Goal: Task Accomplishment & Management: Manage account settings

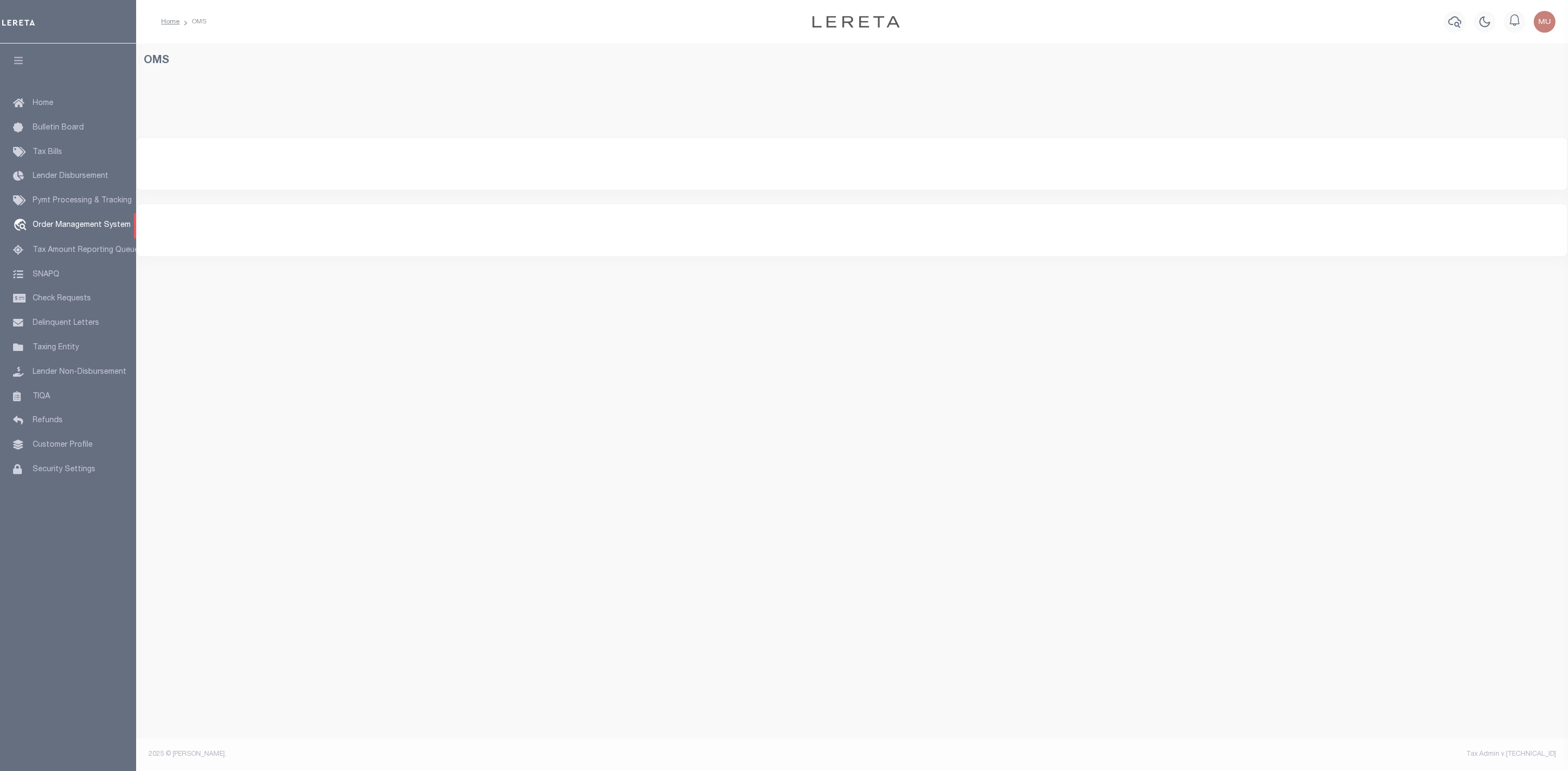
select select "200"
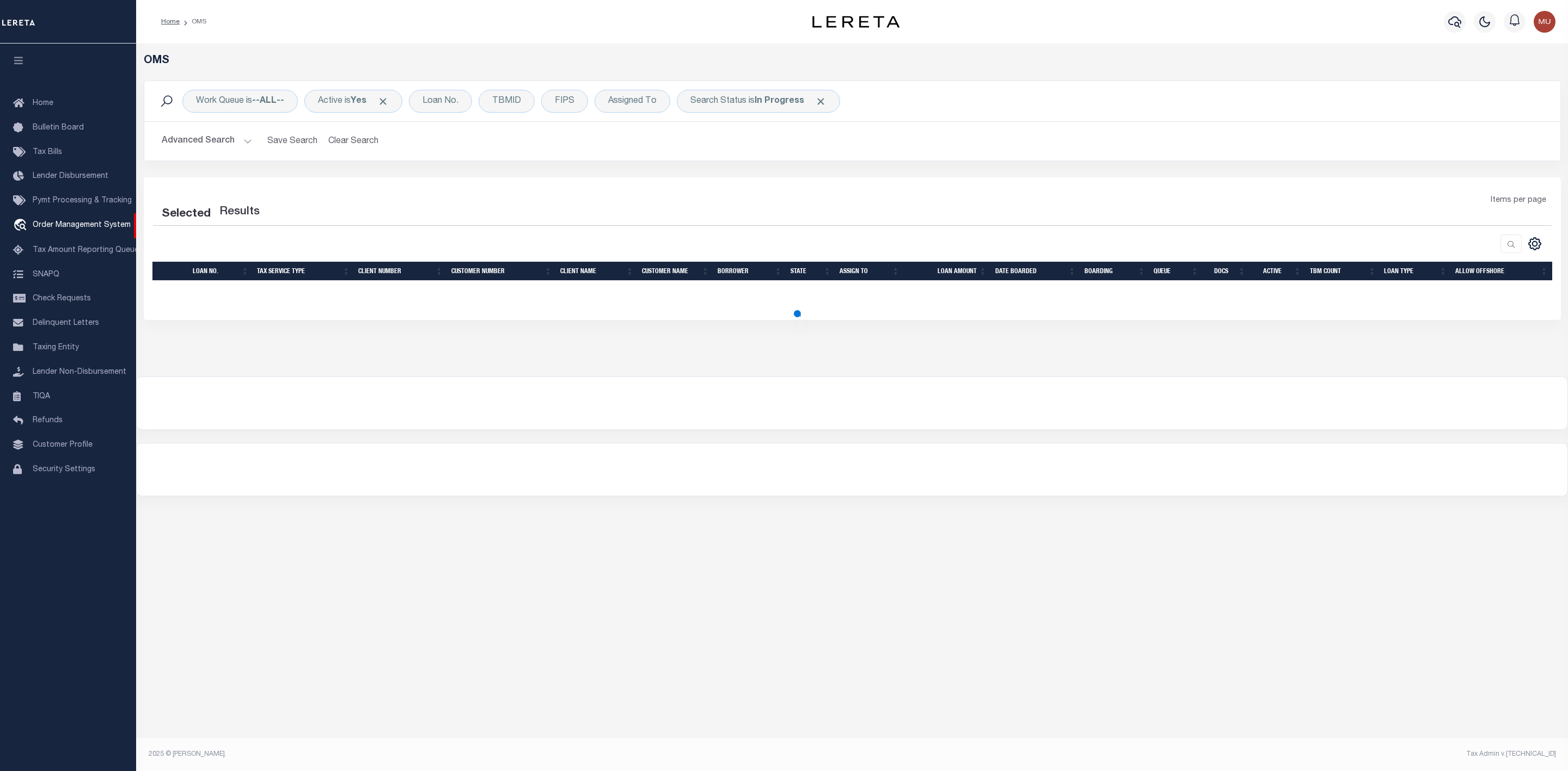
select select "200"
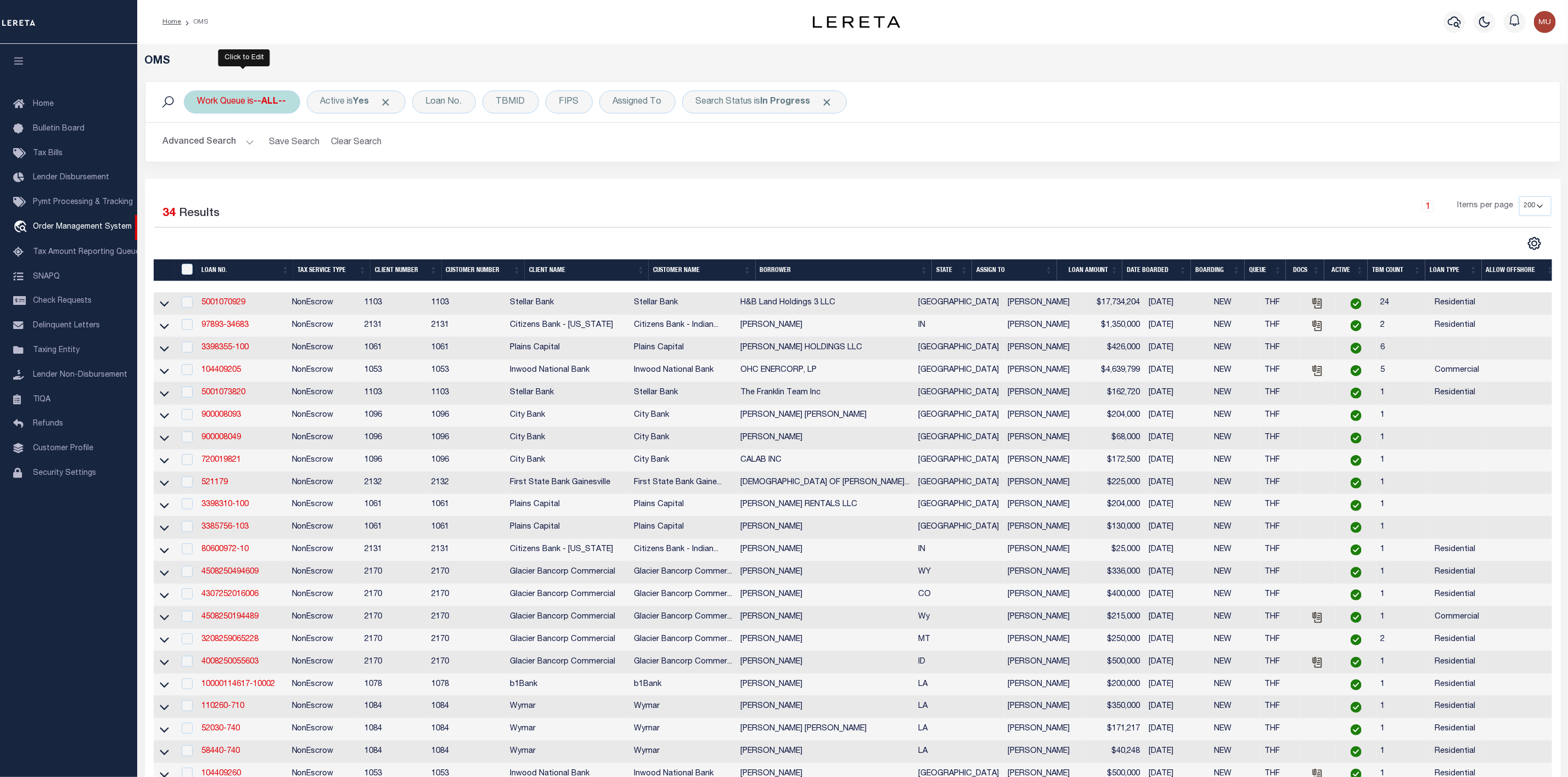
click at [265, 111] on div "Work Queue is --ALL--" at bounding box center [242, 102] width 116 height 23
click at [261, 149] on select "--ALL-- General ThoughtFocus" at bounding box center [279, 156] width 161 height 20
select select "THF"
click at [198, 147] on select "--ALL-- General ThoughtFocus" at bounding box center [279, 156] width 161 height 20
click at [333, 183] on input "Apply" at bounding box center [343, 179] width 33 height 18
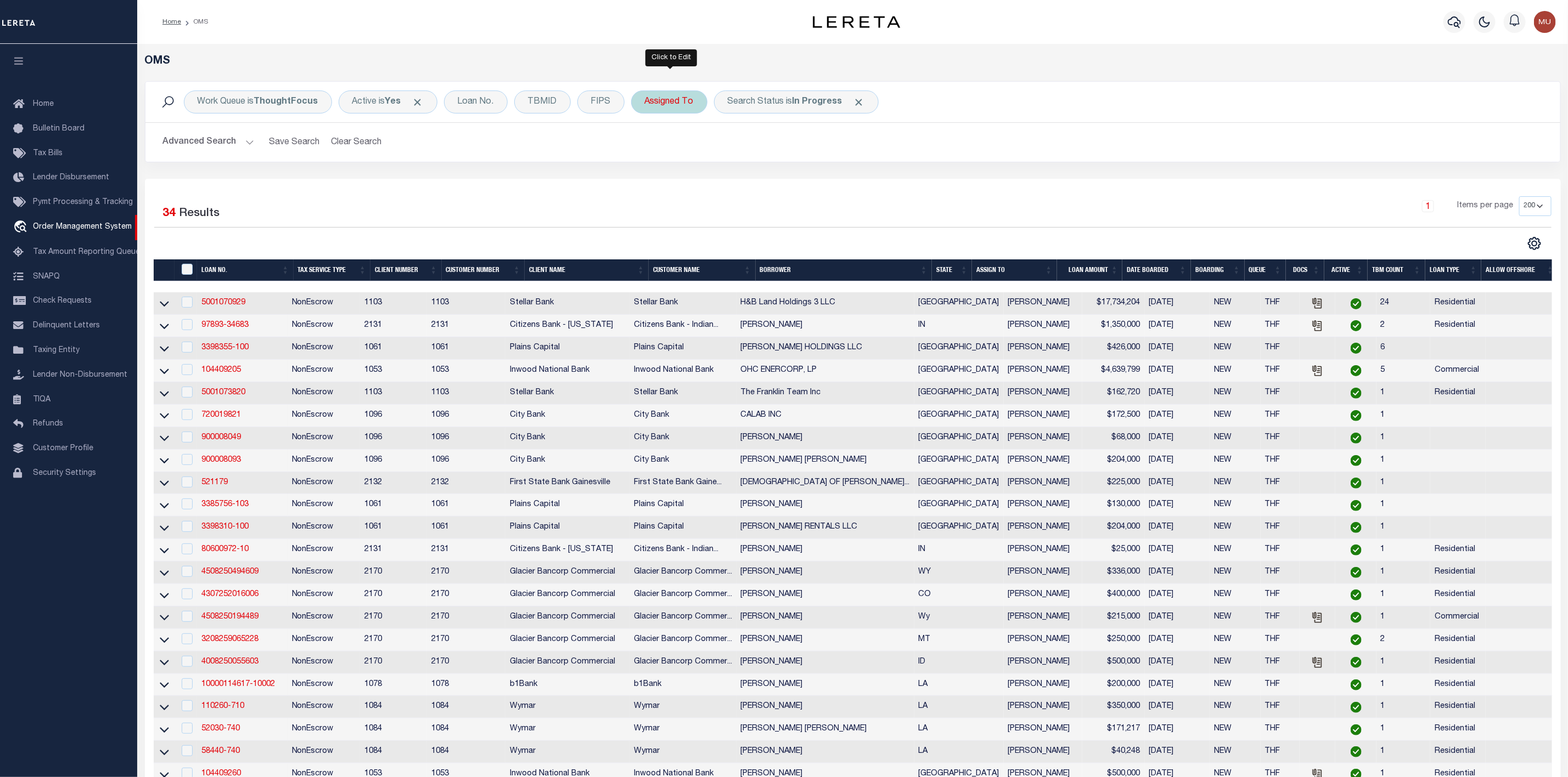
click at [667, 107] on div "Assigned To" at bounding box center [668, 102] width 76 height 23
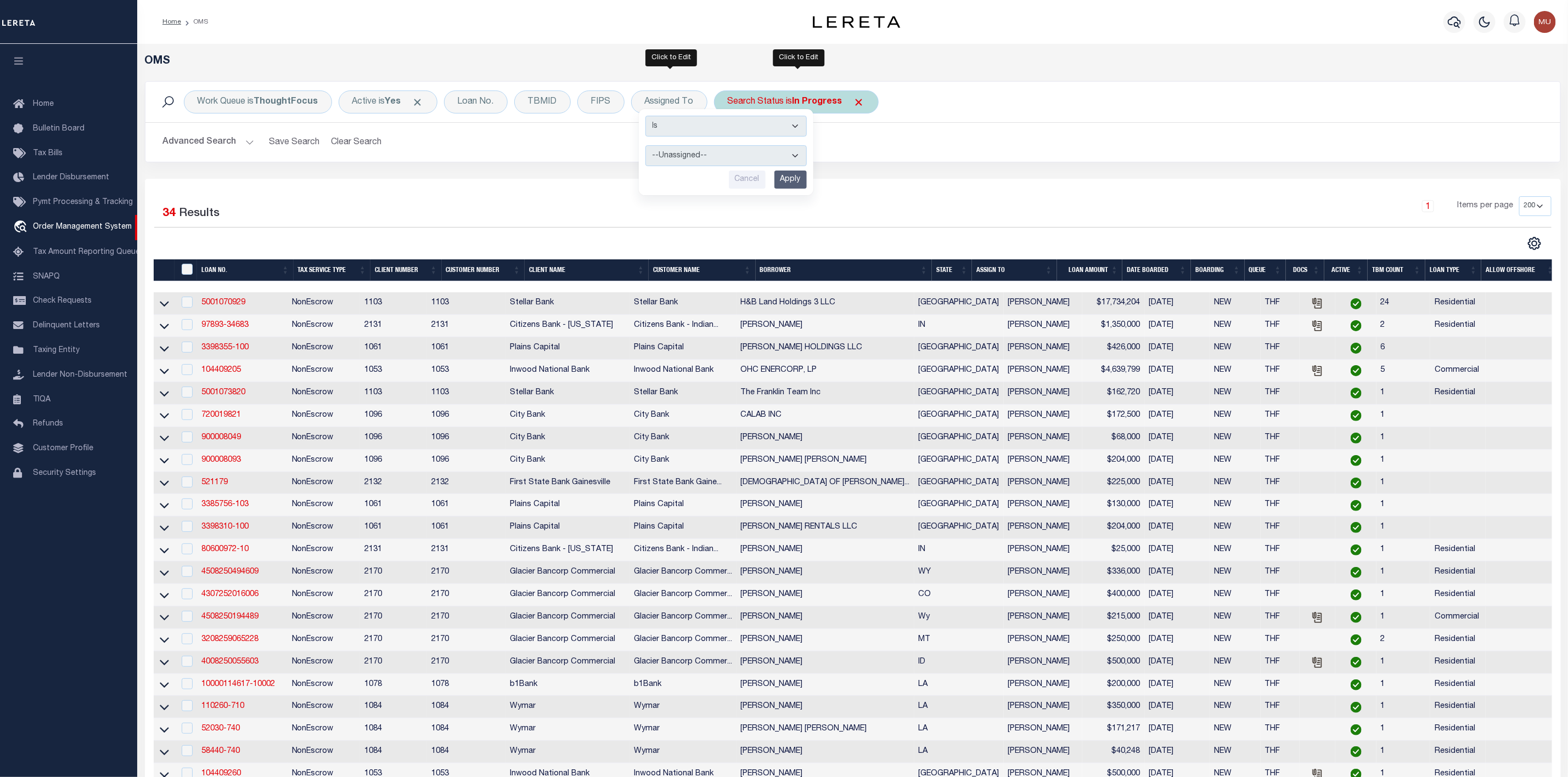
click at [835, 106] on b "In Progress" at bounding box center [817, 102] width 50 height 9
click at [809, 159] on select "Automated Search Bad Parcel Complete Duplicate Parcel High Dollar Reporting In …" at bounding box center [809, 156] width 161 height 20
select select "RD"
click at [731, 147] on select "Automated Search Bad Parcel Complete Duplicate Parcel High Dollar Reporting In …" at bounding box center [809, 156] width 161 height 20
click at [873, 182] on input "Apply" at bounding box center [873, 179] width 33 height 18
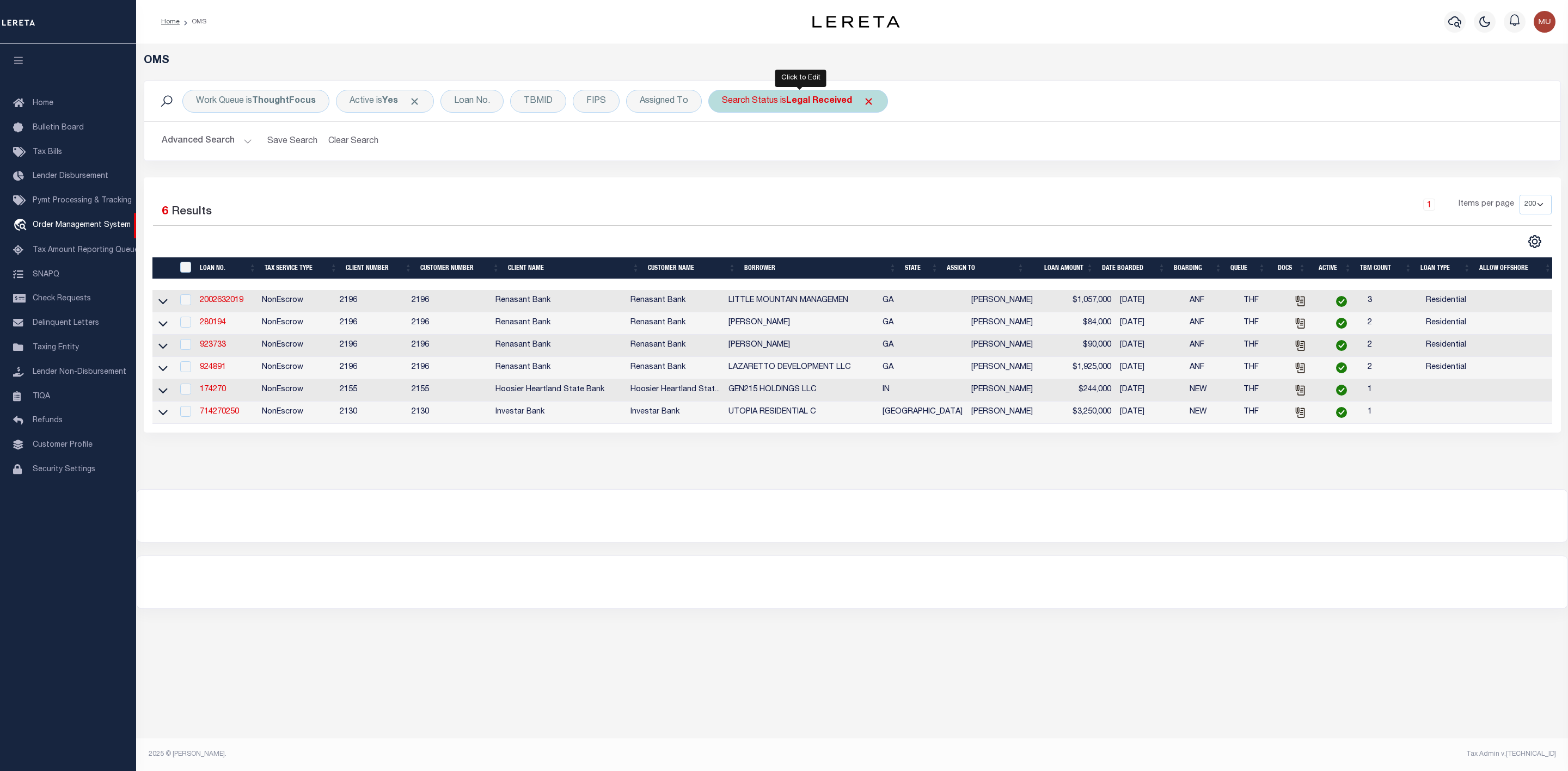
click at [775, 110] on div "Search Status is Legal Received" at bounding box center [798, 102] width 180 height 23
click at [781, 145] on select "Automated Search Bad Parcel Complete Duplicate Parcel High Dollar Reporting In …" at bounding box center [802, 154] width 160 height 20
select select "IP"
click at [725, 145] on select "Automated Search Bad Parcel Complete Duplicate Parcel High Dollar Reporting In …" at bounding box center [802, 154] width 160 height 20
click at [868, 177] on input "Apply" at bounding box center [867, 178] width 33 height 18
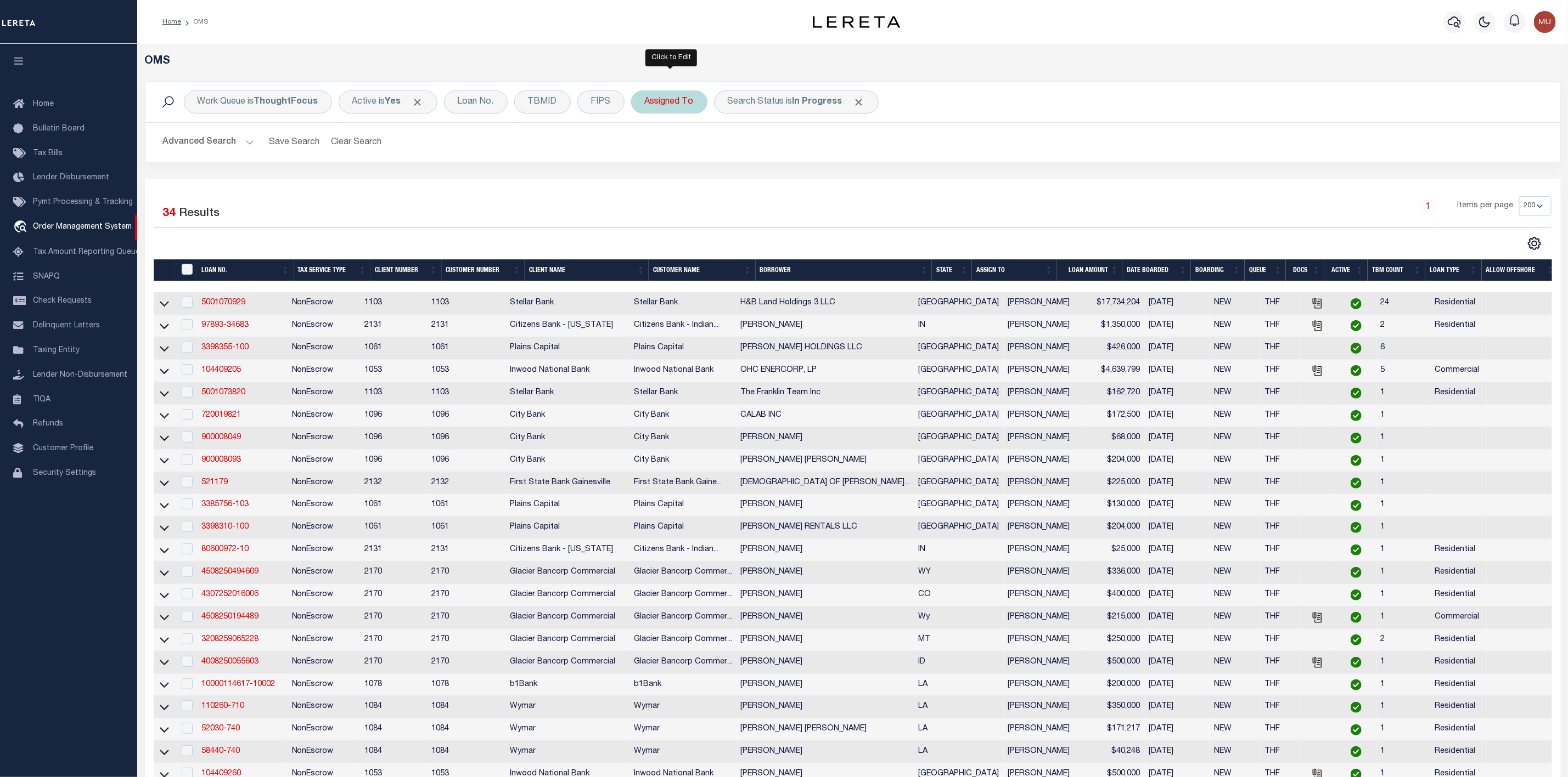
click at [678, 101] on div "Assigned To" at bounding box center [668, 102] width 76 height 23
click at [695, 163] on select "--Unassigned-- [PERSON_NAME] [PERSON_NAME] [PERSON_NAME] [PERSON_NAME], [PERSON…" at bounding box center [726, 156] width 161 height 20
select select "[PERSON_NAME]"
click at [647, 147] on select "--Unassigned-- [PERSON_NAME] [PERSON_NAME] [PERSON_NAME] [PERSON_NAME], [PERSON…" at bounding box center [726, 156] width 161 height 20
click at [795, 181] on input "Apply" at bounding box center [791, 179] width 33 height 18
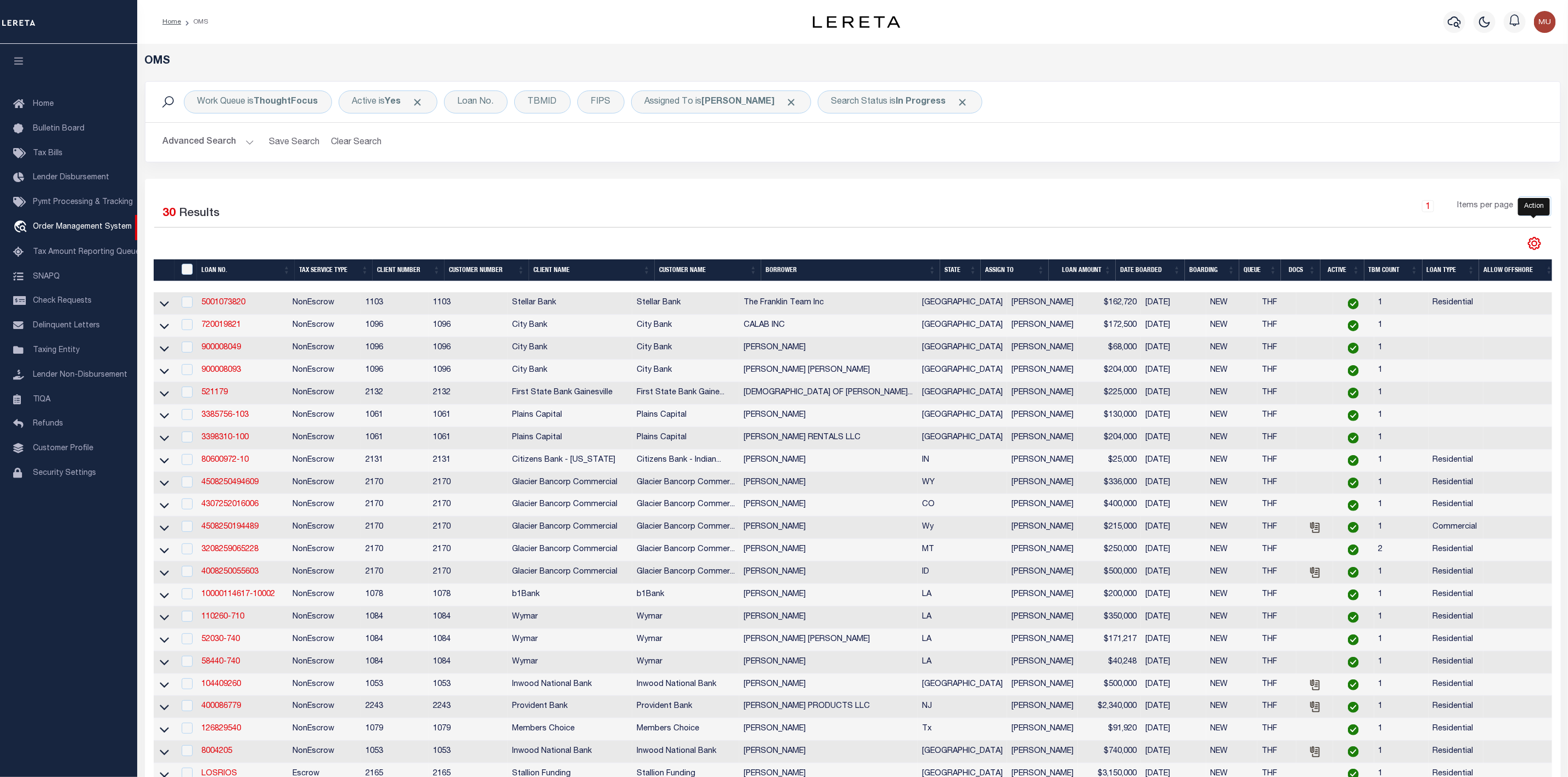
click at [1535, 242] on icon "" at bounding box center [1534, 243] width 14 height 14
click at [1487, 269] on link "CSV" at bounding box center [1489, 262] width 107 height 21
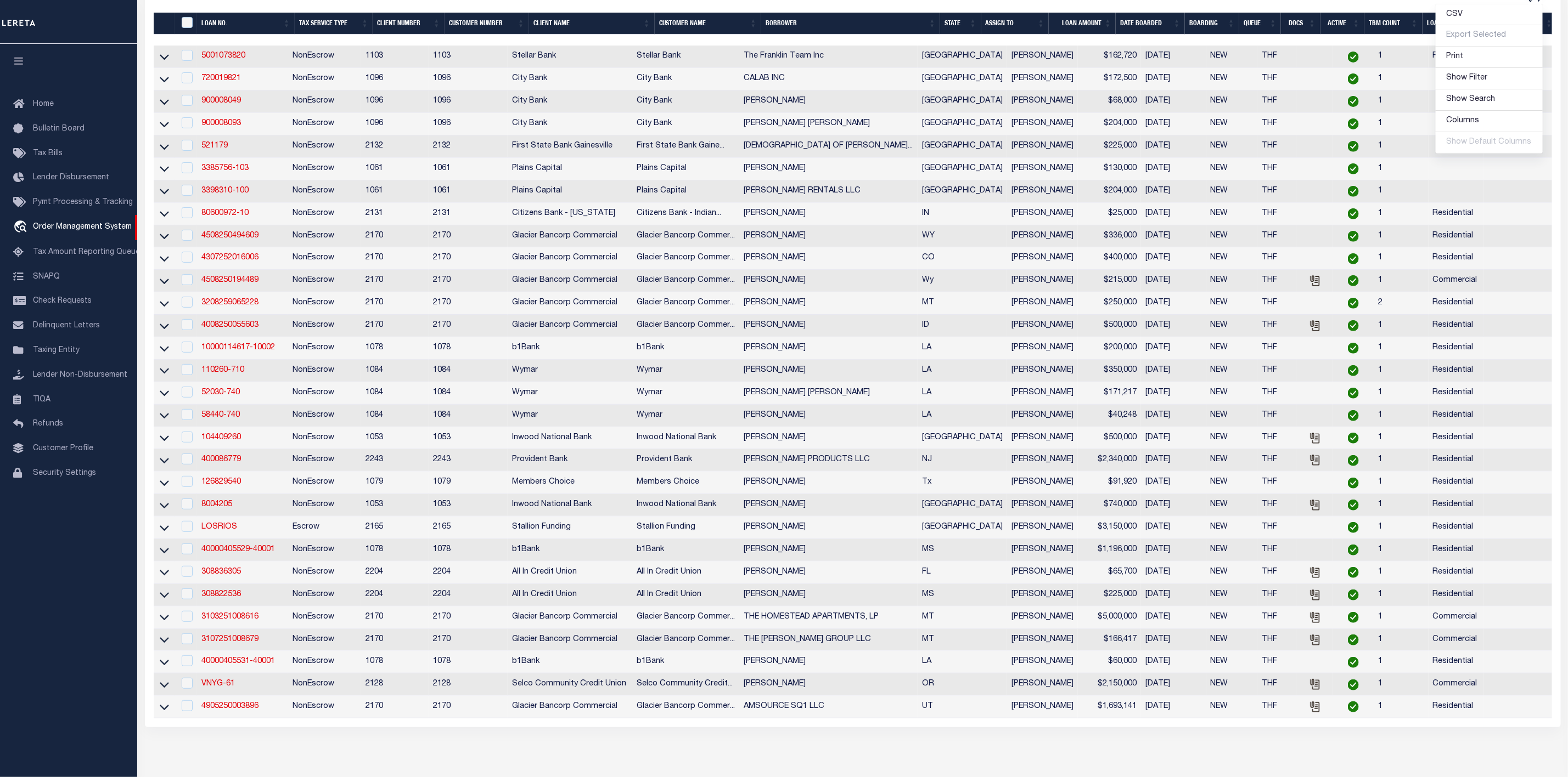
scroll to position [82, 0]
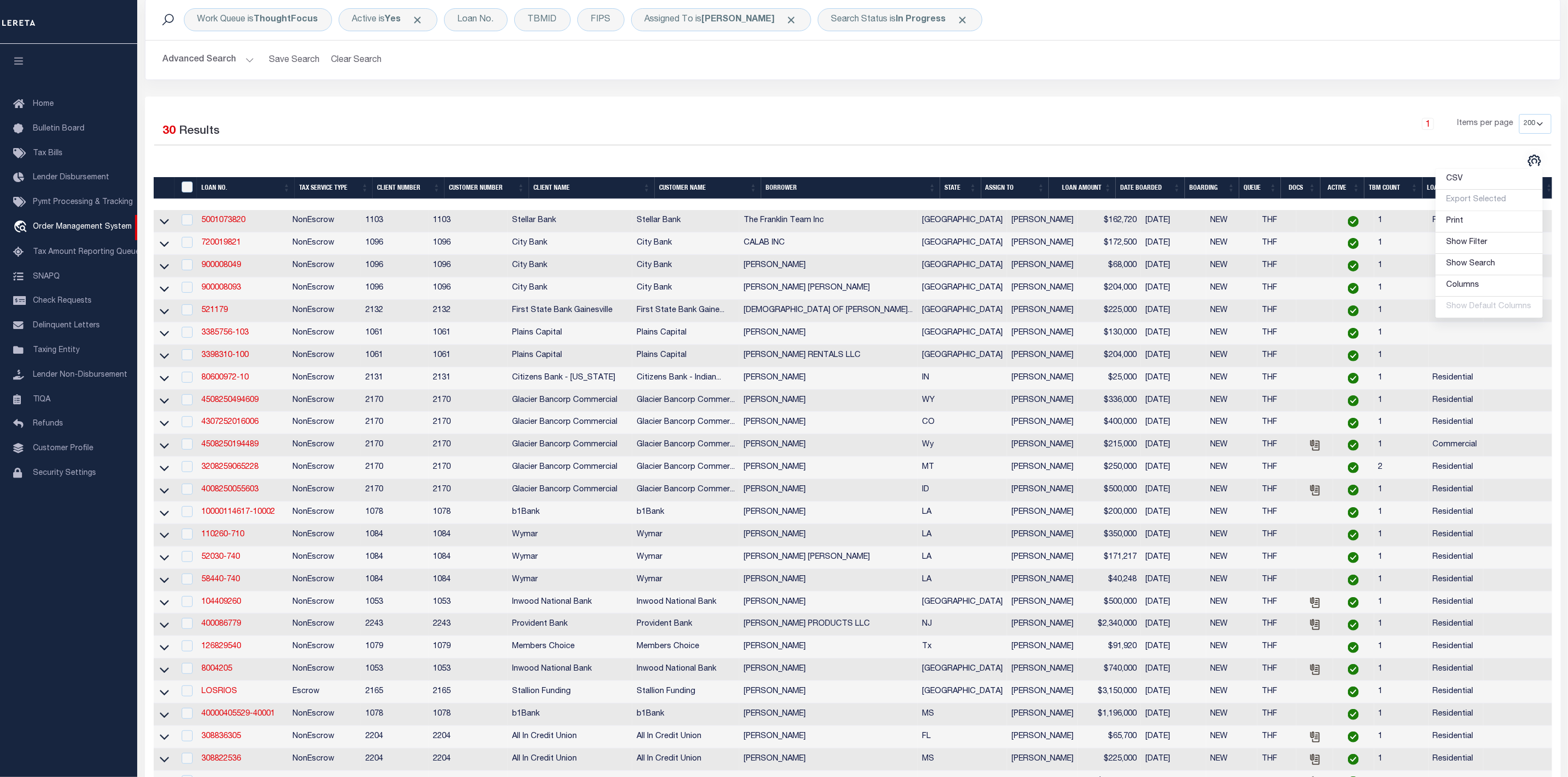
click at [1110, 187] on th "LOAN AMOUNT" at bounding box center [1082, 187] width 67 height 22
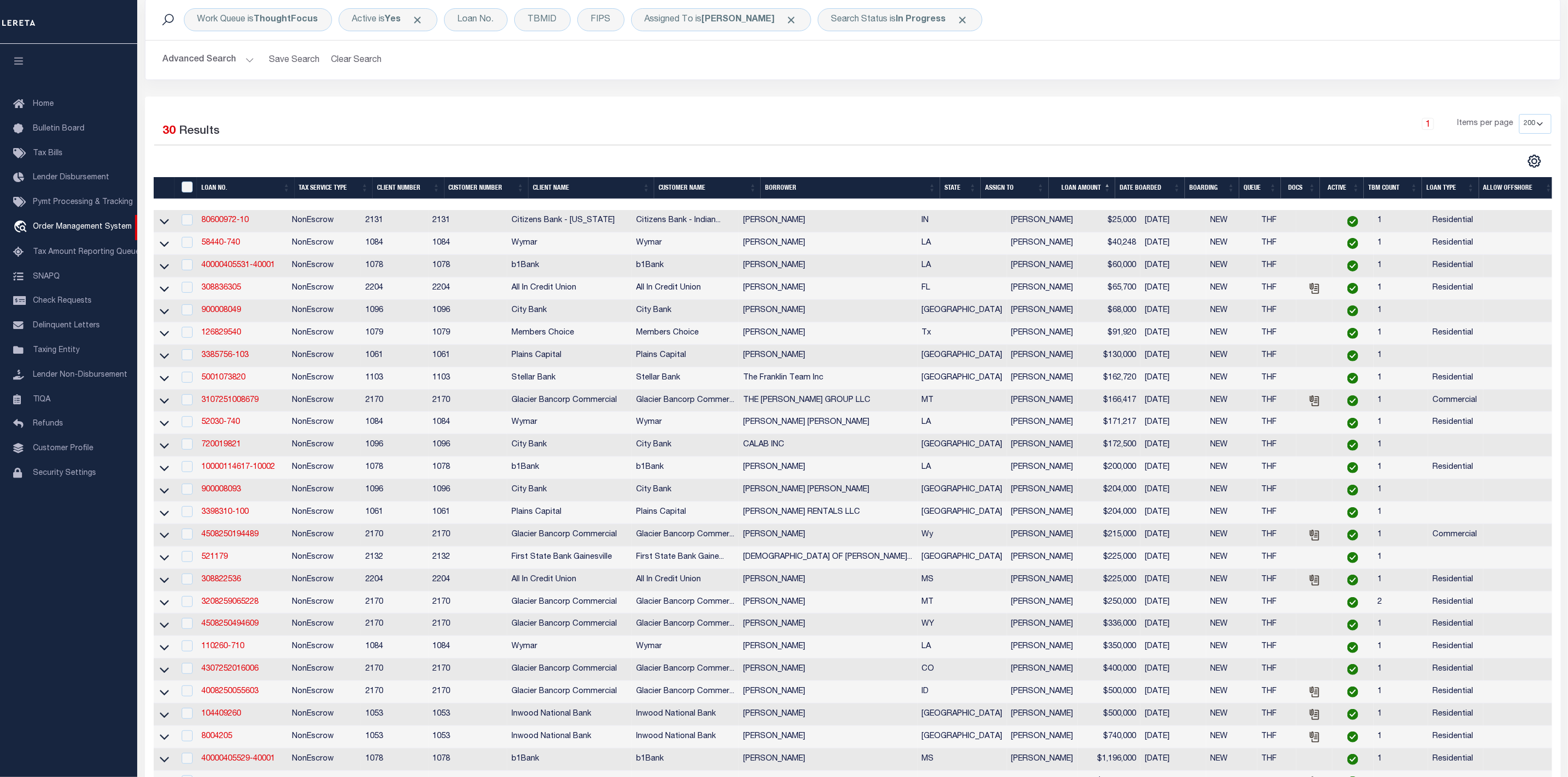
scroll to position [246, 0]
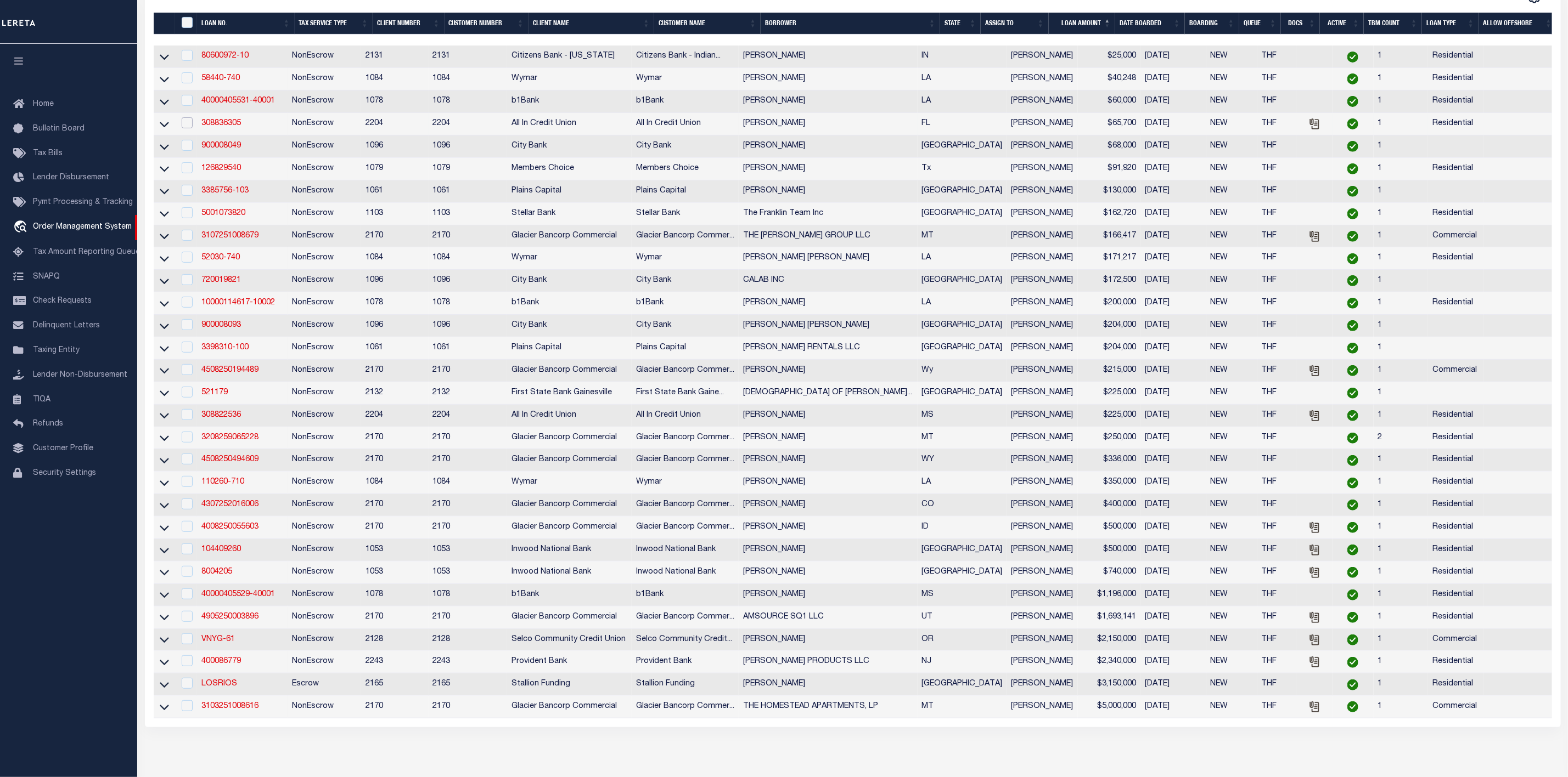
click at [184, 124] on input "checkbox" at bounding box center [187, 122] width 11 height 11
checkbox input "true"
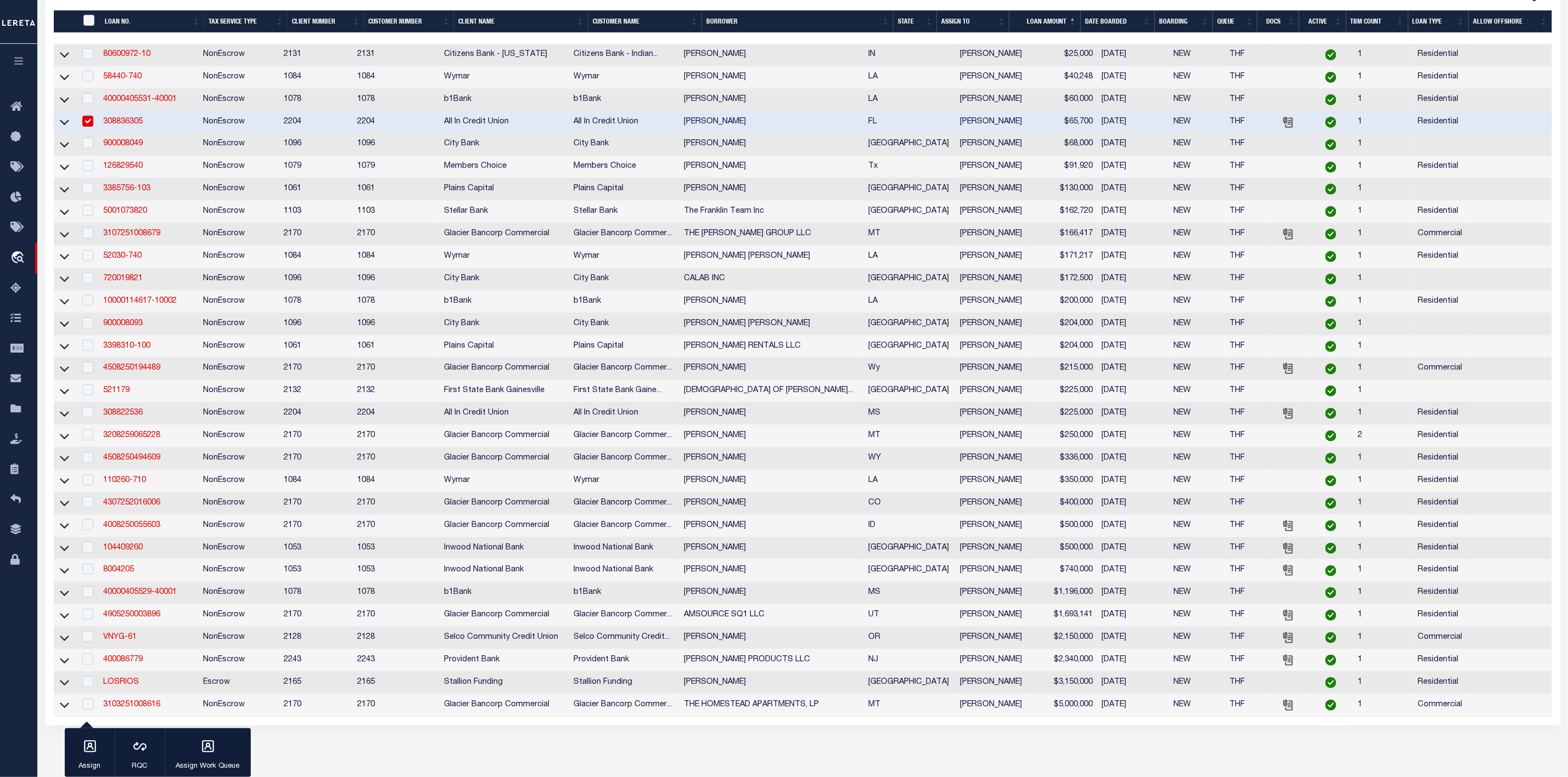
scroll to position [244, 0]
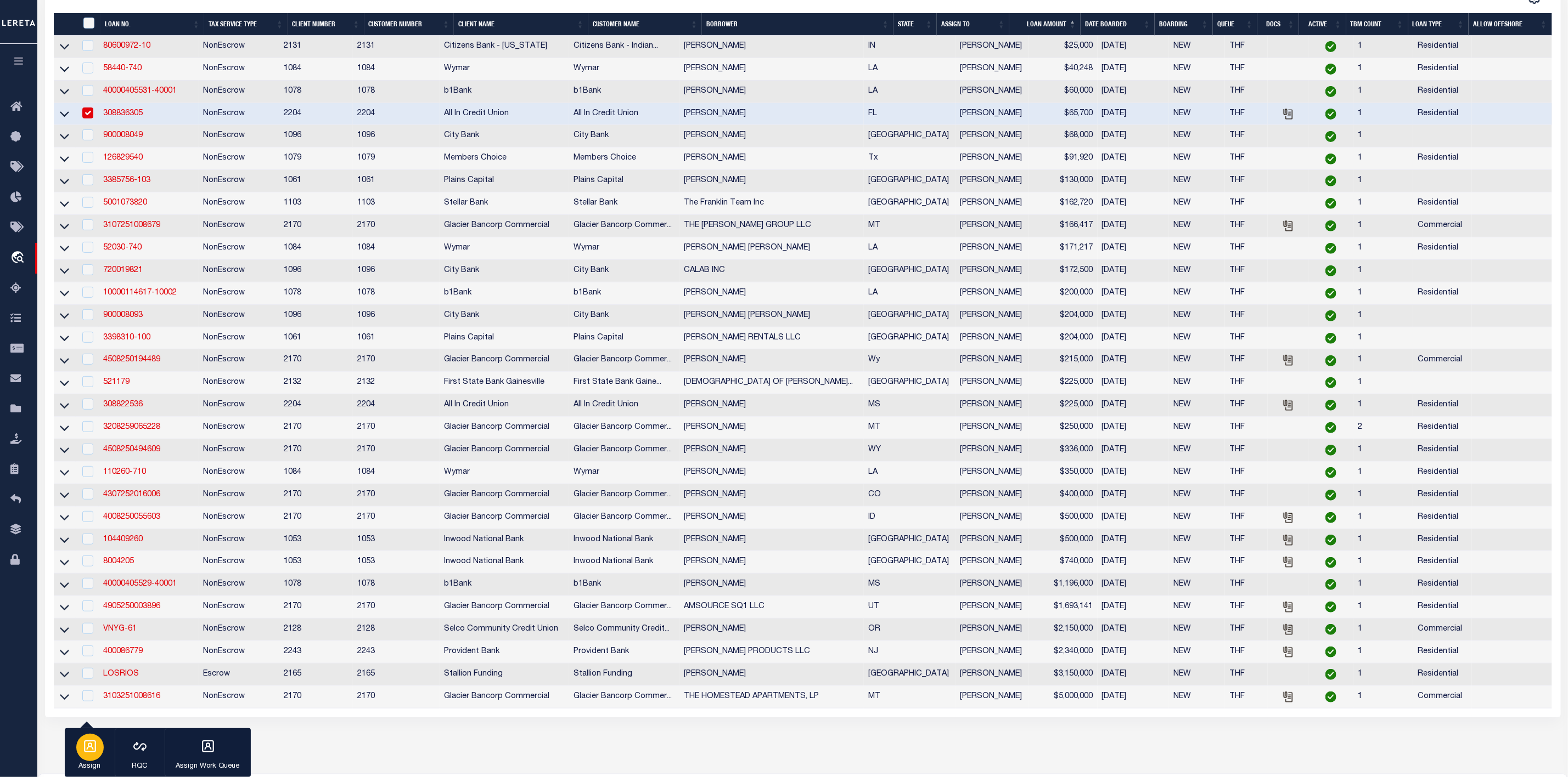
click at [79, 750] on div "button" at bounding box center [89, 747] width 27 height 27
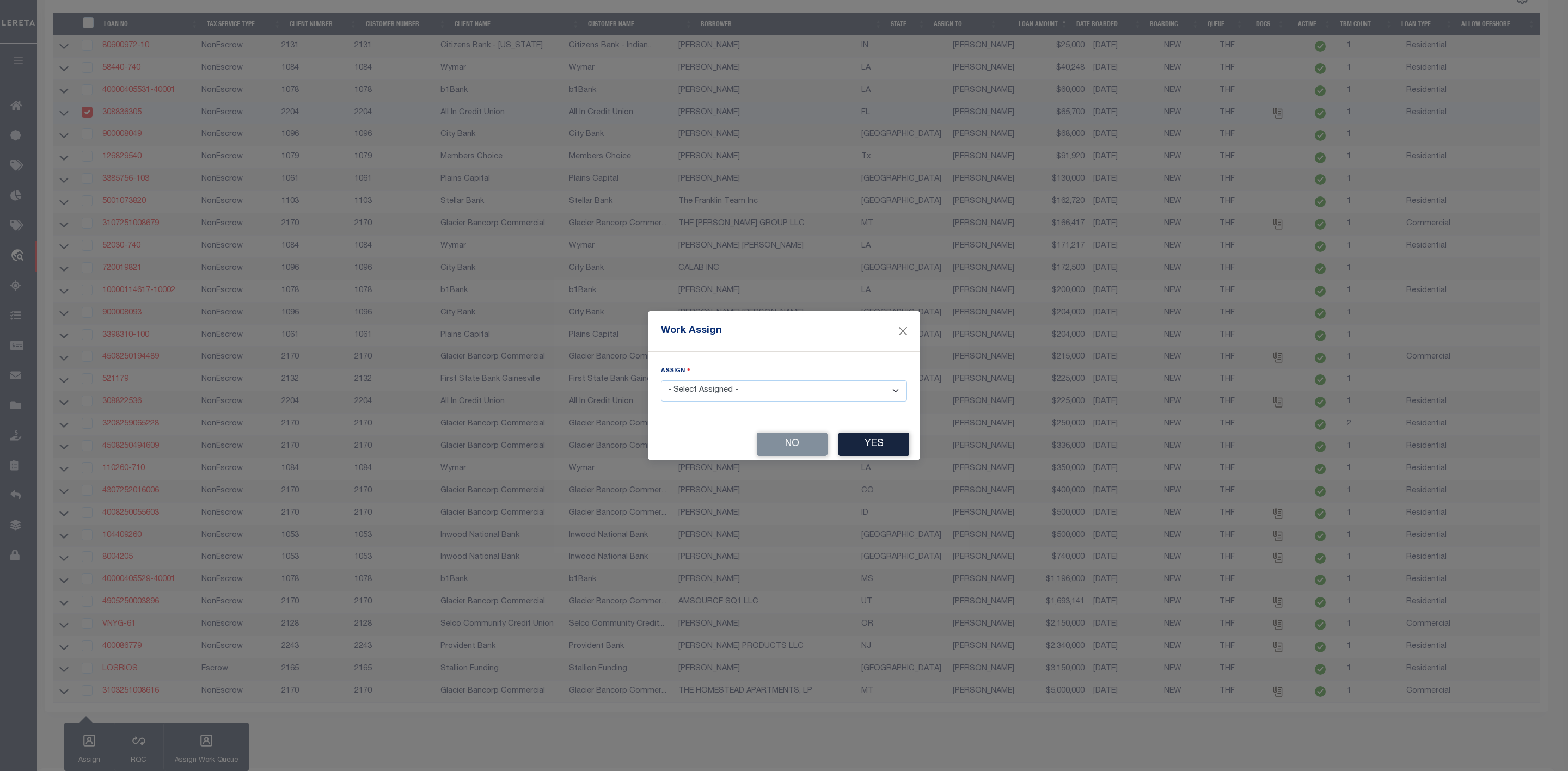
click at [756, 388] on select "- Select Assigned - --Unassigned-- [PERSON_NAME] [PERSON_NAME] [PERSON_NAME] [P…" at bounding box center [784, 391] width 246 height 21
click at [661, 380] on select "- Select Assigned - --Unassigned-- [PERSON_NAME] [PERSON_NAME] [PERSON_NAME] [P…" at bounding box center [784, 391] width 246 height 21
click at [855, 440] on button "Yes" at bounding box center [874, 444] width 71 height 24
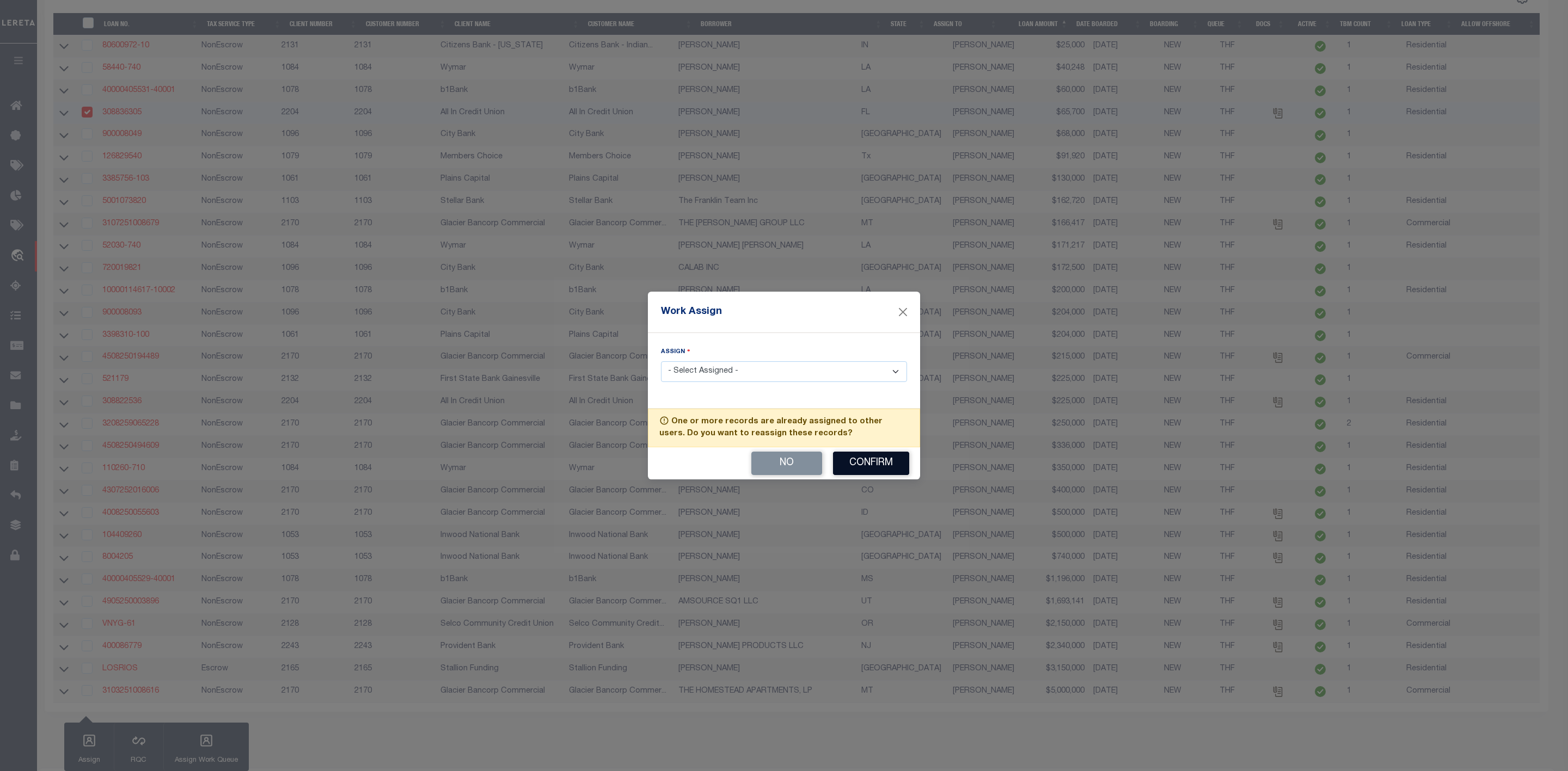
click at [854, 472] on button "Confirm" at bounding box center [871, 463] width 76 height 24
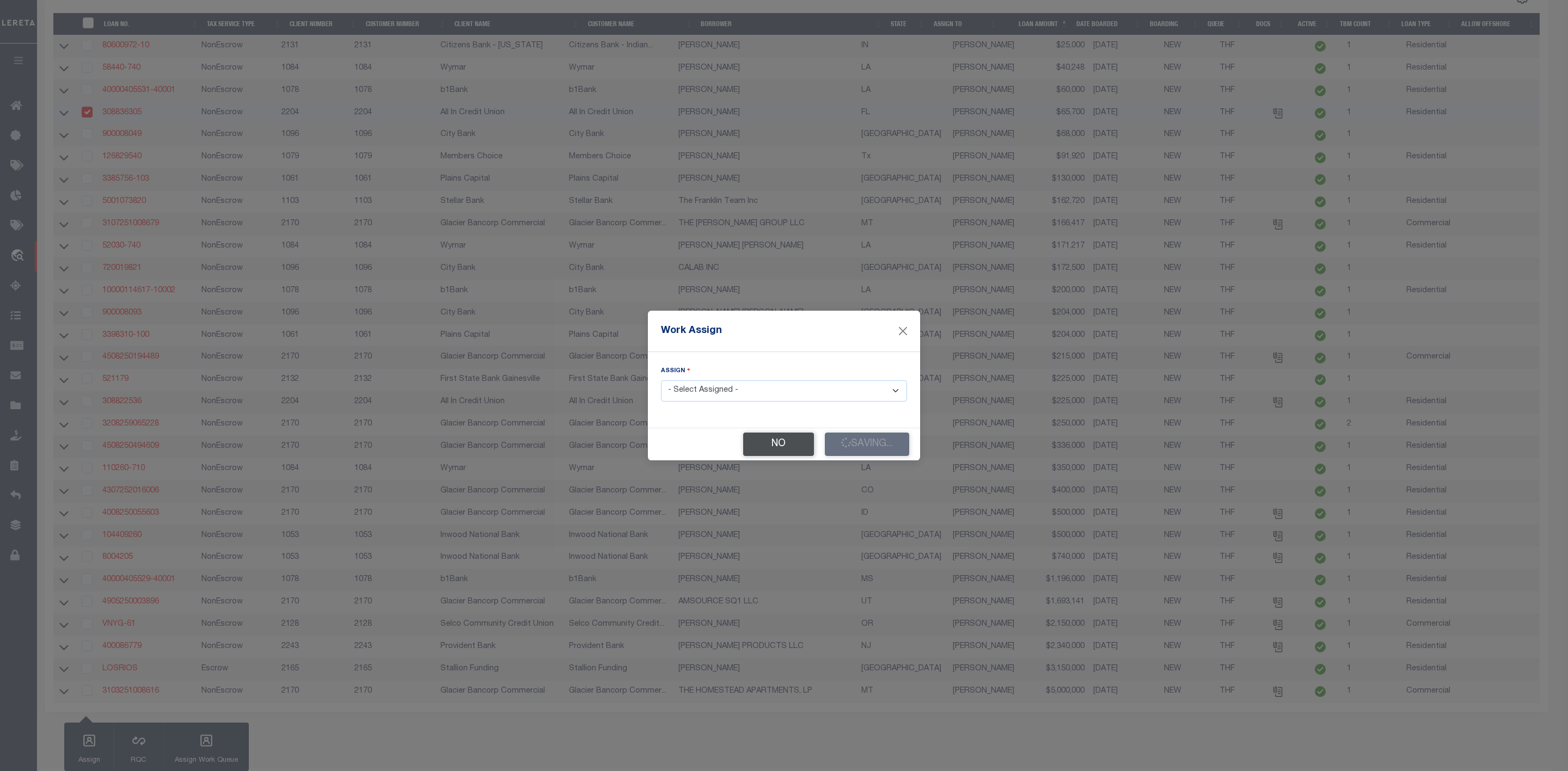
click at [771, 438] on button "No" at bounding box center [778, 444] width 71 height 24
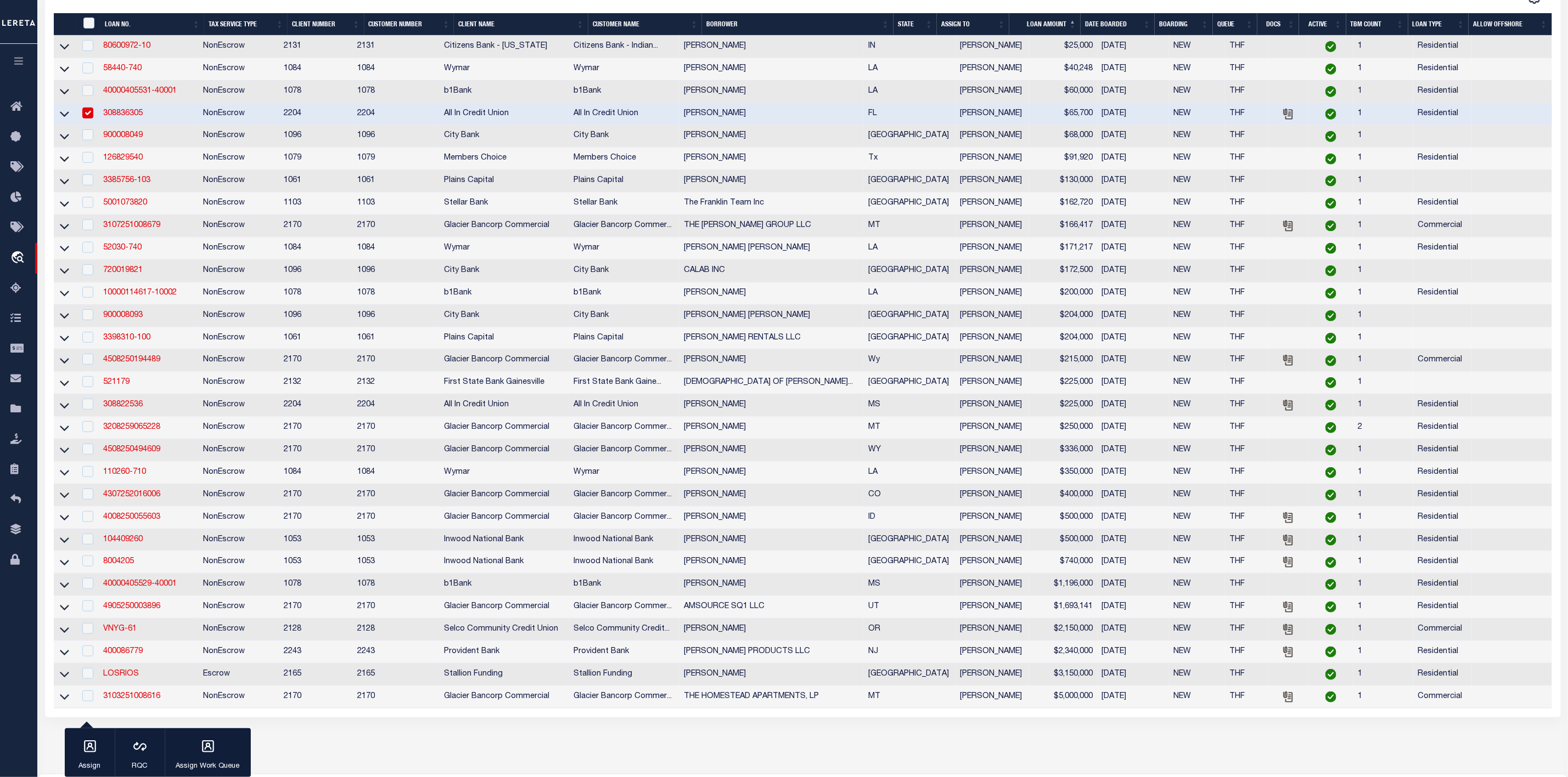
scroll to position [0, 0]
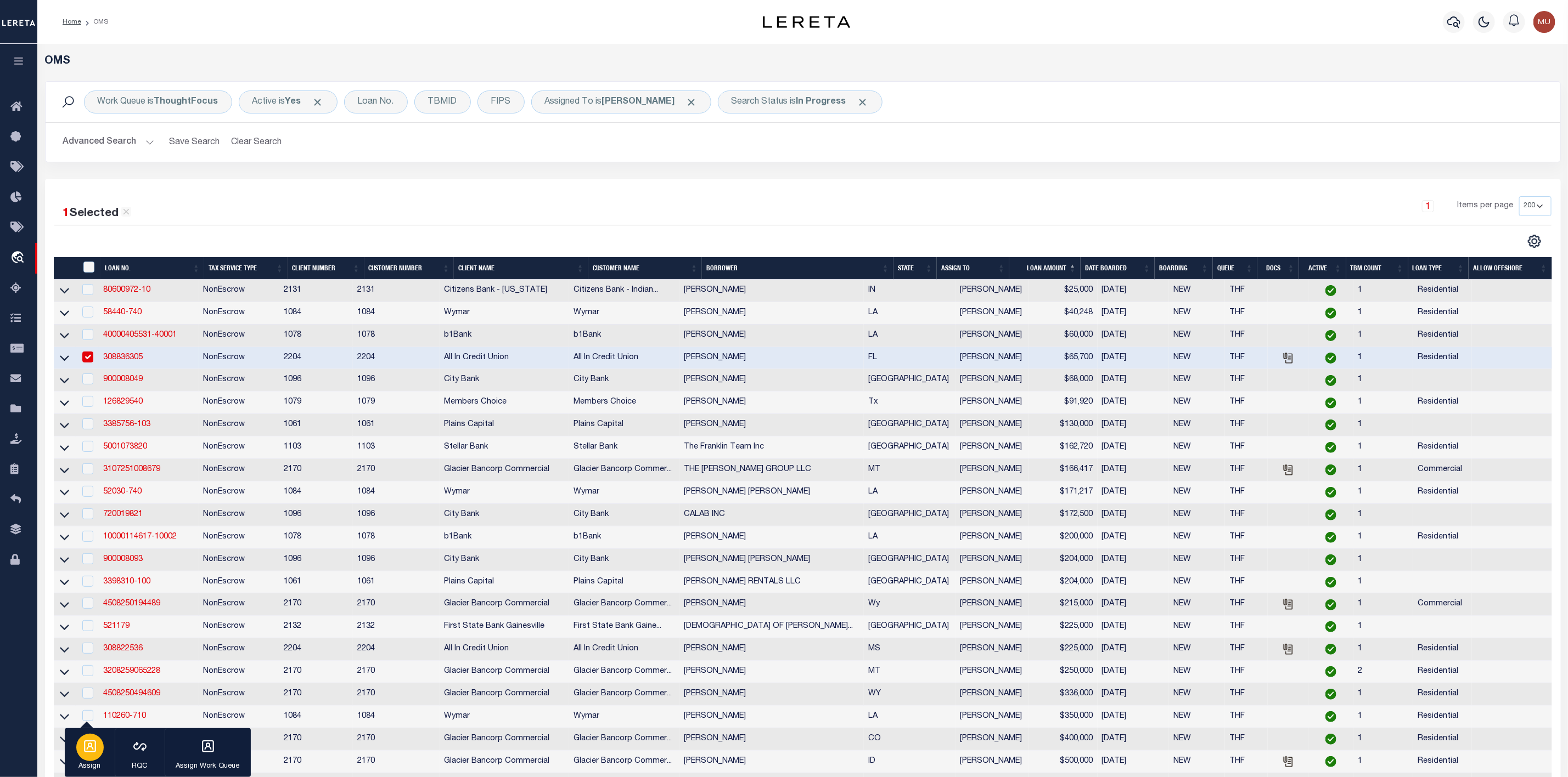
click at [89, 744] on icon "button" at bounding box center [89, 746] width 12 height 12
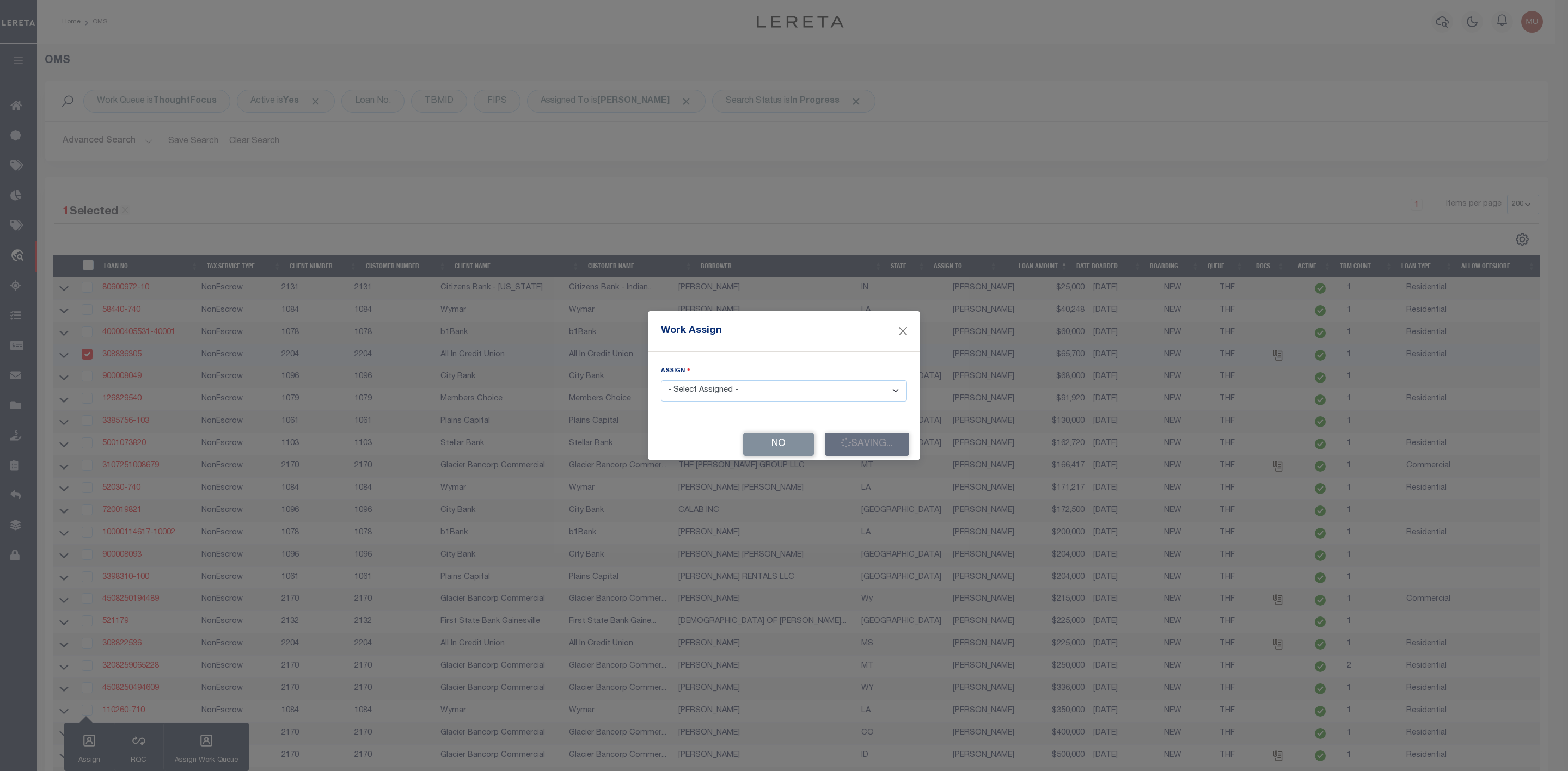
click at [736, 396] on select "- Select Assigned - --Unassigned-- [PERSON_NAME] [PERSON_NAME] [PERSON_NAME] [P…" at bounding box center [784, 391] width 246 height 21
select select "[PERSON_NAME]"
click at [661, 380] on select "- Select Assigned - --Unassigned-- [PERSON_NAME] [PERSON_NAME] [PERSON_NAME] [P…" at bounding box center [784, 391] width 246 height 21
click at [780, 449] on button "No" at bounding box center [778, 444] width 71 height 24
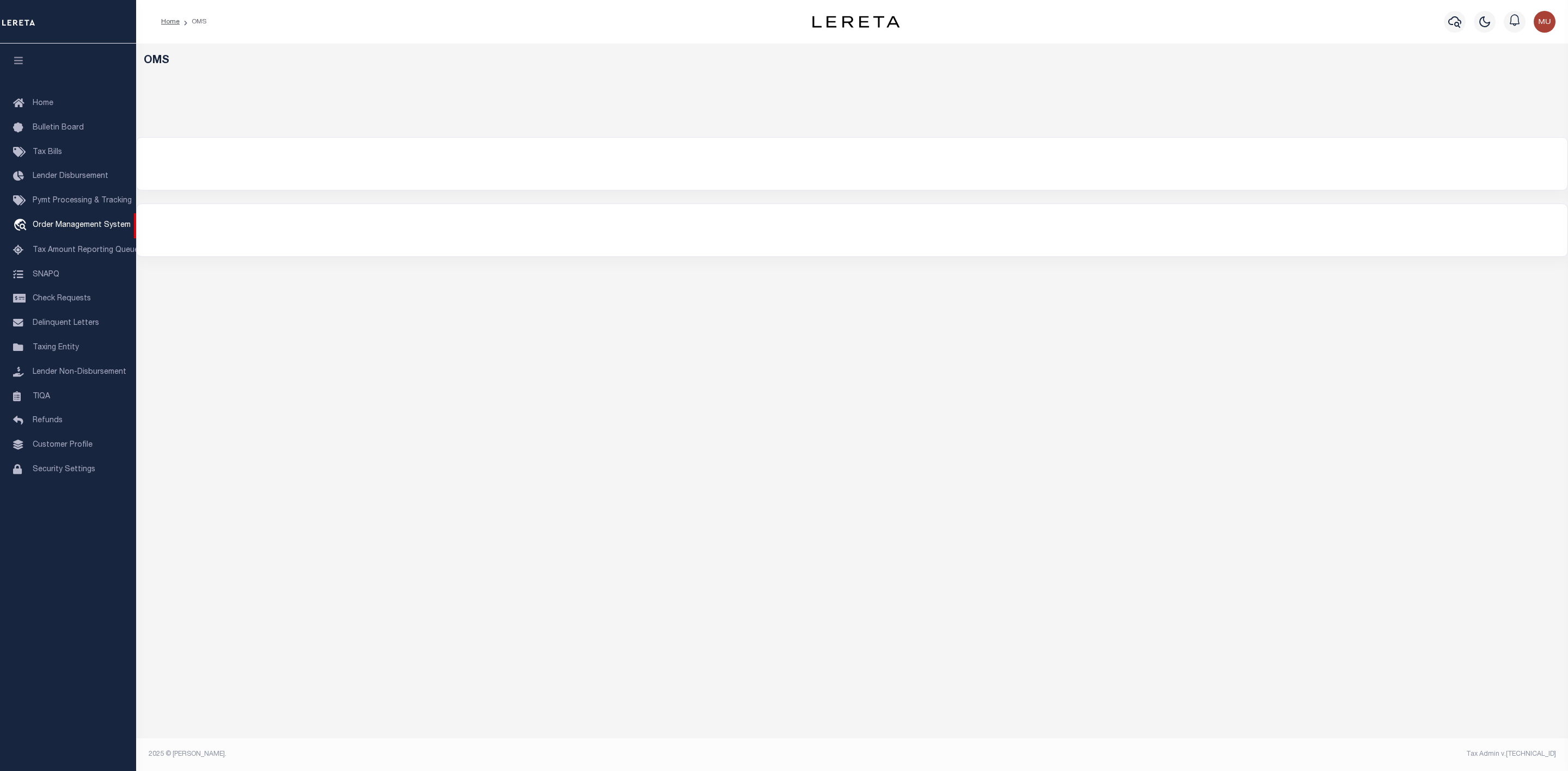
select select "200"
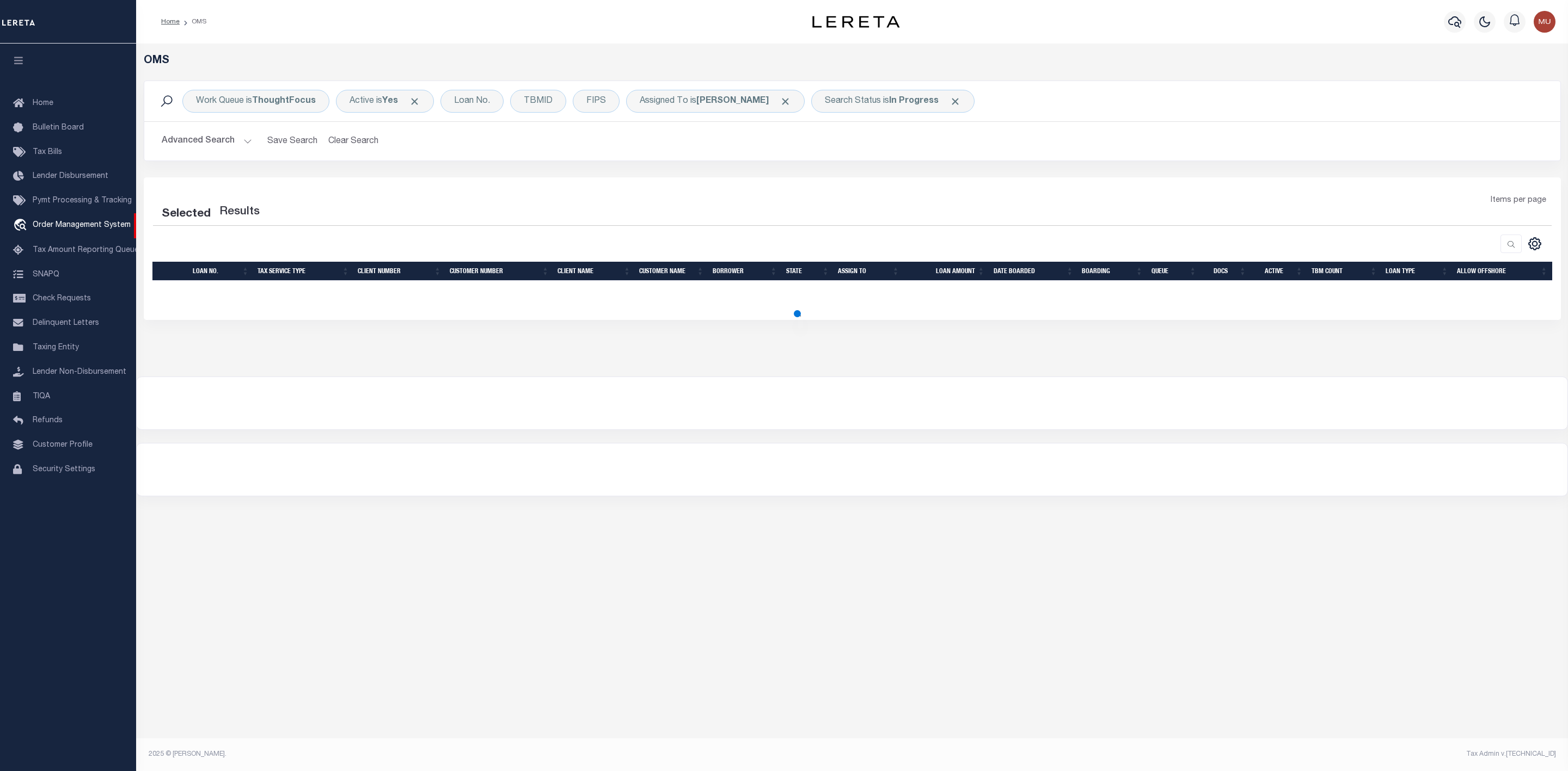
select select "200"
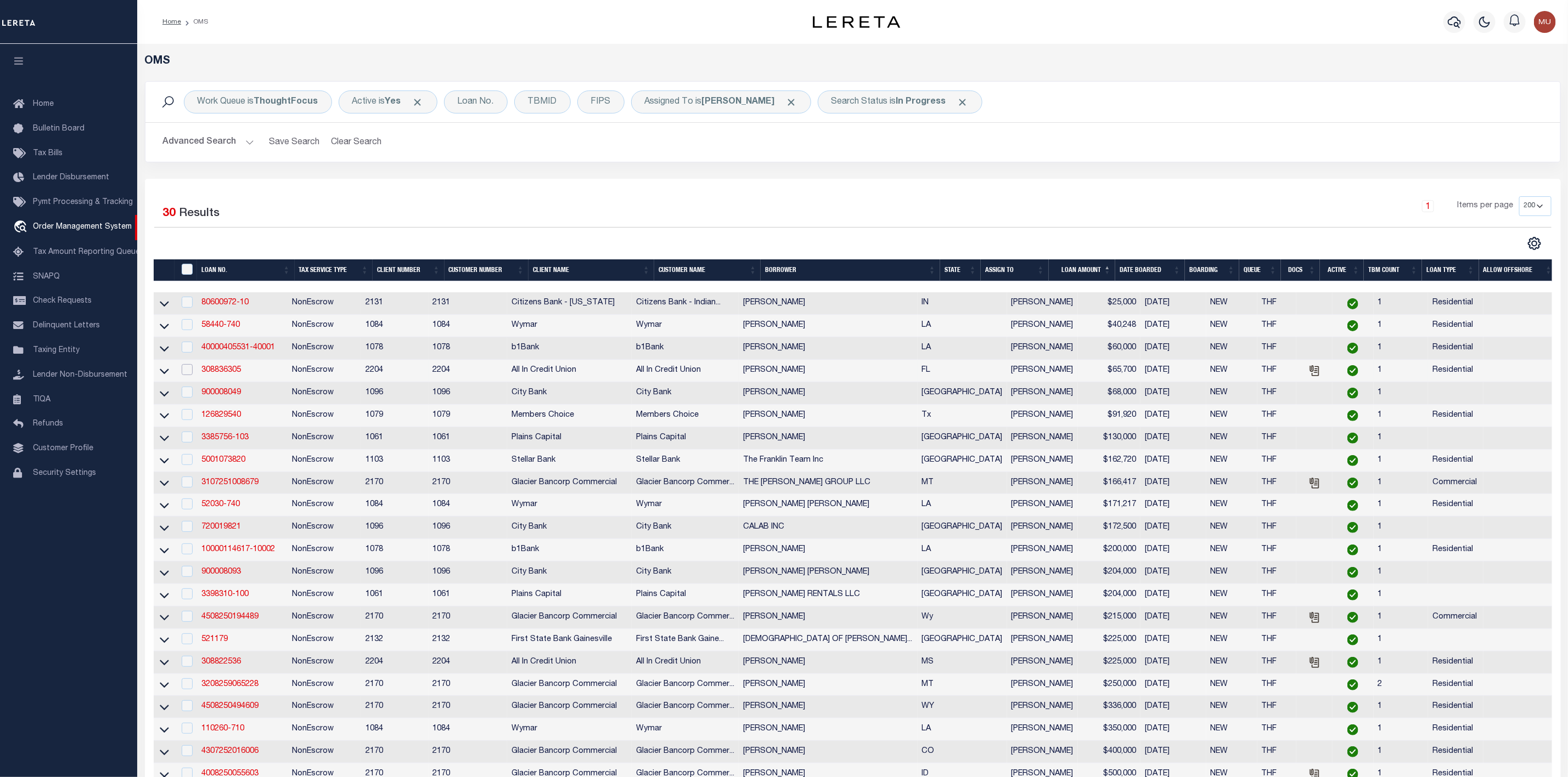
click at [189, 375] on input "checkbox" at bounding box center [187, 369] width 11 height 11
checkbox input "true"
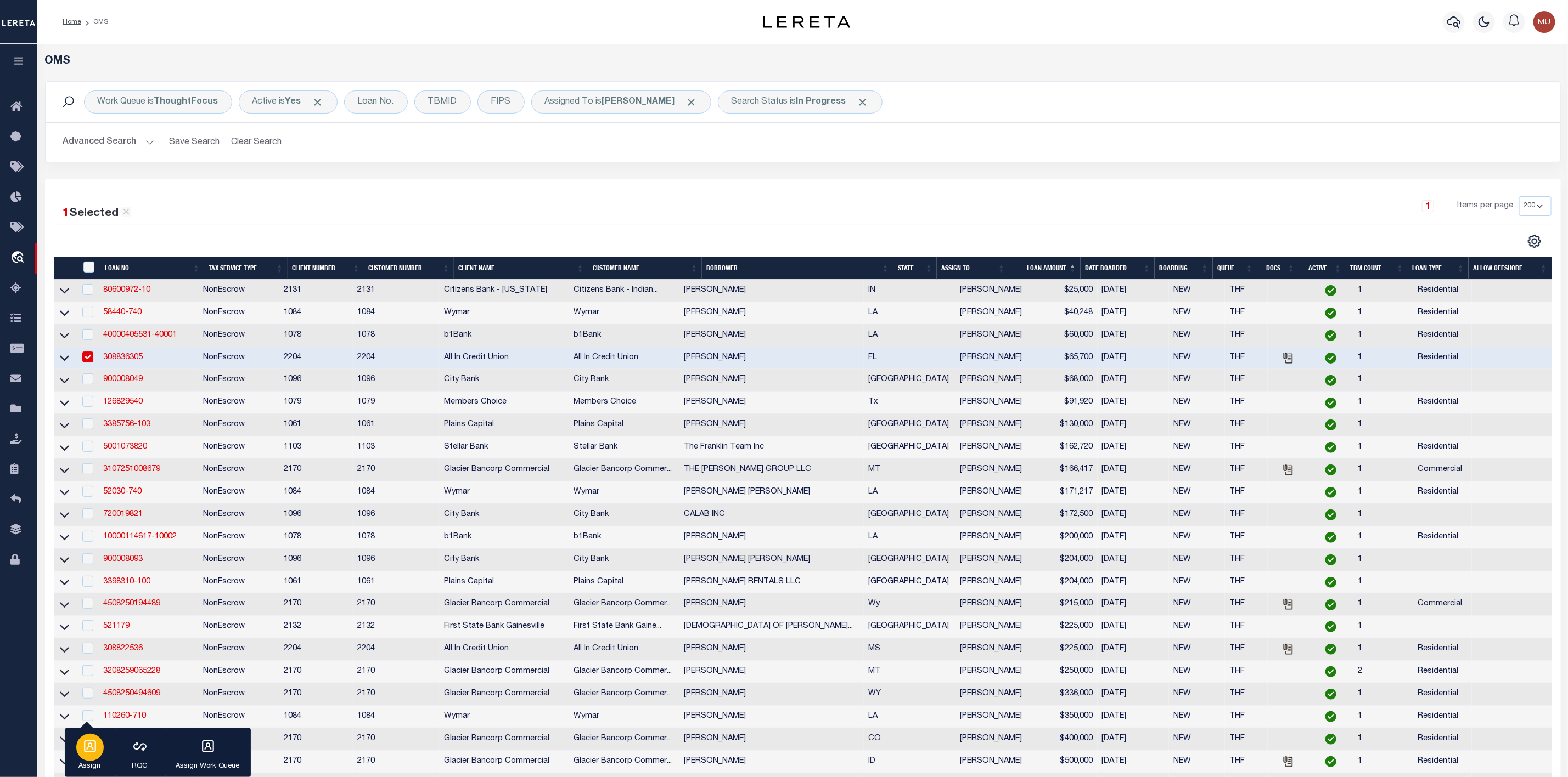
click at [93, 744] on icon "button" at bounding box center [89, 746] width 14 height 14
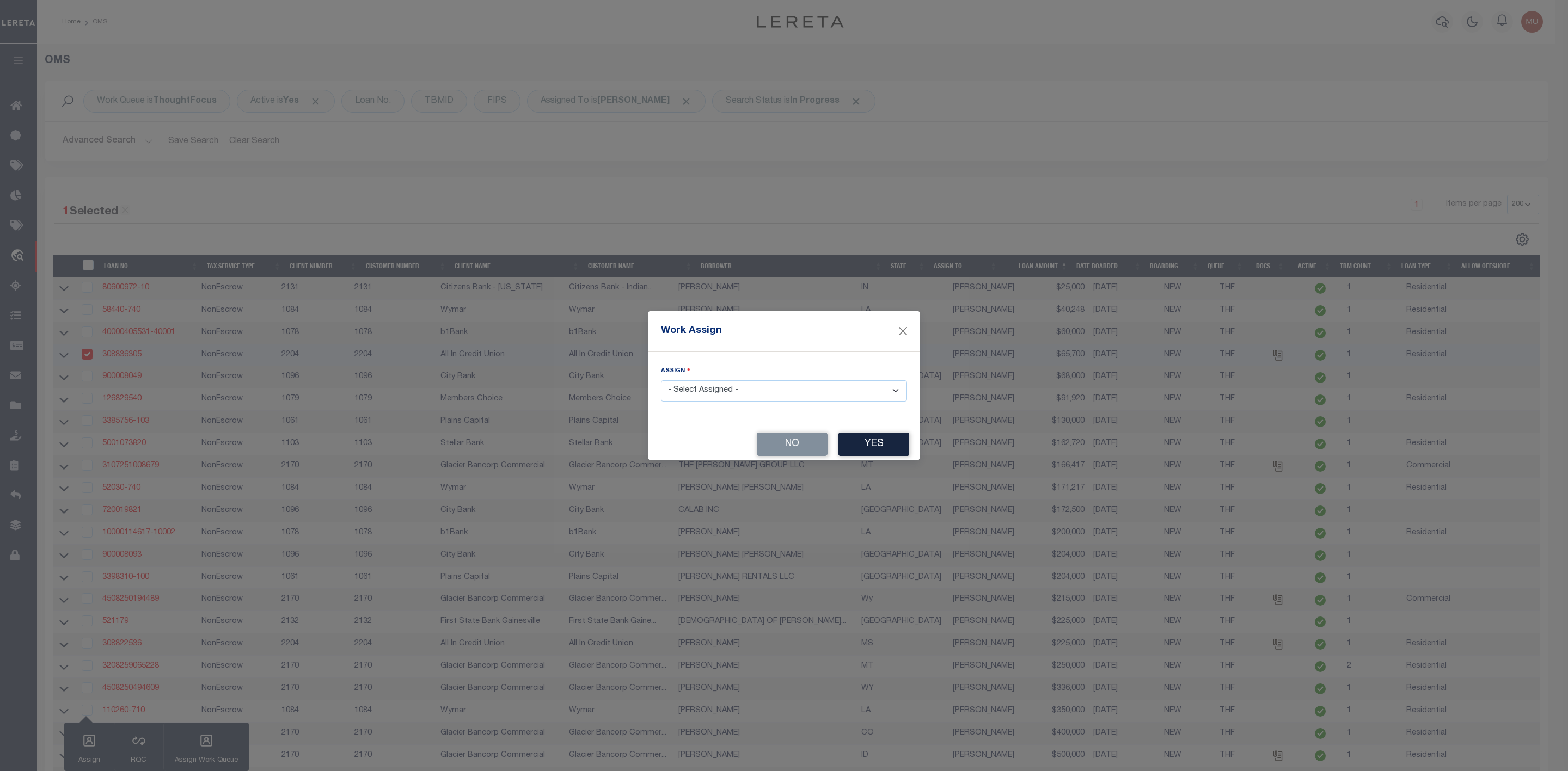
click at [712, 380] on select "- Select Assigned - --Unassigned-- [PERSON_NAME] [PERSON_NAME] [PERSON_NAME] [P…" at bounding box center [784, 391] width 246 height 21
select select "[PERSON_NAME]"
click at [661, 380] on select "- Select Assigned - --Unassigned-- [PERSON_NAME] [PERSON_NAME] [PERSON_NAME] [P…" at bounding box center [784, 391] width 246 height 21
click at [871, 446] on button "Yes" at bounding box center [874, 444] width 71 height 24
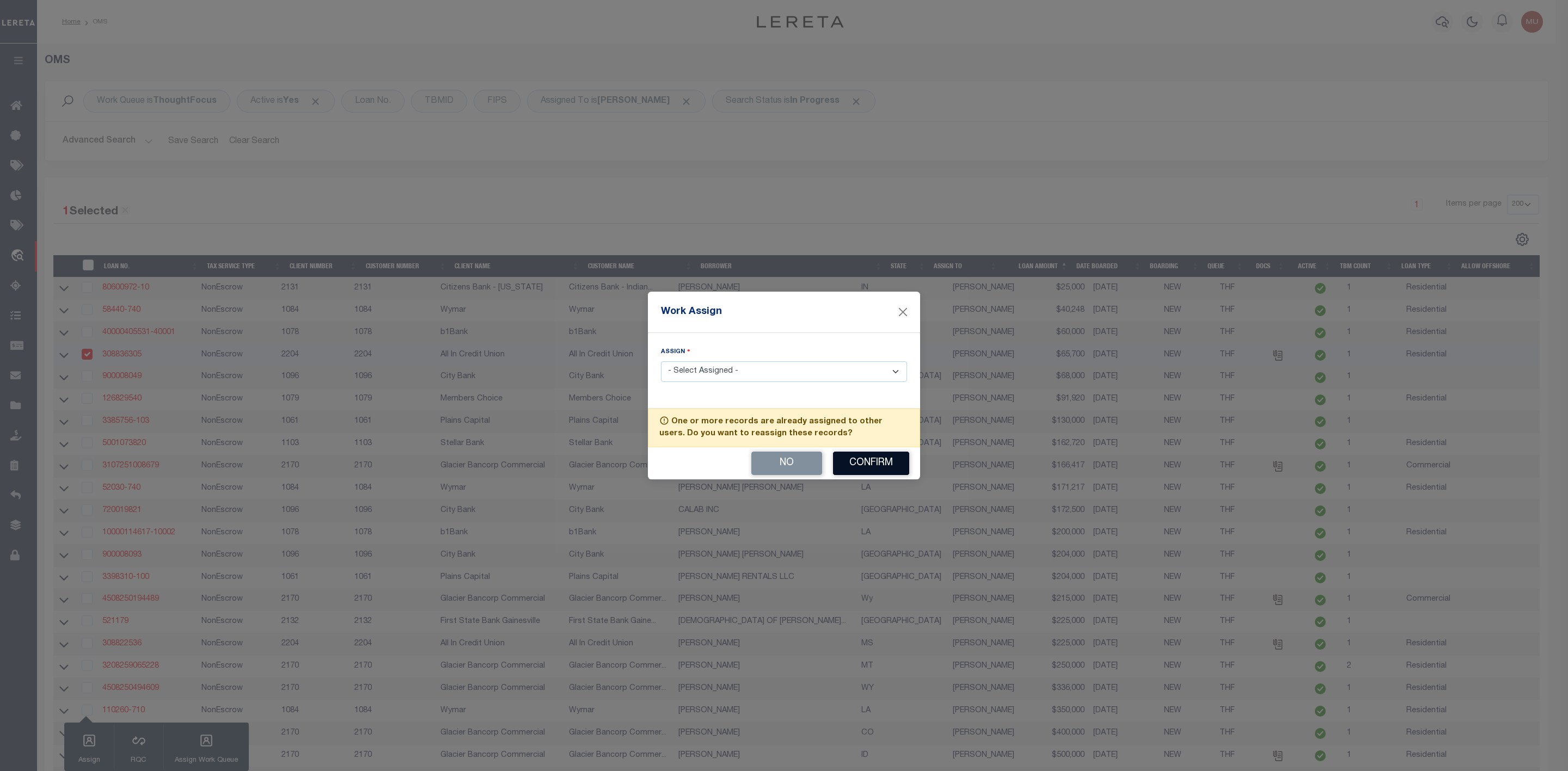
click at [871, 462] on button "Confirm" at bounding box center [871, 463] width 76 height 24
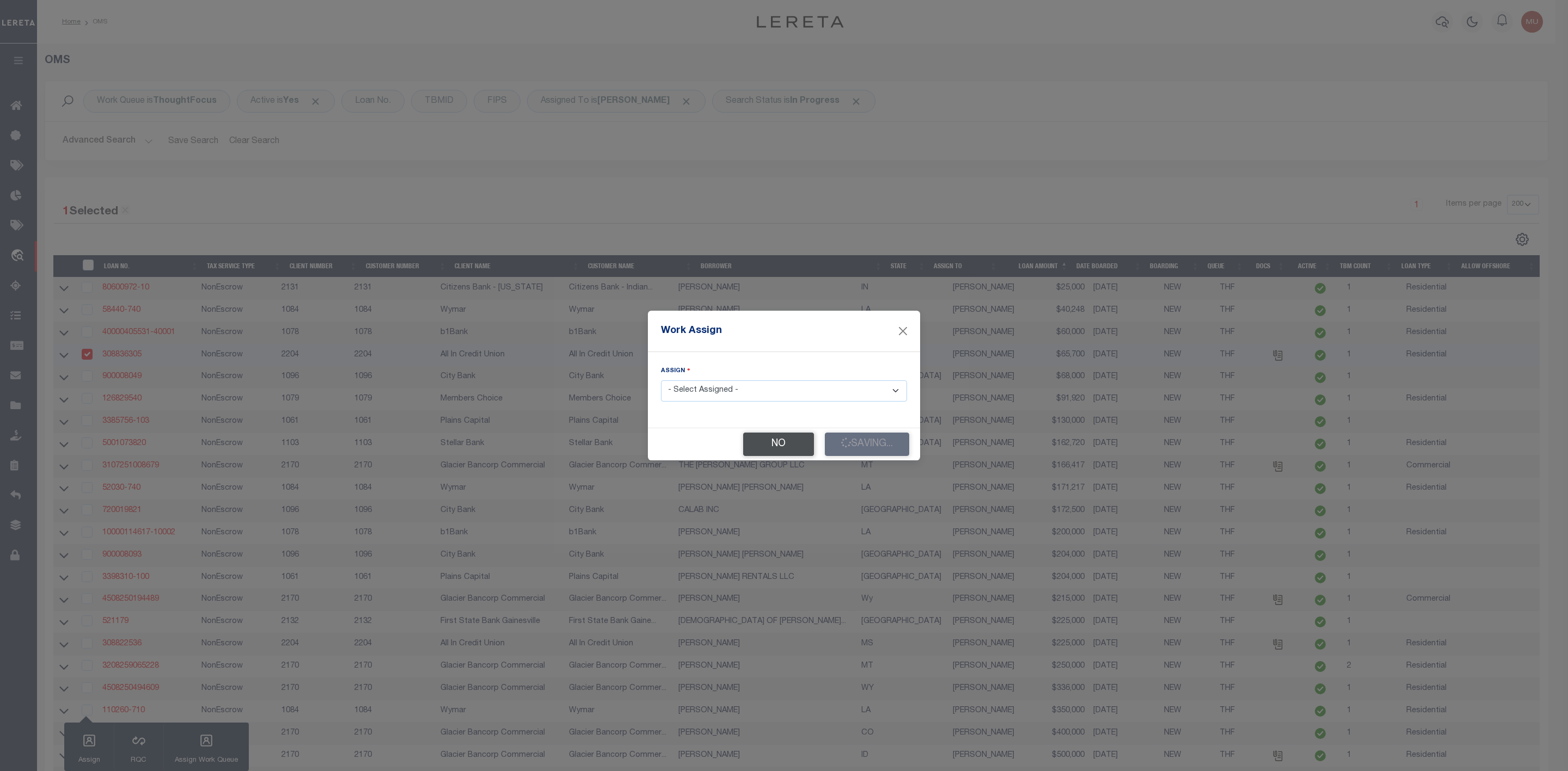
click at [749, 451] on button "No" at bounding box center [778, 444] width 71 height 24
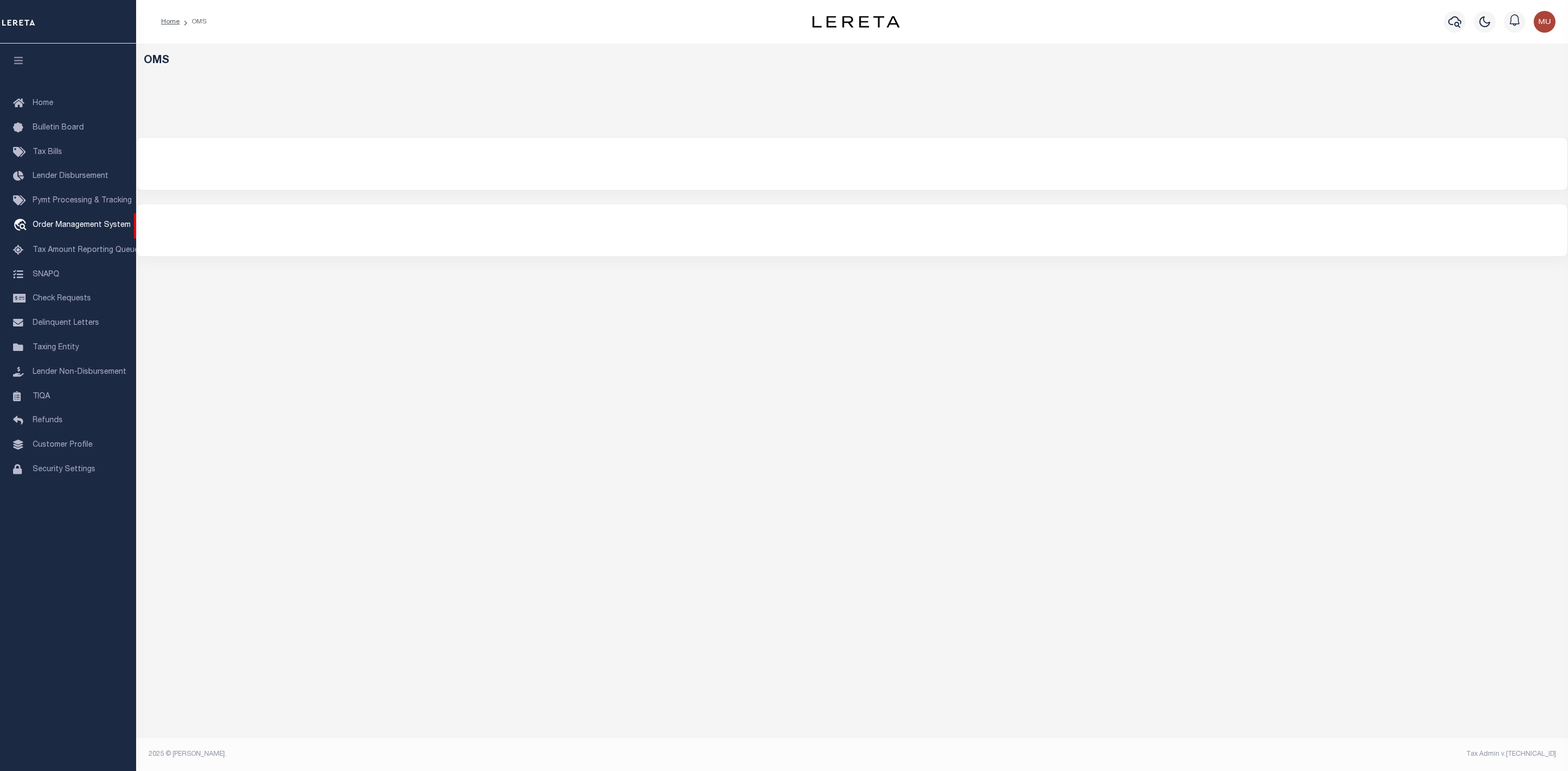
select select "200"
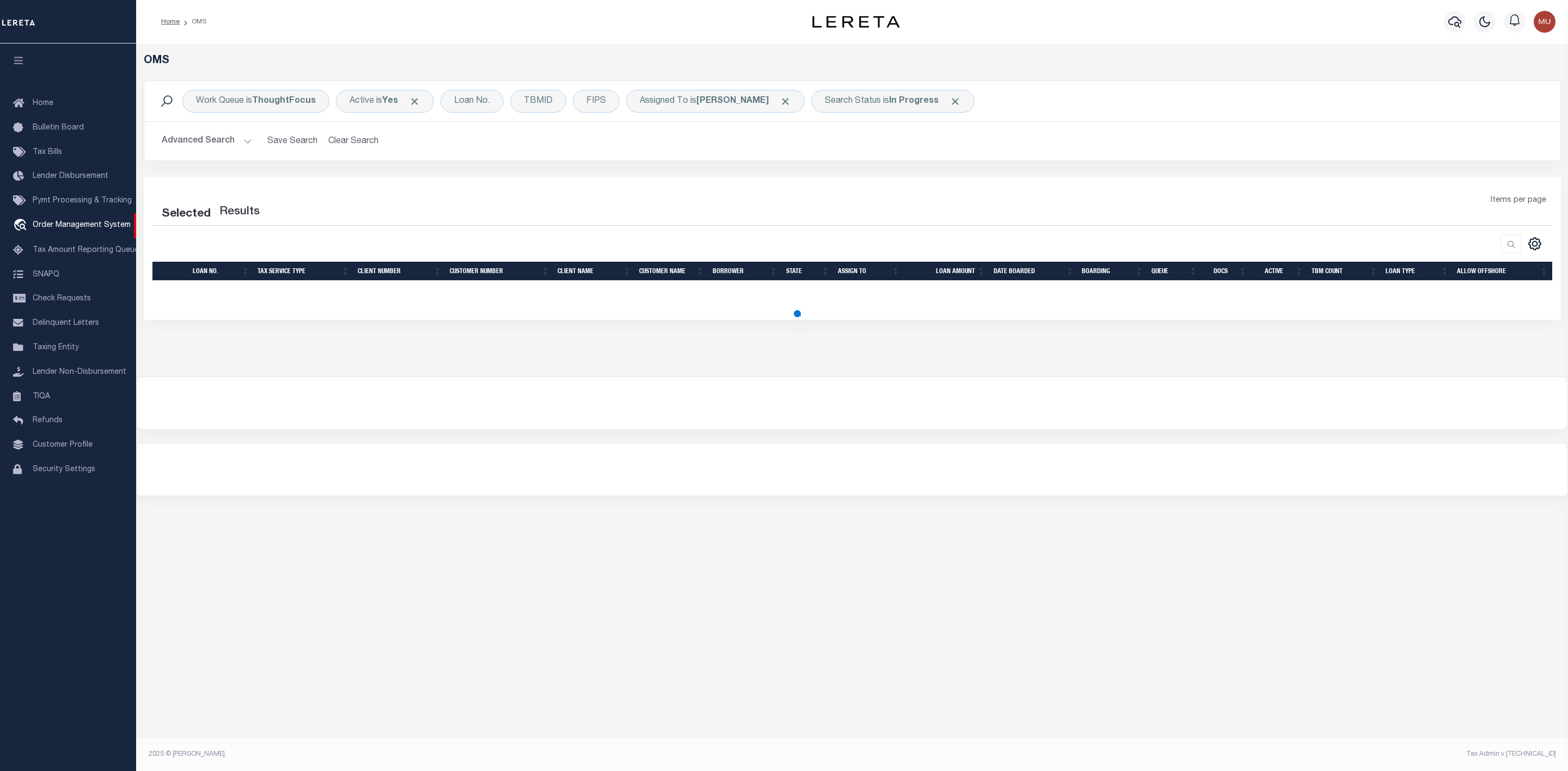
select select "200"
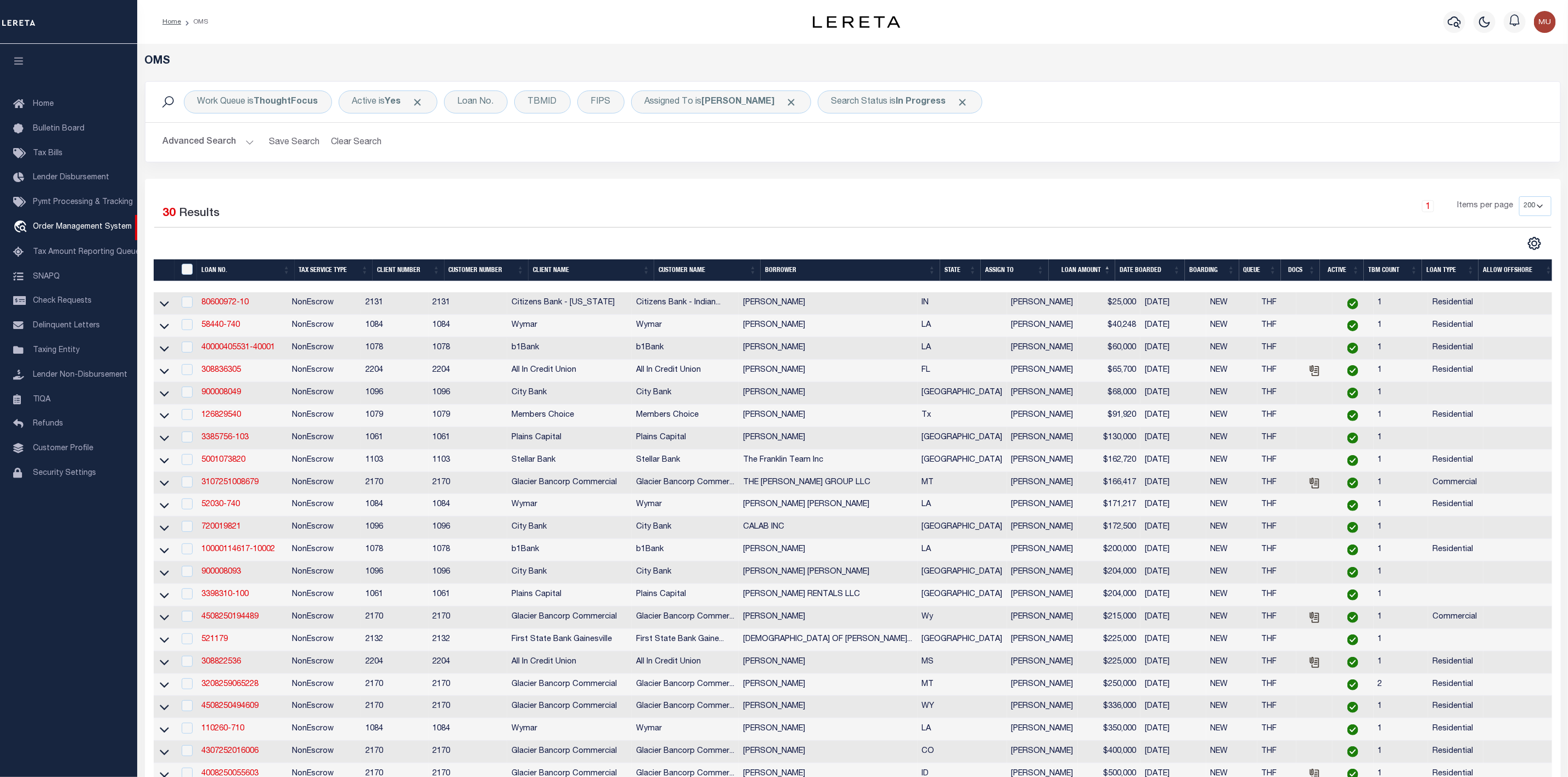
click at [970, 269] on th "State" at bounding box center [961, 270] width 41 height 22
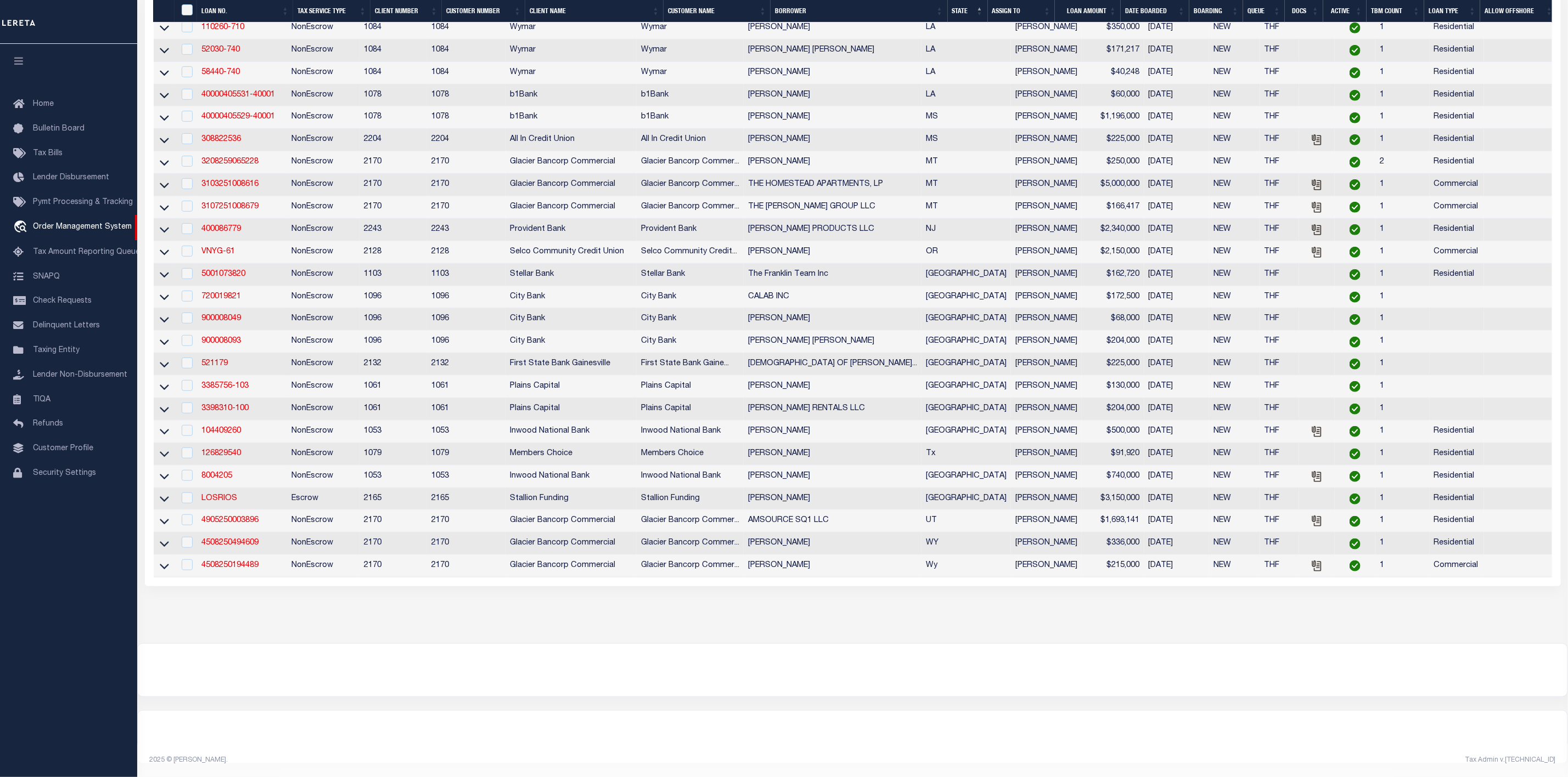
scroll to position [150, 0]
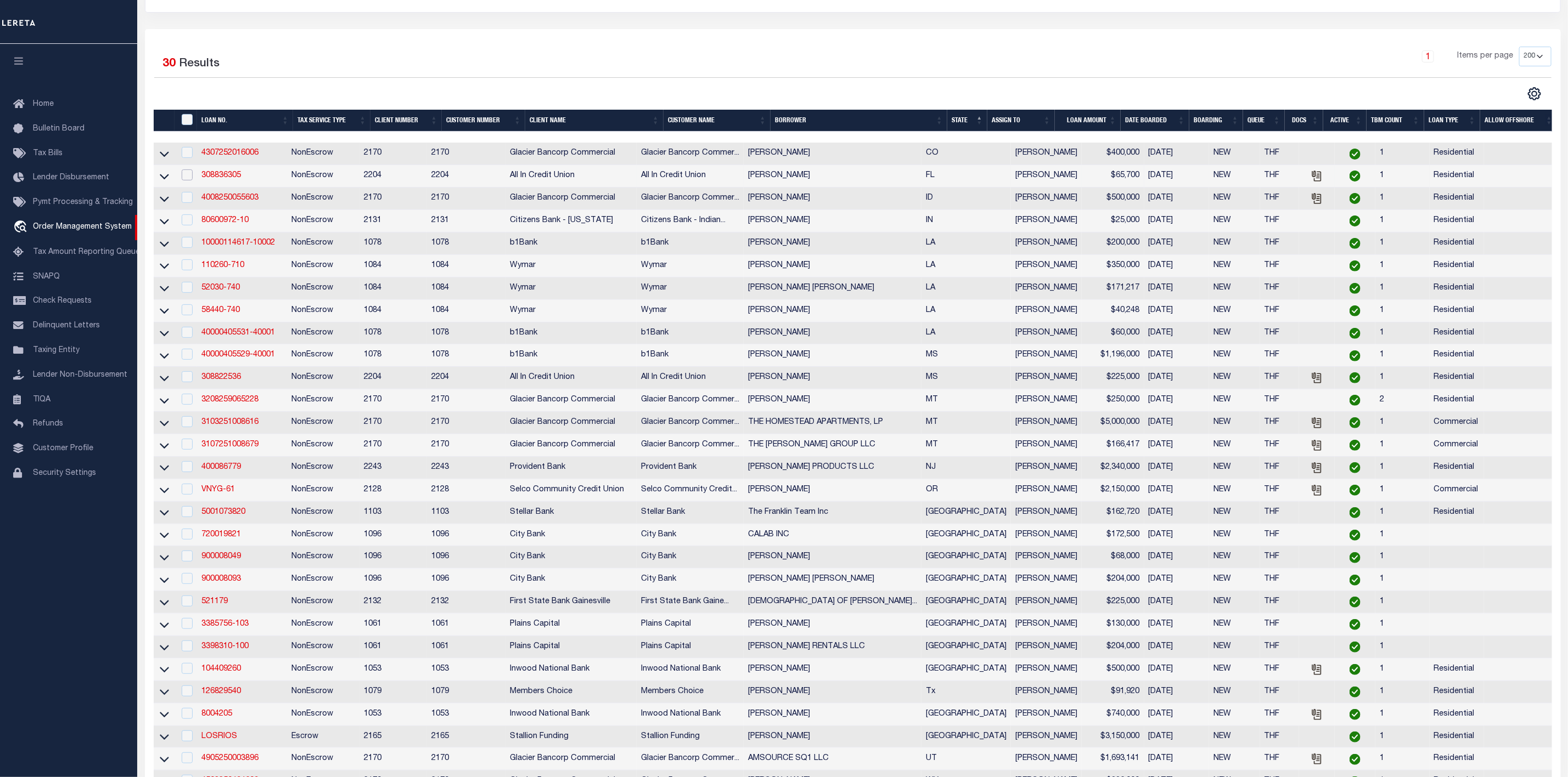
click at [188, 176] on input "checkbox" at bounding box center [187, 174] width 11 height 11
checkbox input "true"
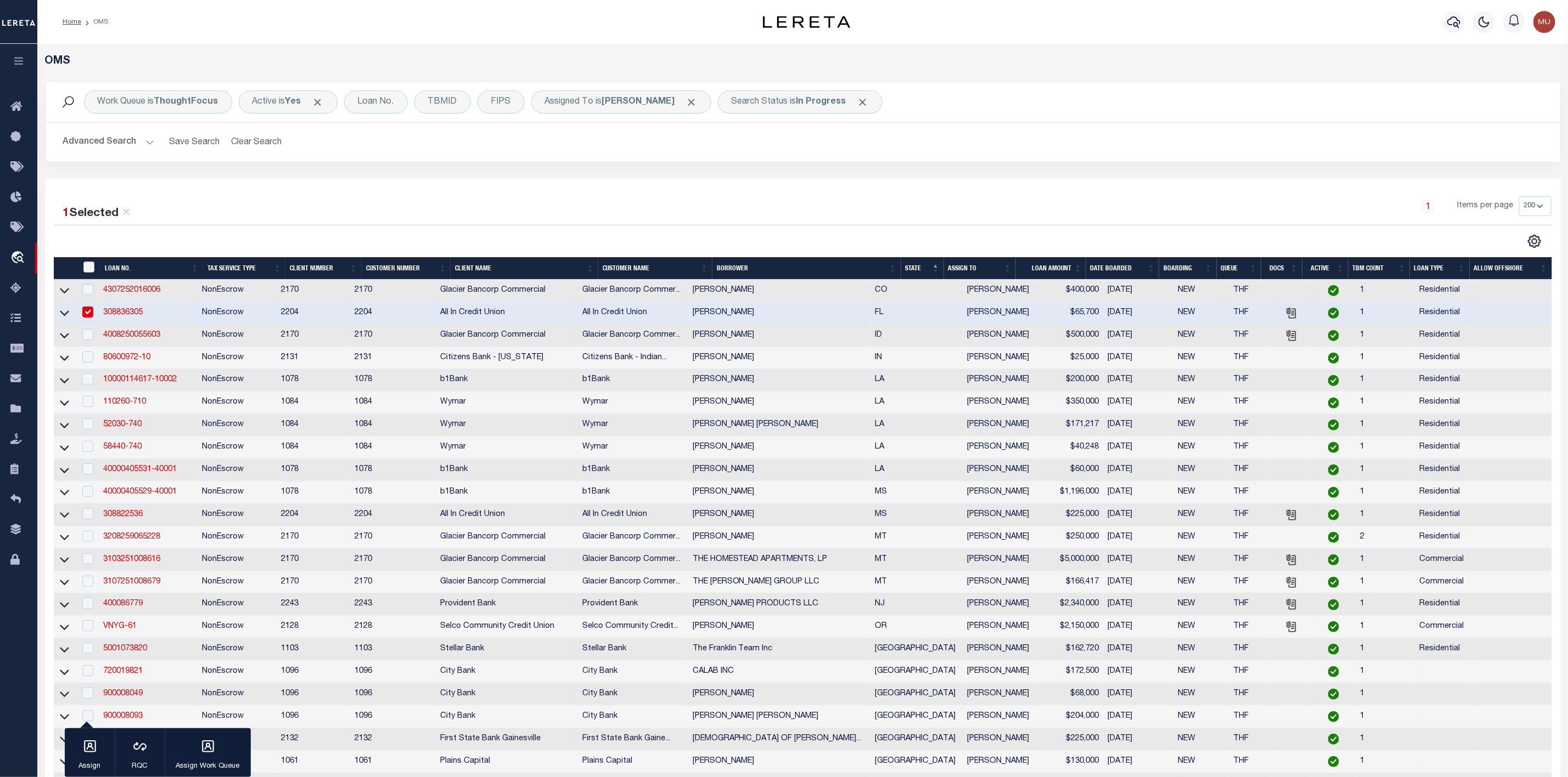
scroll to position [165, 0]
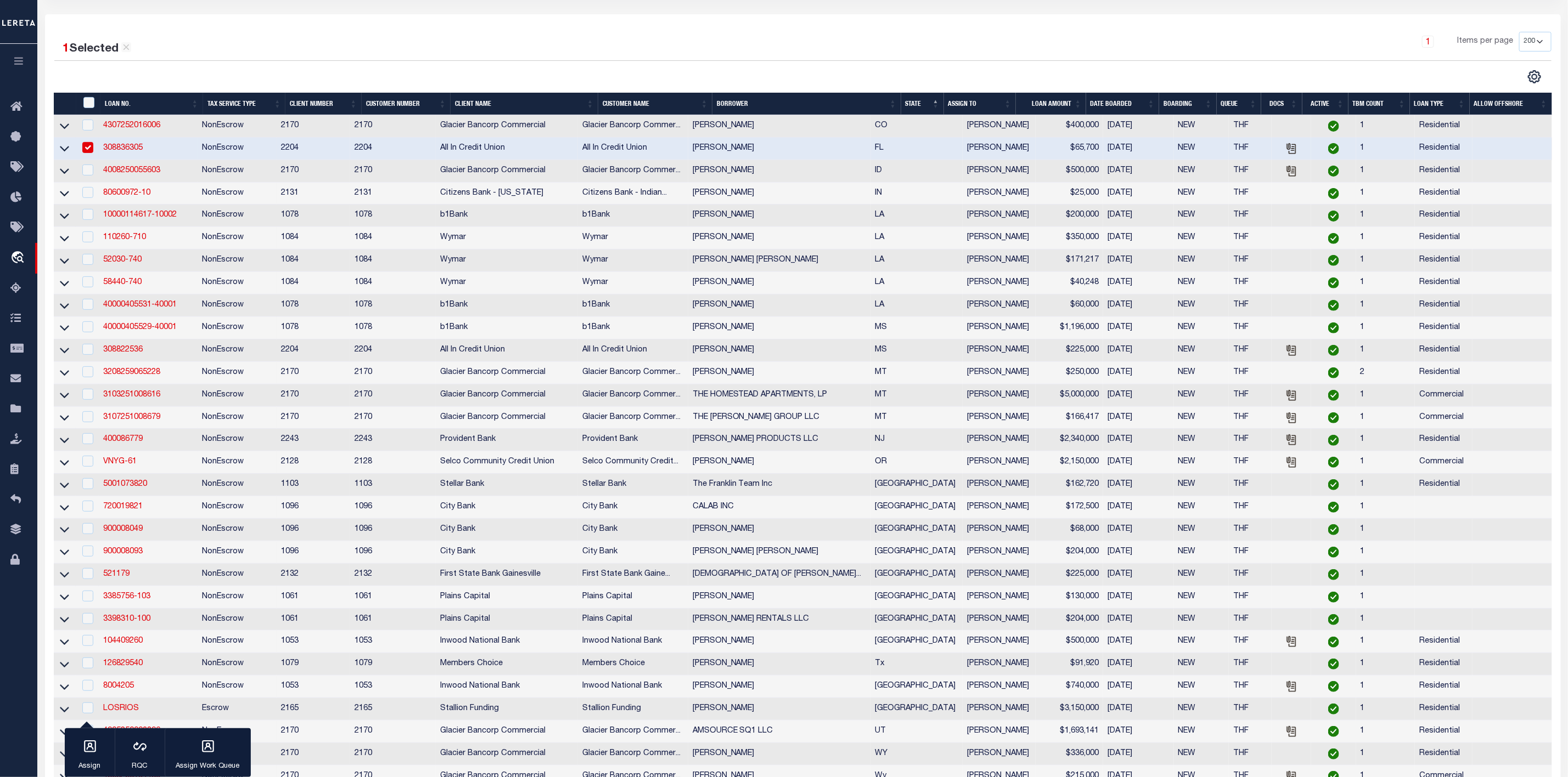
click at [1082, 101] on th "LOAN AMOUNT" at bounding box center [1051, 103] width 70 height 22
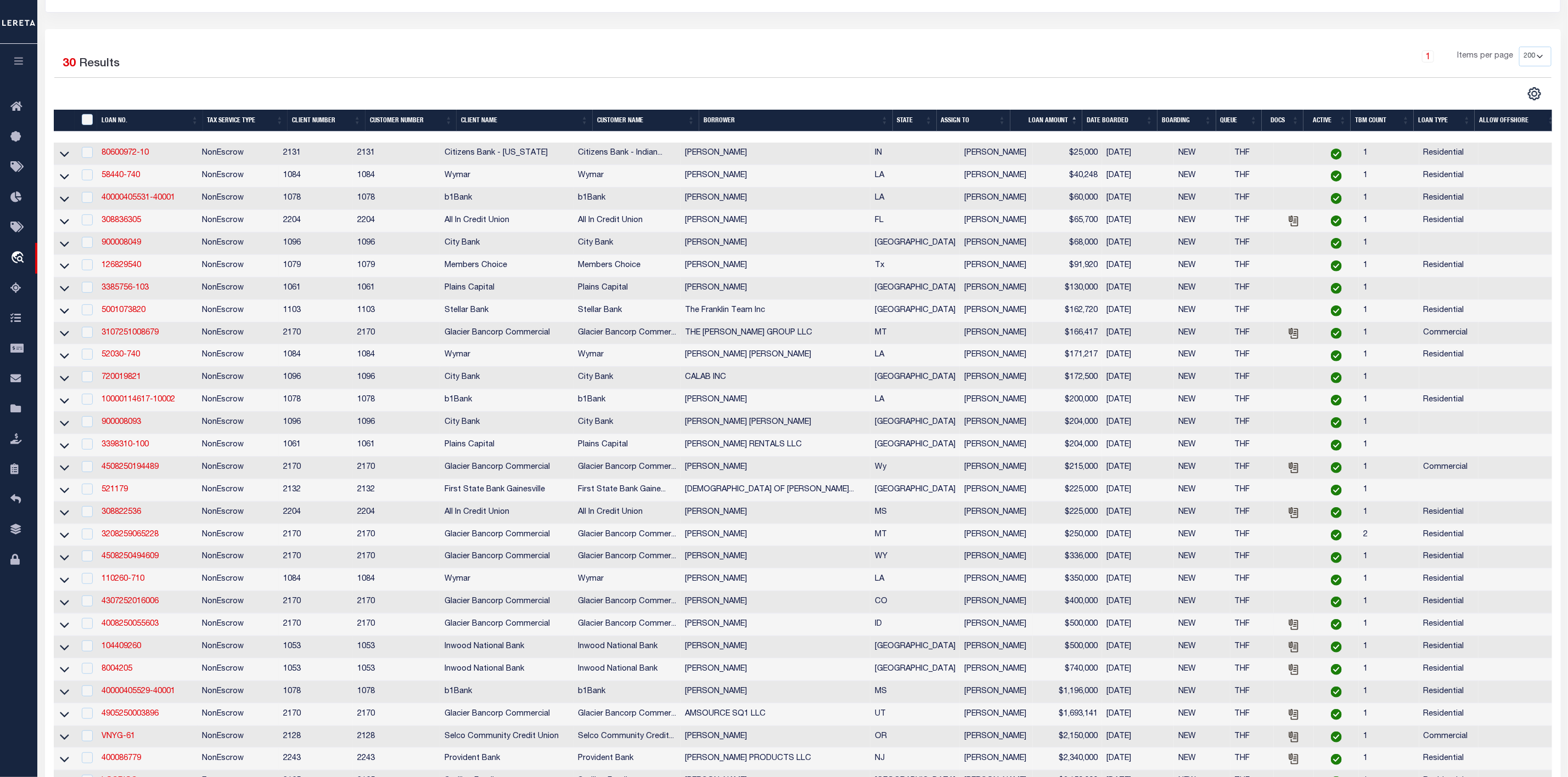
scroll to position [0, 0]
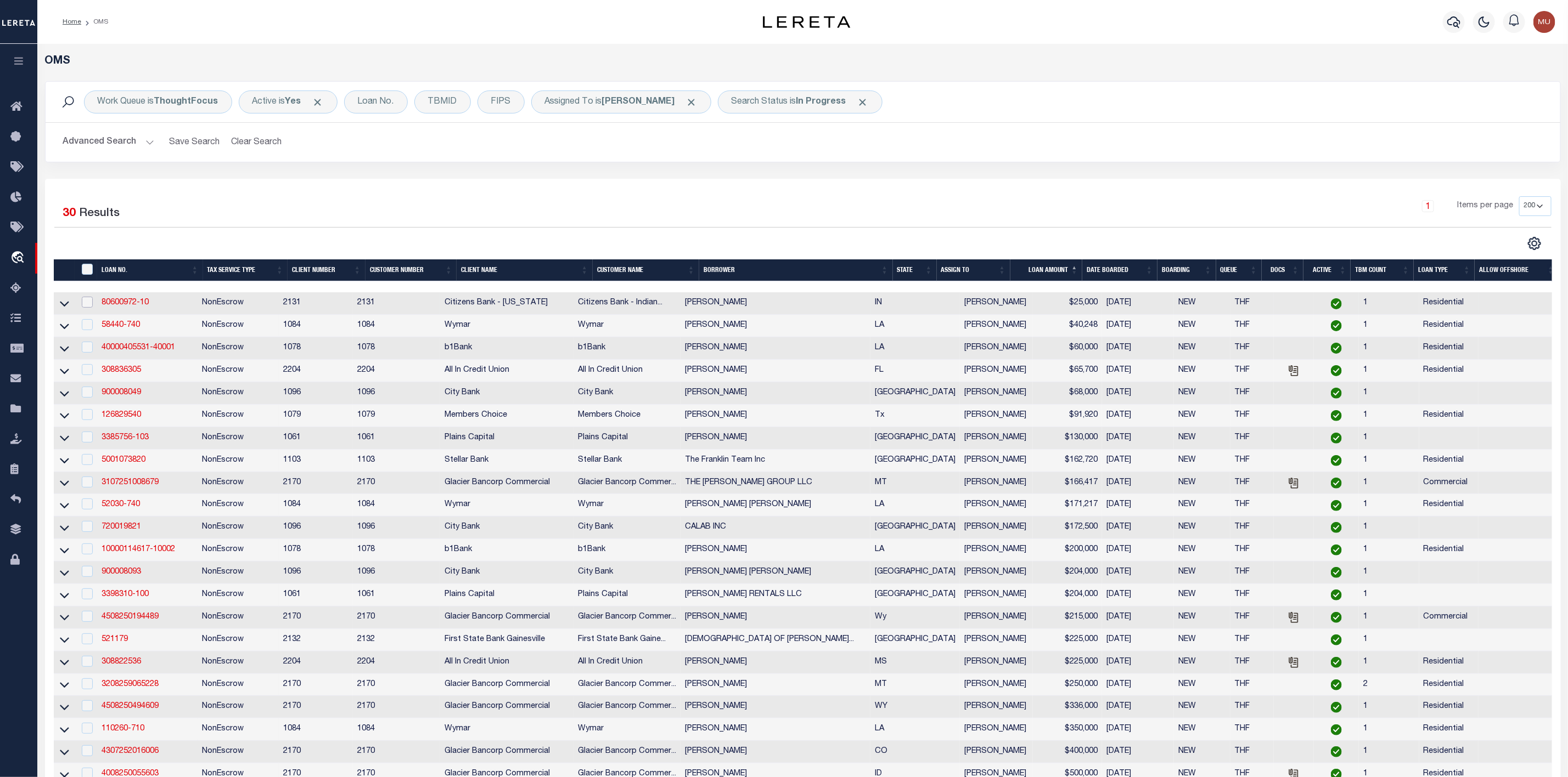
click at [83, 305] on input "checkbox" at bounding box center [87, 301] width 11 height 11
checkbox input "true"
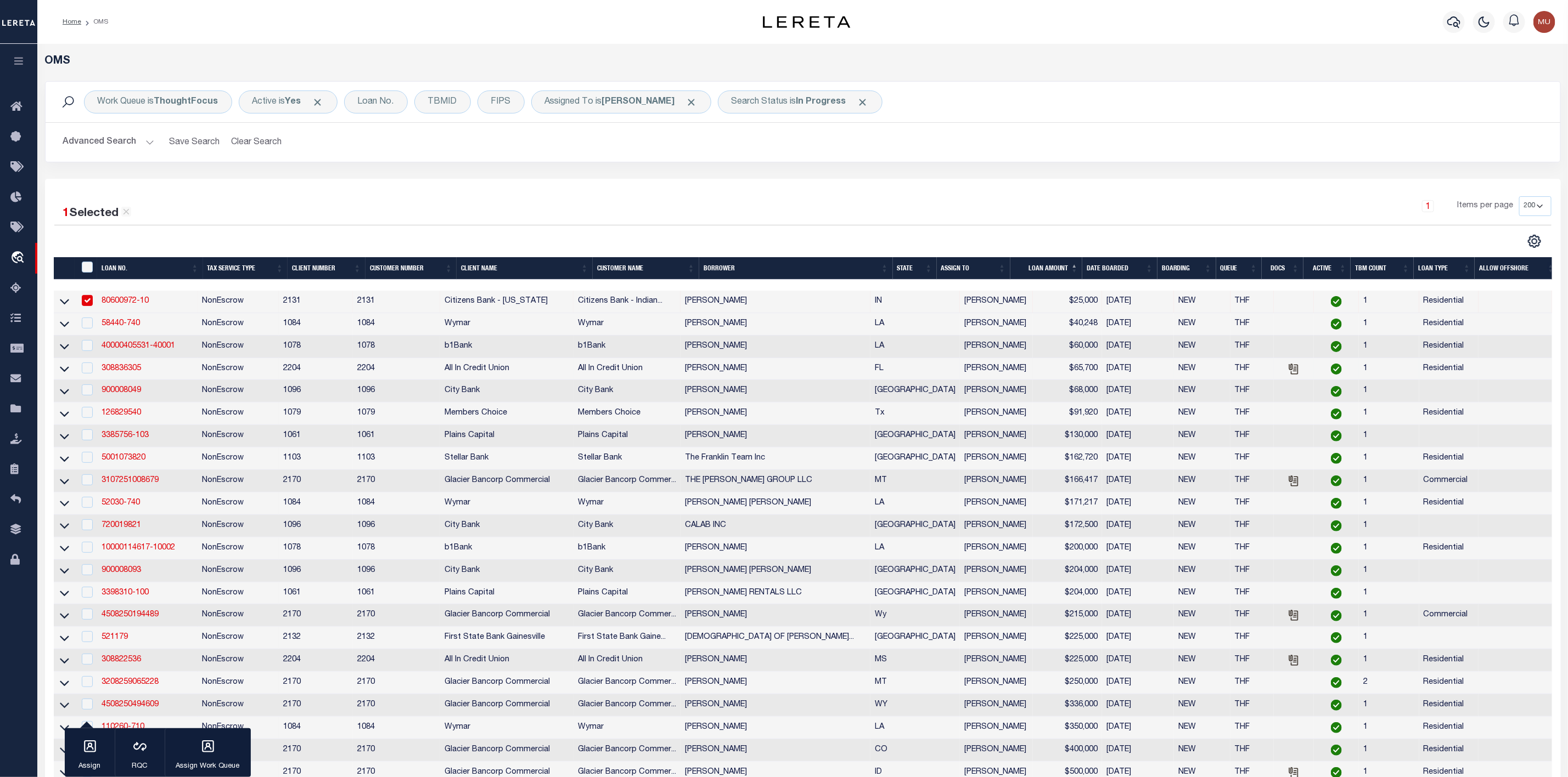
click at [86, 375] on div at bounding box center [86, 368] width 14 height 12
checkbox input "true"
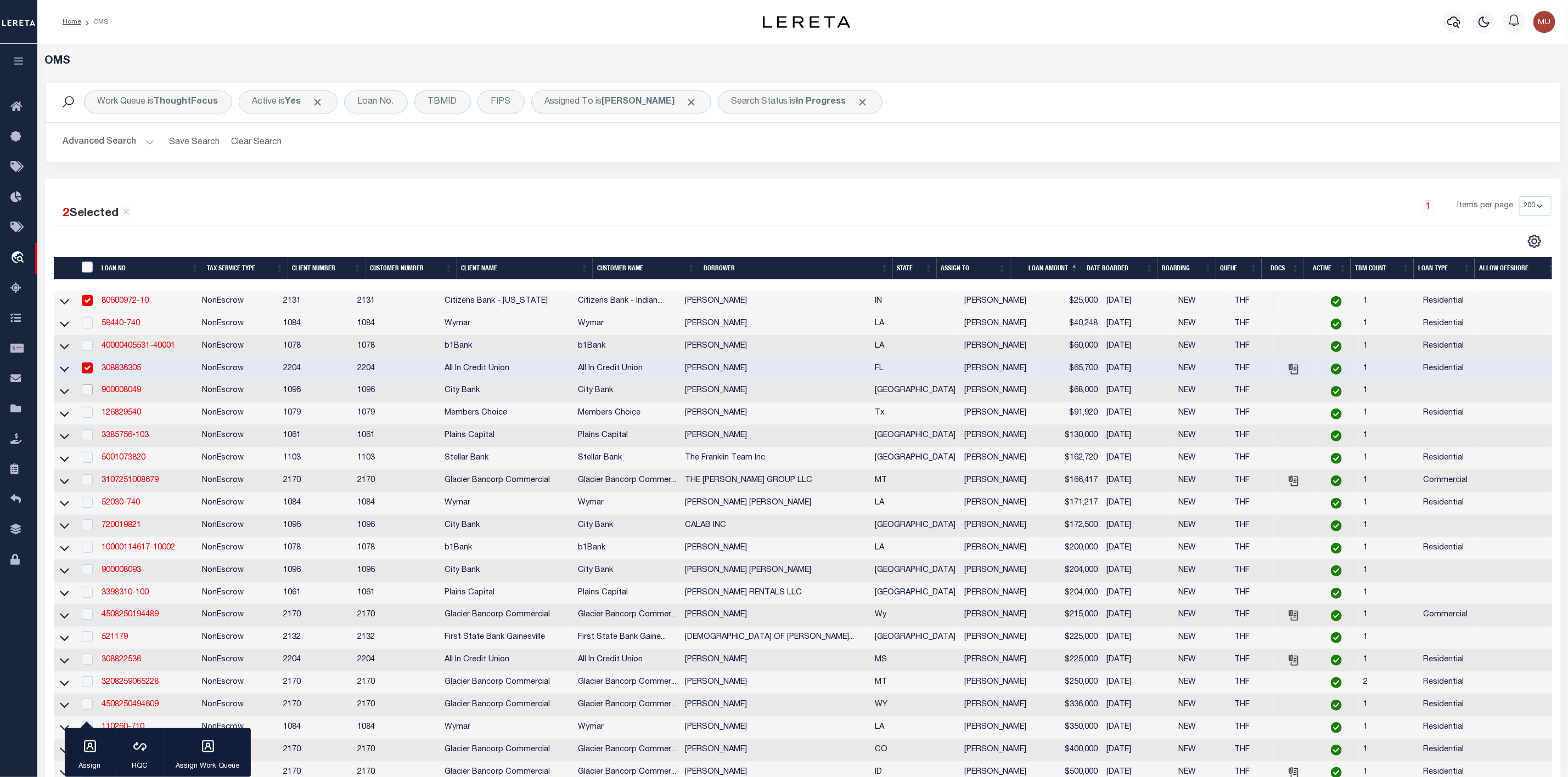
click at [84, 395] on input "checkbox" at bounding box center [87, 390] width 11 height 11
checkbox input "true"
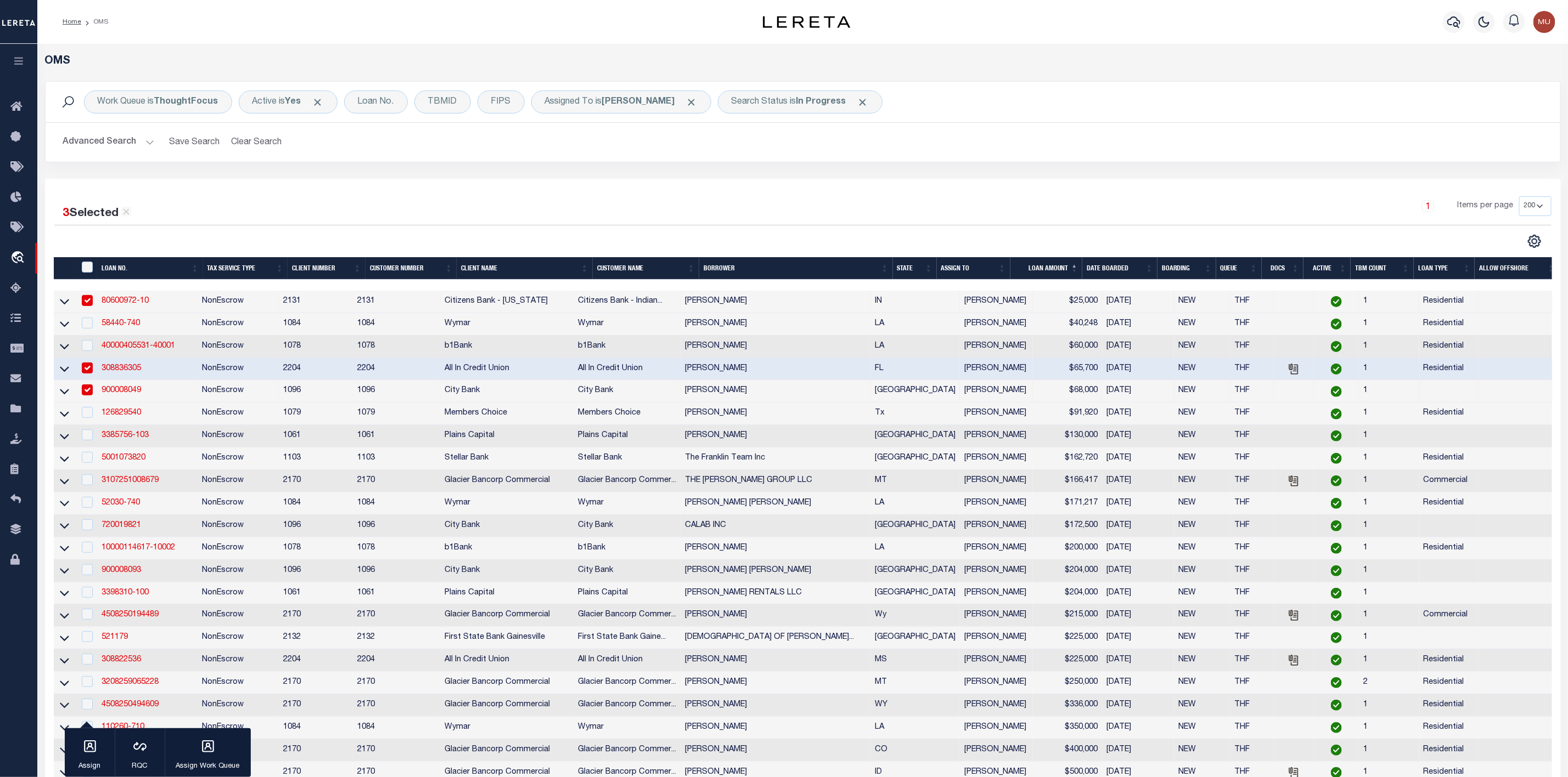
click at [80, 440] on div at bounding box center [86, 436] width 14 height 12
checkbox input "true"
click at [86, 468] on td at bounding box center [86, 459] width 22 height 22
checkbox input "true"
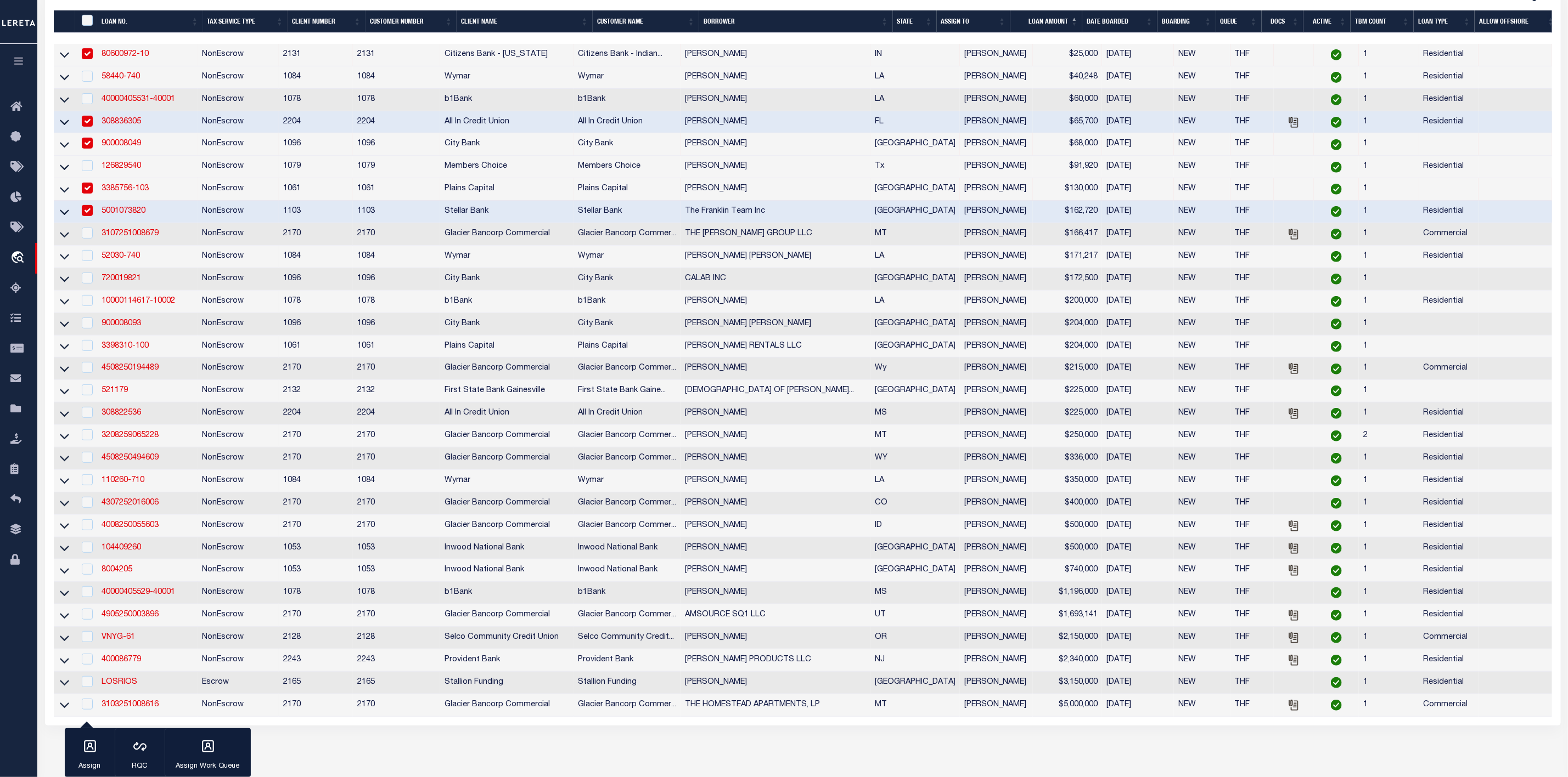
scroll to position [329, 0]
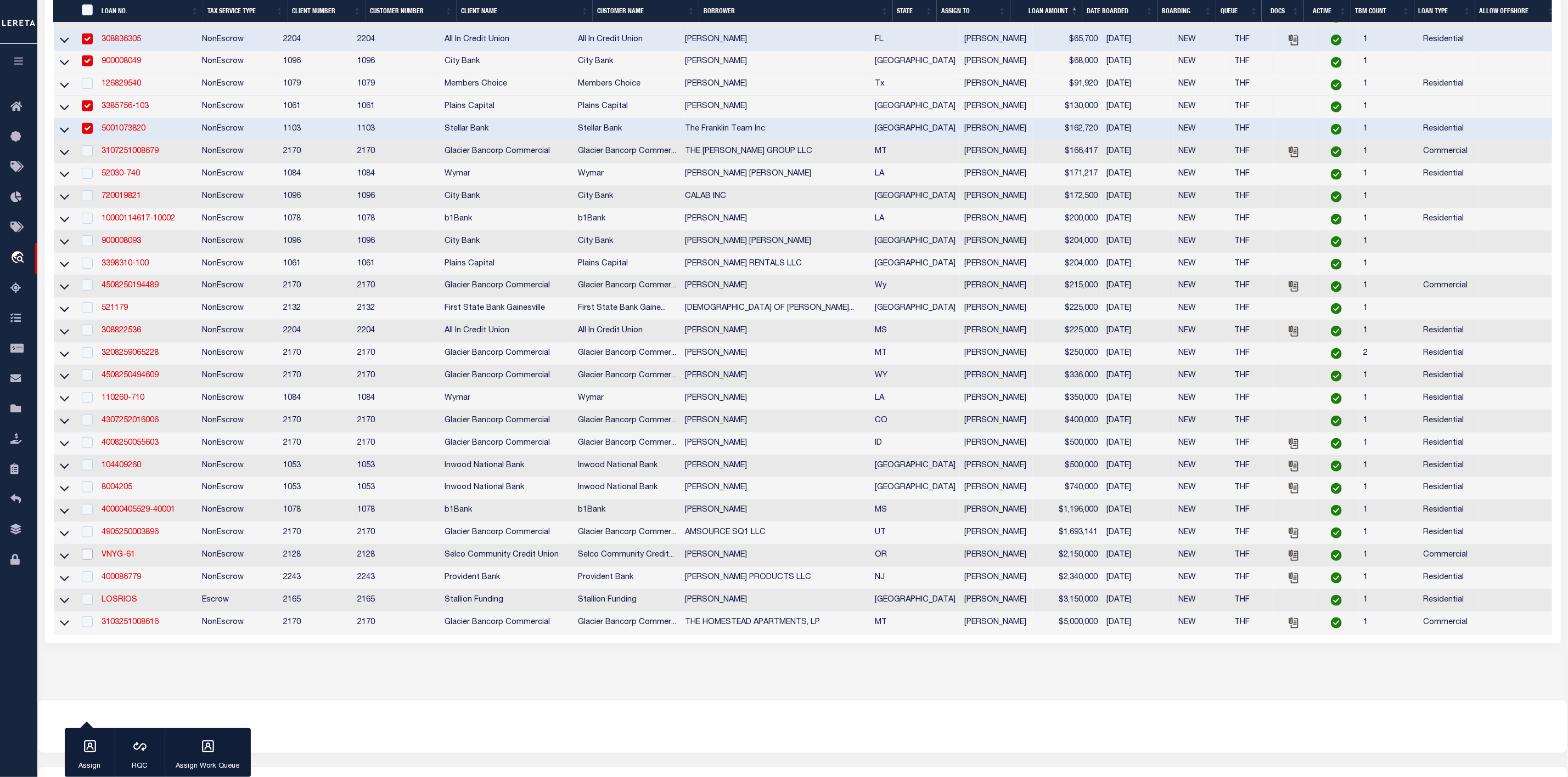
click at [88, 560] on input "checkbox" at bounding box center [87, 554] width 11 height 11
checkbox input "true"
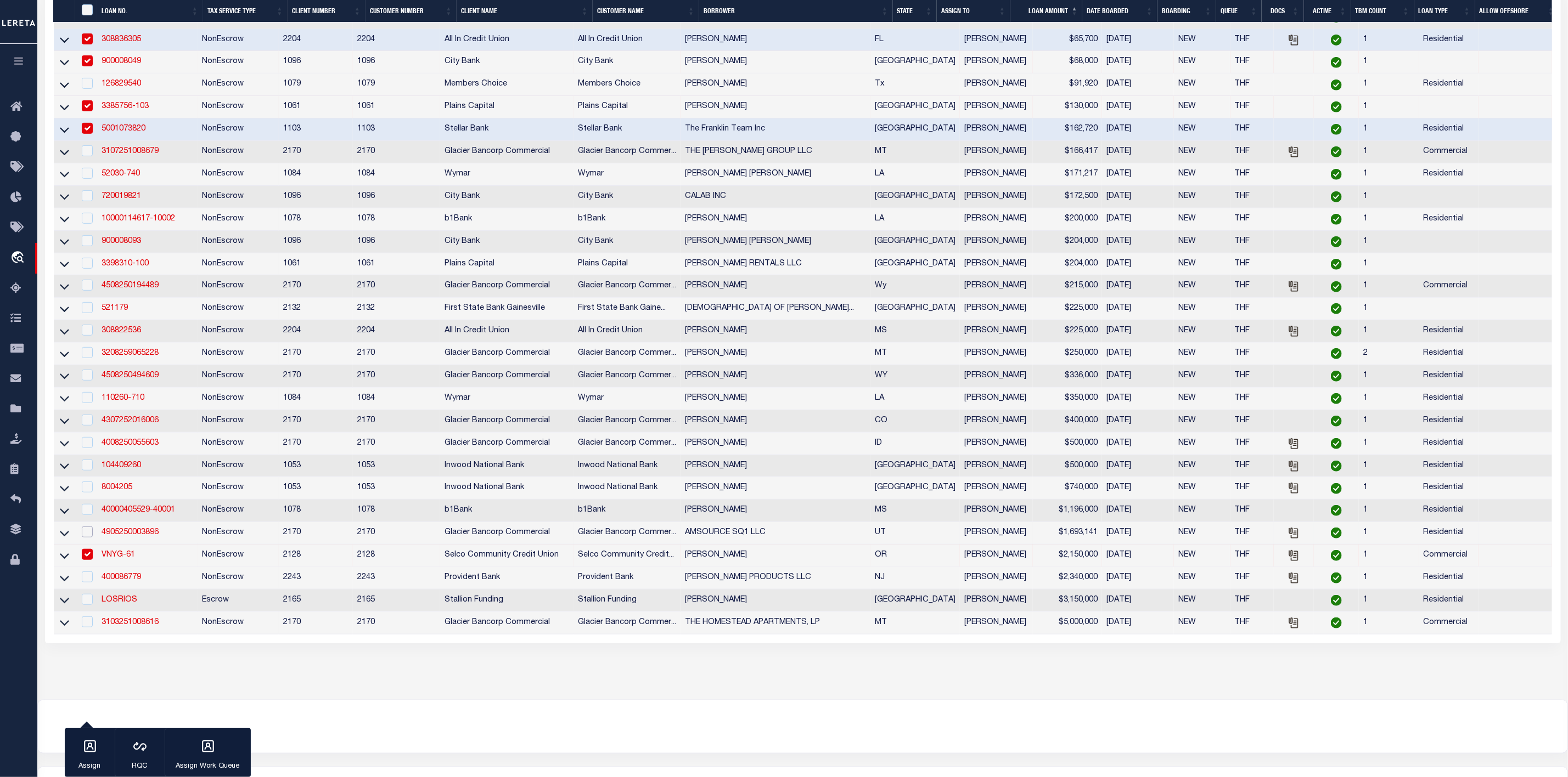
click at [84, 538] on input "checkbox" at bounding box center [87, 531] width 11 height 11
checkbox input "true"
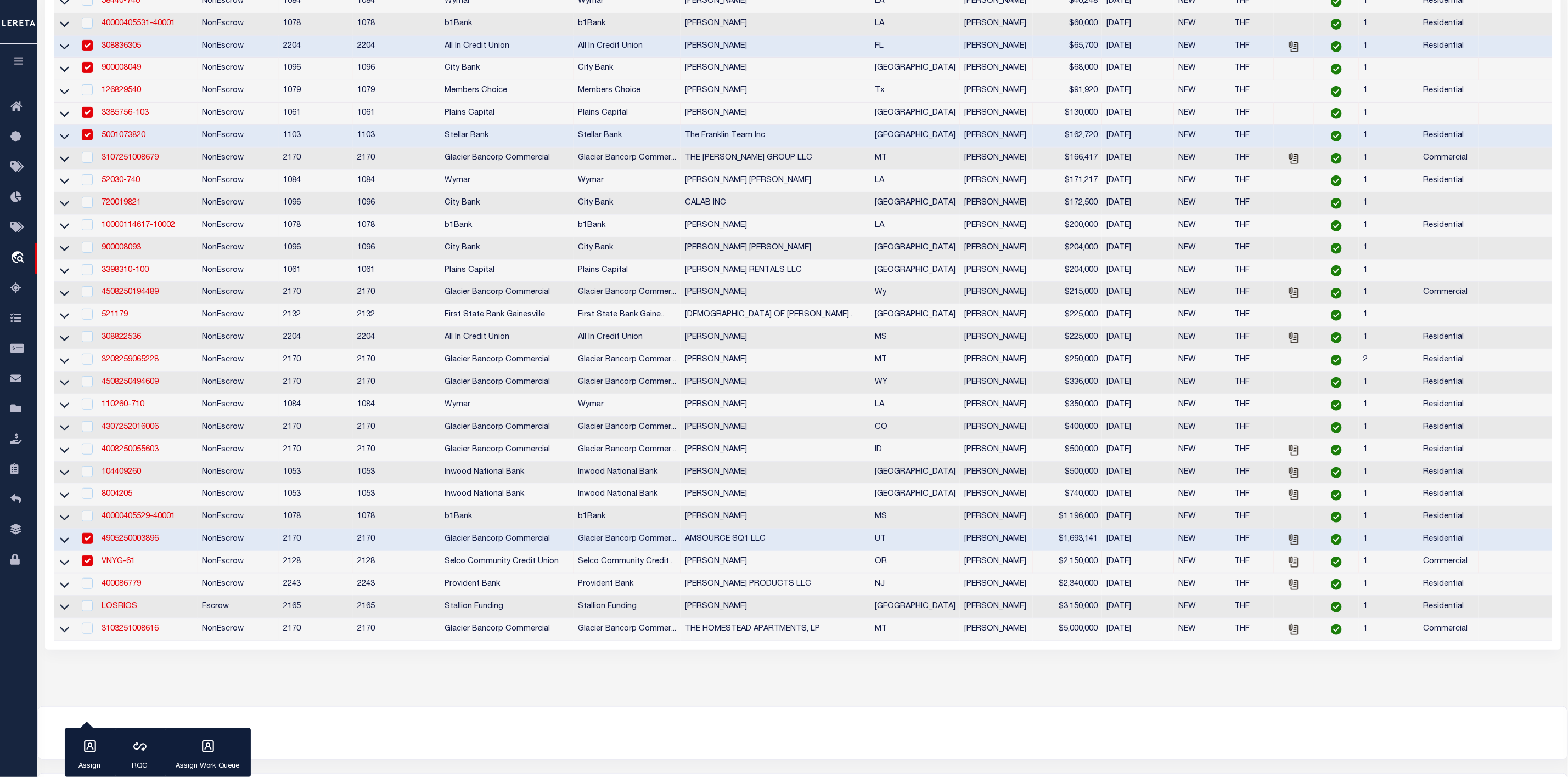
scroll to position [158, 0]
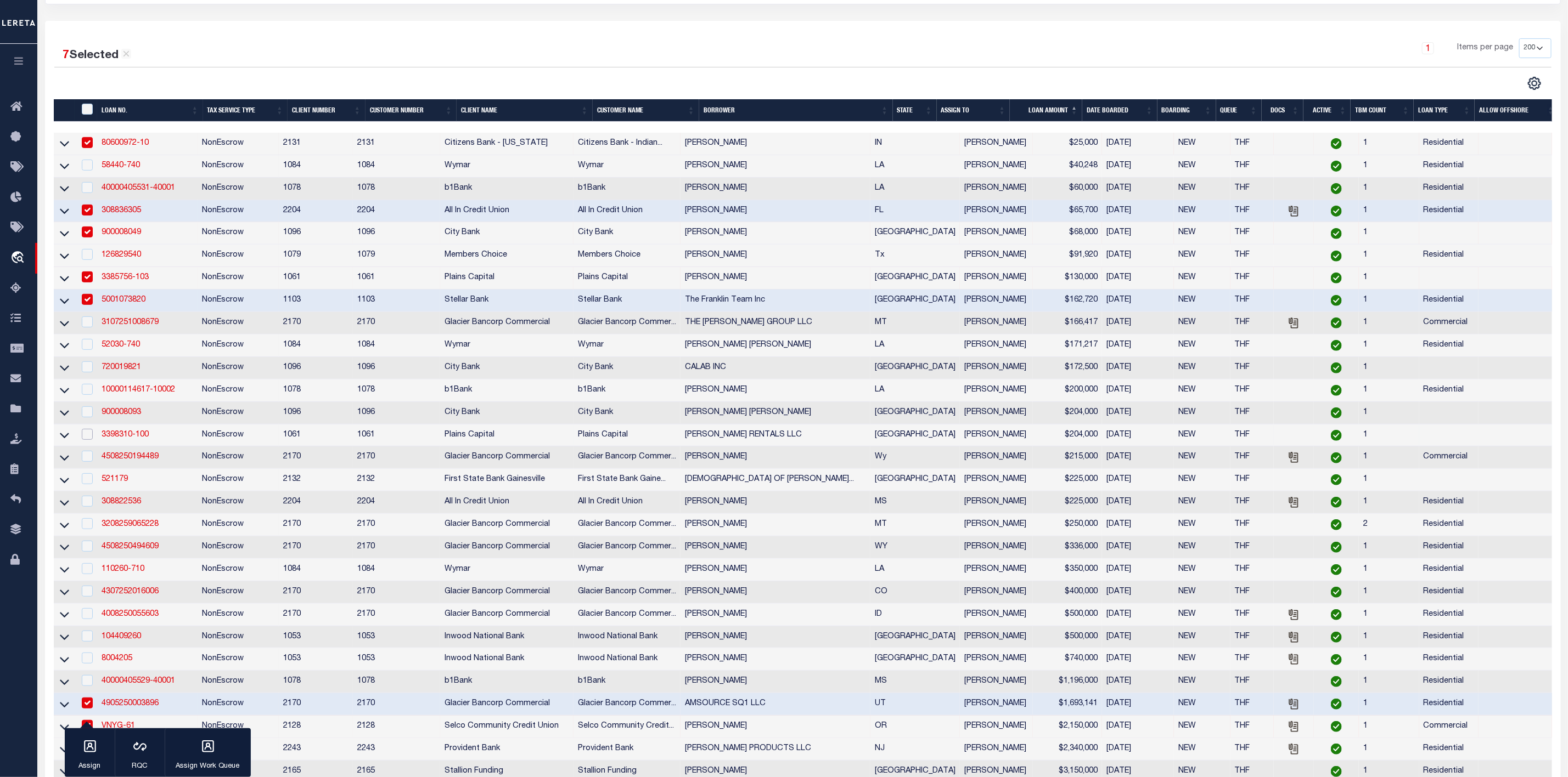
click at [89, 438] on input "checkbox" at bounding box center [87, 434] width 11 height 11
checkbox input "true"
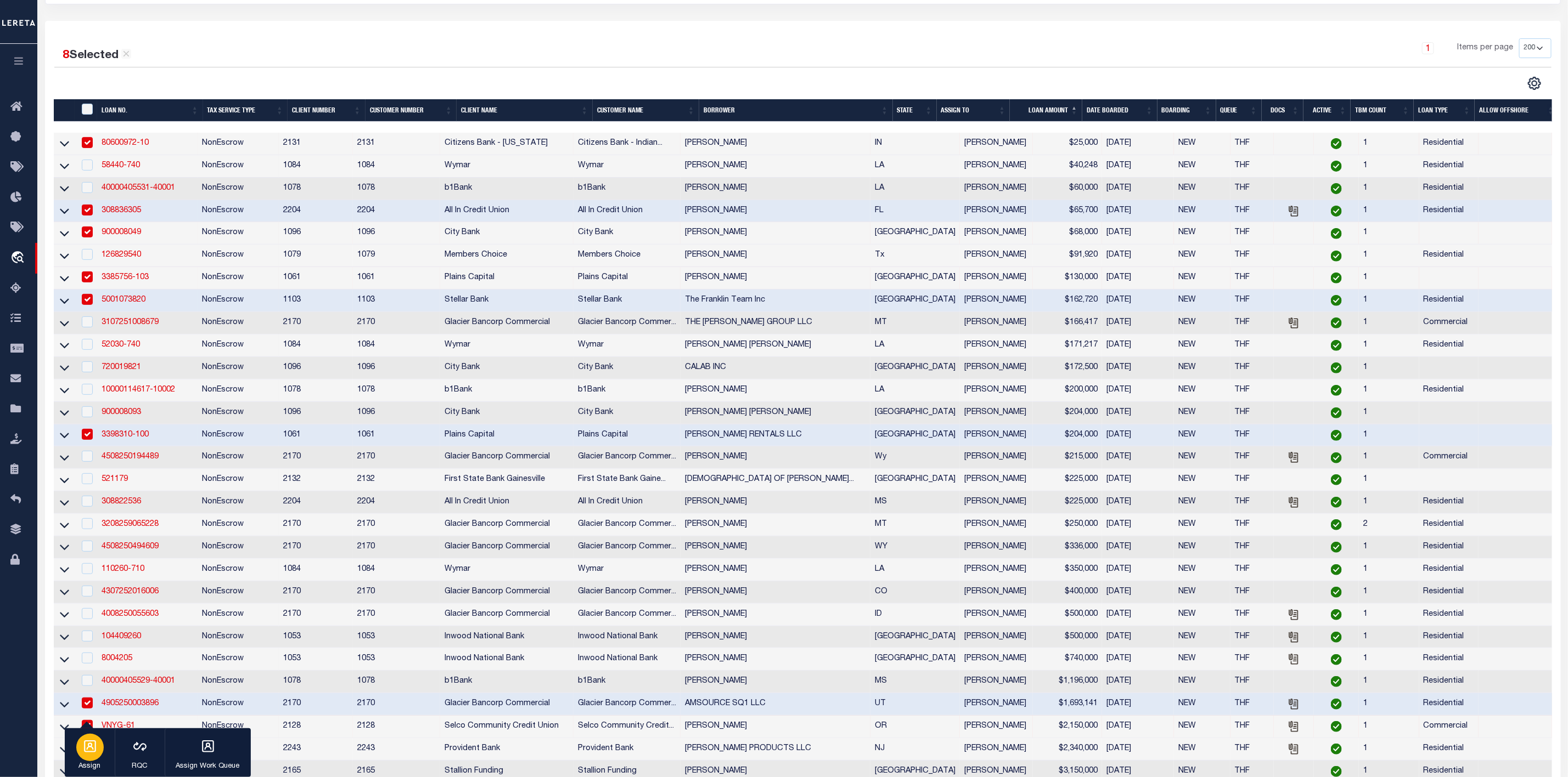
click at [89, 743] on icon "button" at bounding box center [89, 746] width 14 height 14
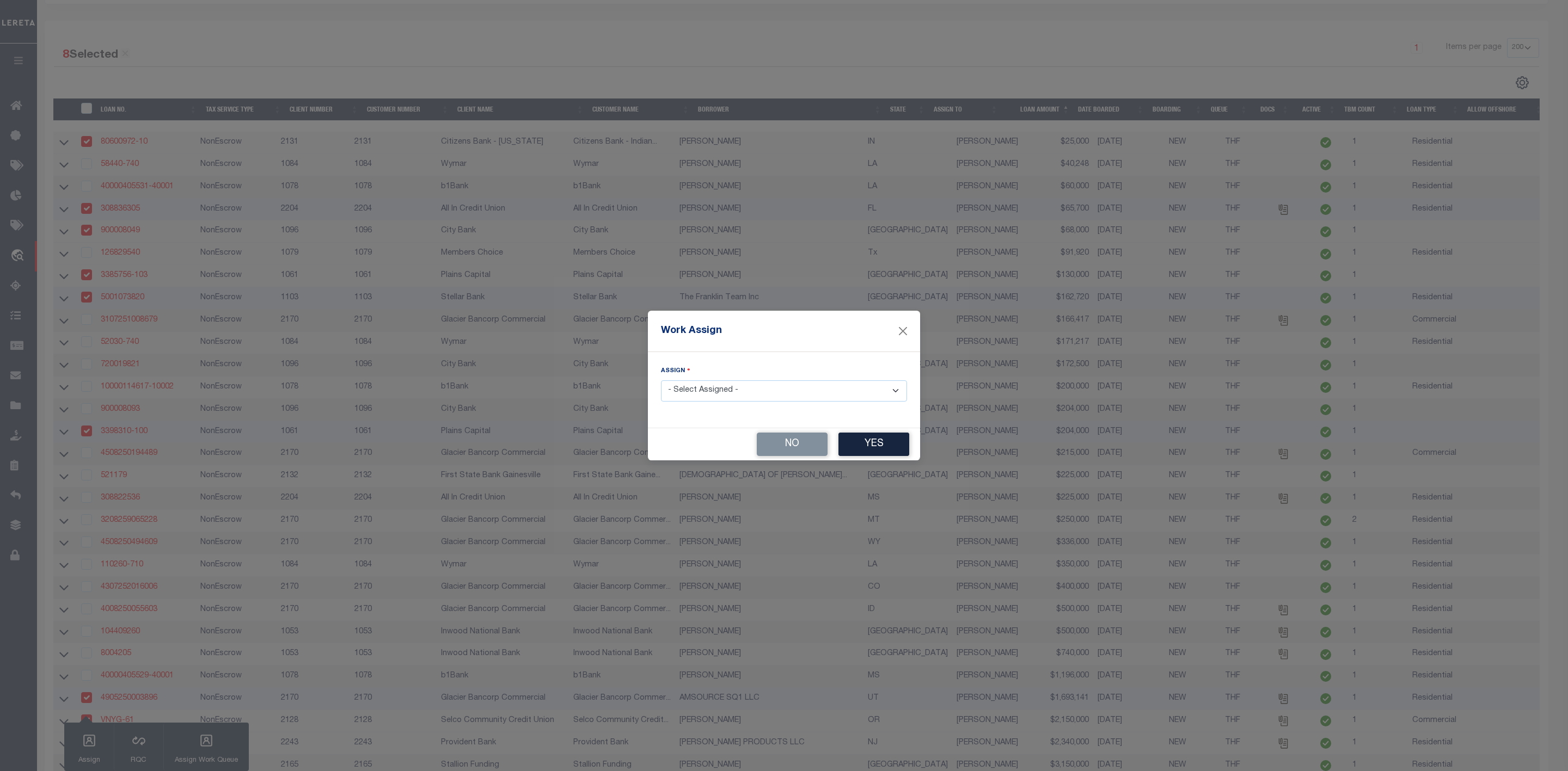
click at [815, 386] on select "- Select Assigned - --Unassigned-- [PERSON_NAME] [PERSON_NAME] [PERSON_NAME] [P…" at bounding box center [784, 391] width 246 height 21
click at [661, 380] on select "- Select Assigned - --Unassigned-- [PERSON_NAME] [PERSON_NAME] [PERSON_NAME] [P…" at bounding box center [784, 391] width 246 height 21
click at [860, 440] on button "Yes" at bounding box center [874, 444] width 71 height 24
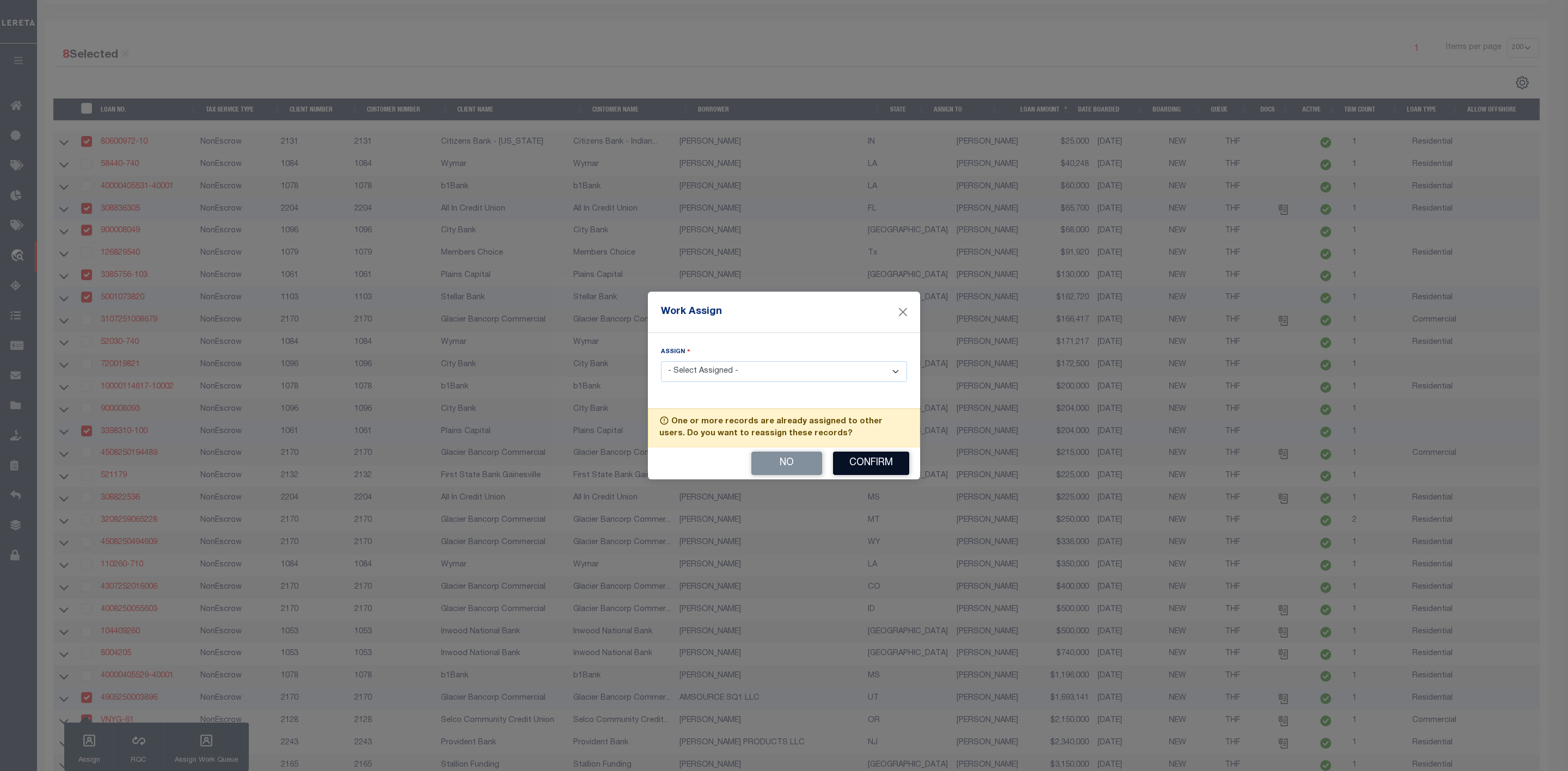
click at [873, 475] on button "Confirm" at bounding box center [871, 463] width 76 height 24
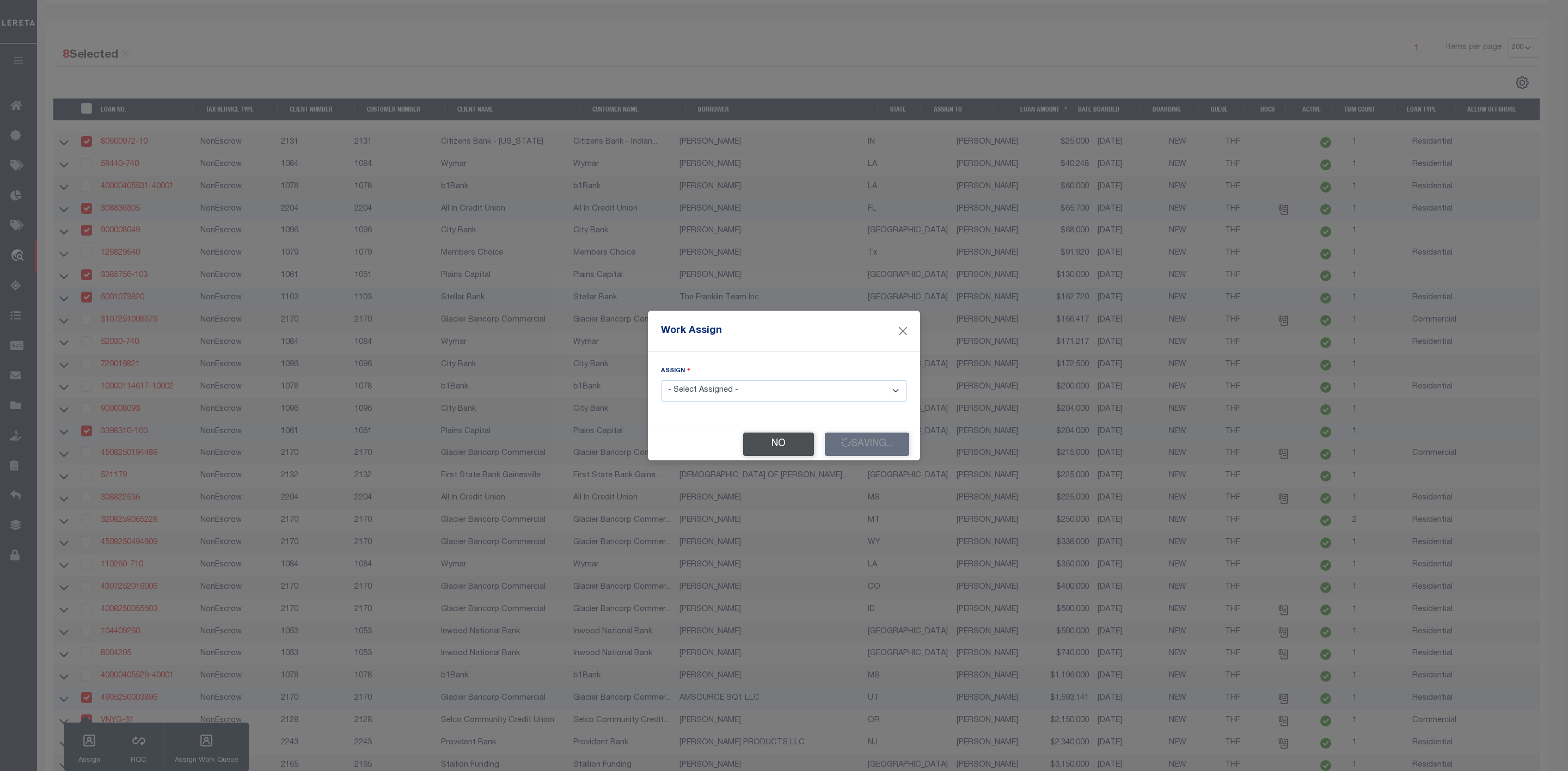
click at [778, 446] on button "No" at bounding box center [778, 444] width 71 height 24
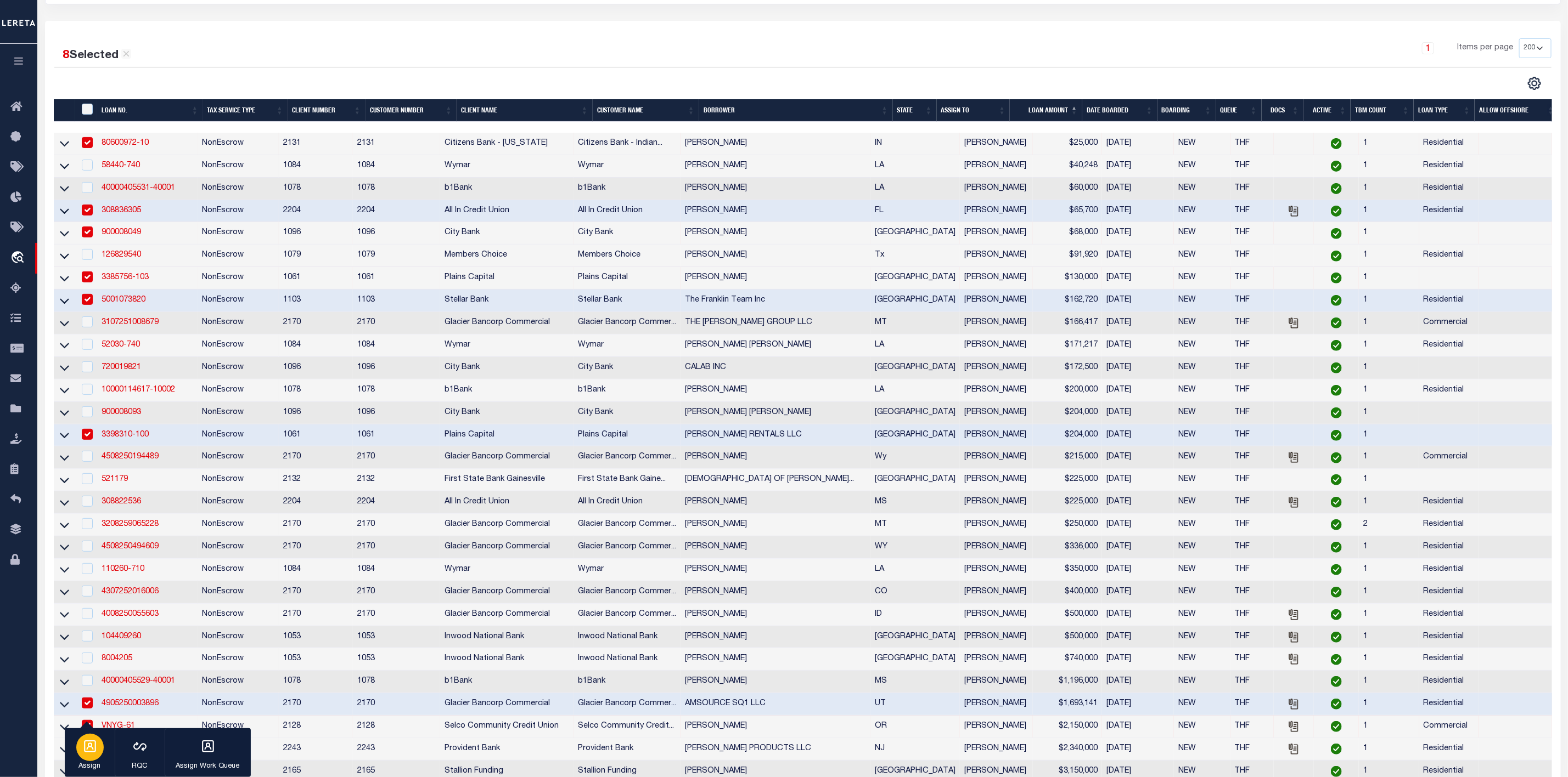
click at [89, 748] on icon "button" at bounding box center [89, 746] width 14 height 14
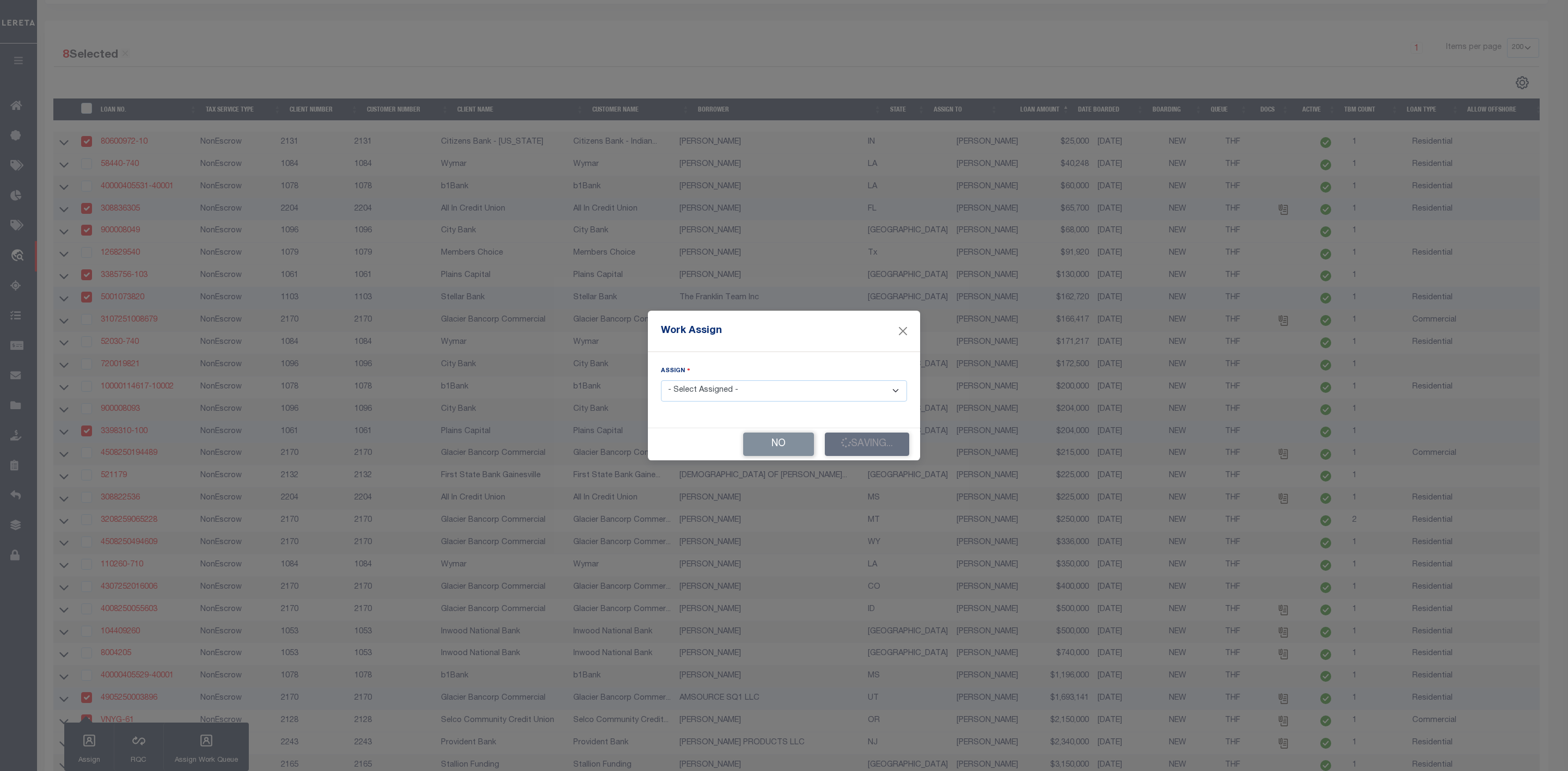
click at [715, 381] on select "- Select Assigned - --Unassigned-- [PERSON_NAME] [PERSON_NAME] [PERSON_NAME] [P…" at bounding box center [784, 391] width 246 height 21
select select "[PERSON_NAME]"
click at [661, 380] on select "- Select Assigned - --Unassigned-- [PERSON_NAME] [PERSON_NAME] [PERSON_NAME] [P…" at bounding box center [784, 391] width 246 height 21
click at [900, 330] on button "Close" at bounding box center [903, 331] width 14 height 14
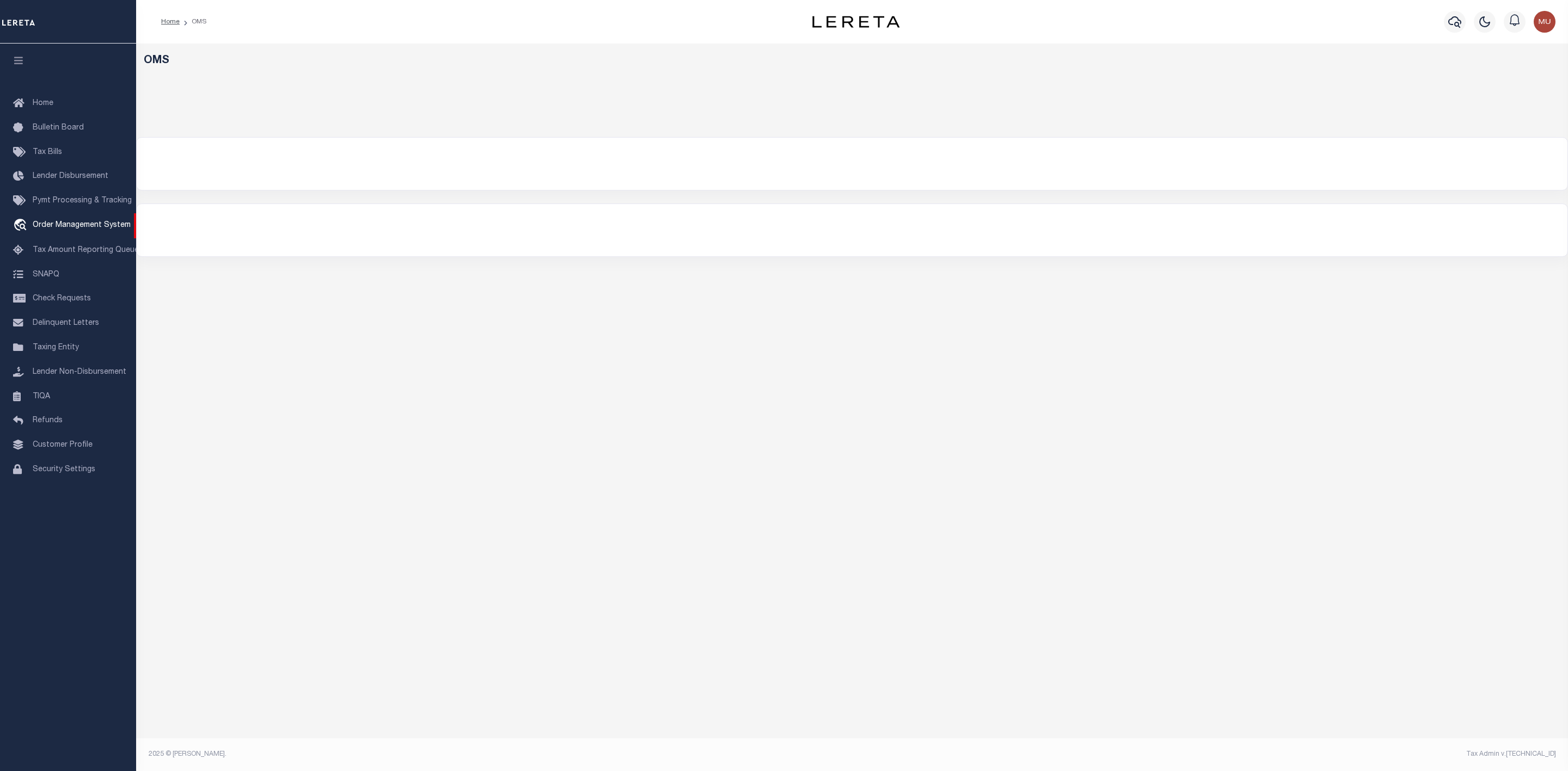
select select "200"
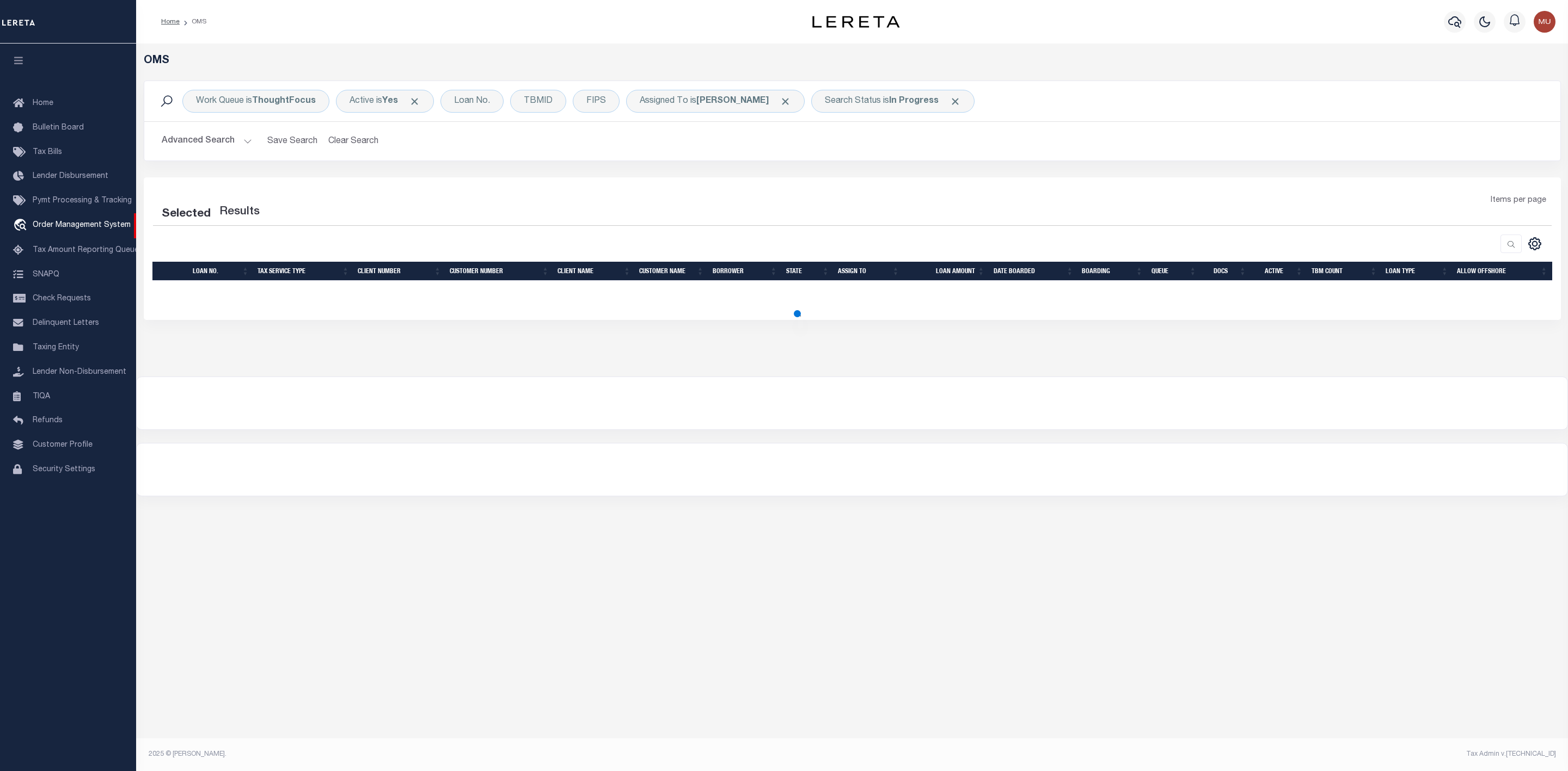
select select "200"
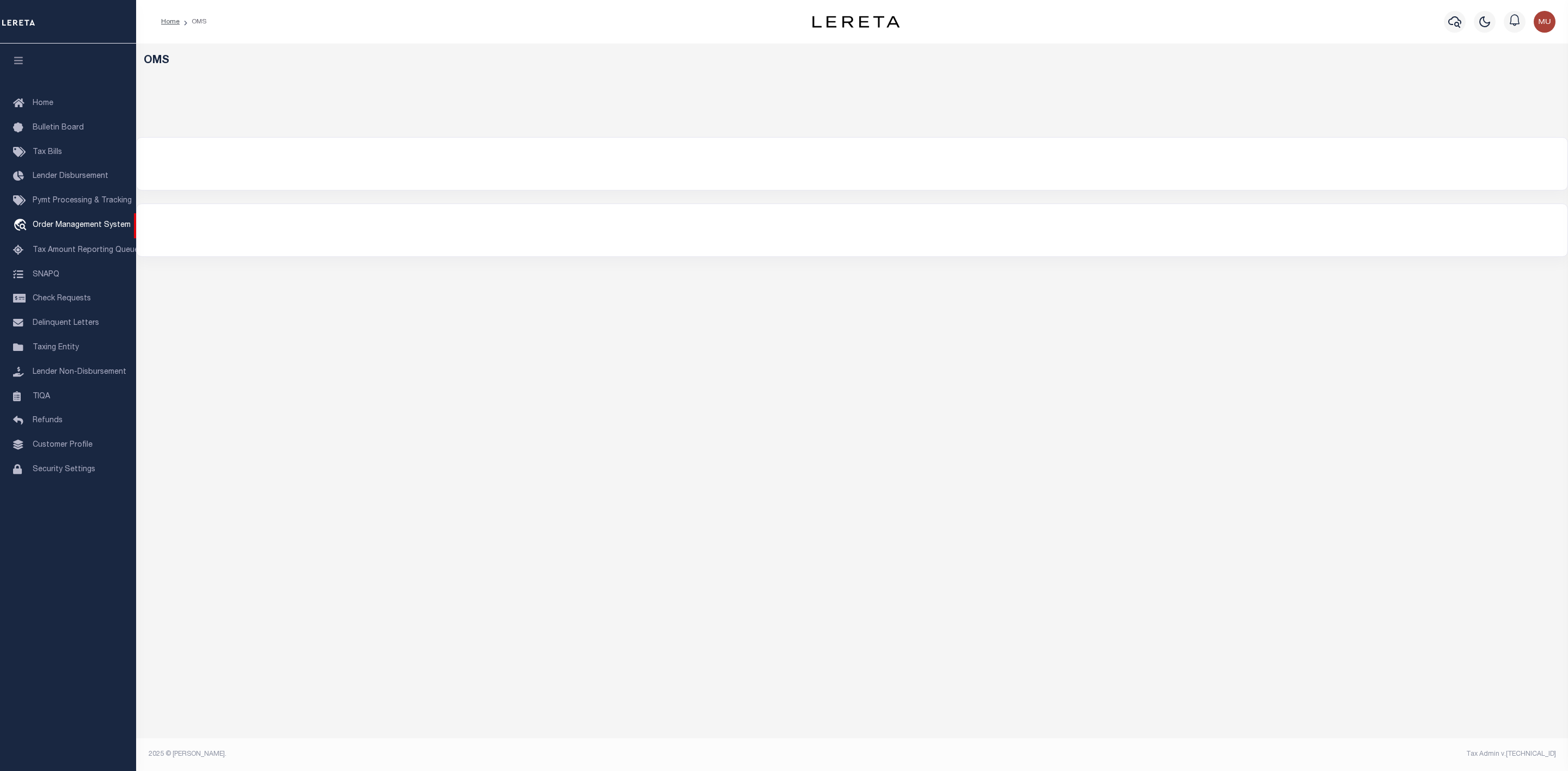
select select "200"
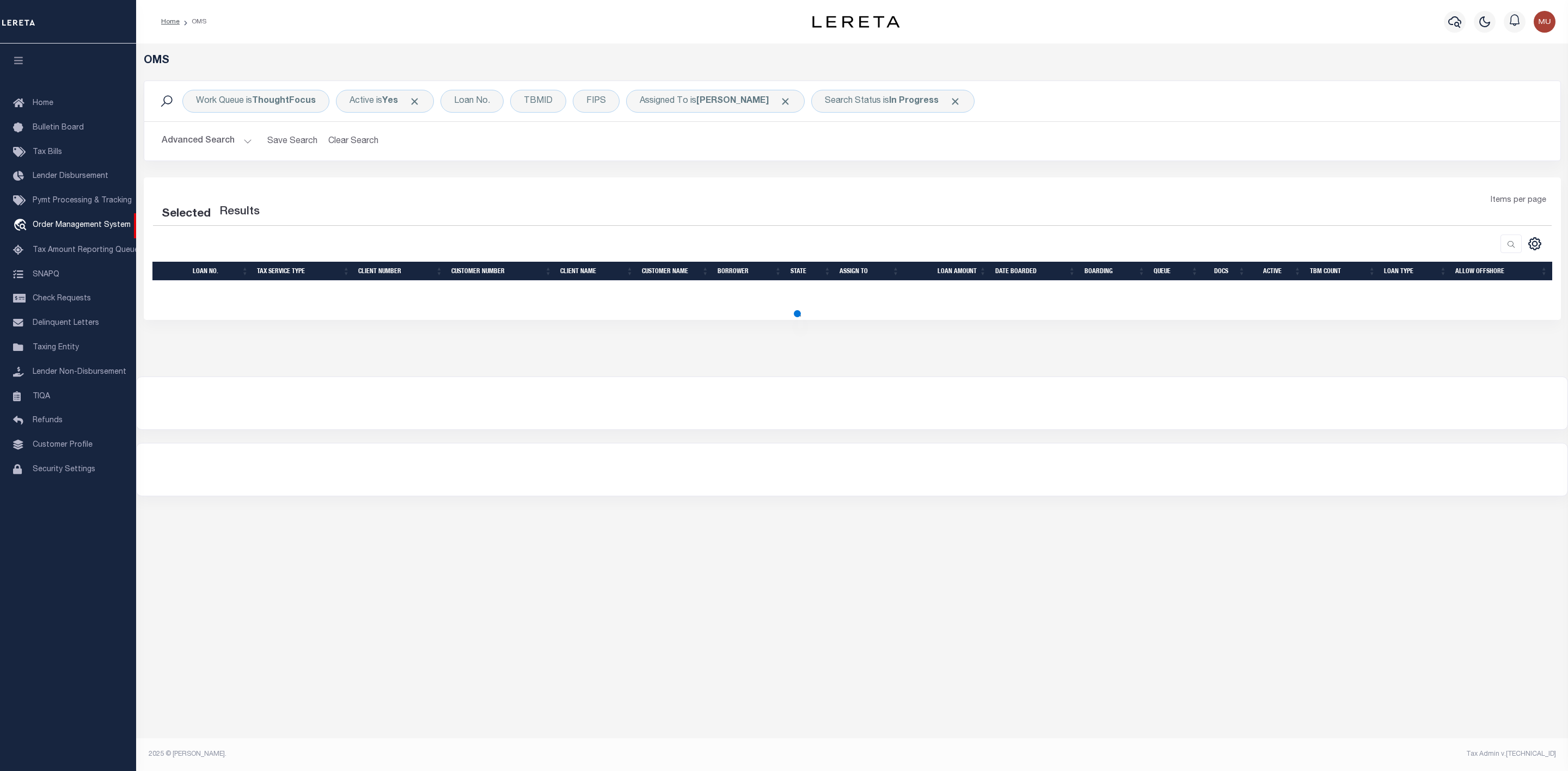
select select "200"
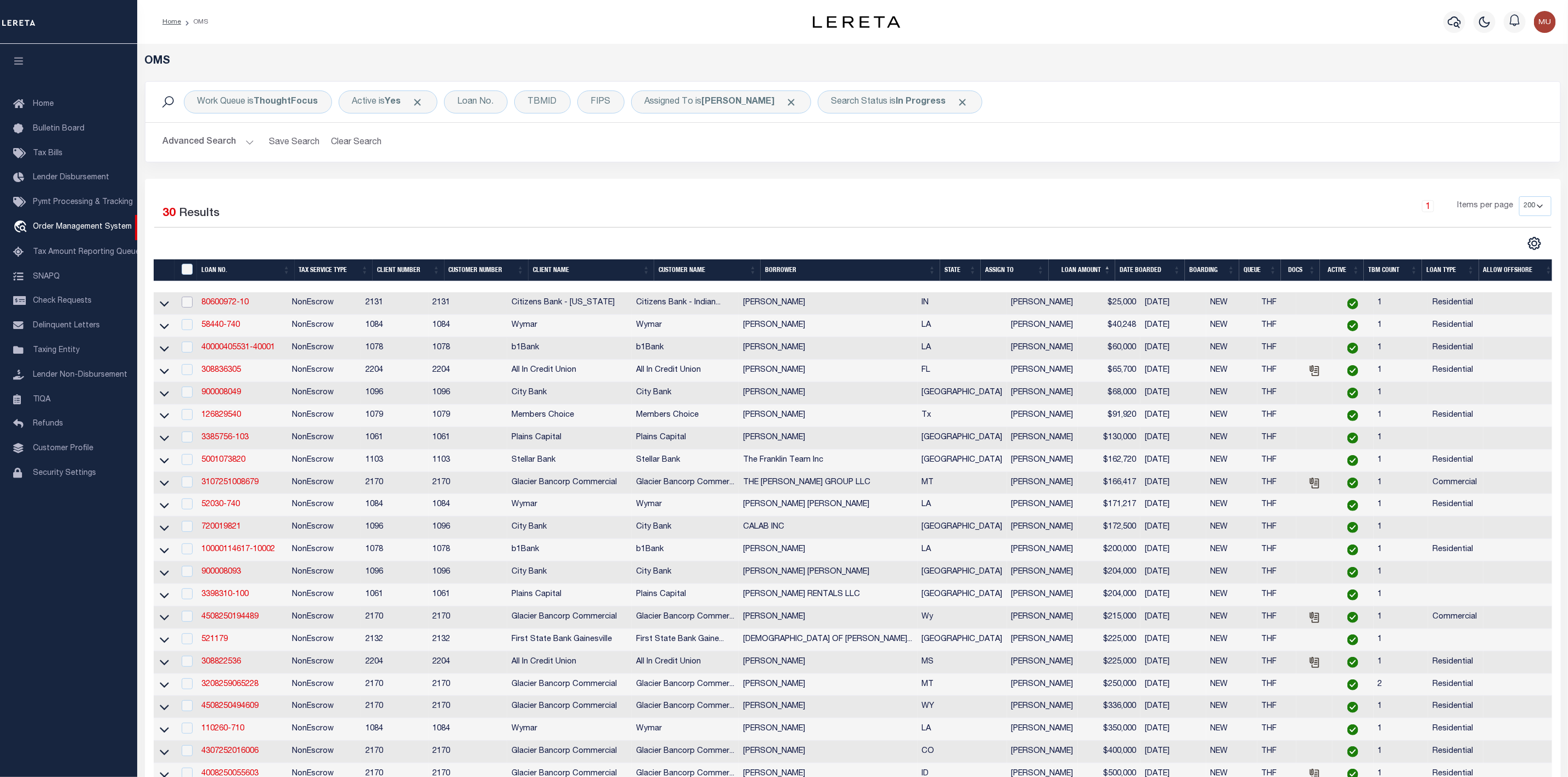
click at [187, 303] on input "checkbox" at bounding box center [187, 301] width 11 height 11
checkbox input "true"
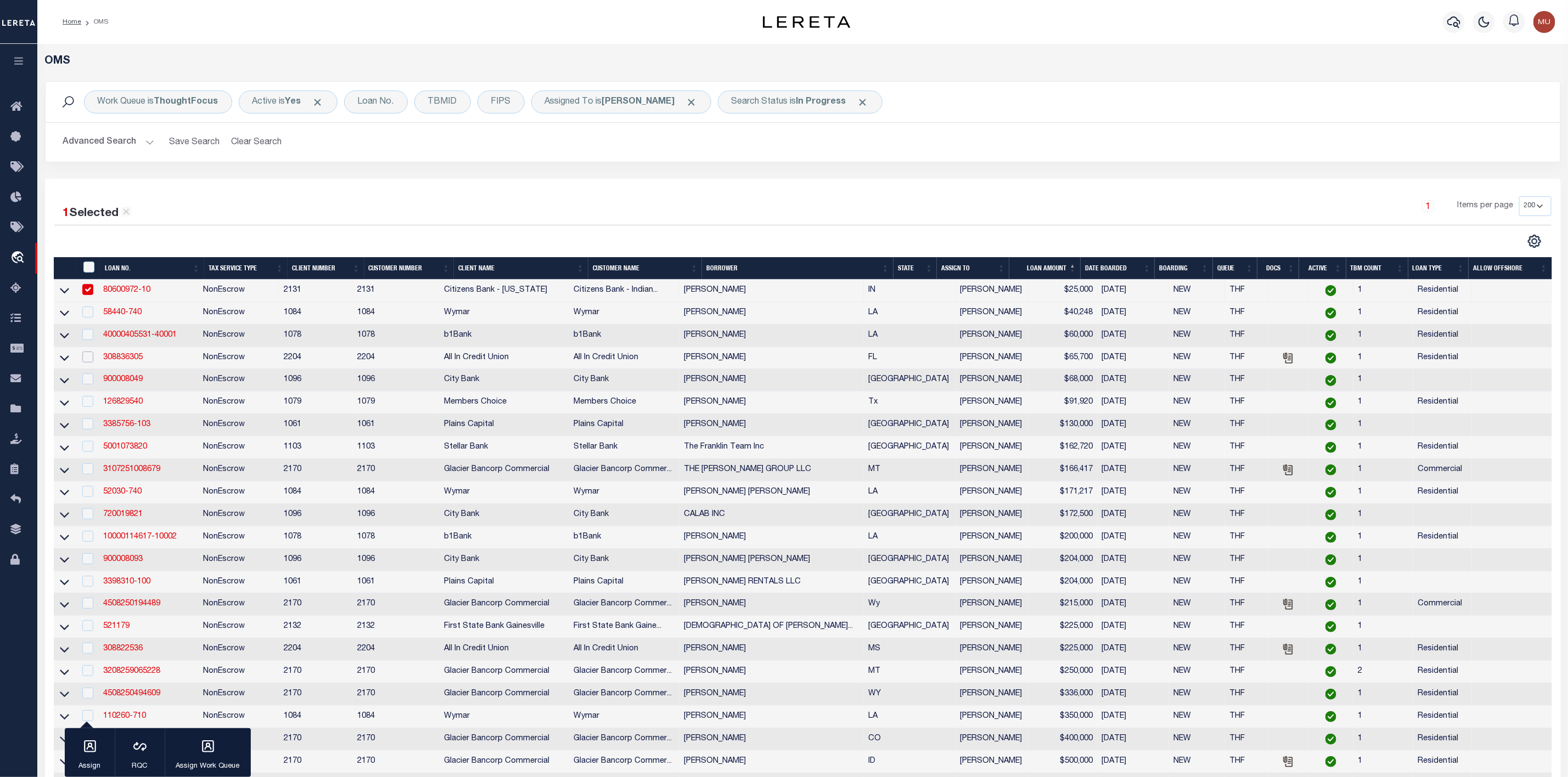
click at [88, 356] on input "checkbox" at bounding box center [87, 356] width 11 height 11
checkbox input "true"
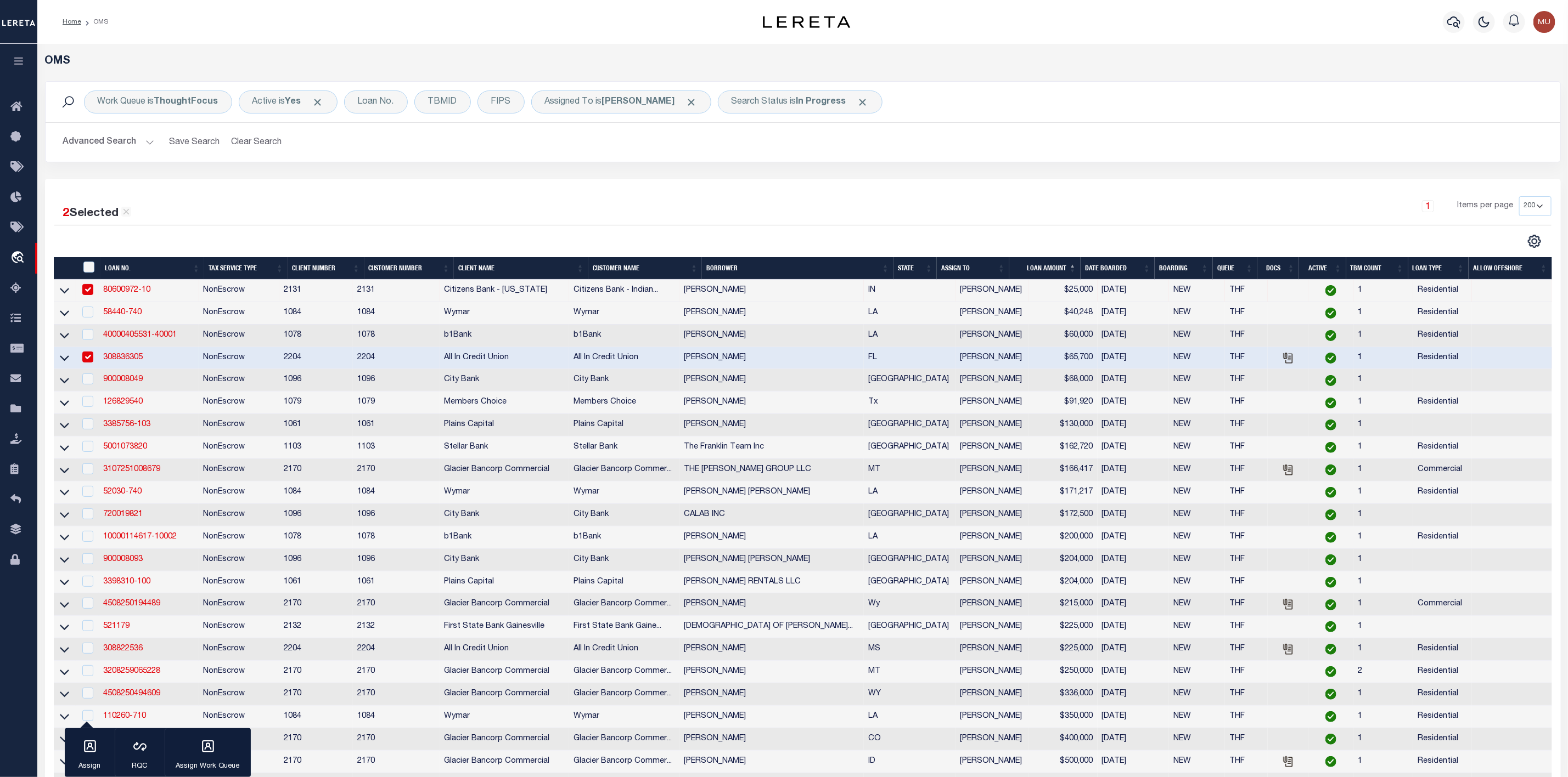
scroll to position [82, 0]
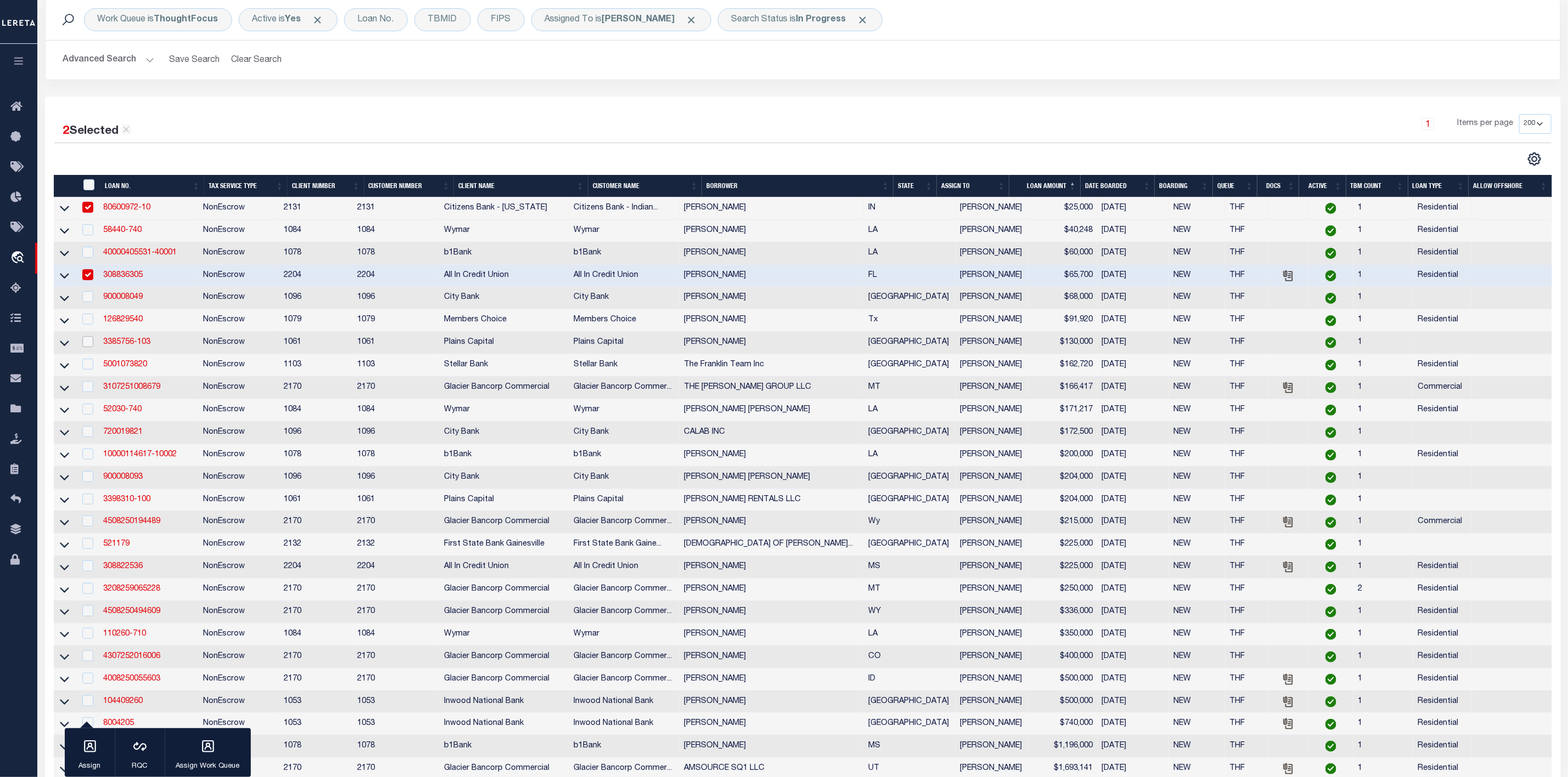
click at [93, 346] on input "checkbox" at bounding box center [87, 341] width 11 height 11
checkbox input "true"
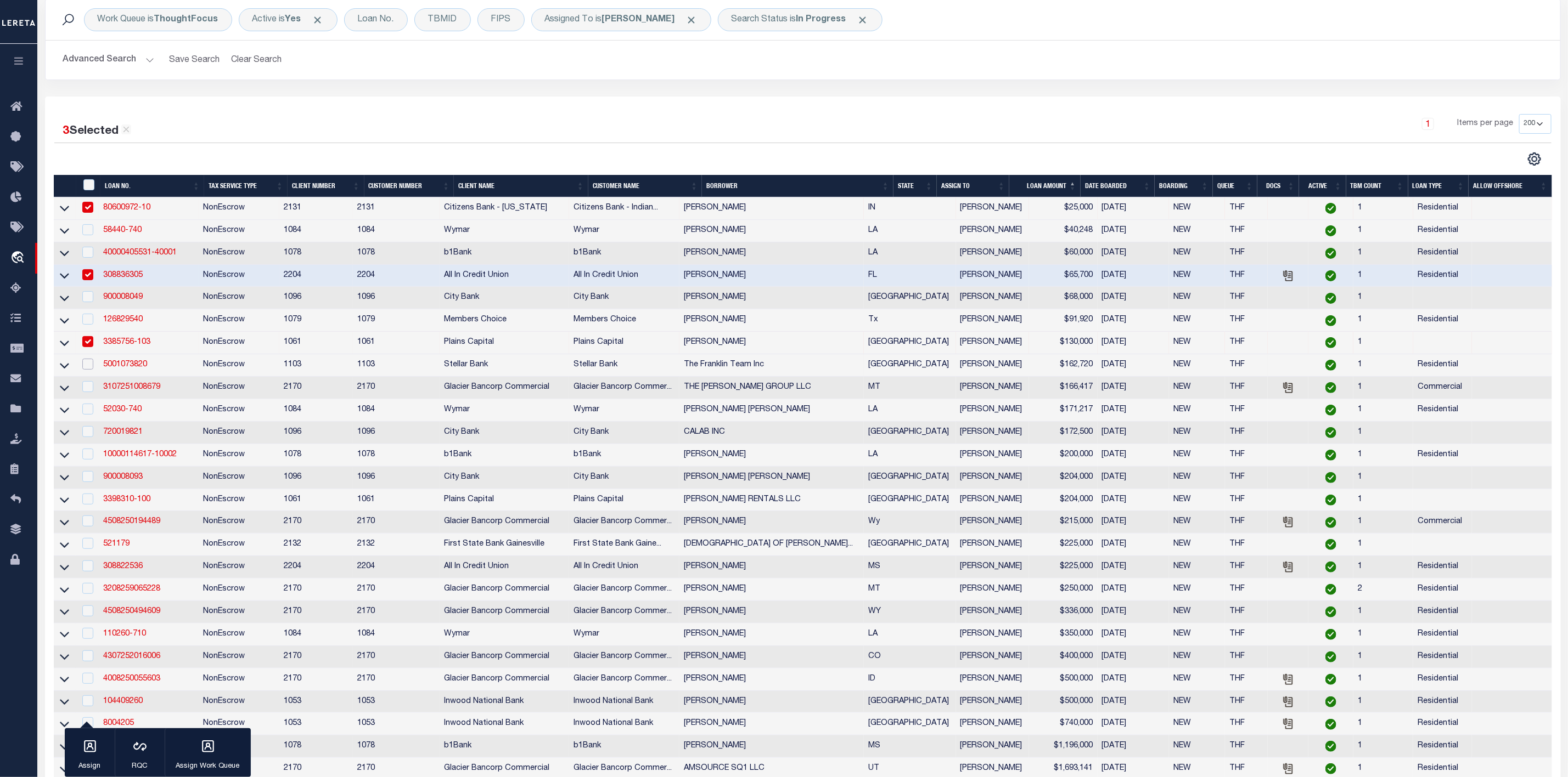
click at [91, 368] on input "checkbox" at bounding box center [87, 364] width 11 height 11
checkbox input "true"
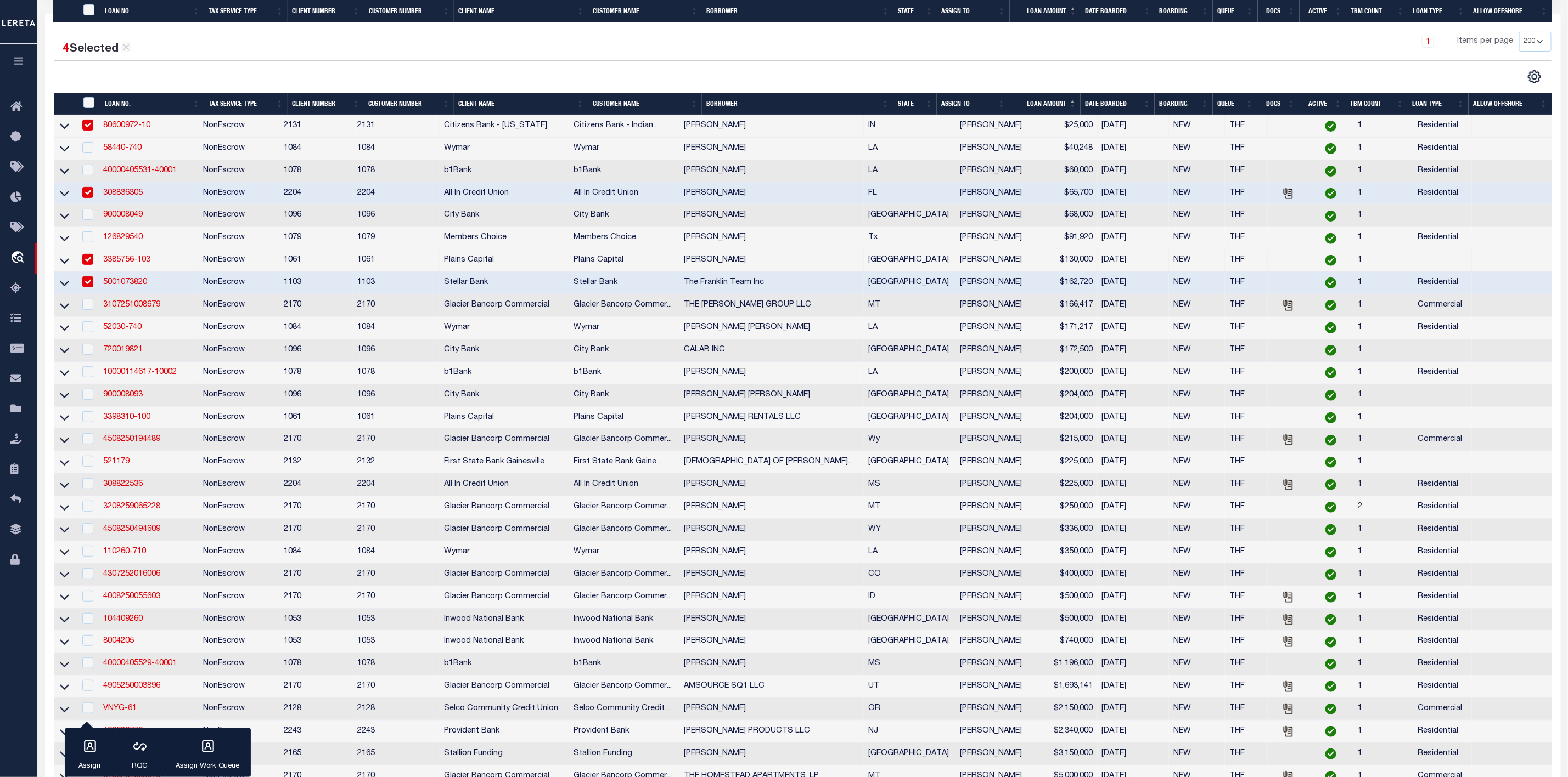
scroll to position [329, 0]
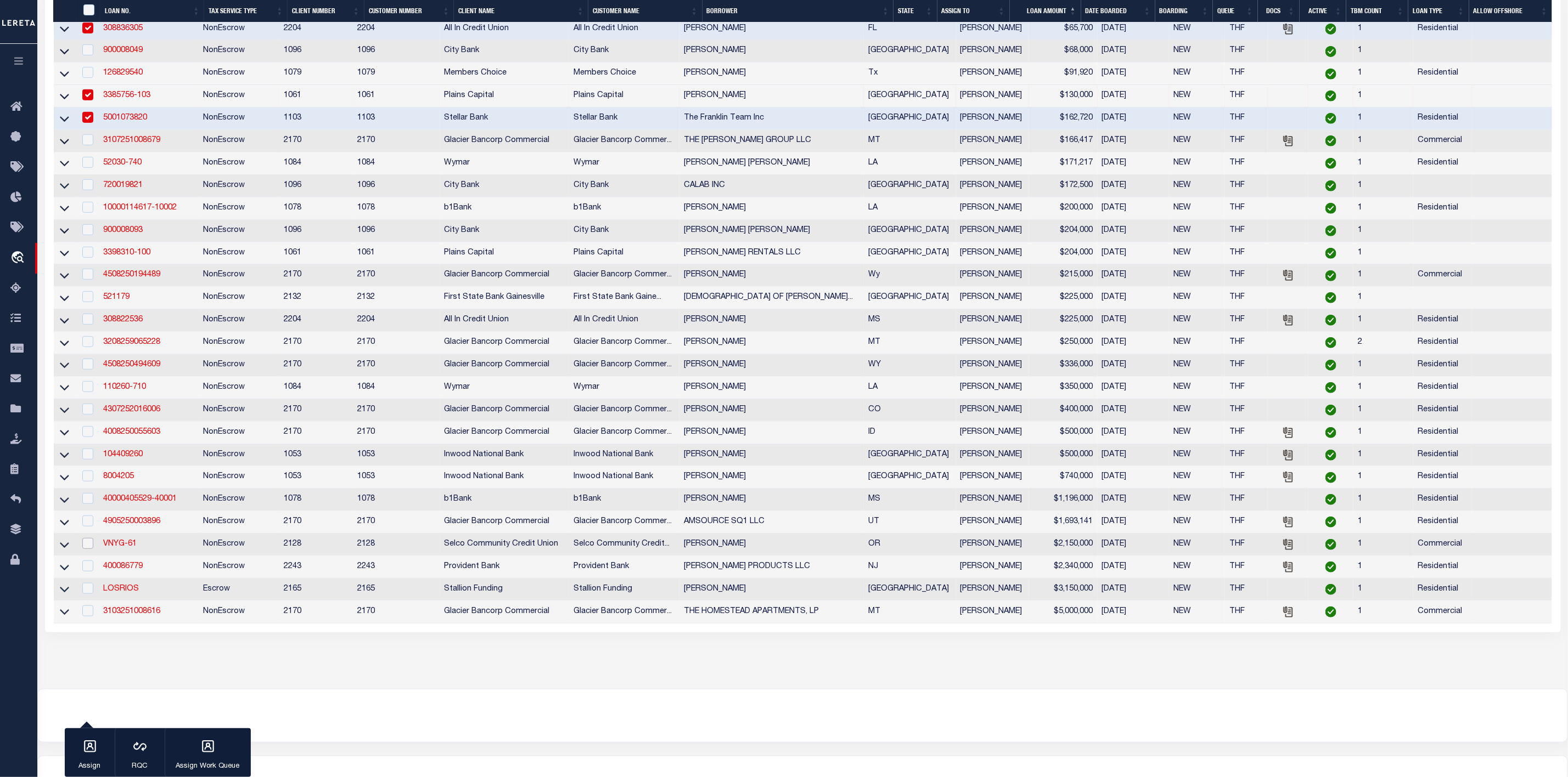
click at [91, 549] on input "checkbox" at bounding box center [87, 543] width 11 height 11
checkbox input "true"
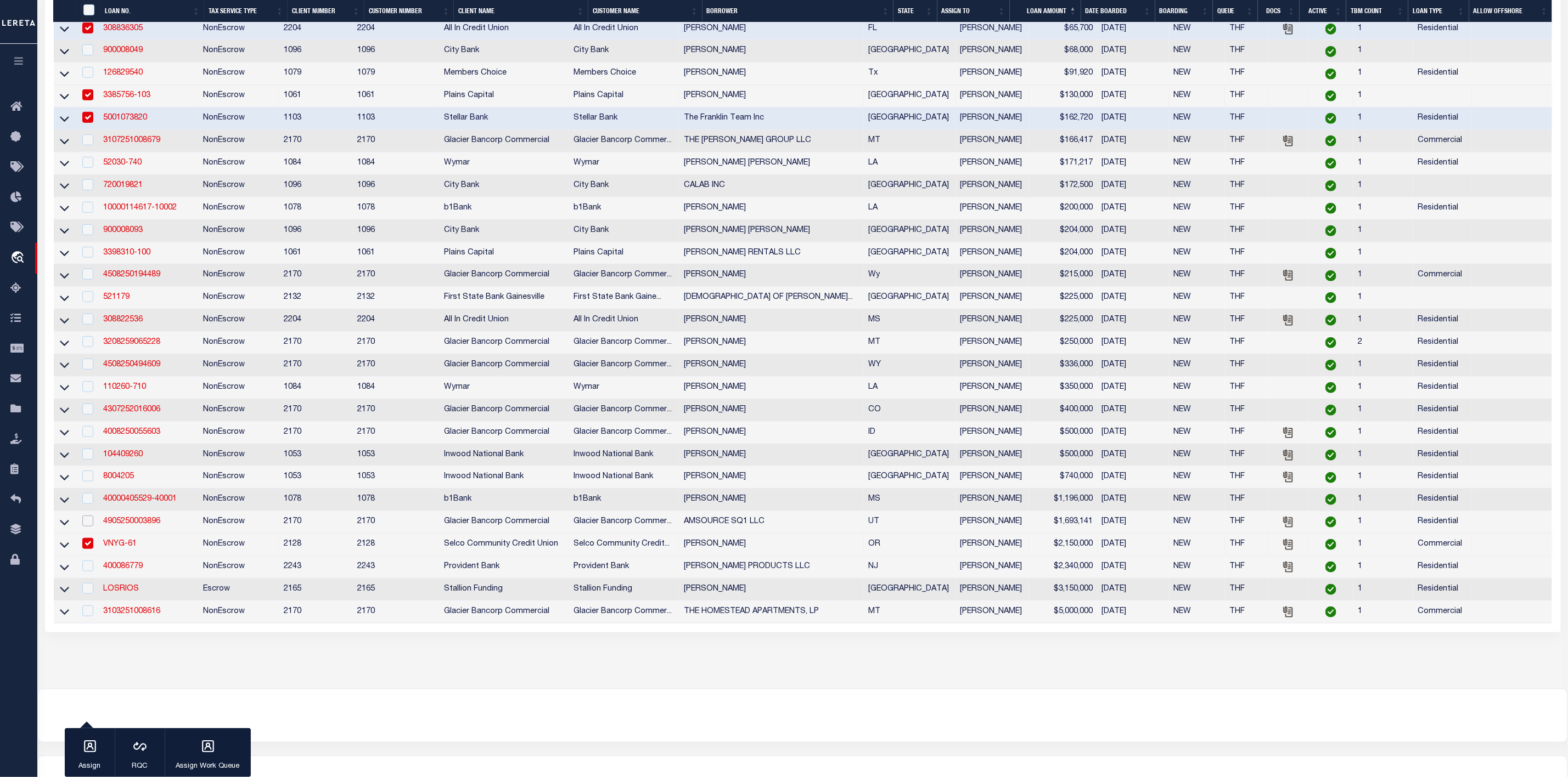
click at [89, 526] on input "checkbox" at bounding box center [87, 521] width 11 height 11
checkbox input "true"
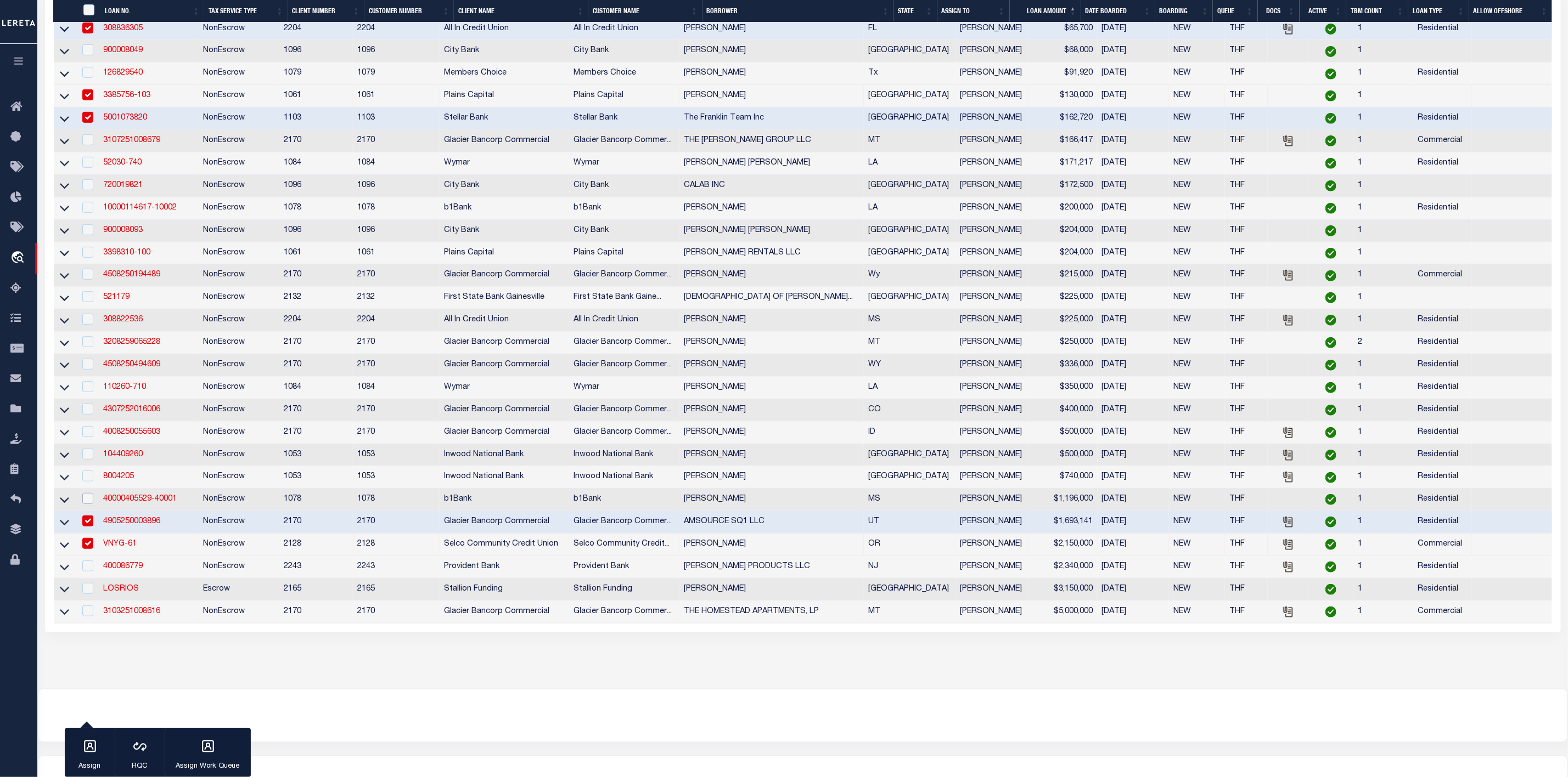
click at [88, 504] on input "checkbox" at bounding box center [87, 498] width 11 height 11
checkbox input "false"
click at [89, 481] on input "checkbox" at bounding box center [87, 476] width 11 height 11
checkbox input "true"
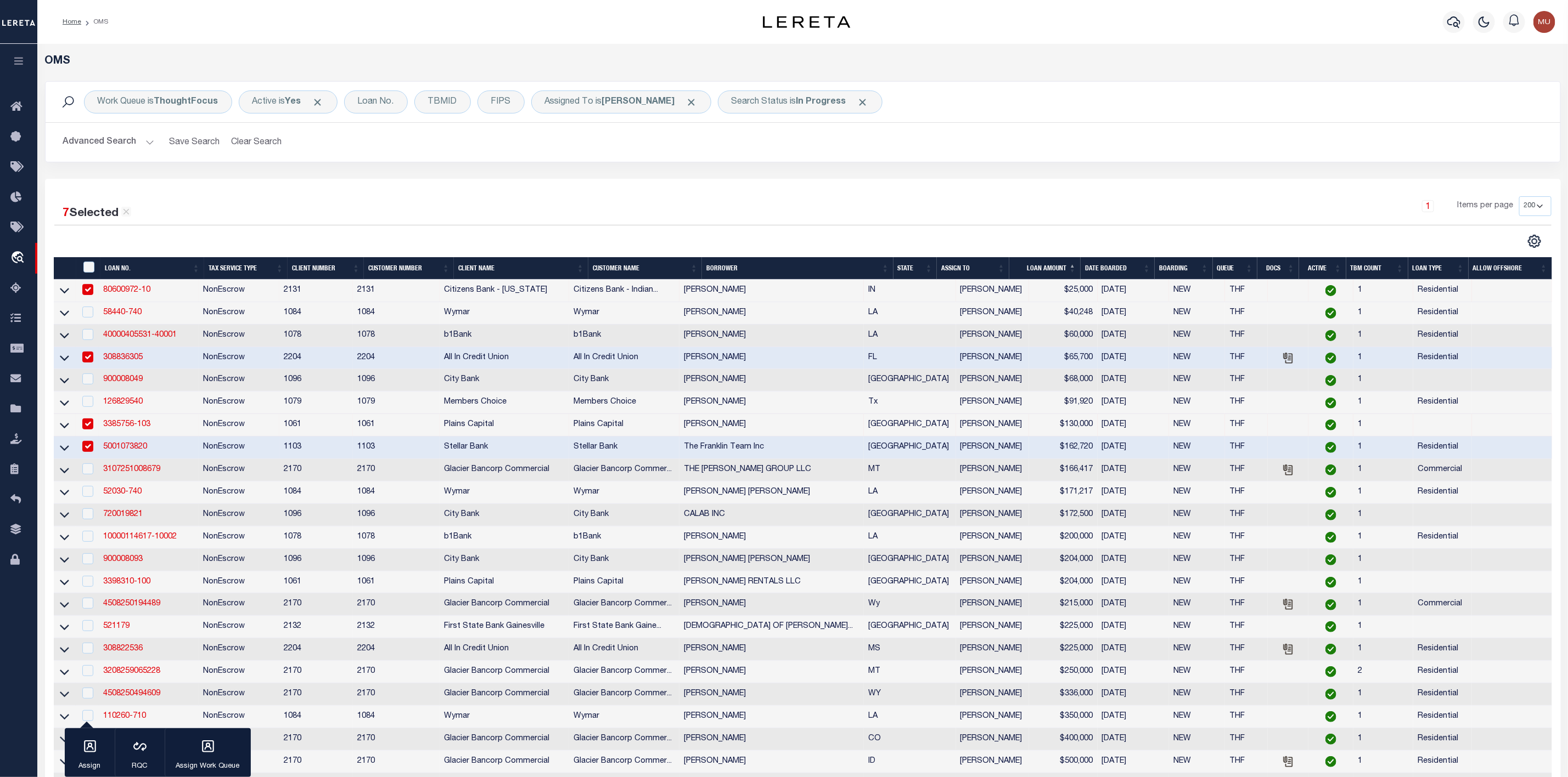
scroll to position [165, 0]
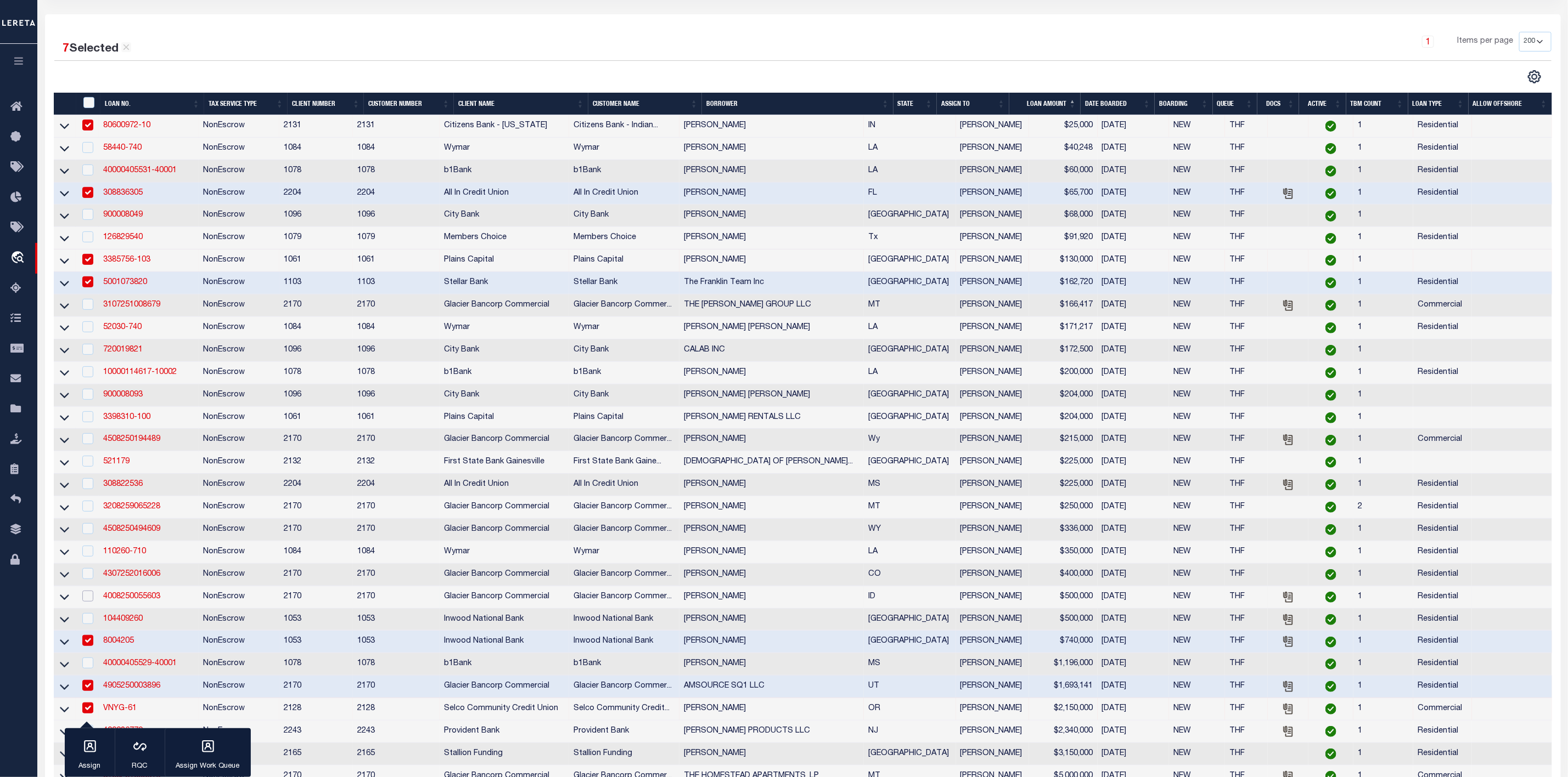
click at [88, 602] on input "checkbox" at bounding box center [87, 595] width 11 height 11
checkbox input "true"
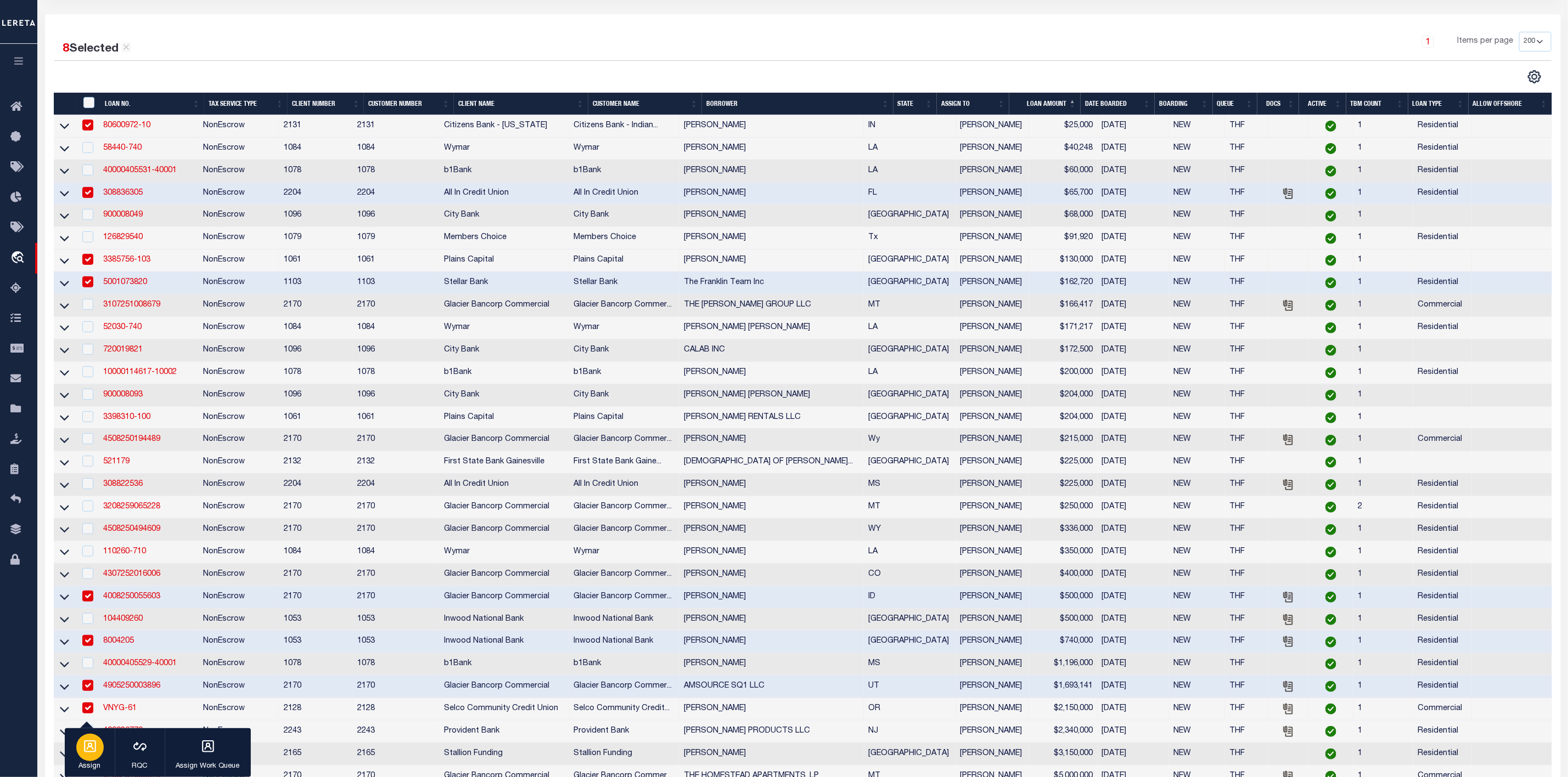
click at [93, 751] on icon "button" at bounding box center [89, 746] width 14 height 14
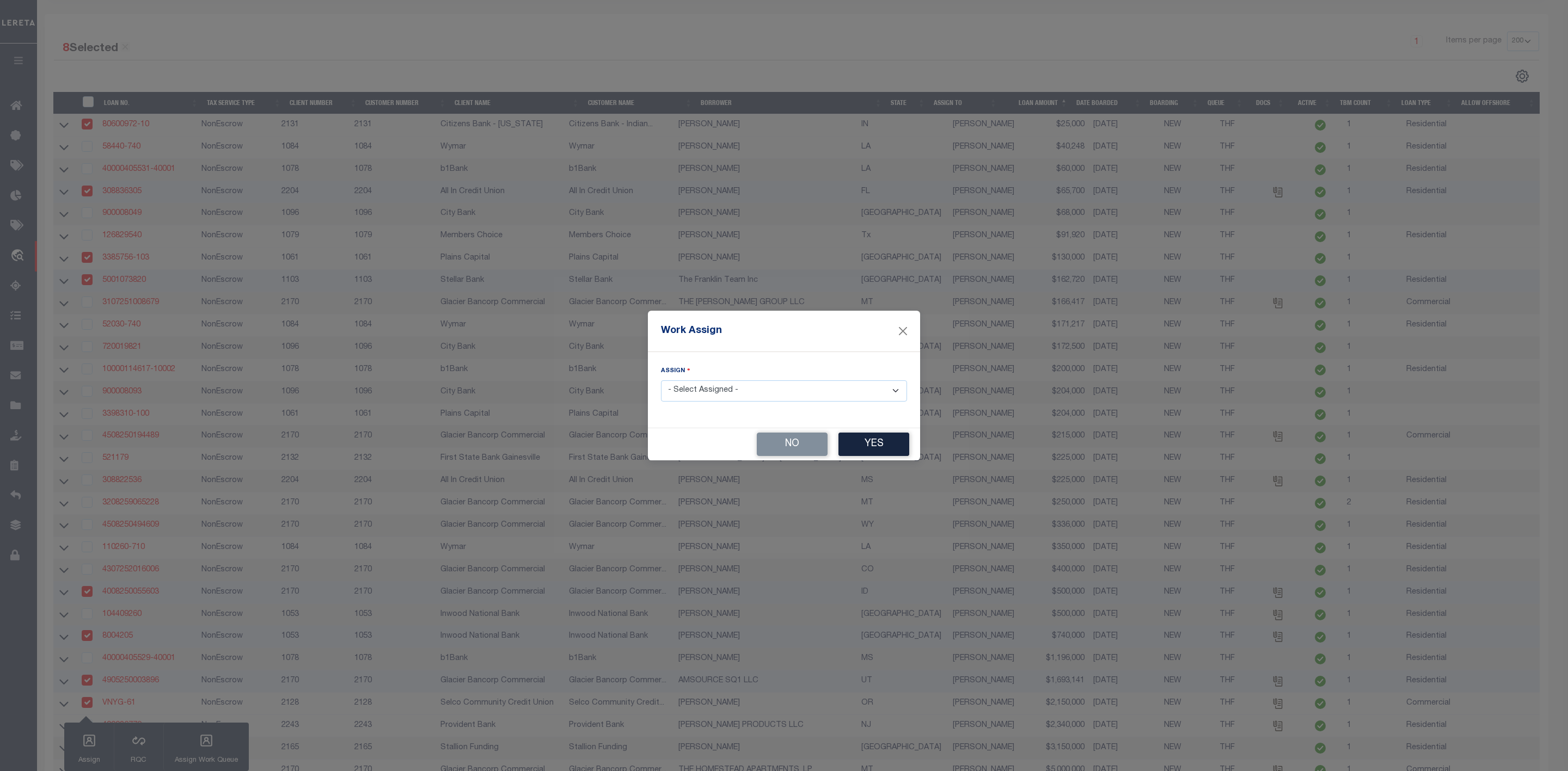
click at [712, 388] on select "- Select Assigned - --Unassigned-- [PERSON_NAME] [PERSON_NAME] [PERSON_NAME] [P…" at bounding box center [784, 391] width 246 height 21
click at [661, 380] on select "- Select Assigned - --Unassigned-- [PERSON_NAME] [PERSON_NAME] [PERSON_NAME] [P…" at bounding box center [784, 391] width 246 height 21
click at [893, 446] on button "Yes" at bounding box center [874, 444] width 71 height 24
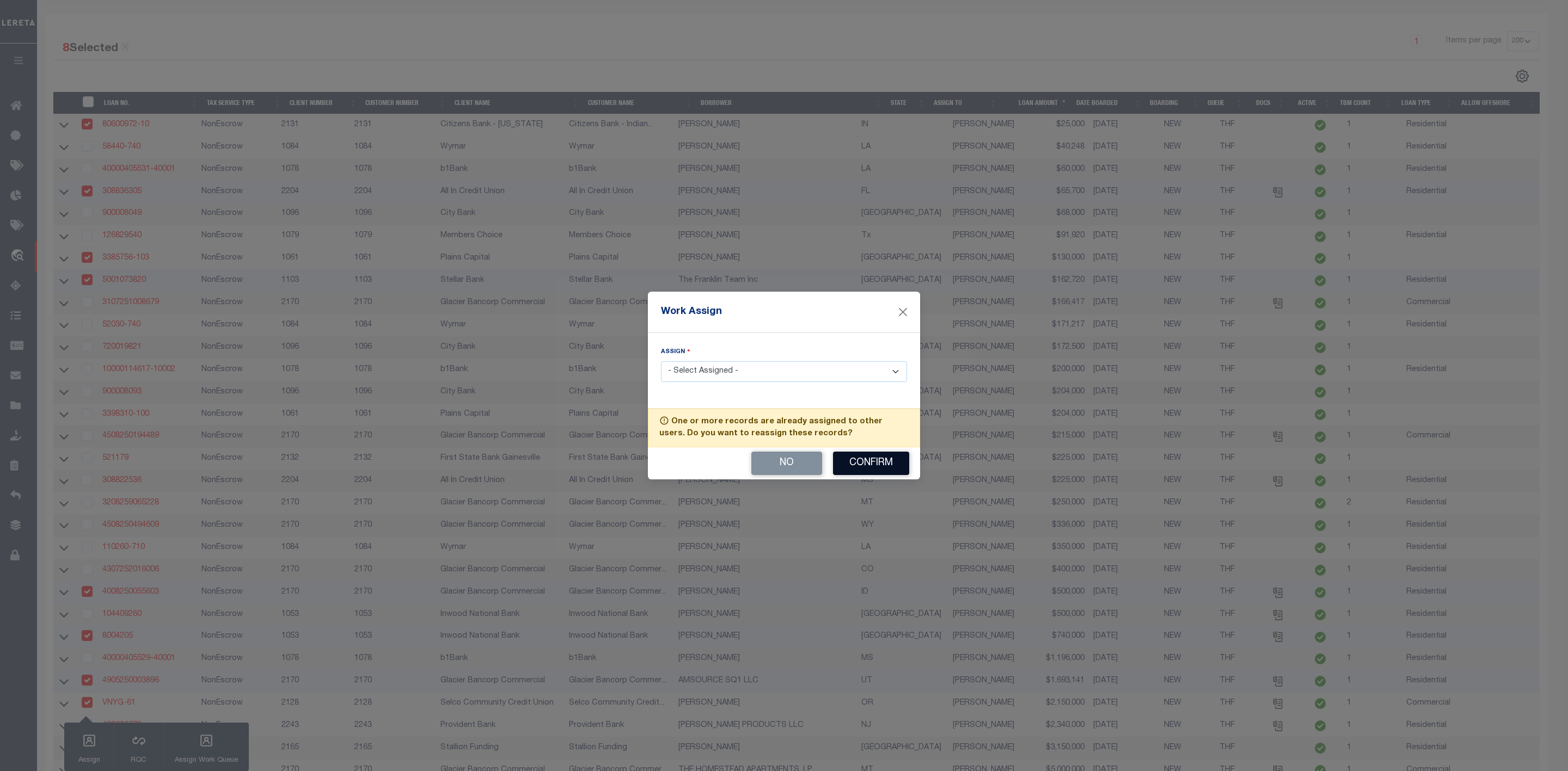
click at [884, 470] on button "Confirm" at bounding box center [871, 463] width 76 height 24
click at [884, 459] on button "Confirm" at bounding box center [871, 463] width 76 height 24
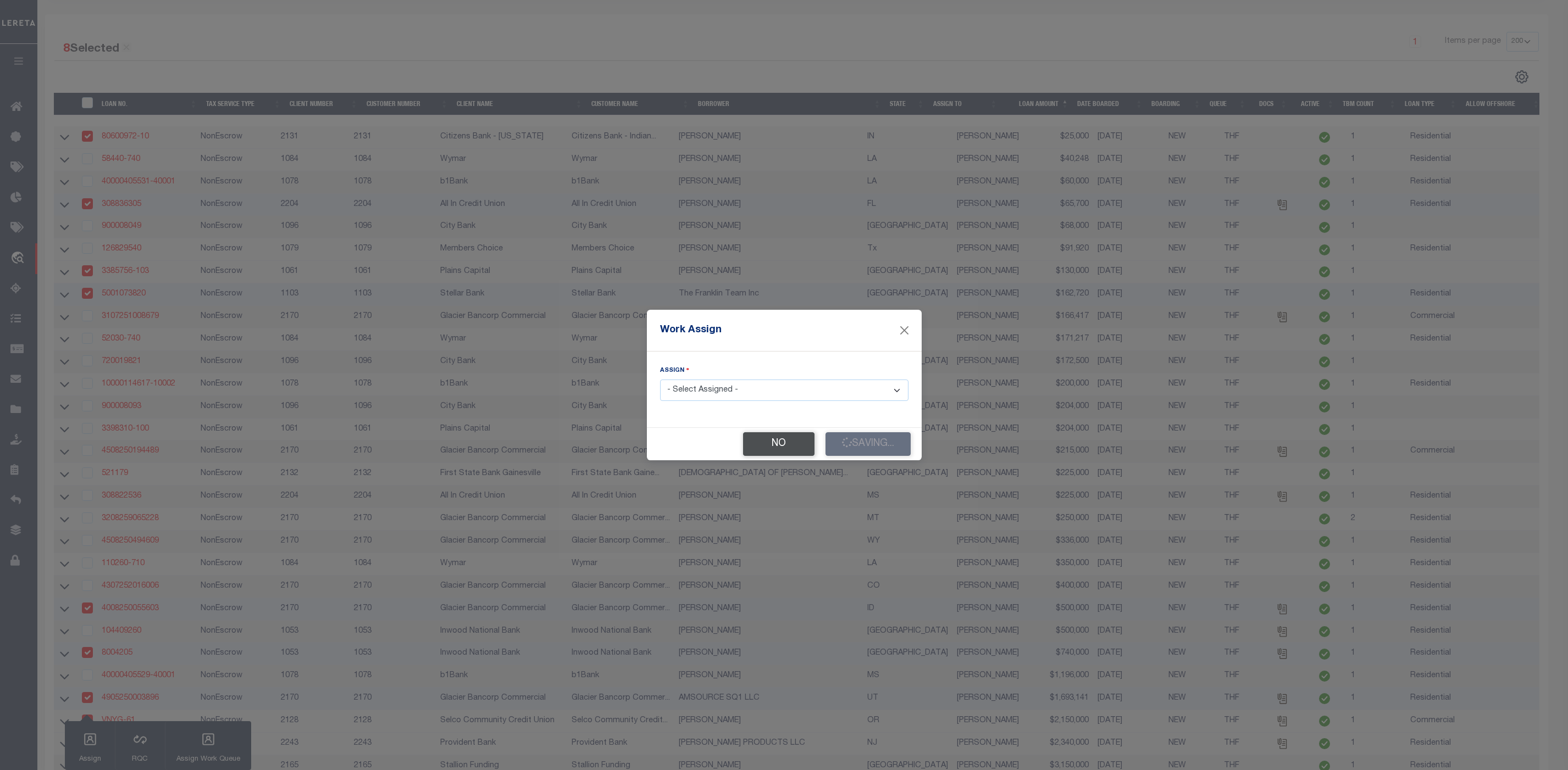
click at [782, 437] on button "No" at bounding box center [779, 444] width 71 height 24
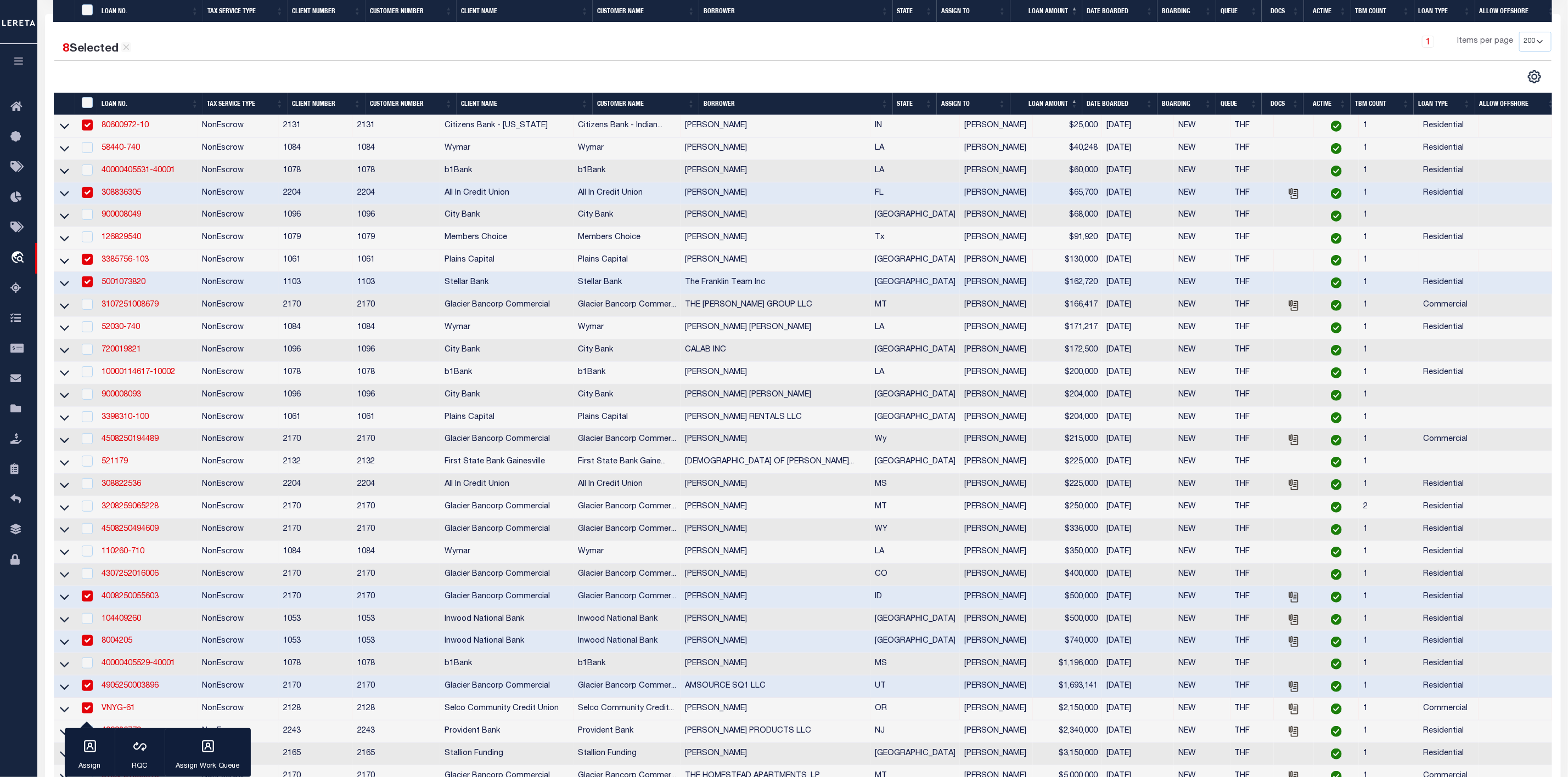
scroll to position [393, 0]
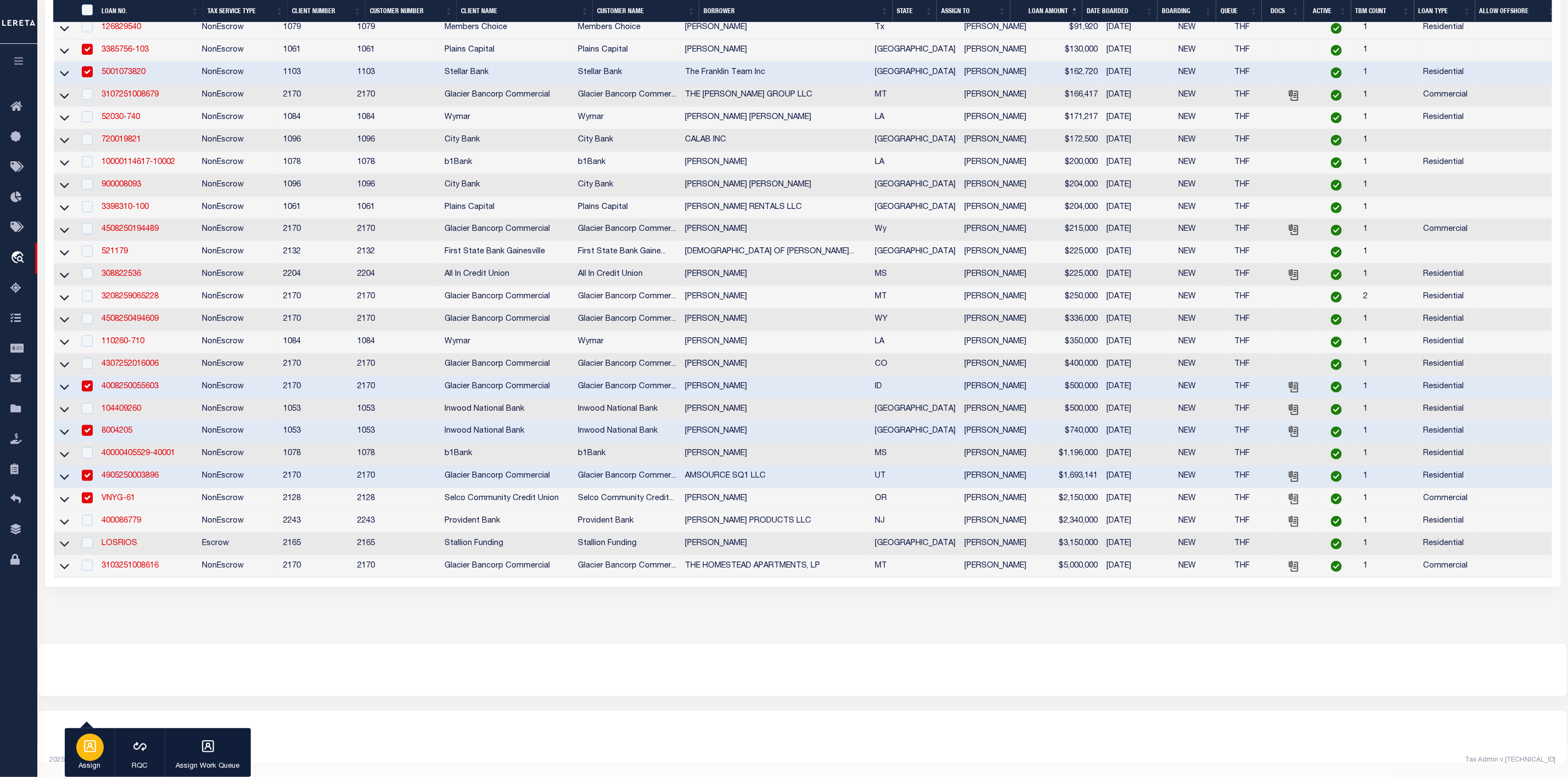
click at [88, 742] on icon "button" at bounding box center [89, 746] width 12 height 12
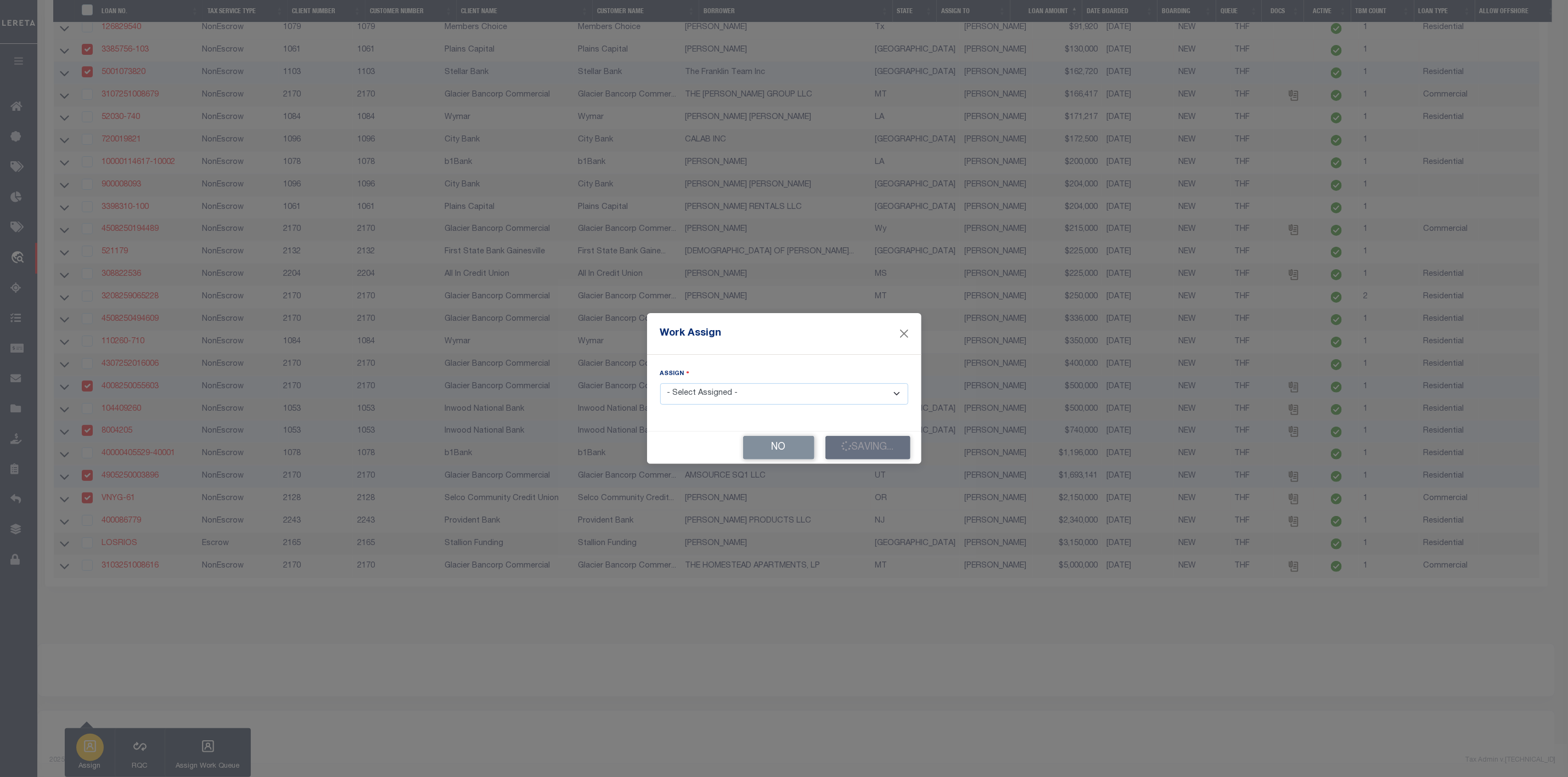
scroll to position [386, 0]
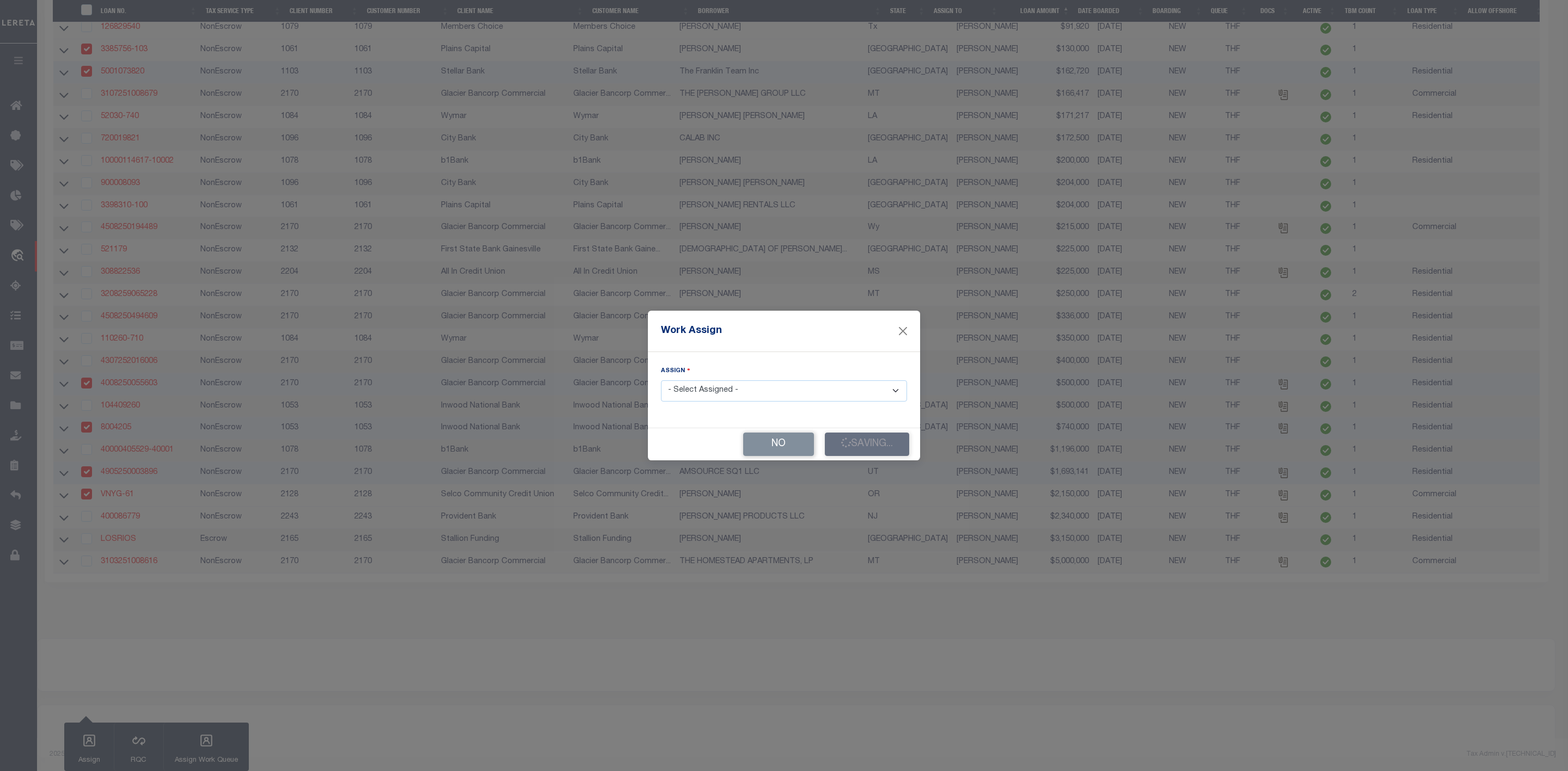
click at [789, 394] on select "- Select Assigned - --Unassigned-- [PERSON_NAME] [PERSON_NAME] [PERSON_NAME] [P…" at bounding box center [784, 391] width 246 height 21
select select "[PERSON_NAME]"
click at [661, 380] on select "- Select Assigned - --Unassigned-- [PERSON_NAME] [PERSON_NAME] [PERSON_NAME] [P…" at bounding box center [784, 391] width 246 height 21
click at [771, 448] on button "No" at bounding box center [778, 444] width 71 height 24
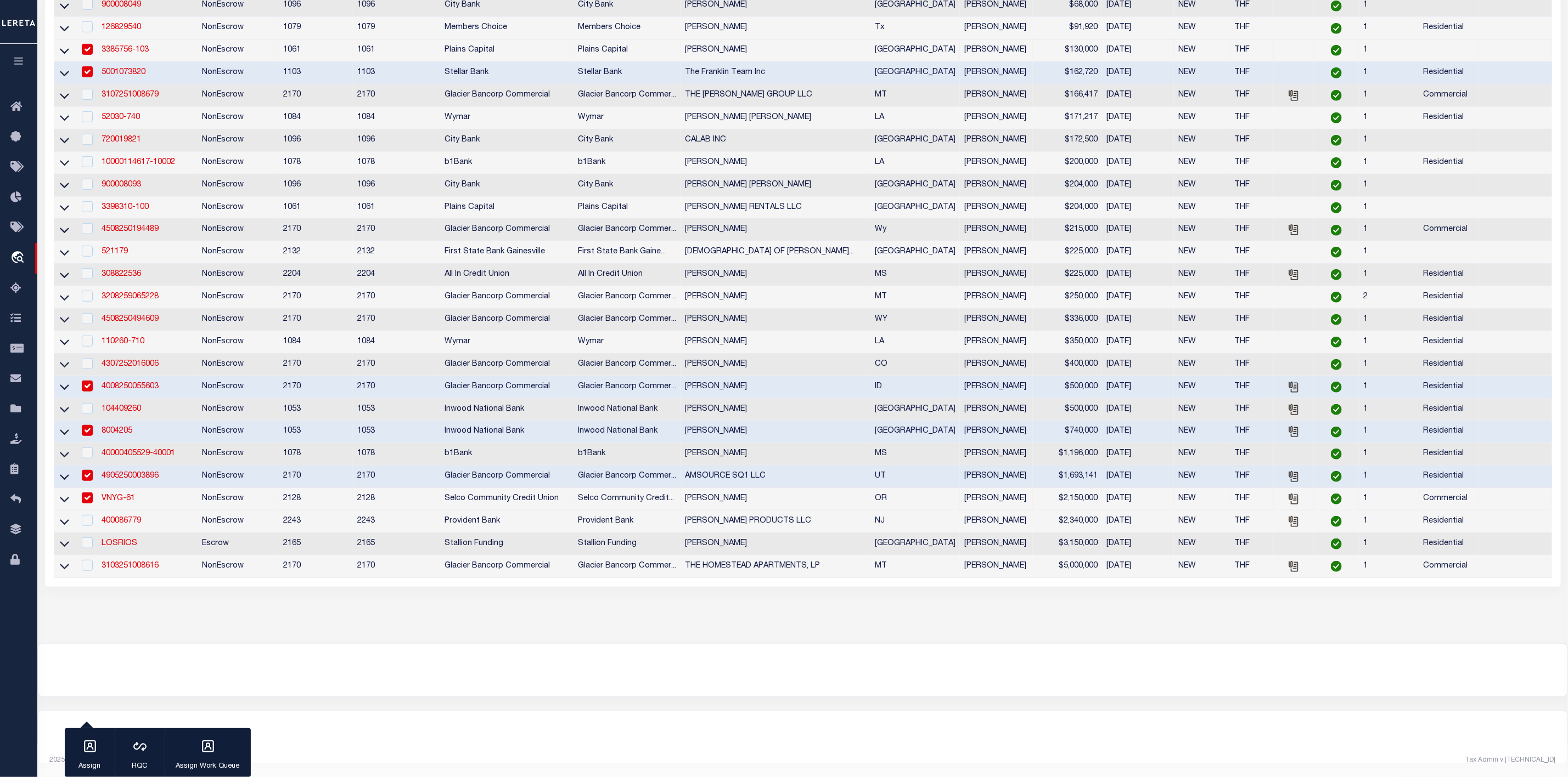
scroll to position [0, 0]
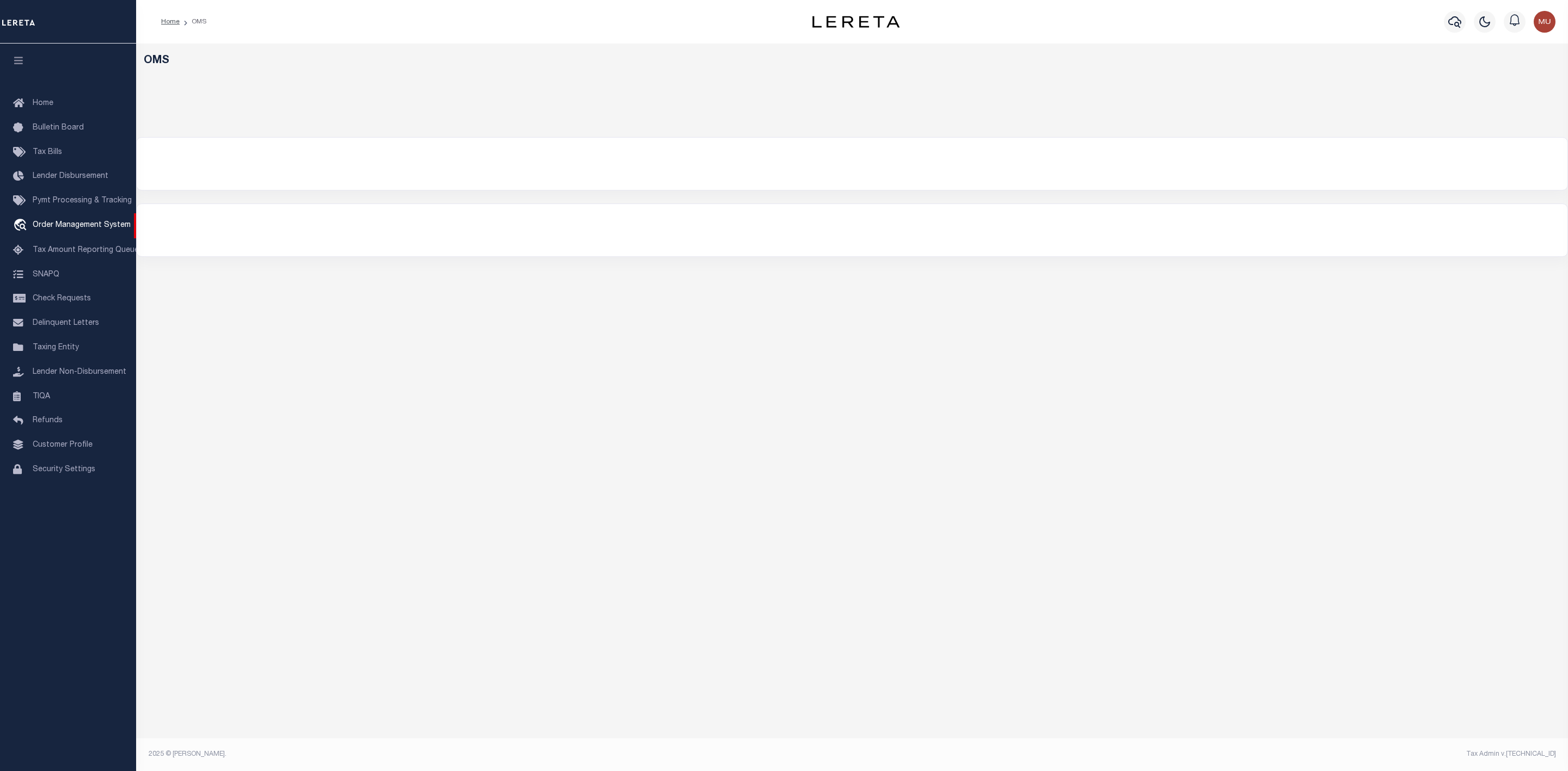
select select "200"
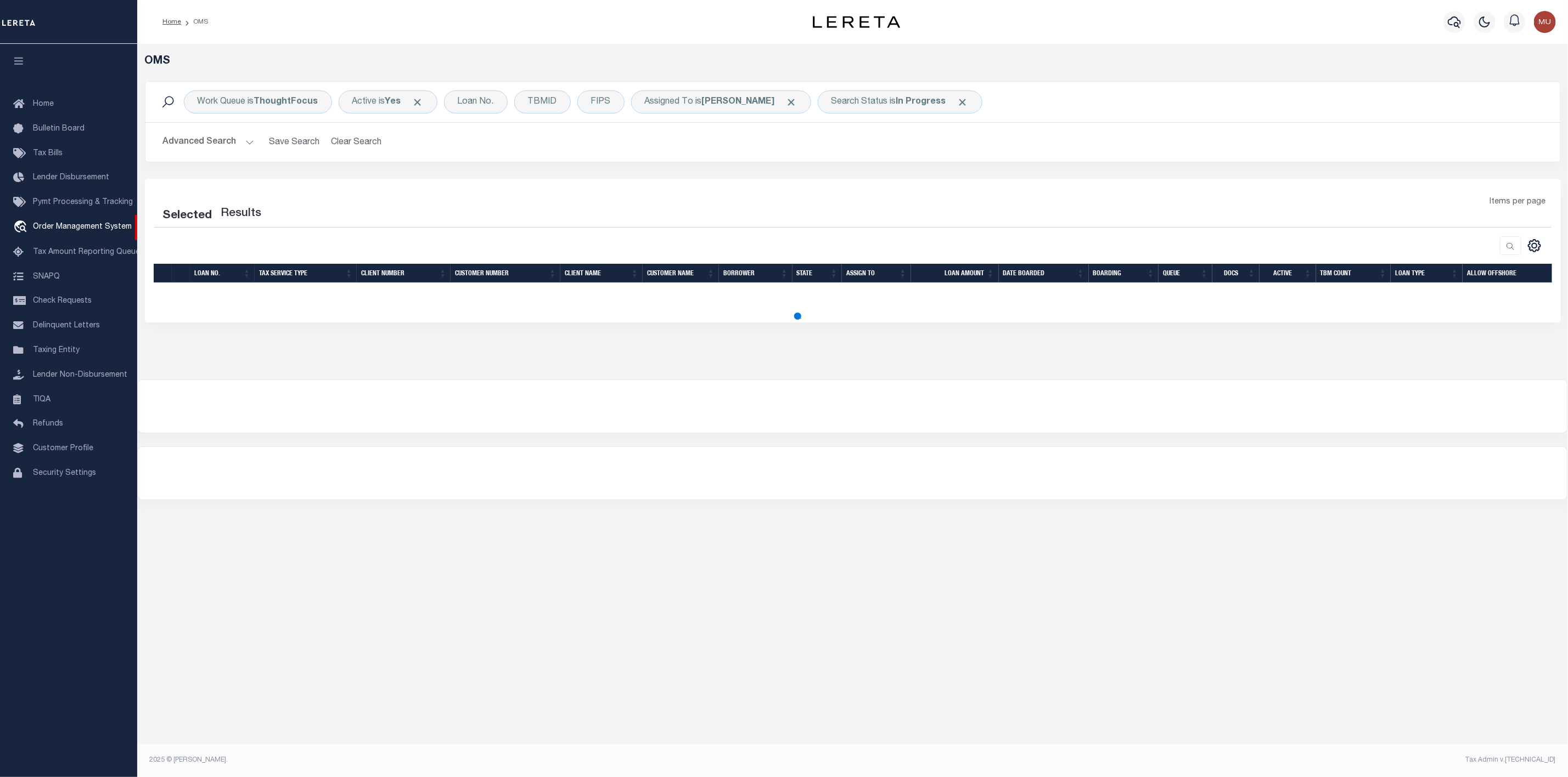
select select "200"
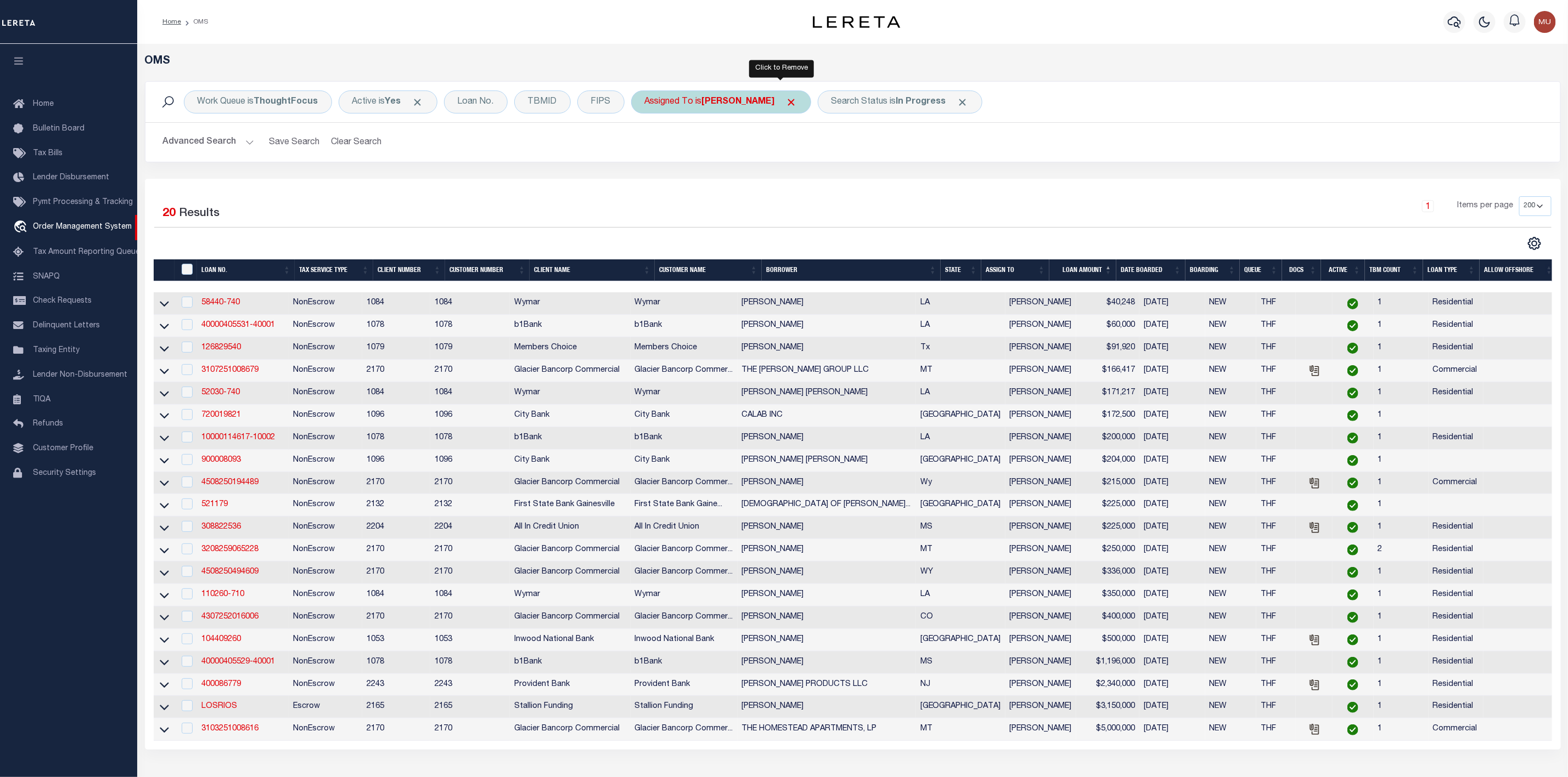
click at [786, 102] on span "Click to Remove" at bounding box center [791, 102] width 11 height 11
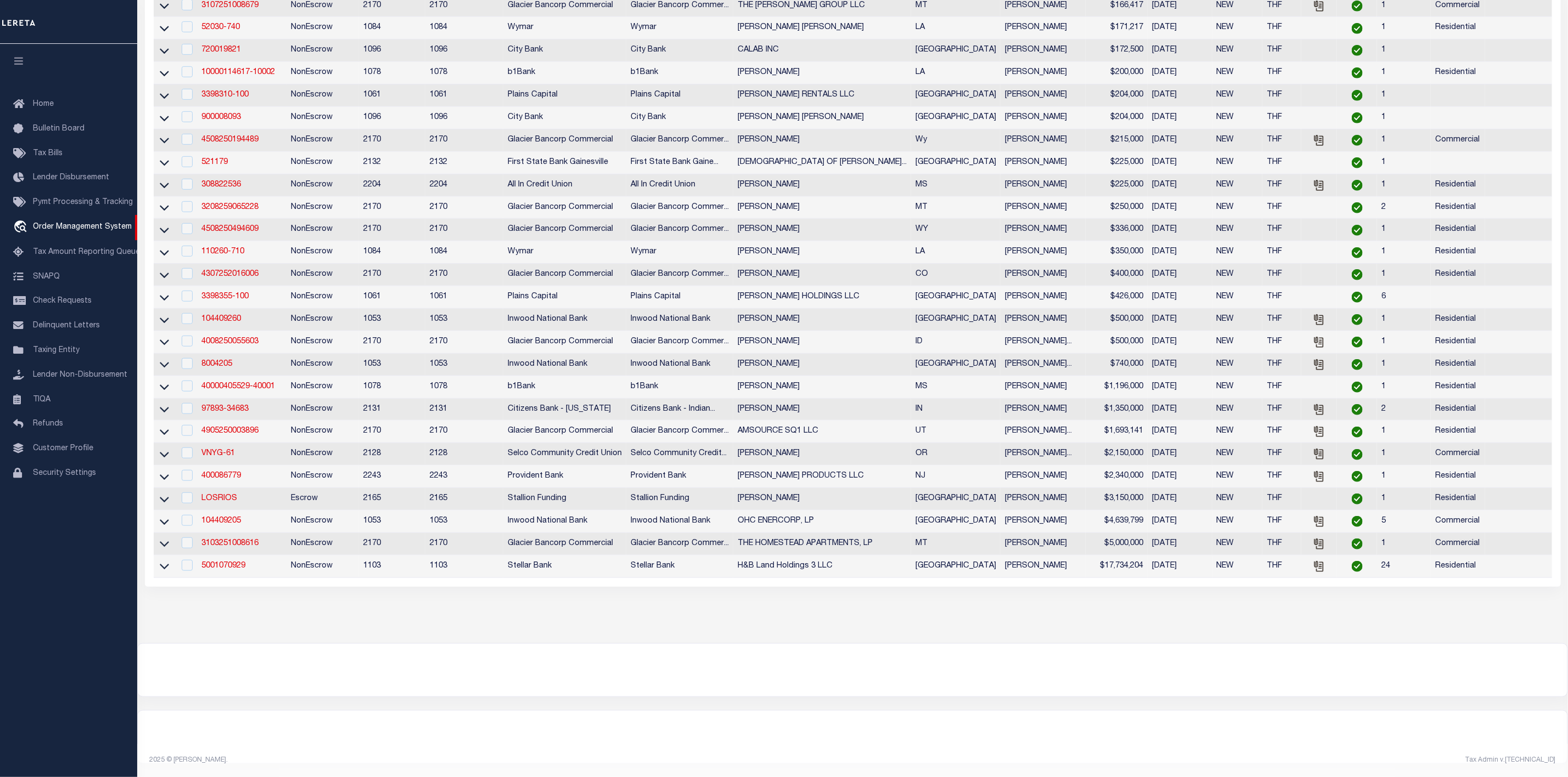
scroll to position [75, 0]
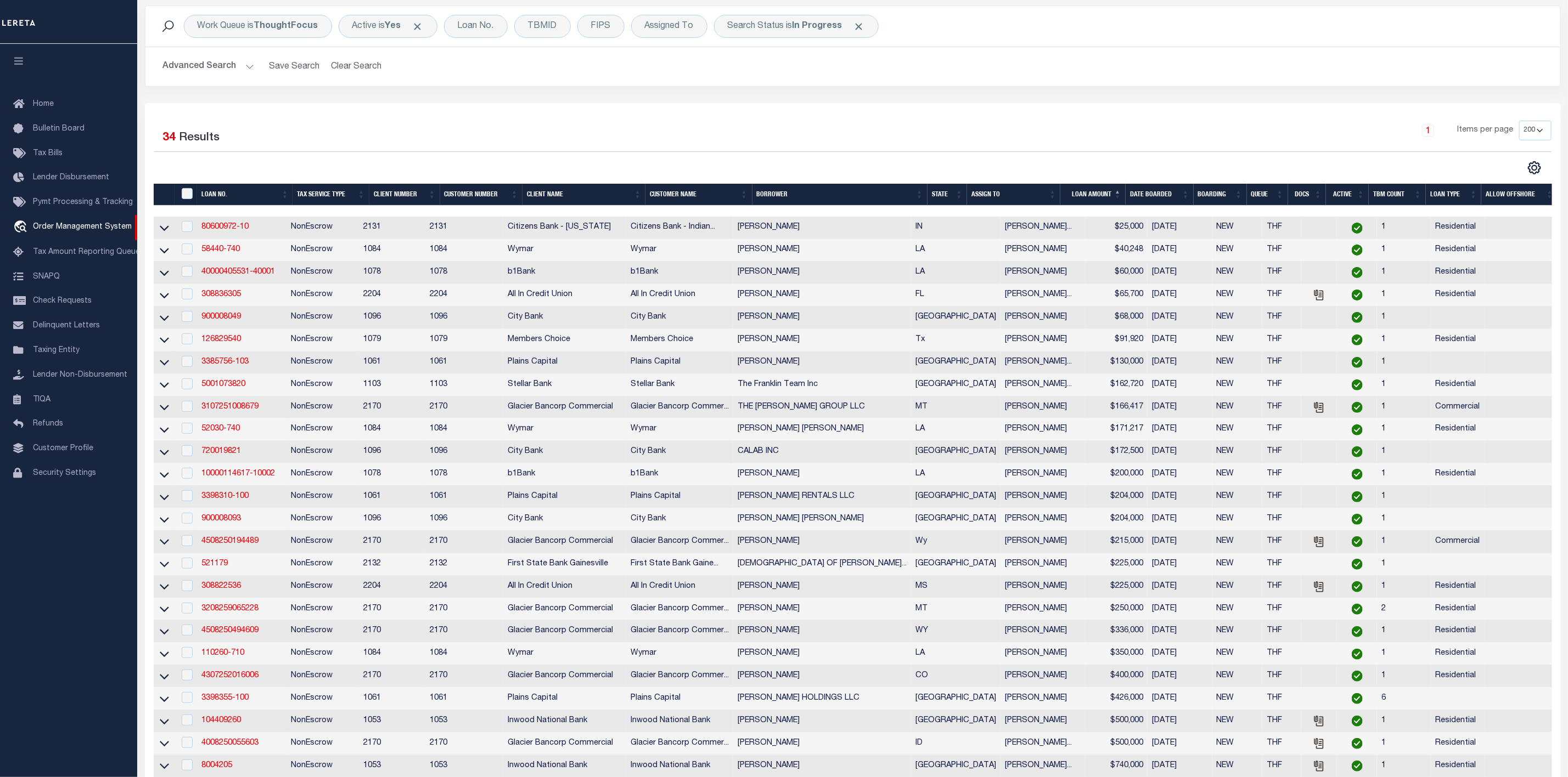
click at [1052, 190] on th "ASSIGN TO" at bounding box center [1013, 194] width 93 height 22
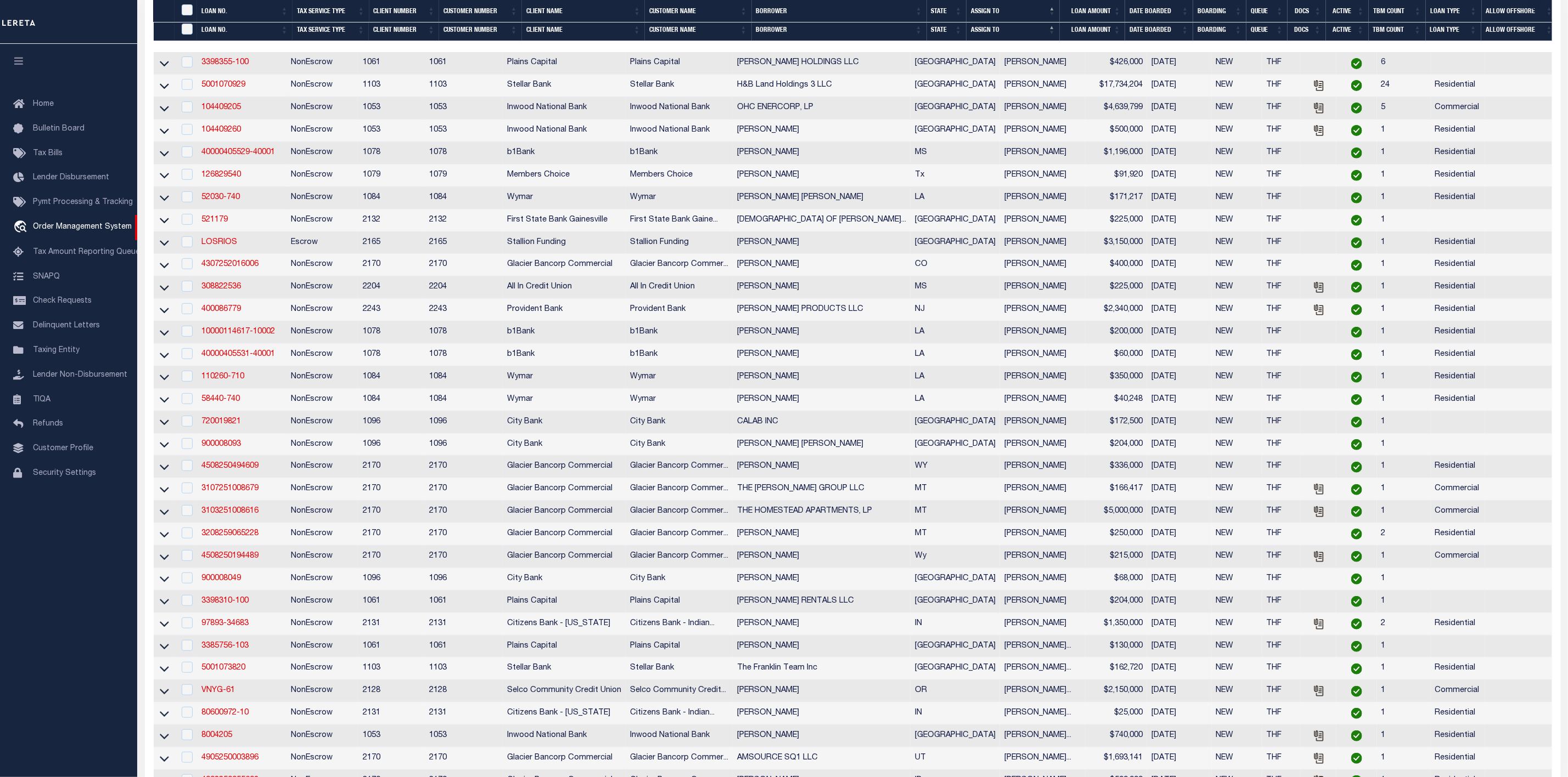
scroll to position [323, 0]
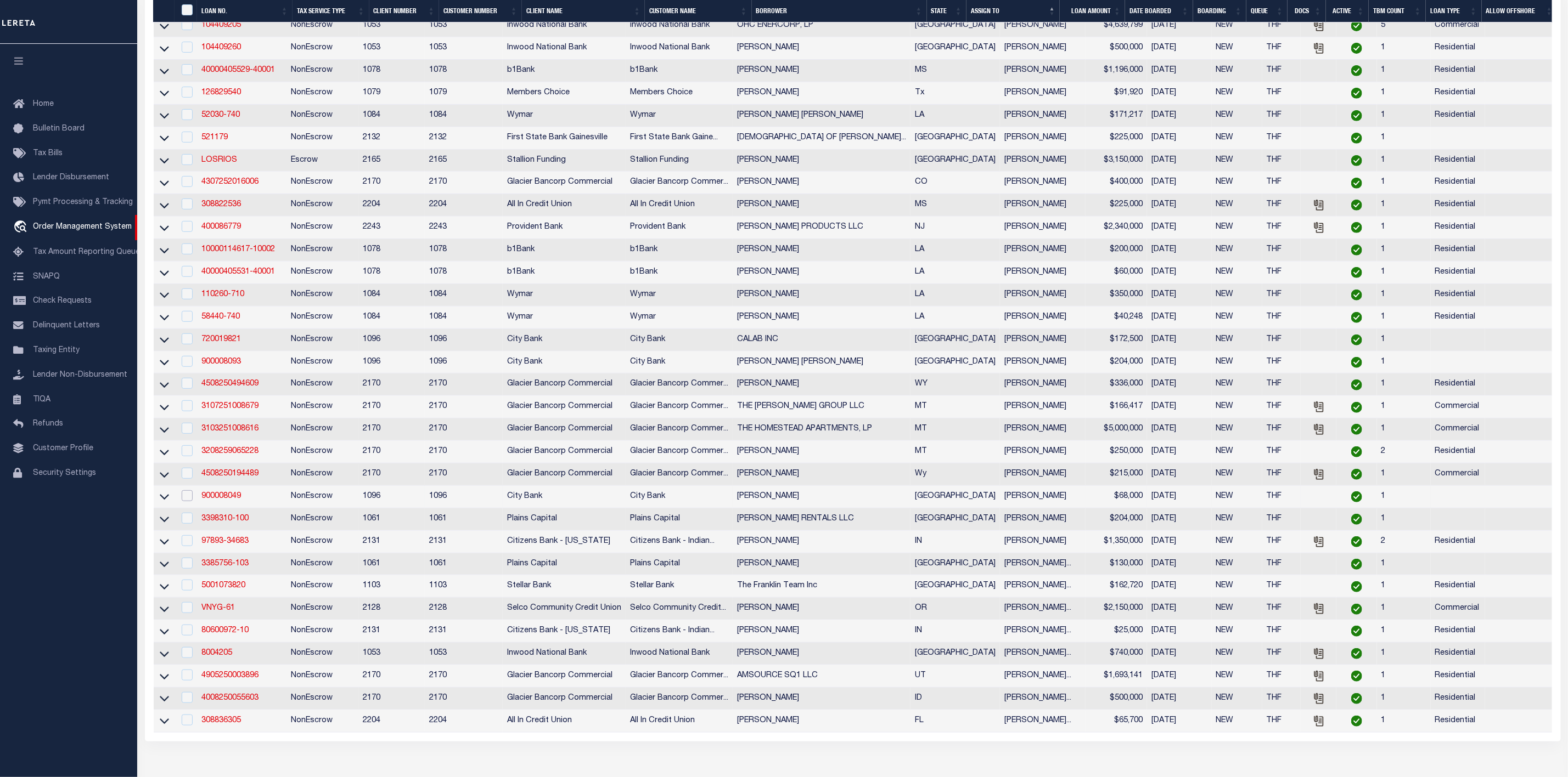
click at [187, 501] on input "checkbox" at bounding box center [187, 495] width 11 height 11
checkbox input "true"
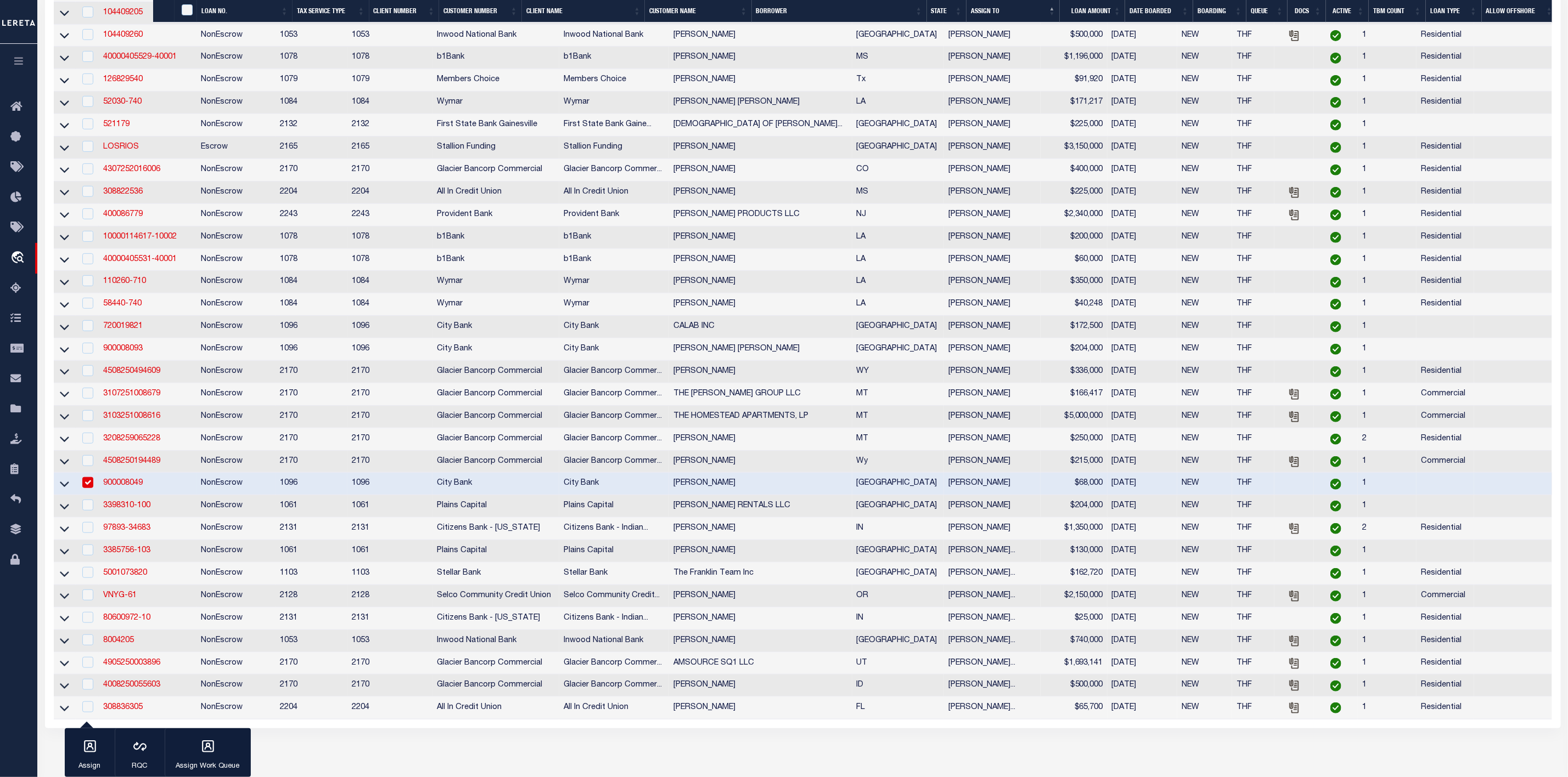
scroll to position [319, 0]
click at [86, 514] on input "checkbox" at bounding box center [87, 508] width 11 height 11
checkbox input "true"
click at [86, 739] on icon "button" at bounding box center [89, 746] width 14 height 14
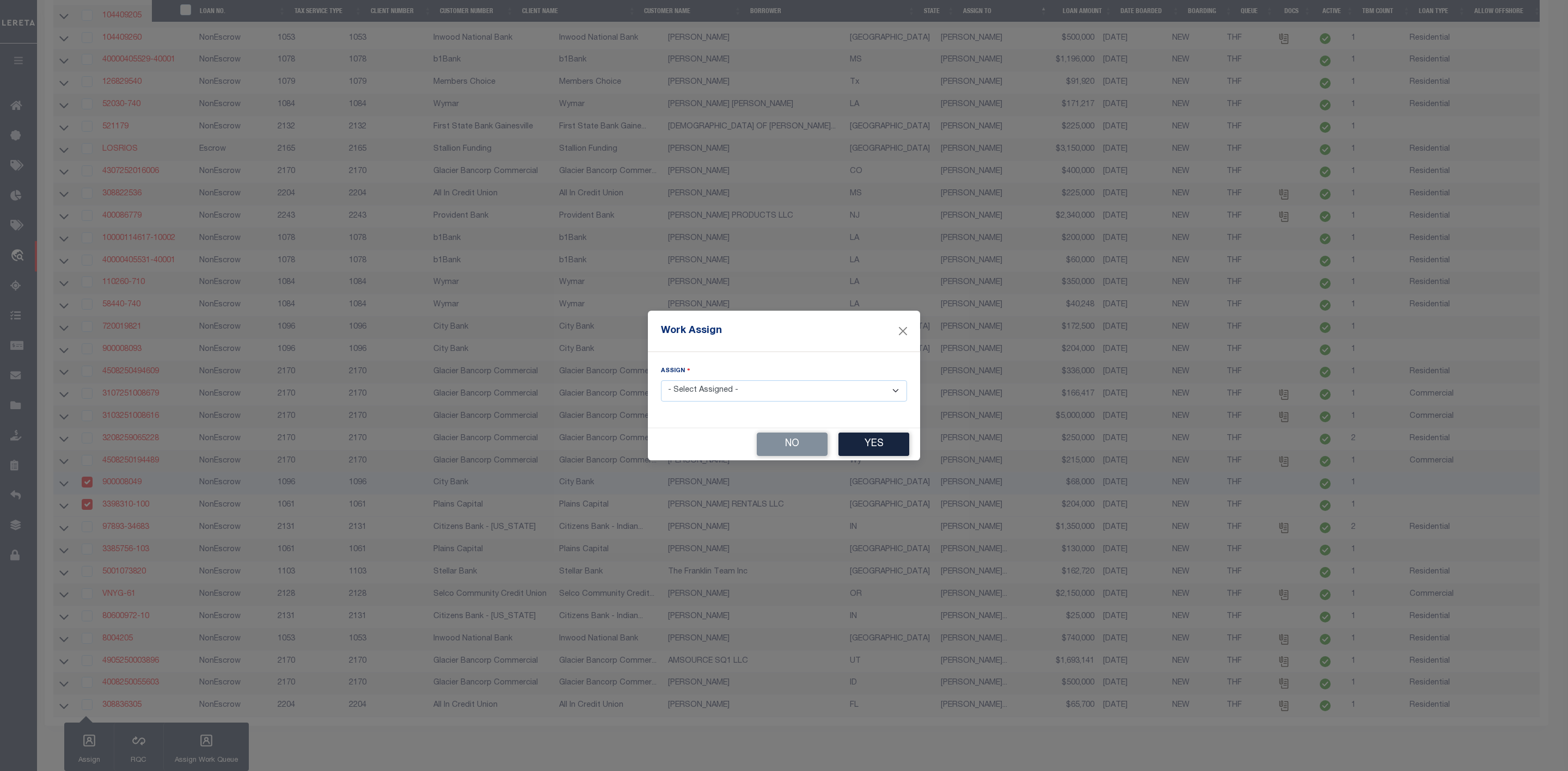
click at [771, 389] on select "- Select Assigned - --Unassigned-- [PERSON_NAME] [PERSON_NAME] [PERSON_NAME] [P…" at bounding box center [784, 391] width 246 height 21
select select "[PERSON_NAME]"
click at [661, 380] on select "- Select Assigned - --Unassigned-- [PERSON_NAME] [PERSON_NAME] [PERSON_NAME] [P…" at bounding box center [784, 391] width 246 height 21
click at [893, 446] on button "Yes" at bounding box center [874, 444] width 71 height 24
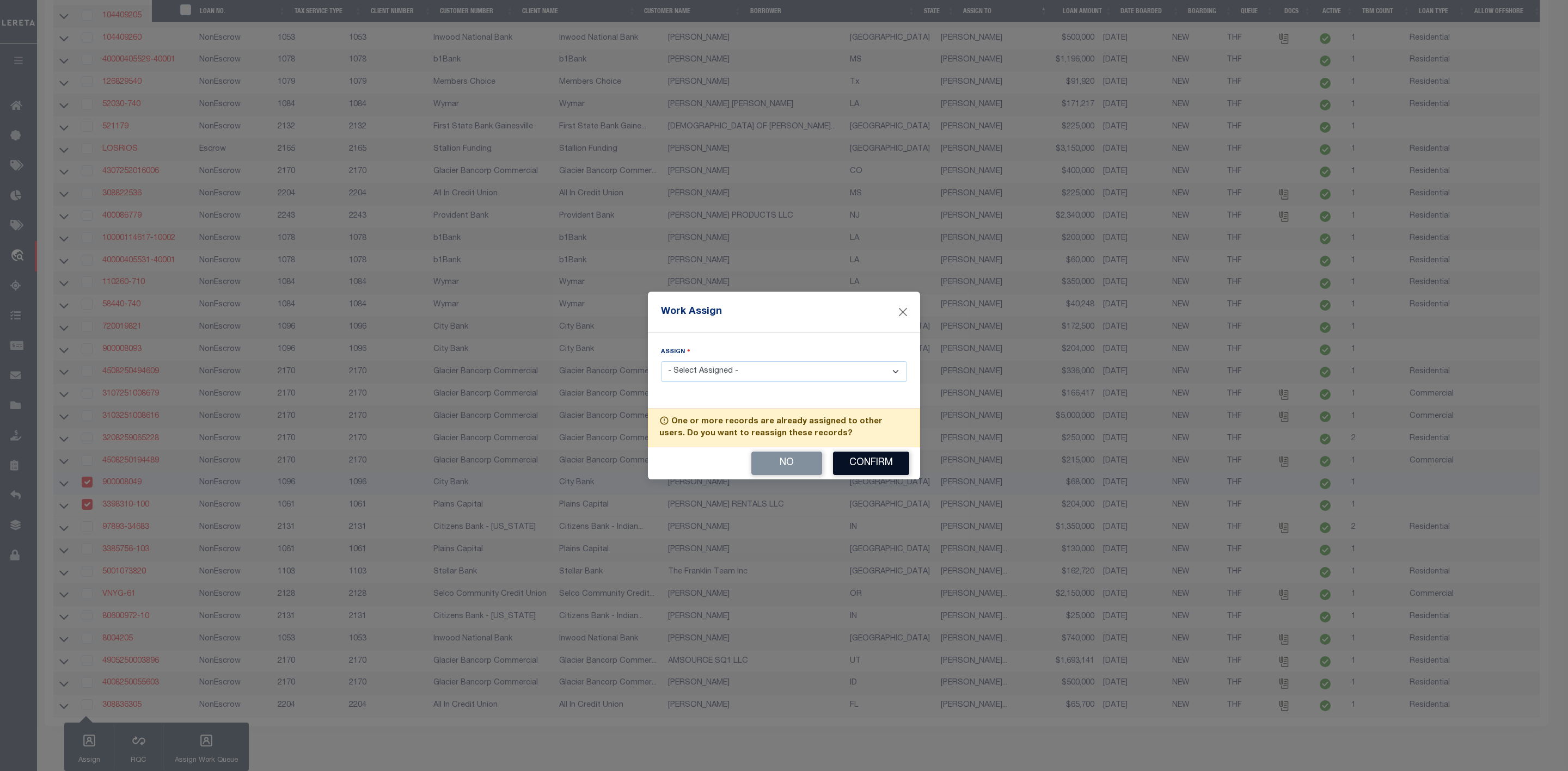
click at [866, 464] on button "Confirm" at bounding box center [871, 463] width 76 height 24
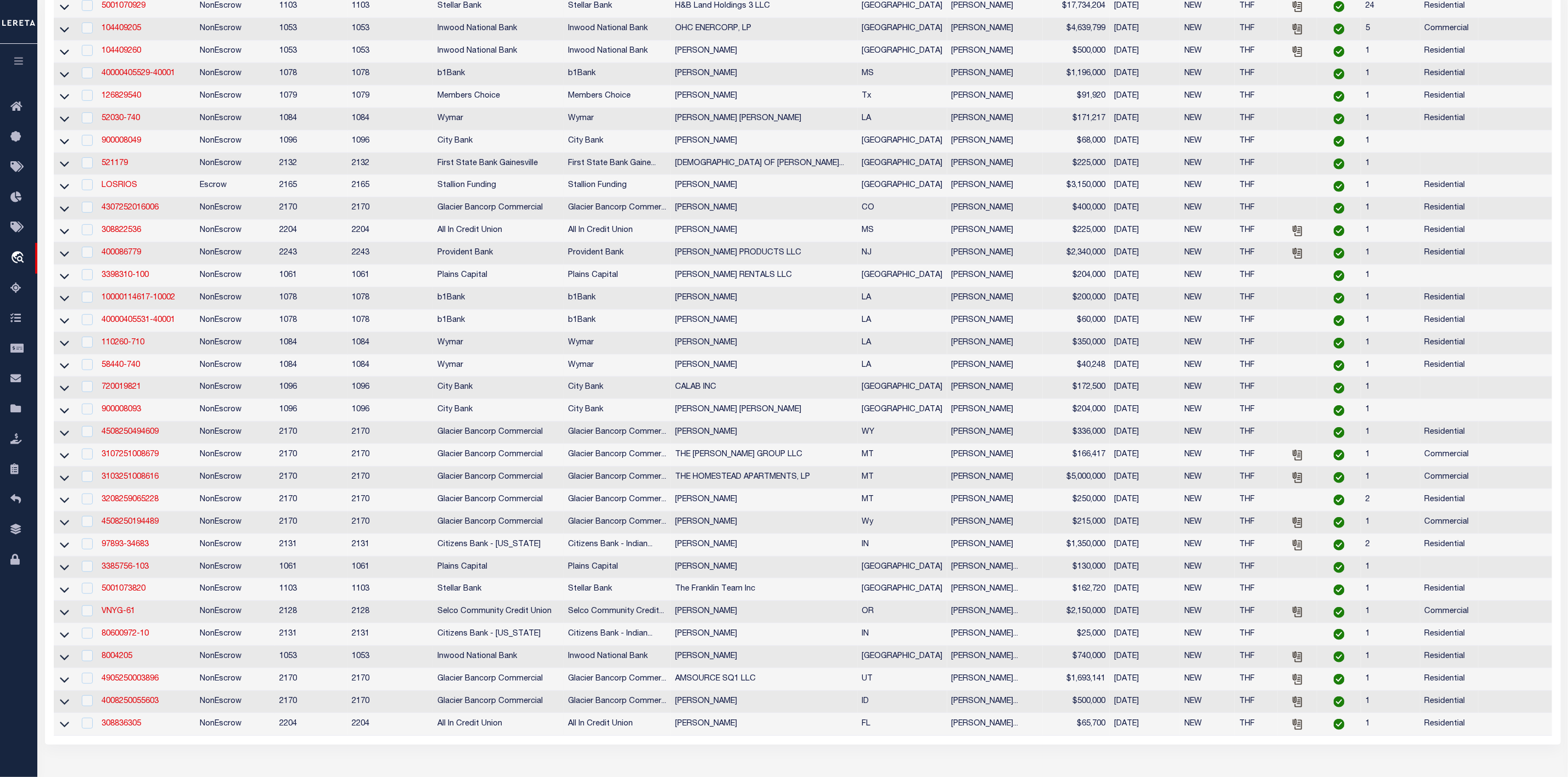
scroll to position [0, 0]
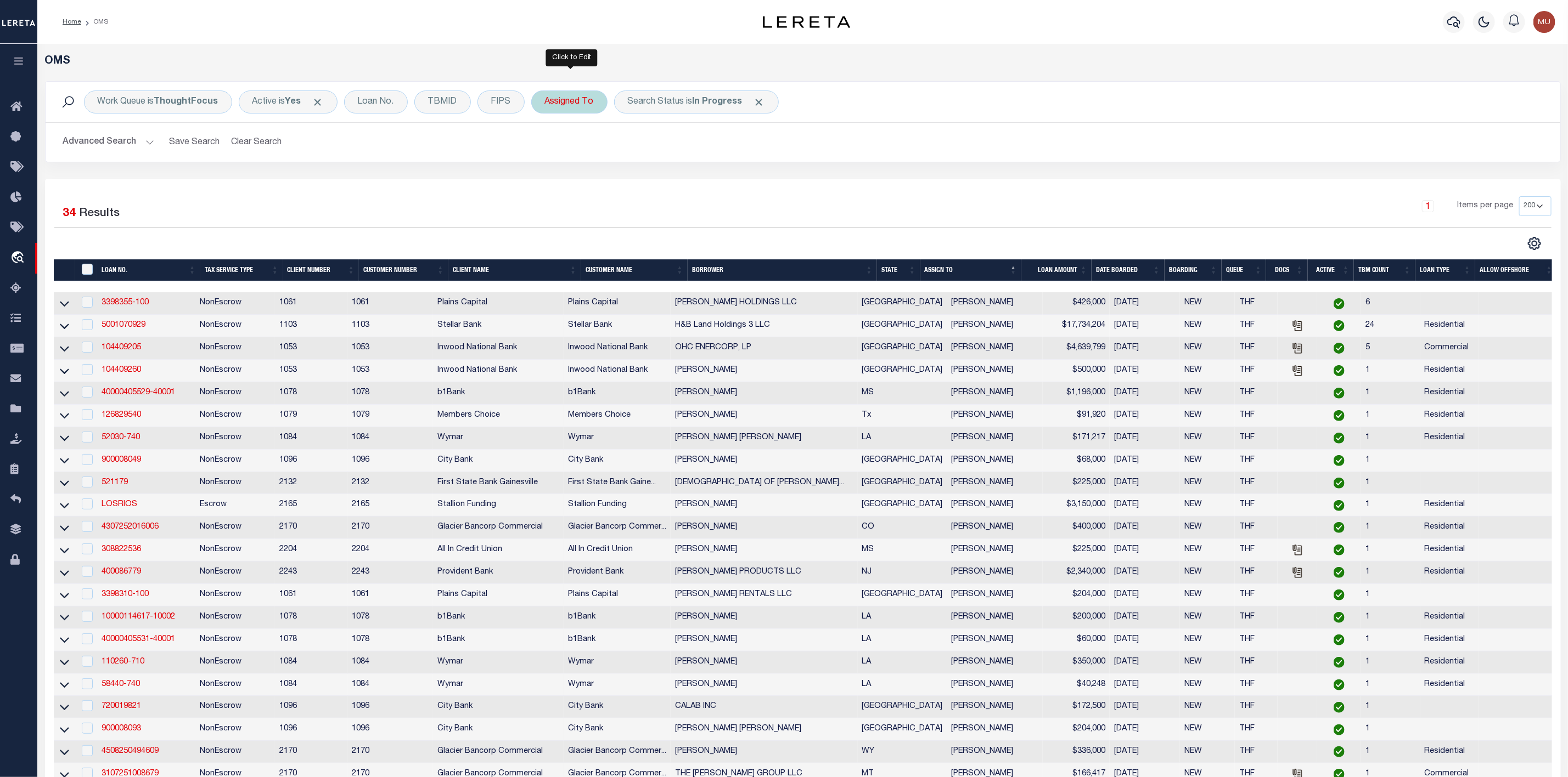
click at [595, 99] on div "Assigned To" at bounding box center [569, 102] width 76 height 23
click at [595, 151] on select "--Unassigned-- [PERSON_NAME] [PERSON_NAME] [PERSON_NAME] [PERSON_NAME], [PERSON…" at bounding box center [626, 156] width 161 height 20
select select "[PERSON_NAME]"
click at [547, 147] on select "--Unassigned-- [PERSON_NAME] [PERSON_NAME] [PERSON_NAME] [PERSON_NAME], [PERSON…" at bounding box center [626, 156] width 161 height 20
click at [688, 183] on input "Apply" at bounding box center [691, 179] width 33 height 18
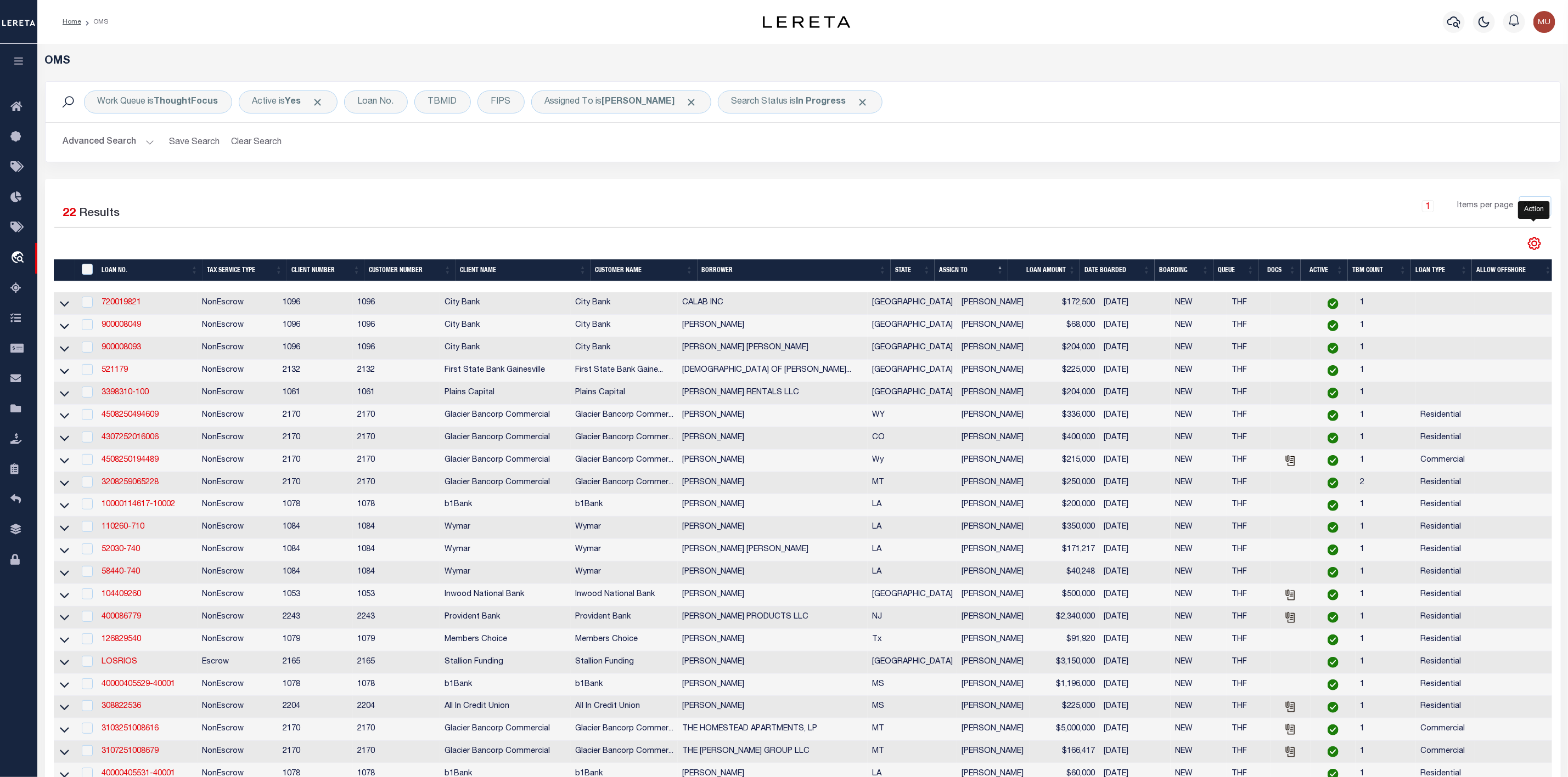
click at [1539, 248] on icon "" at bounding box center [1534, 243] width 12 height 12
click at [1480, 262] on link "CSV" at bounding box center [1489, 262] width 107 height 21
click at [1075, 269] on th "LOAN AMOUNT" at bounding box center [1045, 270] width 72 height 22
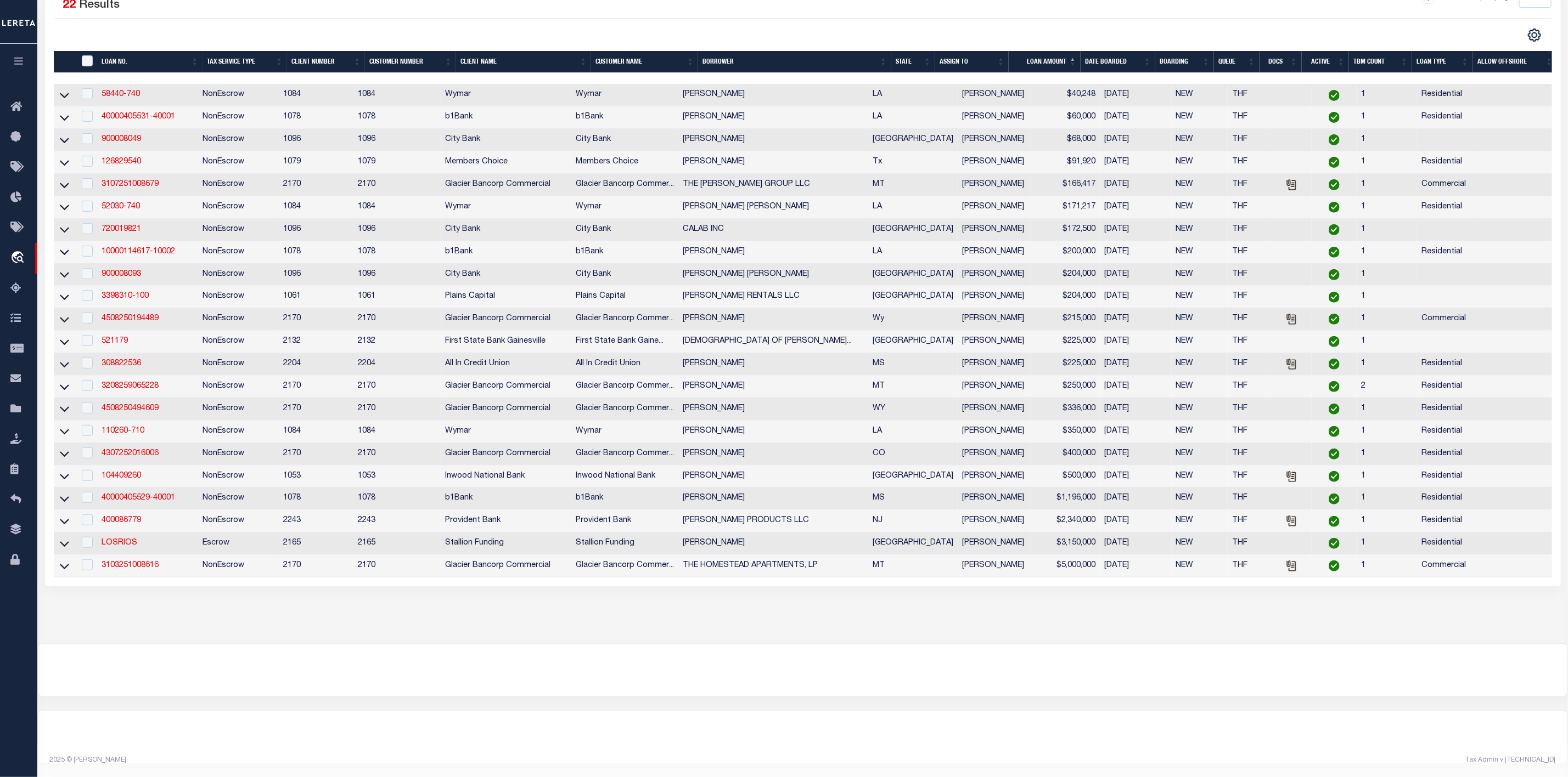
scroll to position [60, 0]
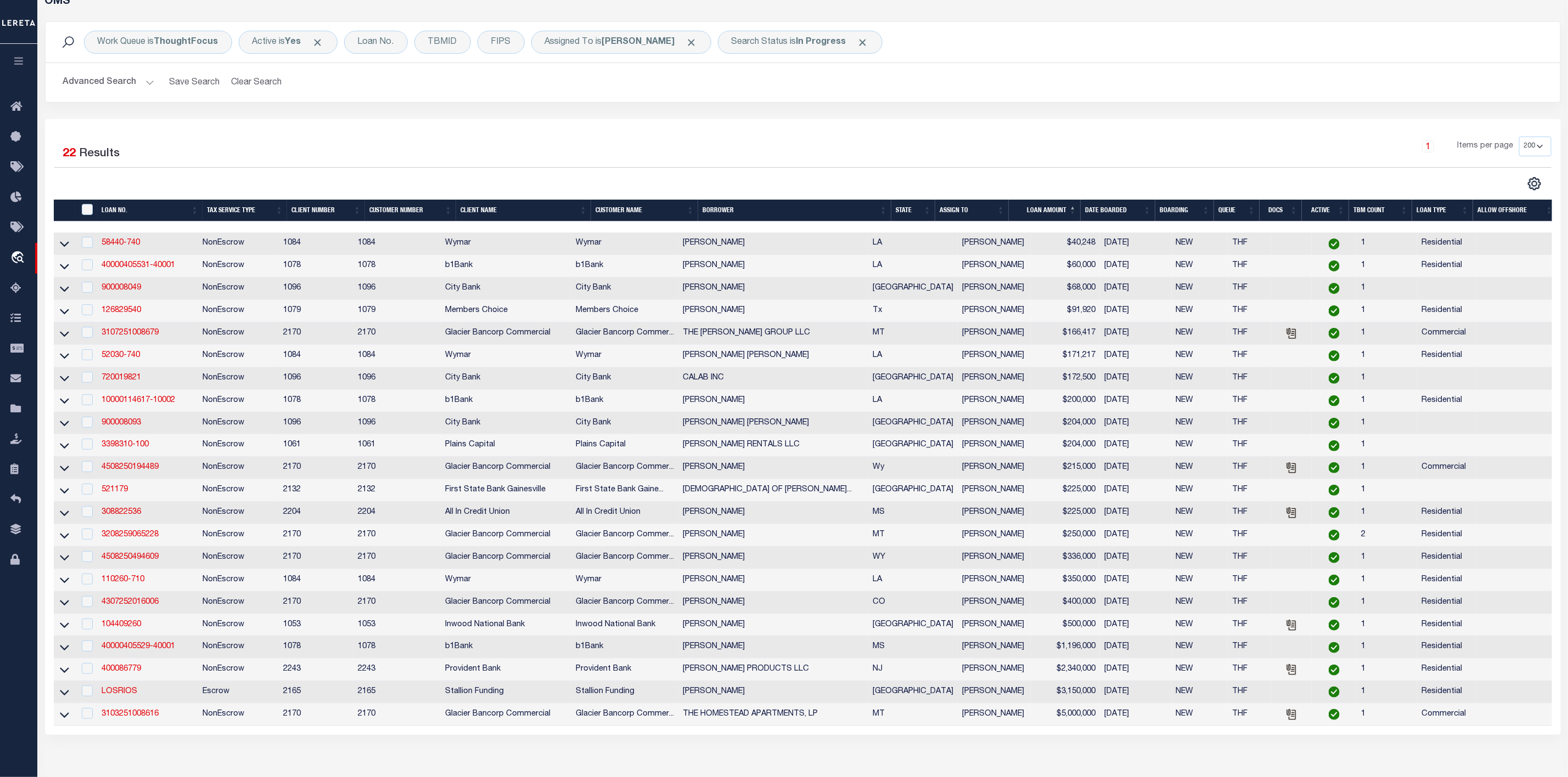
click at [1548, 187] on div "CSV Export Selected Print Show Filter Show Search Columns 0: 1: 2: LOAN NO. 3: …" at bounding box center [1534, 183] width 34 height 14
click at [1533, 183] on icon "" at bounding box center [1534, 183] width 5 height 5
click at [1495, 207] on link "CSV" at bounding box center [1489, 202] width 107 height 21
click at [1493, 210] on link "CSV" at bounding box center [1489, 202] width 107 height 21
click at [1492, 205] on link "CSV" at bounding box center [1489, 202] width 107 height 21
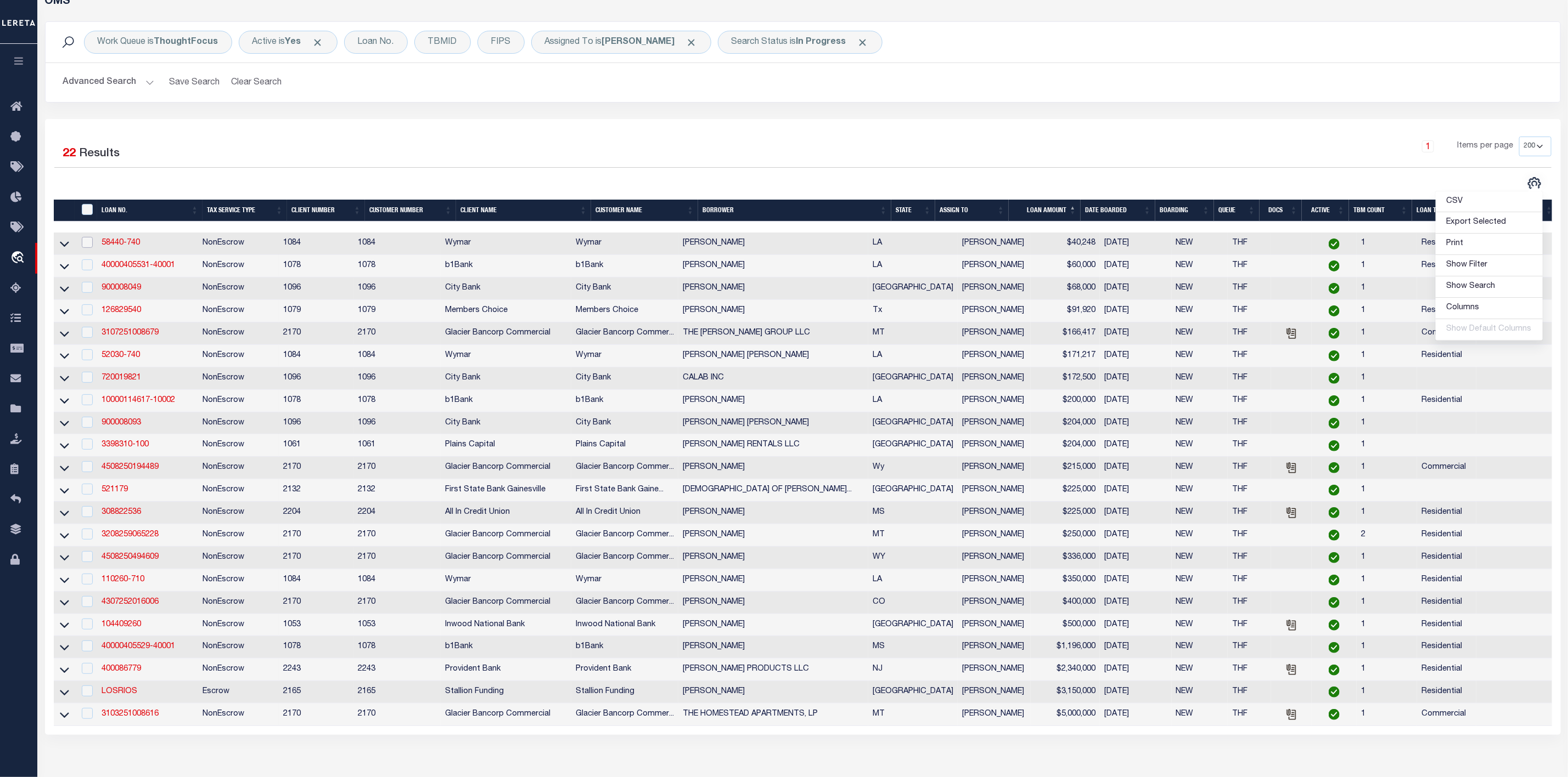
click at [88, 245] on input "checkbox" at bounding box center [87, 242] width 11 height 11
checkbox input "true"
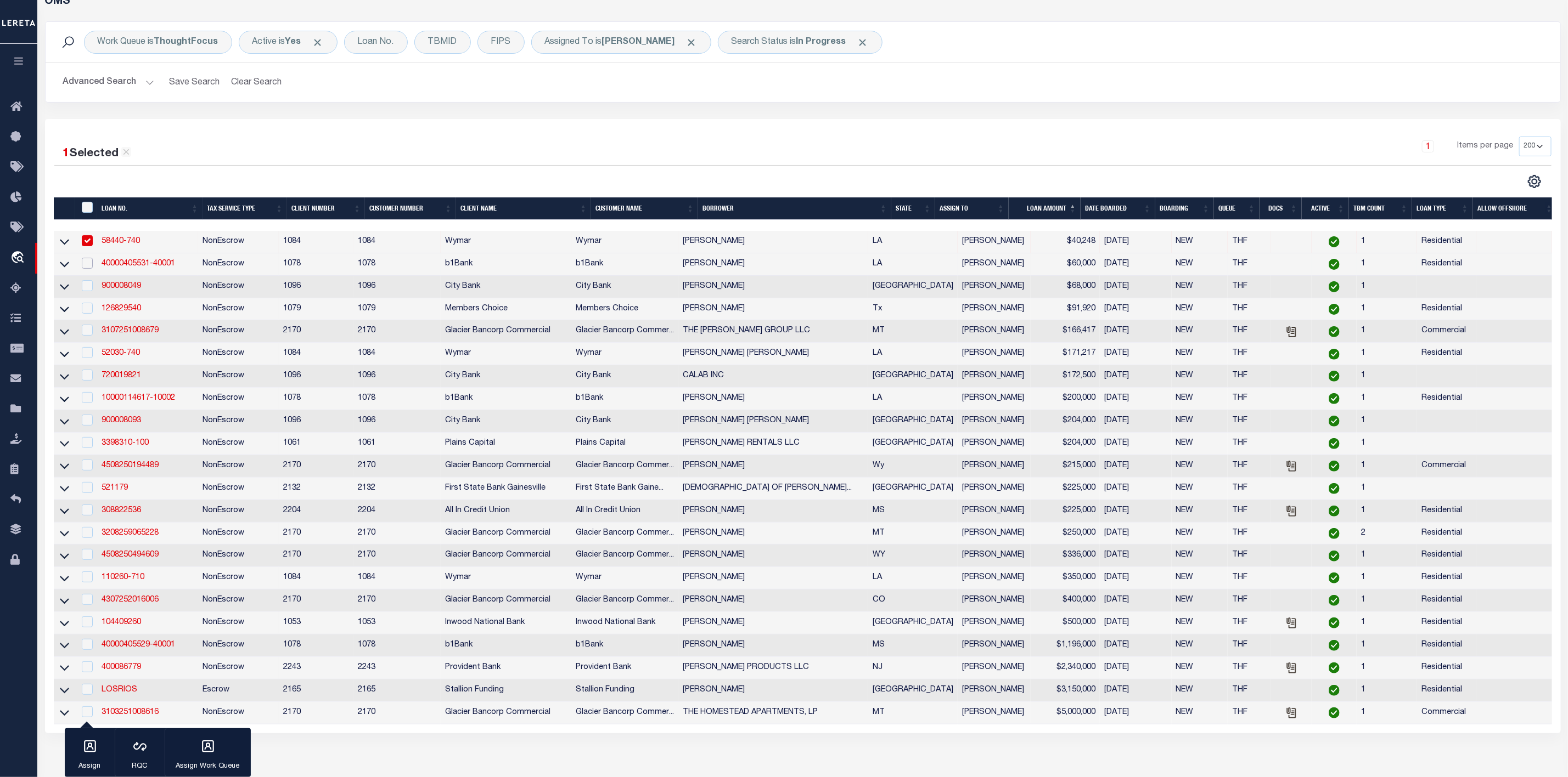
click at [82, 262] on input "checkbox" at bounding box center [87, 263] width 11 height 11
checkbox input "true"
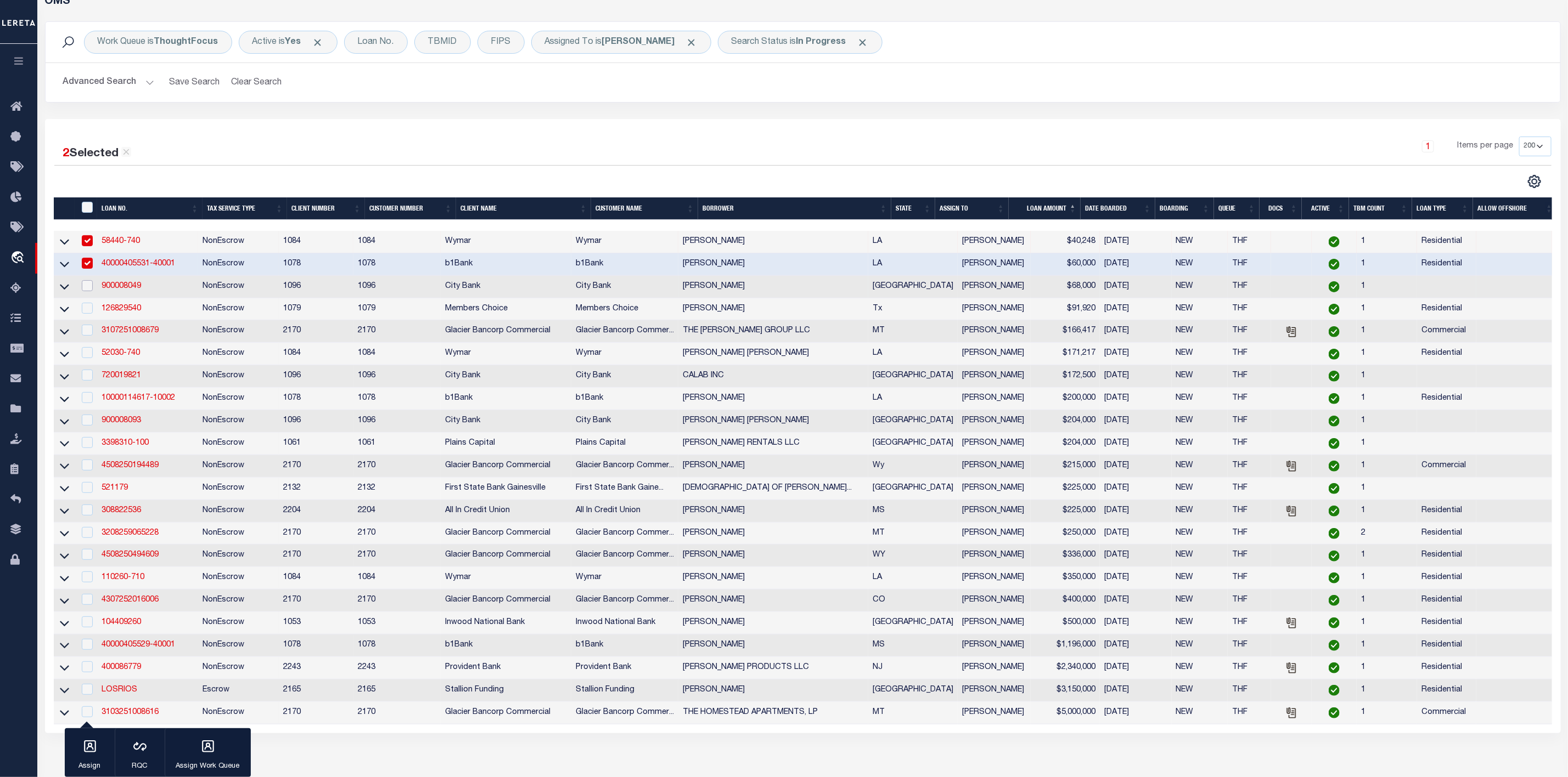
click at [86, 288] on input "checkbox" at bounding box center [87, 285] width 11 height 11
checkbox input "true"
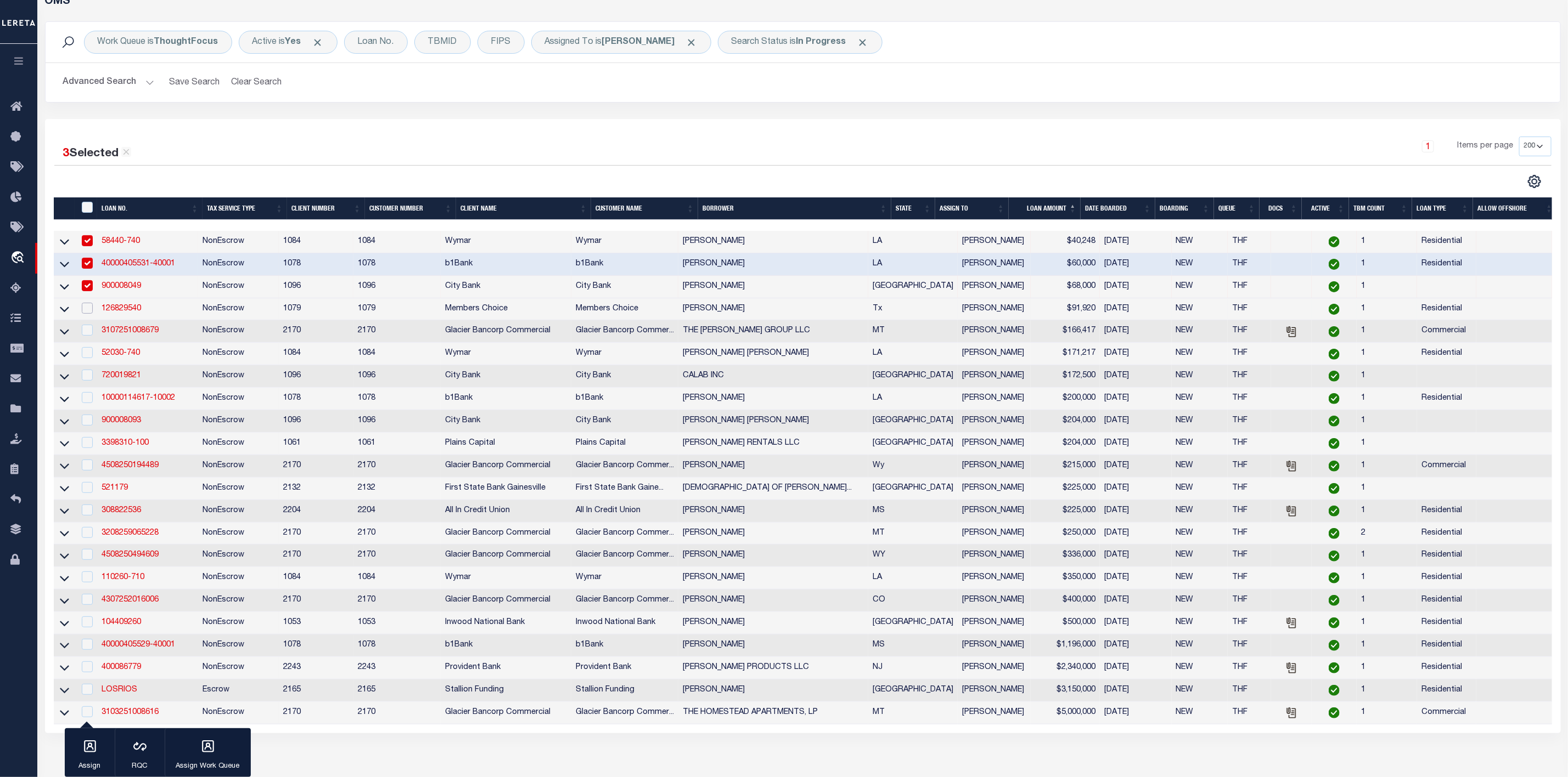
click at [86, 308] on input "checkbox" at bounding box center [87, 308] width 11 height 11
checkbox input "true"
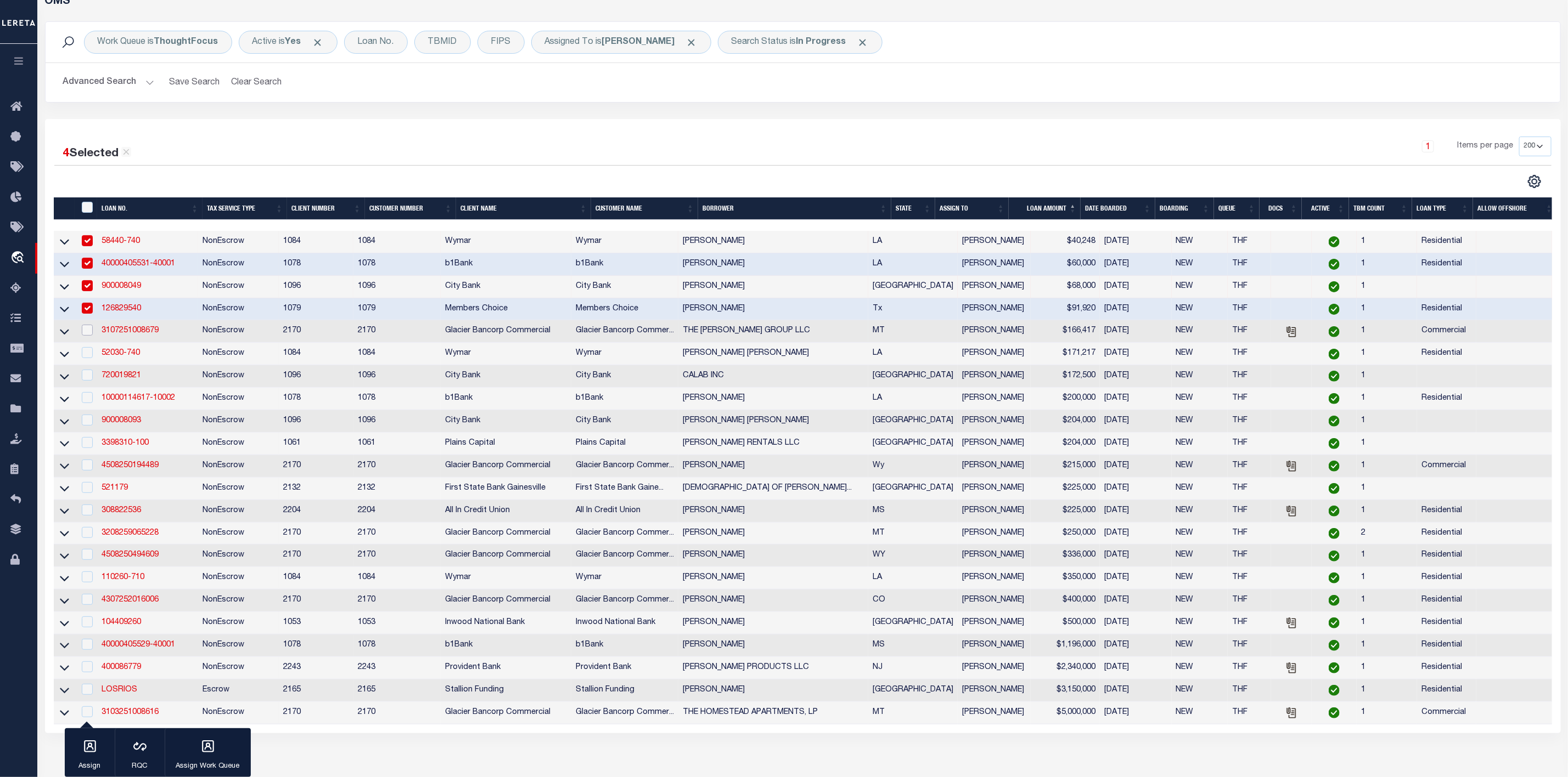
click at [86, 336] on input "checkbox" at bounding box center [87, 330] width 11 height 11
checkbox input "true"
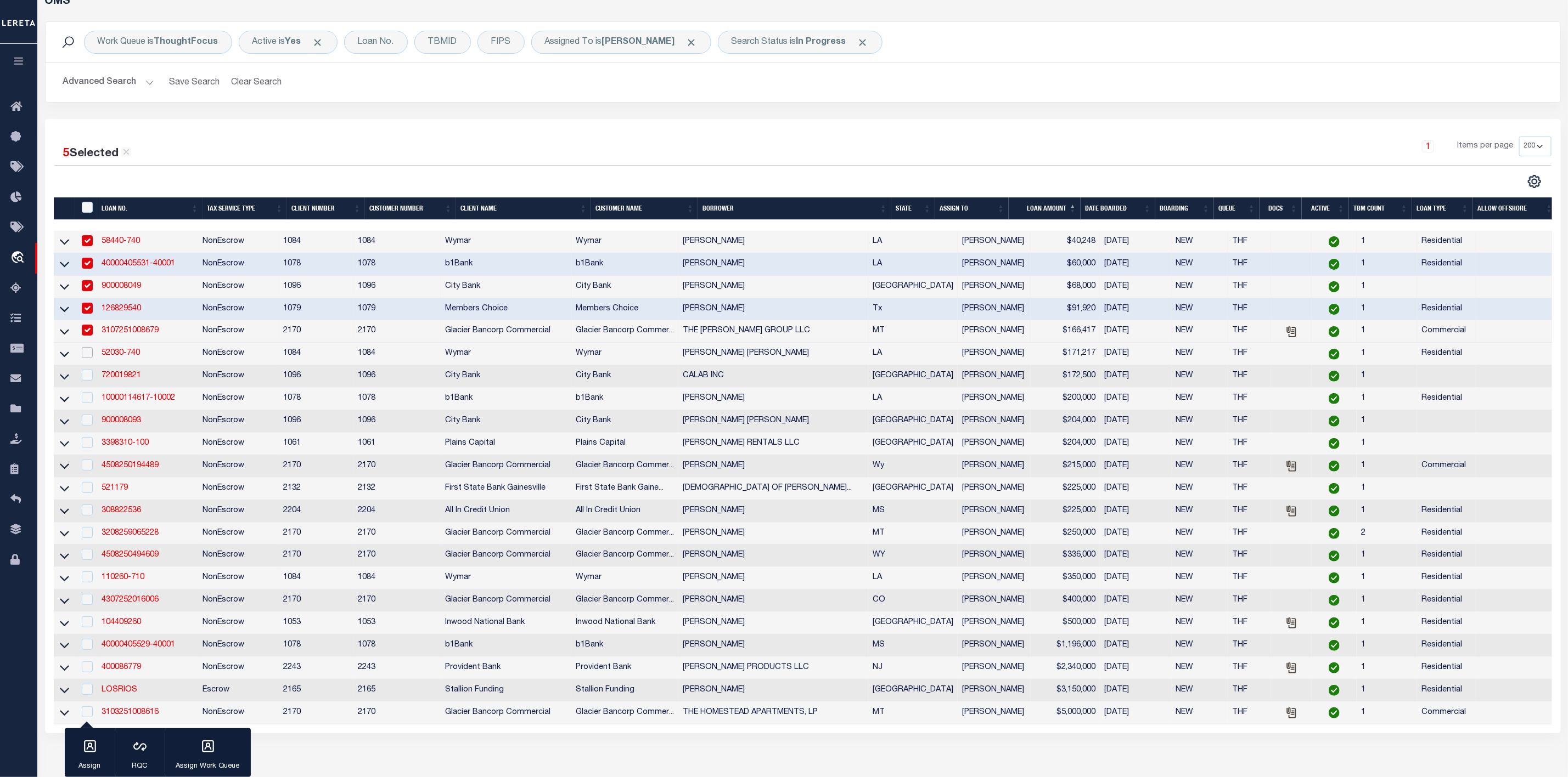
click at [86, 358] on input "checkbox" at bounding box center [87, 352] width 11 height 11
checkbox input "true"
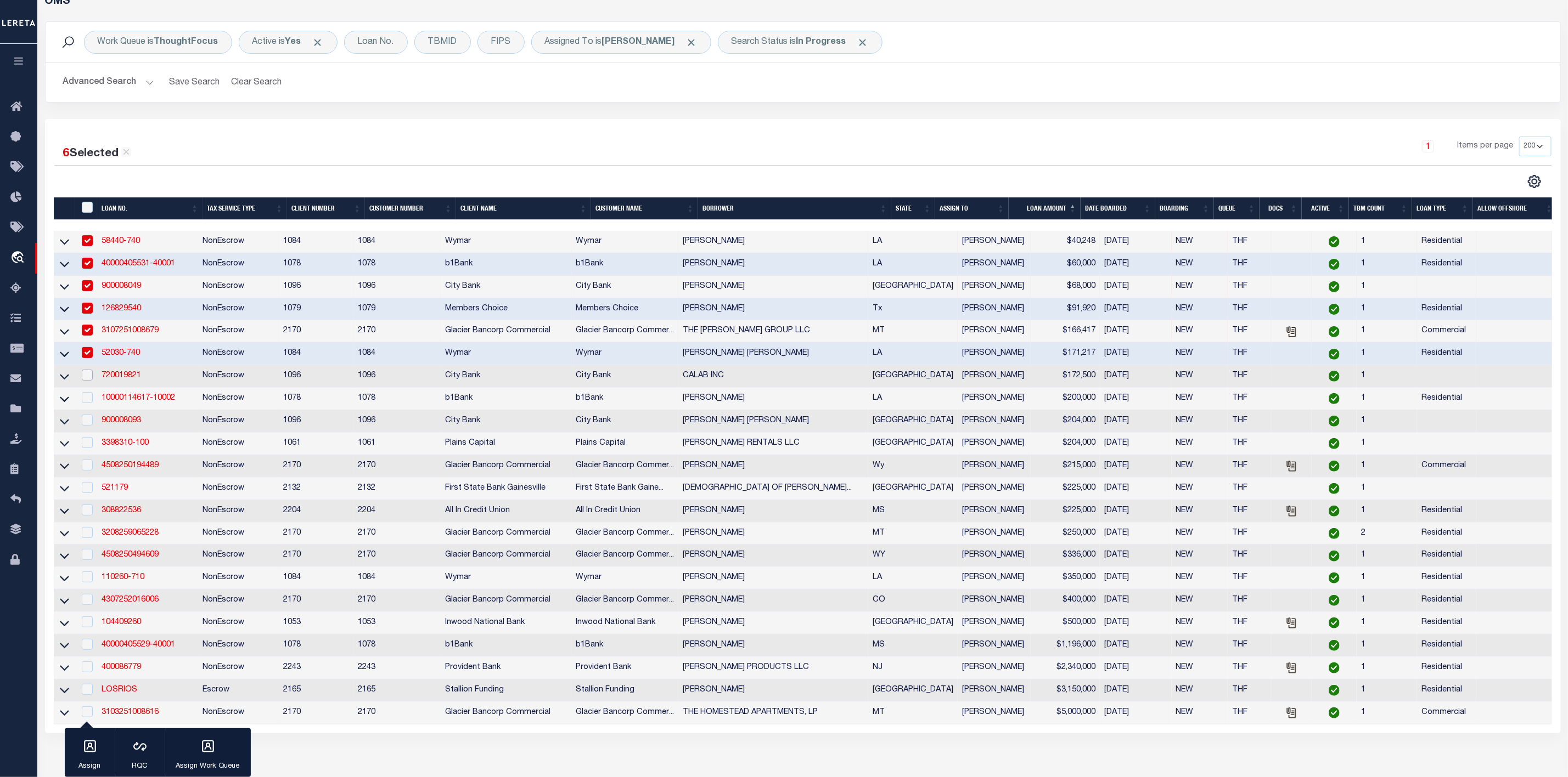
click at [86, 378] on input "checkbox" at bounding box center [87, 375] width 11 height 11
checkbox input "true"
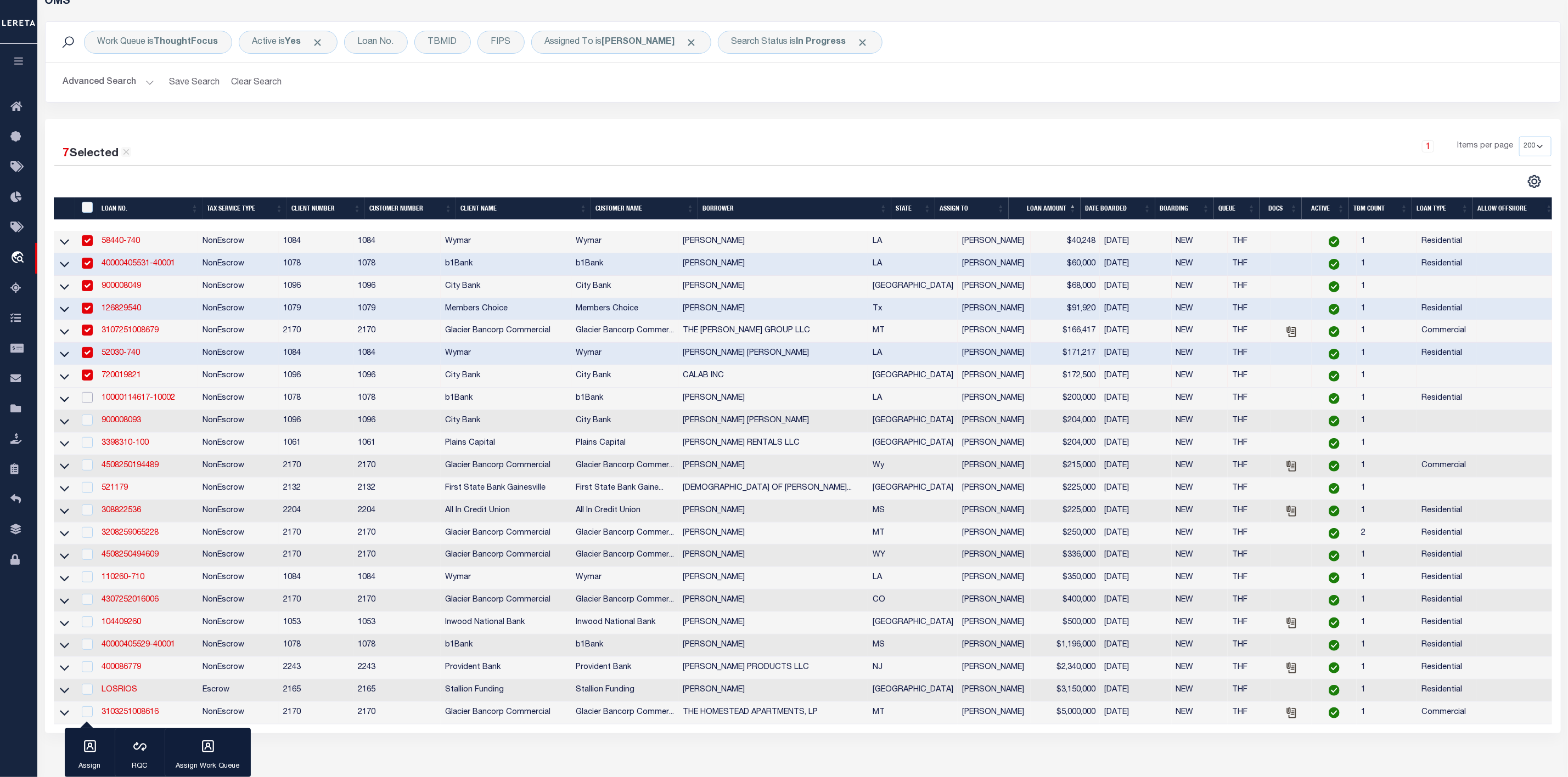
click at [86, 403] on input "checkbox" at bounding box center [87, 397] width 11 height 11
checkbox input "true"
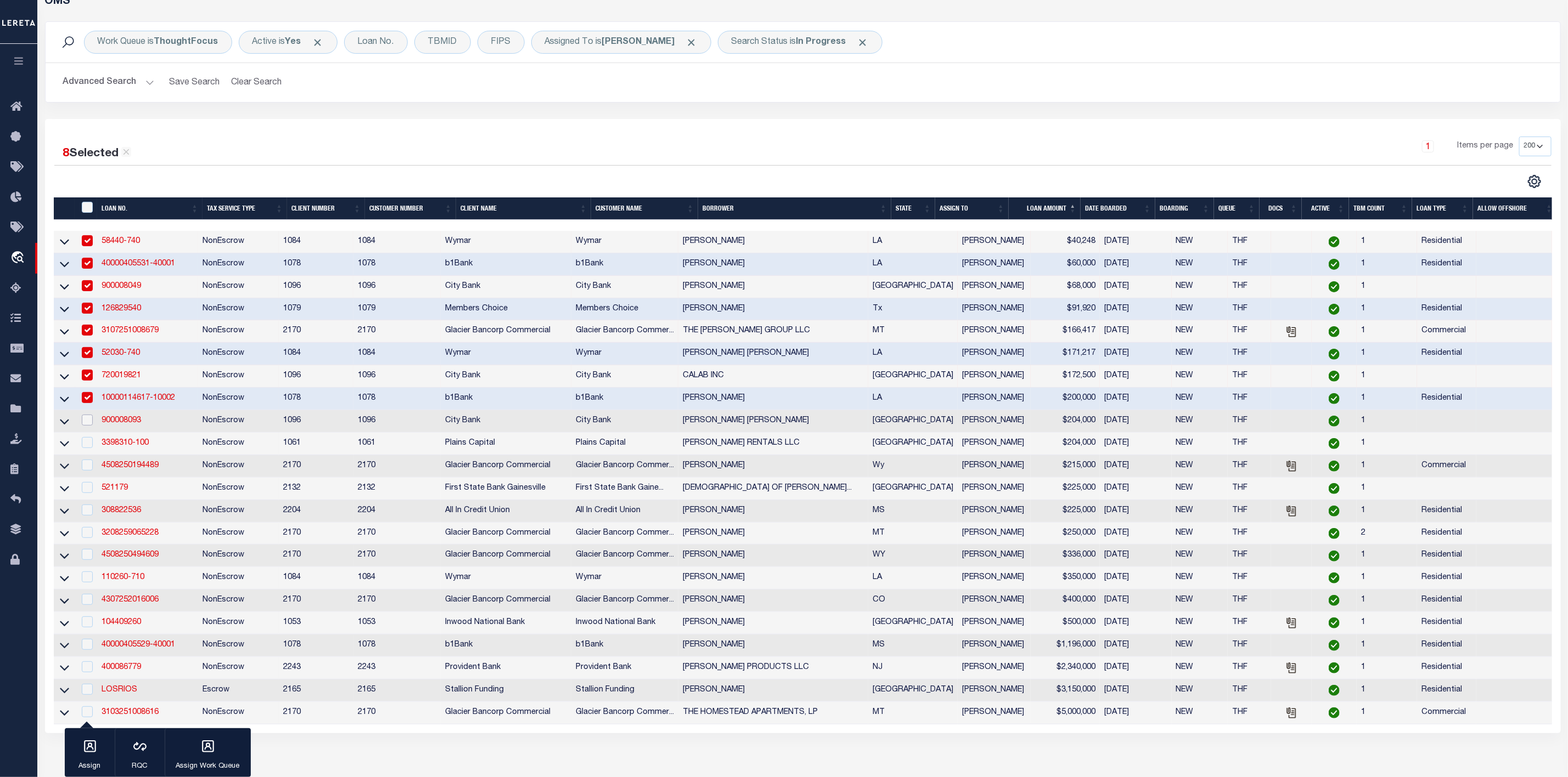
click at [86, 419] on input "checkbox" at bounding box center [87, 419] width 11 height 11
checkbox input "true"
click at [86, 441] on input "checkbox" at bounding box center [87, 442] width 11 height 11
checkbox input "true"
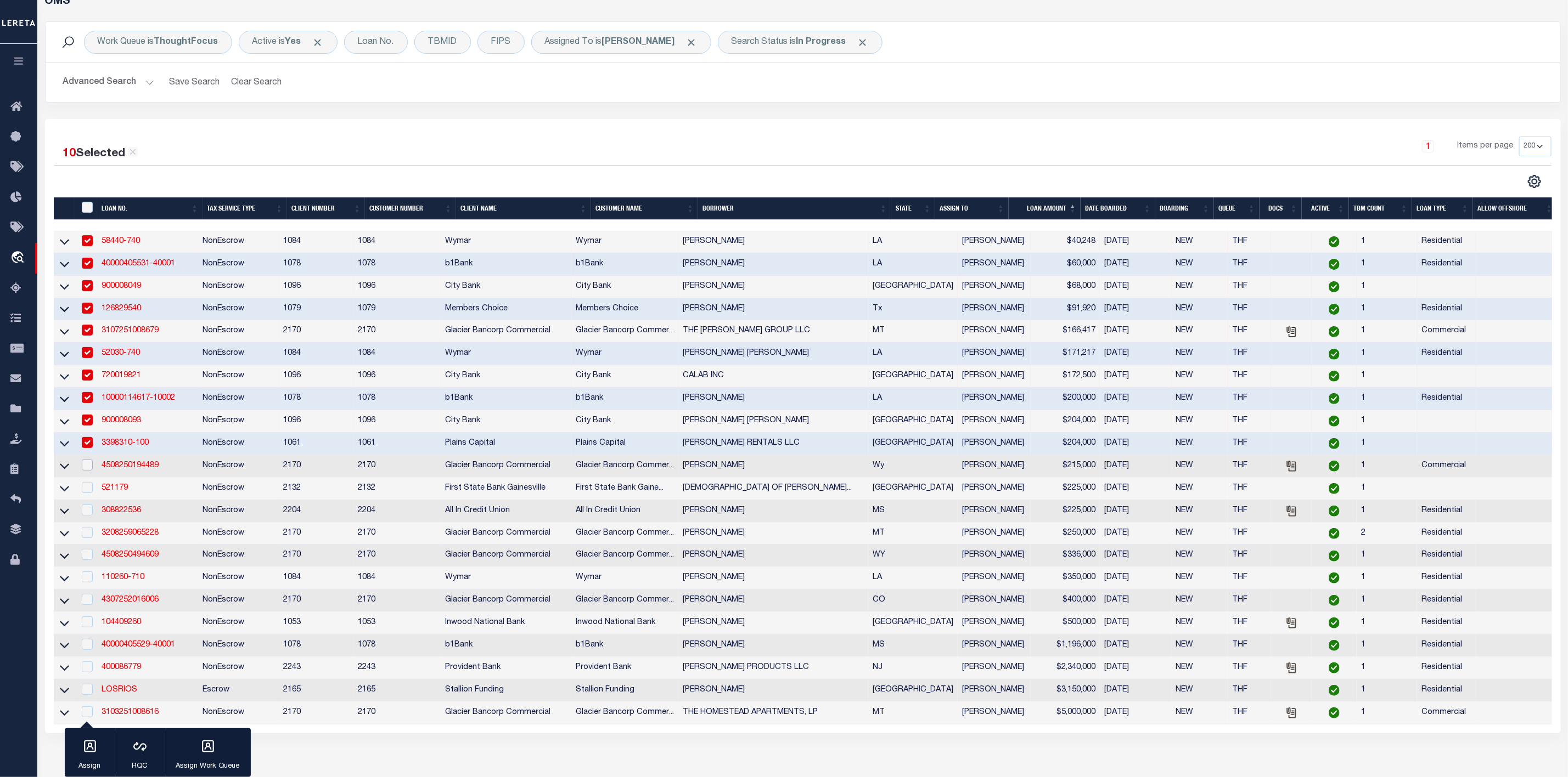
click at [86, 466] on input "checkbox" at bounding box center [87, 464] width 11 height 11
checkbox input "true"
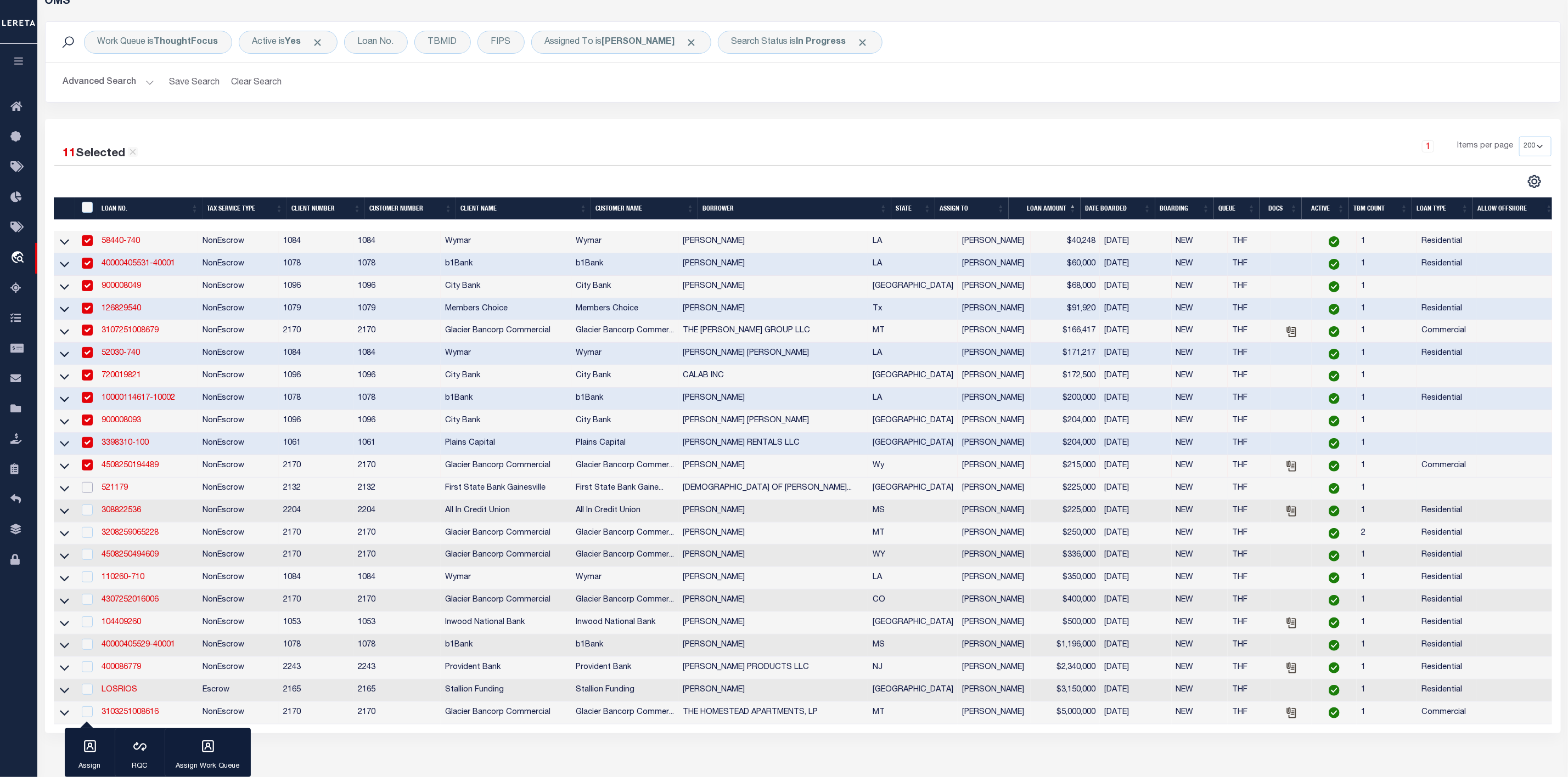
click at [86, 486] on input "checkbox" at bounding box center [87, 487] width 11 height 11
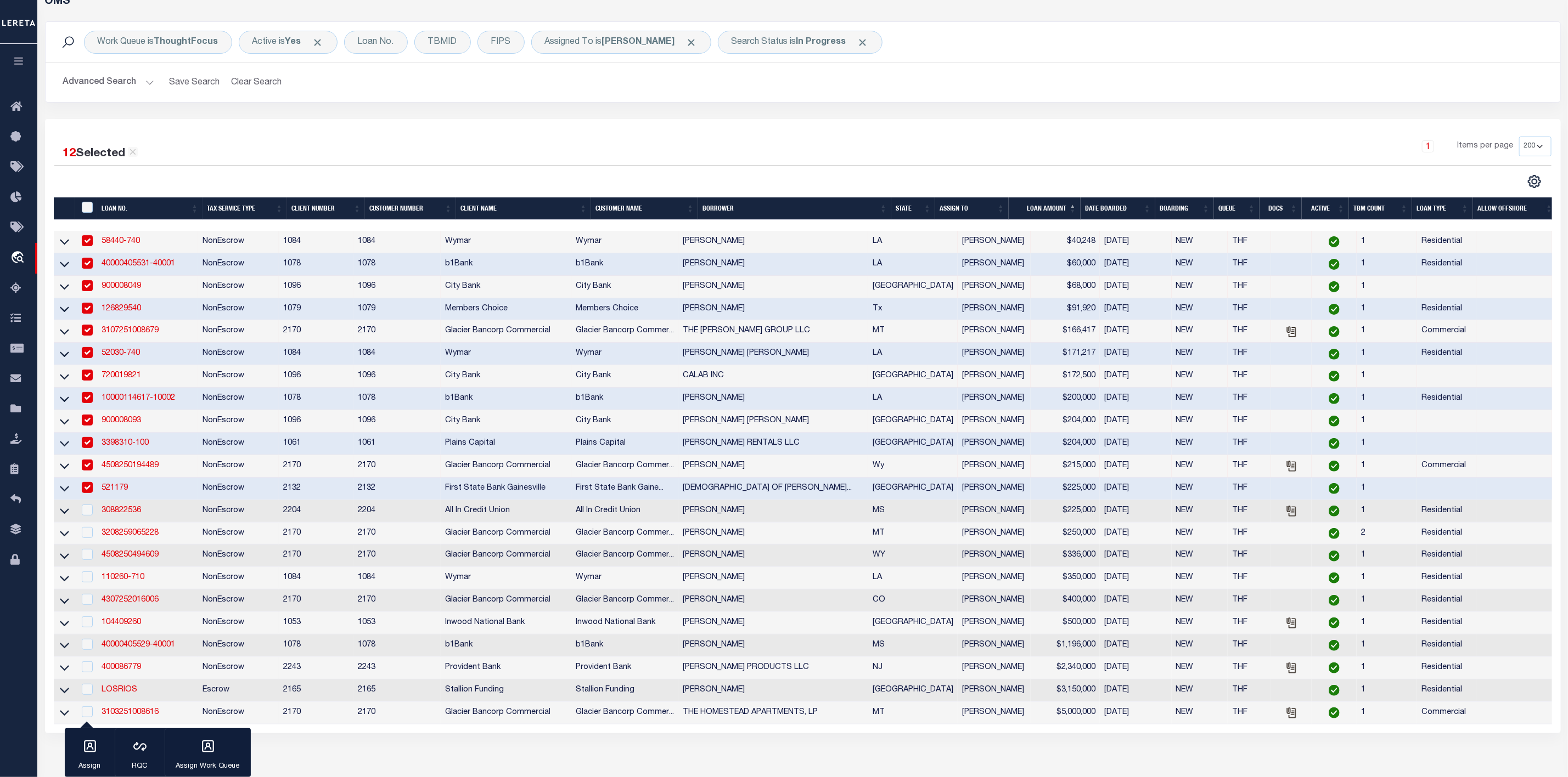
click at [86, 491] on input "checkbox" at bounding box center [87, 487] width 11 height 11
checkbox input "false"
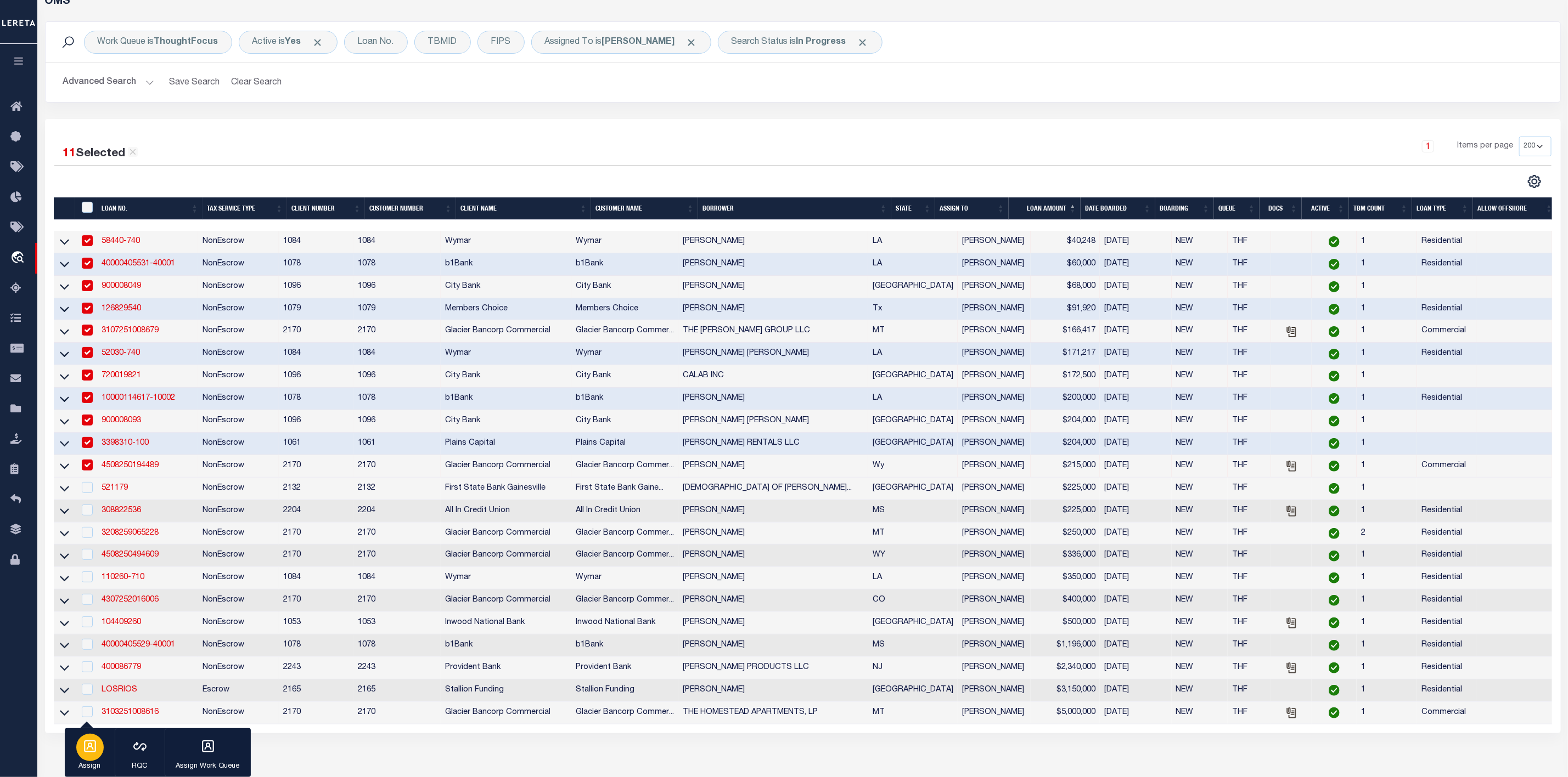
click at [94, 743] on icon "button" at bounding box center [89, 746] width 14 height 14
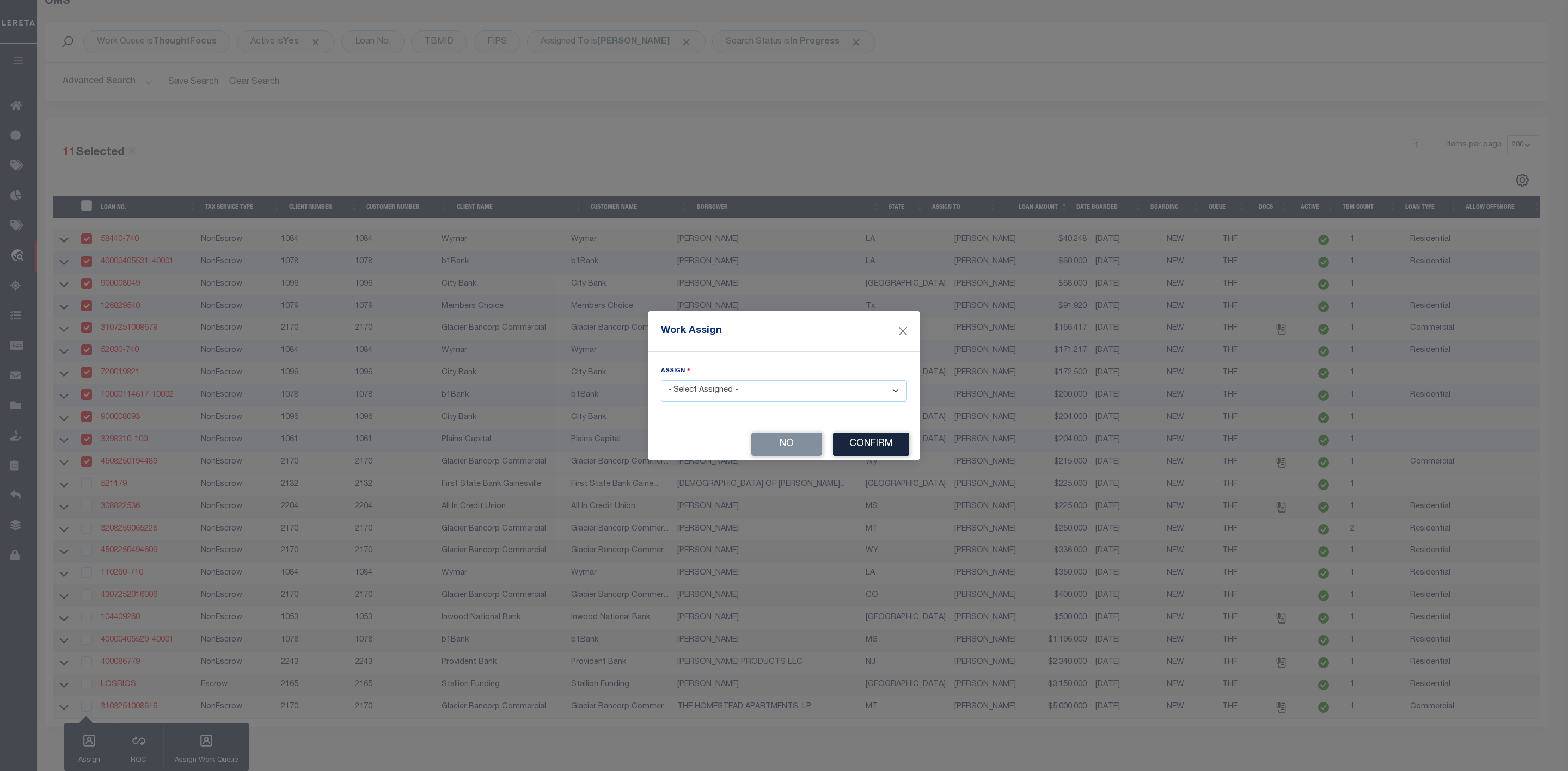
click at [791, 396] on select "- Select Assigned - --Unassigned-- [PERSON_NAME] [PERSON_NAME] [PERSON_NAME] [P…" at bounding box center [784, 391] width 246 height 21
select select "[PERSON_NAME]"
click at [661, 380] on select "- Select Assigned - --Unassigned-- [PERSON_NAME] [PERSON_NAME] [PERSON_NAME] [P…" at bounding box center [784, 391] width 246 height 21
click at [871, 441] on button "Confirm" at bounding box center [871, 444] width 76 height 24
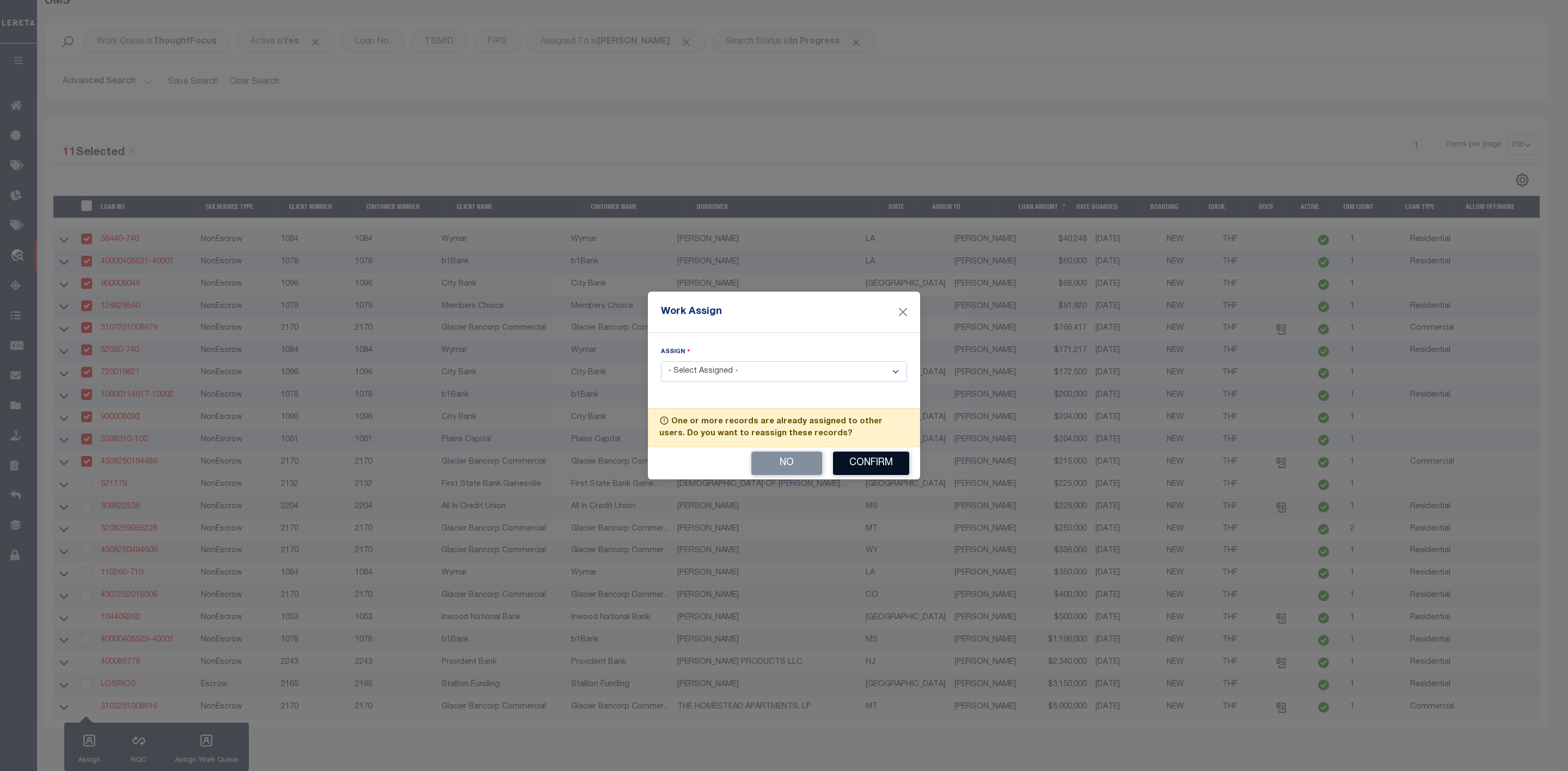
click at [871, 462] on button "Confirm" at bounding box center [871, 463] width 76 height 24
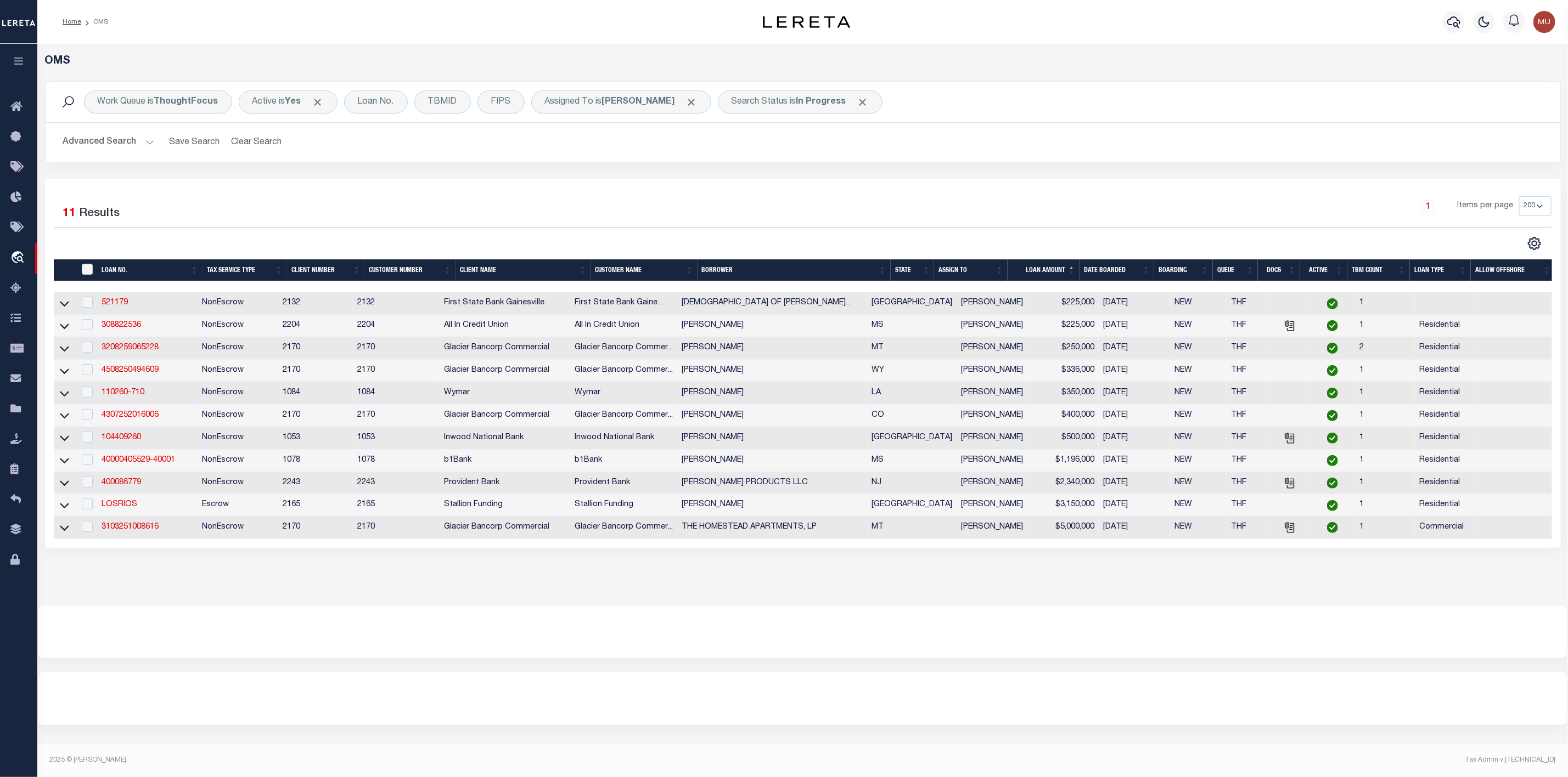
scroll to position [0, 0]
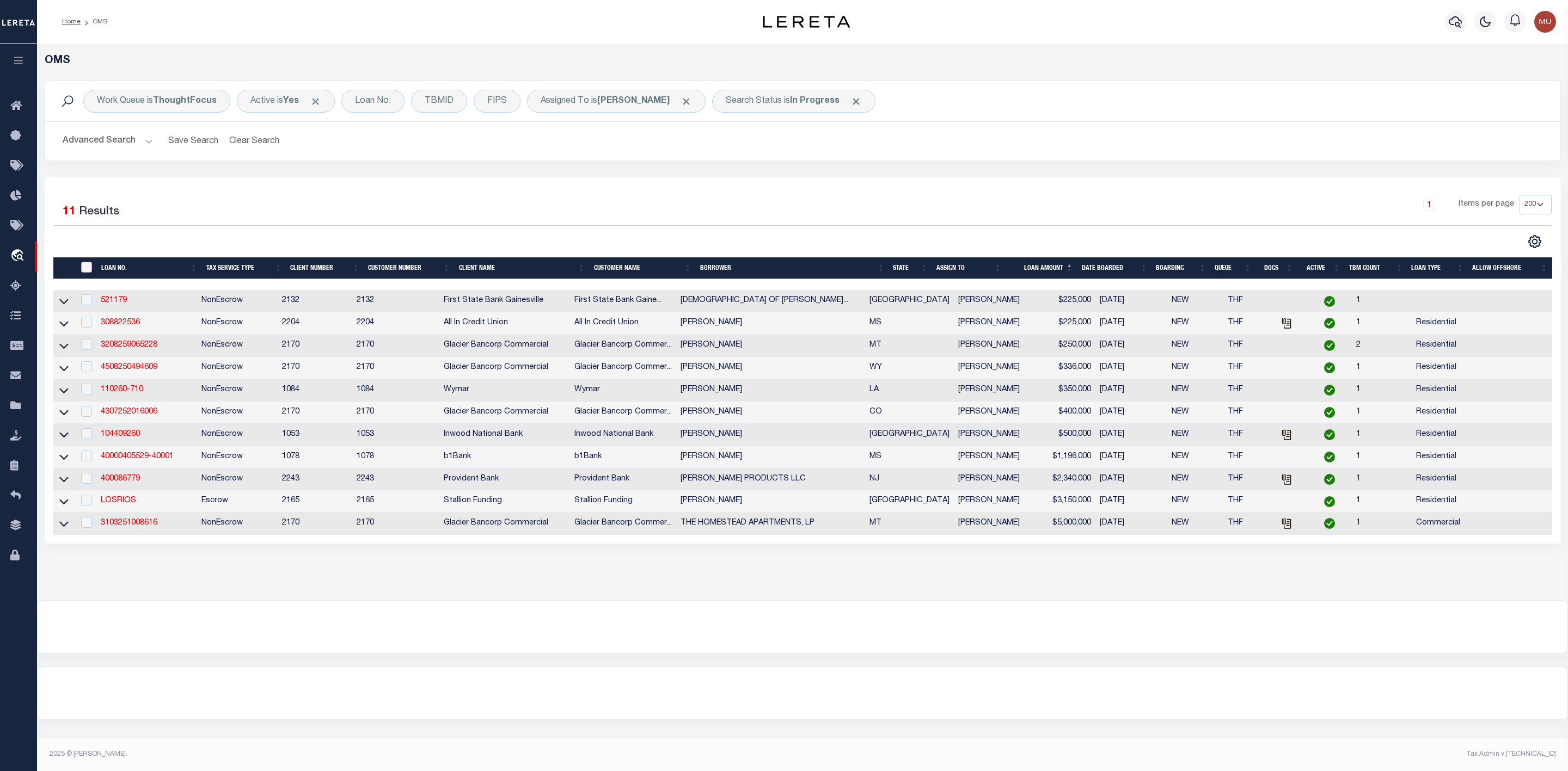
click at [87, 270] on input "" at bounding box center [86, 266] width 11 height 11
checkbox input "true"
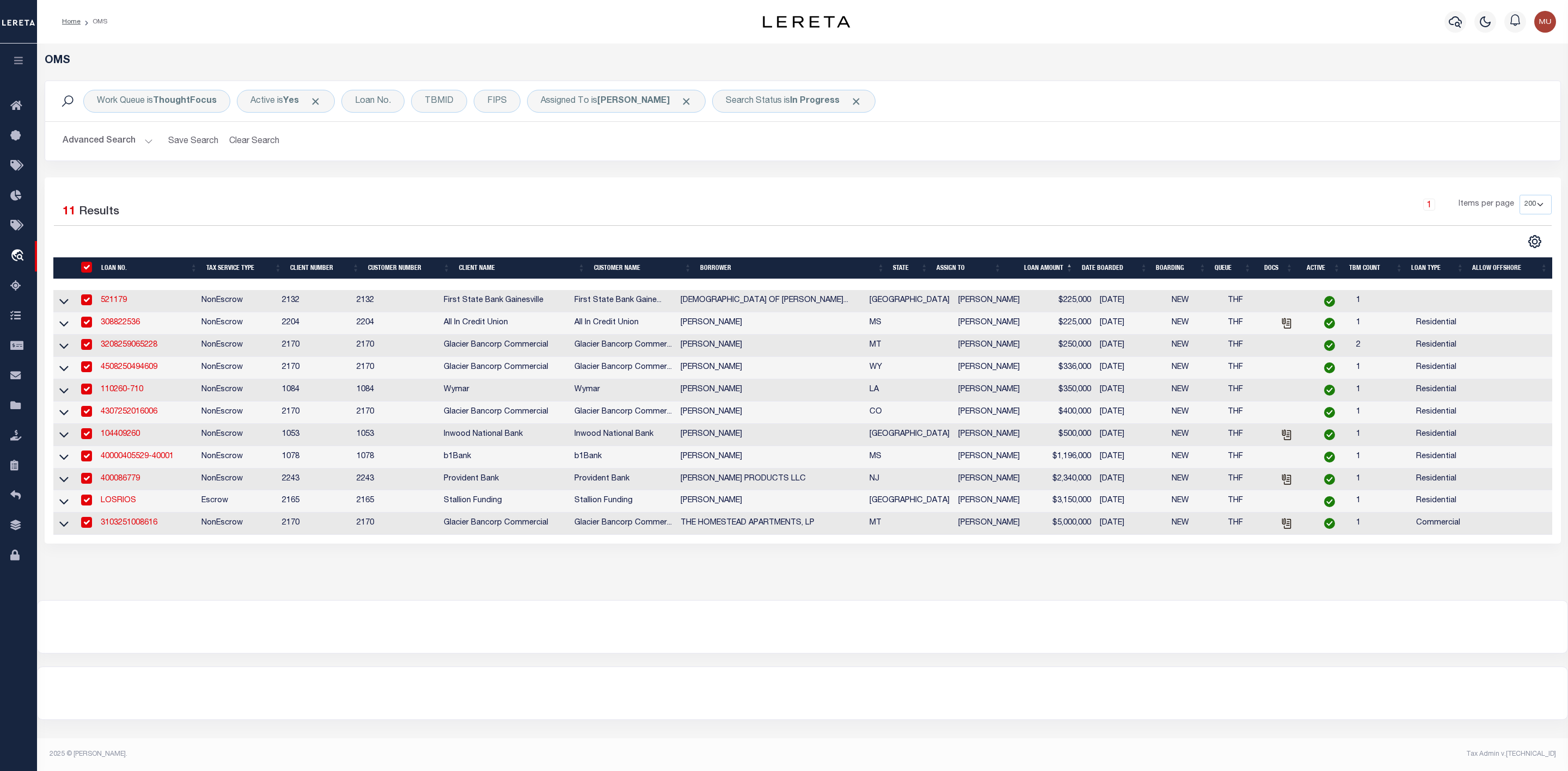
checkbox input "true"
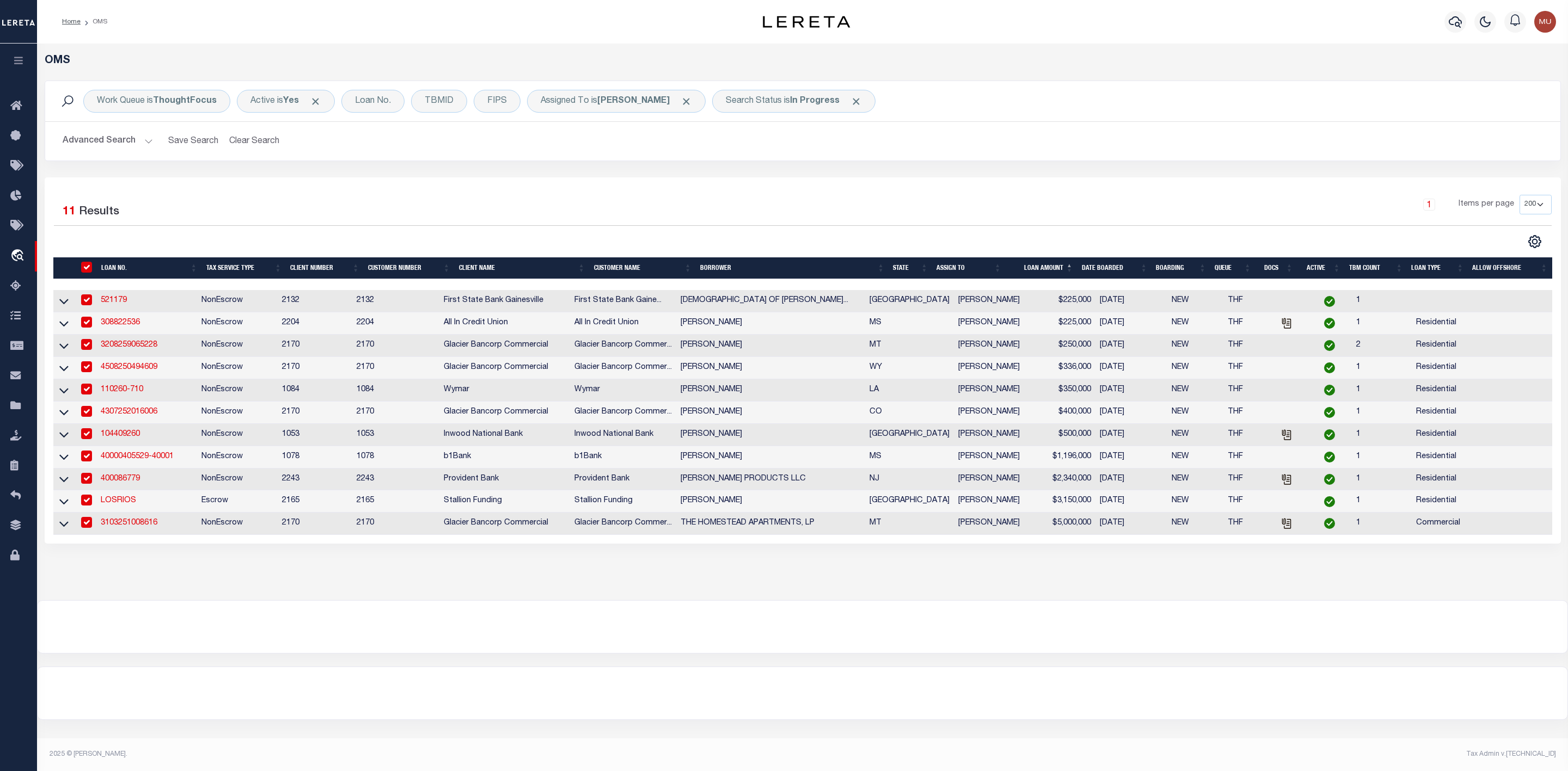
checkbox input "true"
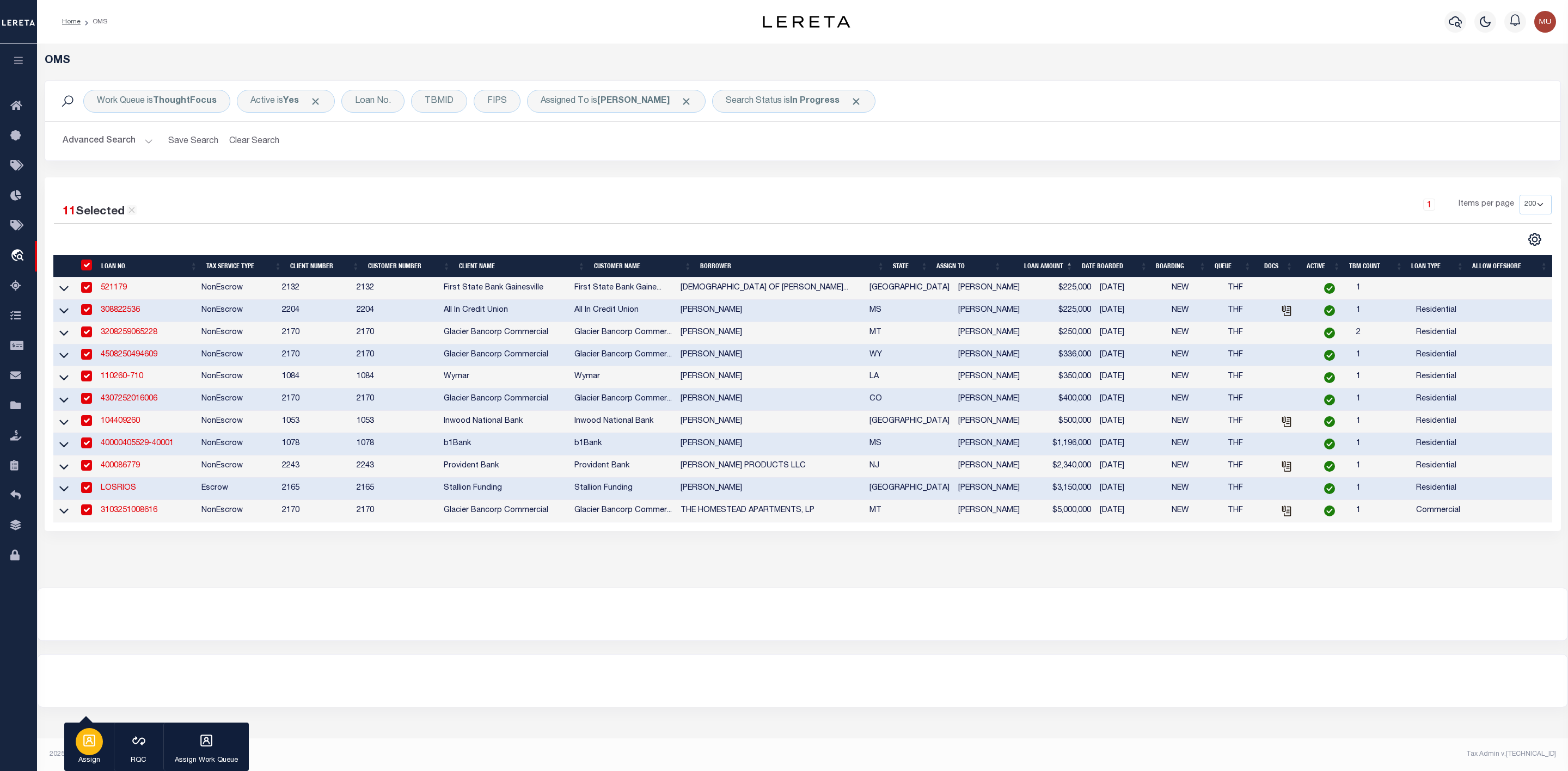
click at [92, 739] on icon "button" at bounding box center [89, 740] width 12 height 12
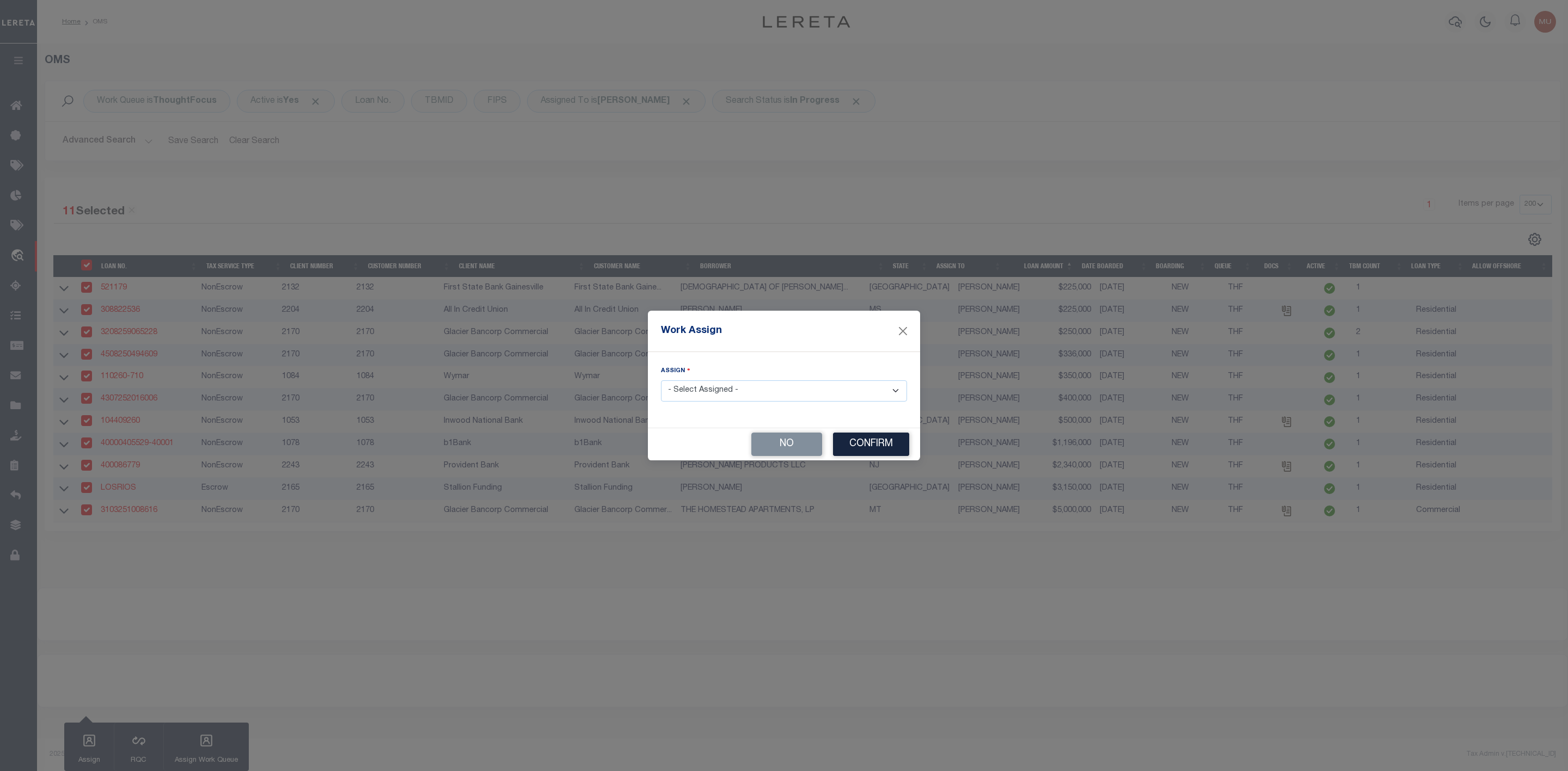
click at [736, 388] on select "- Select Assigned - --Unassigned-- [PERSON_NAME] [PERSON_NAME] [PERSON_NAME] [P…" at bounding box center [784, 391] width 246 height 21
select select "[PERSON_NAME]"
click at [661, 380] on select "- Select Assigned - --Unassigned-- [PERSON_NAME] [PERSON_NAME] [PERSON_NAME] [P…" at bounding box center [784, 391] width 246 height 21
click at [849, 440] on button "Confirm" at bounding box center [871, 444] width 76 height 24
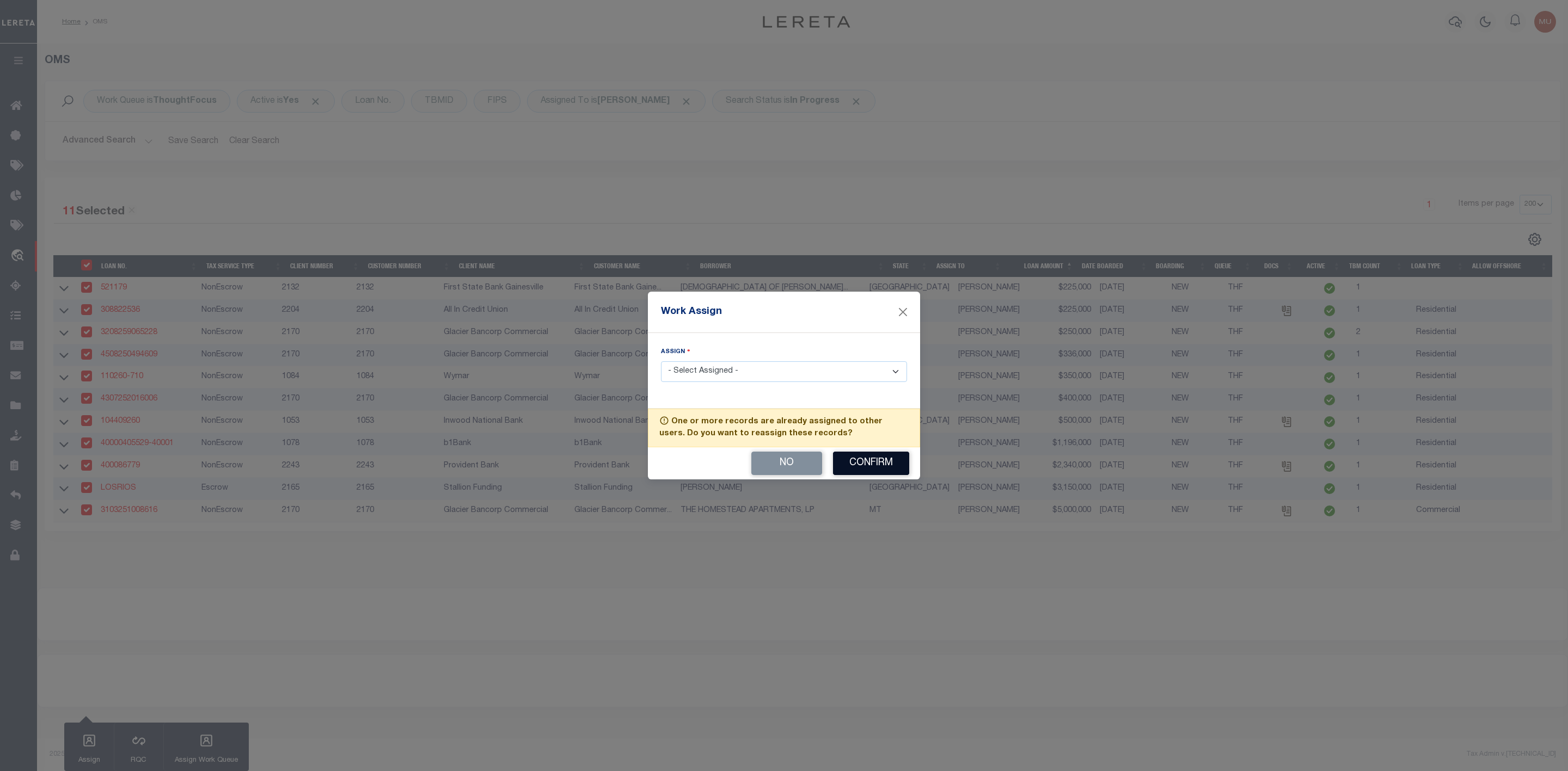
click at [849, 456] on button "Confirm" at bounding box center [871, 463] width 76 height 24
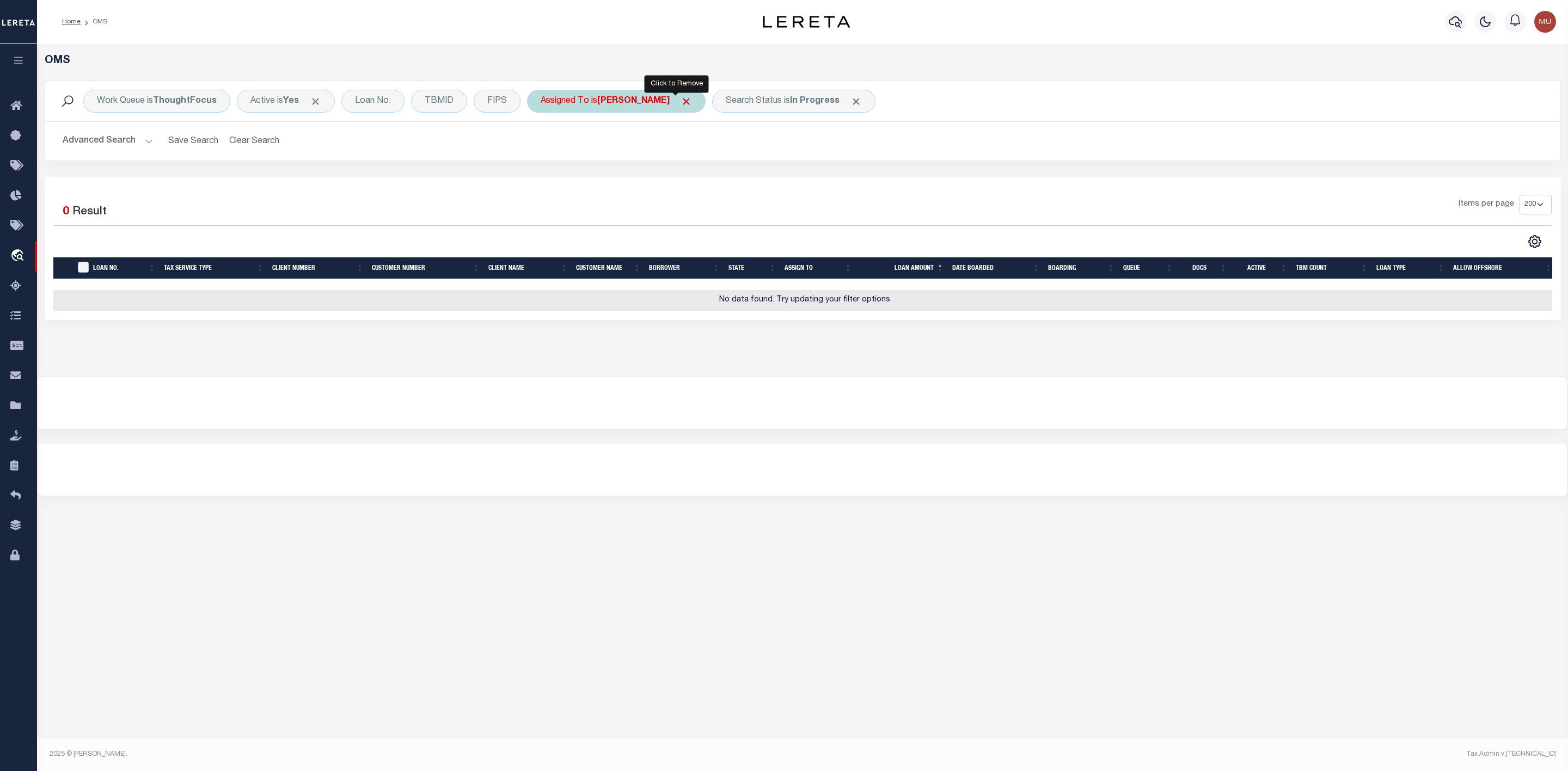
click at [680, 102] on span "Click to Remove" at bounding box center [686, 102] width 11 height 11
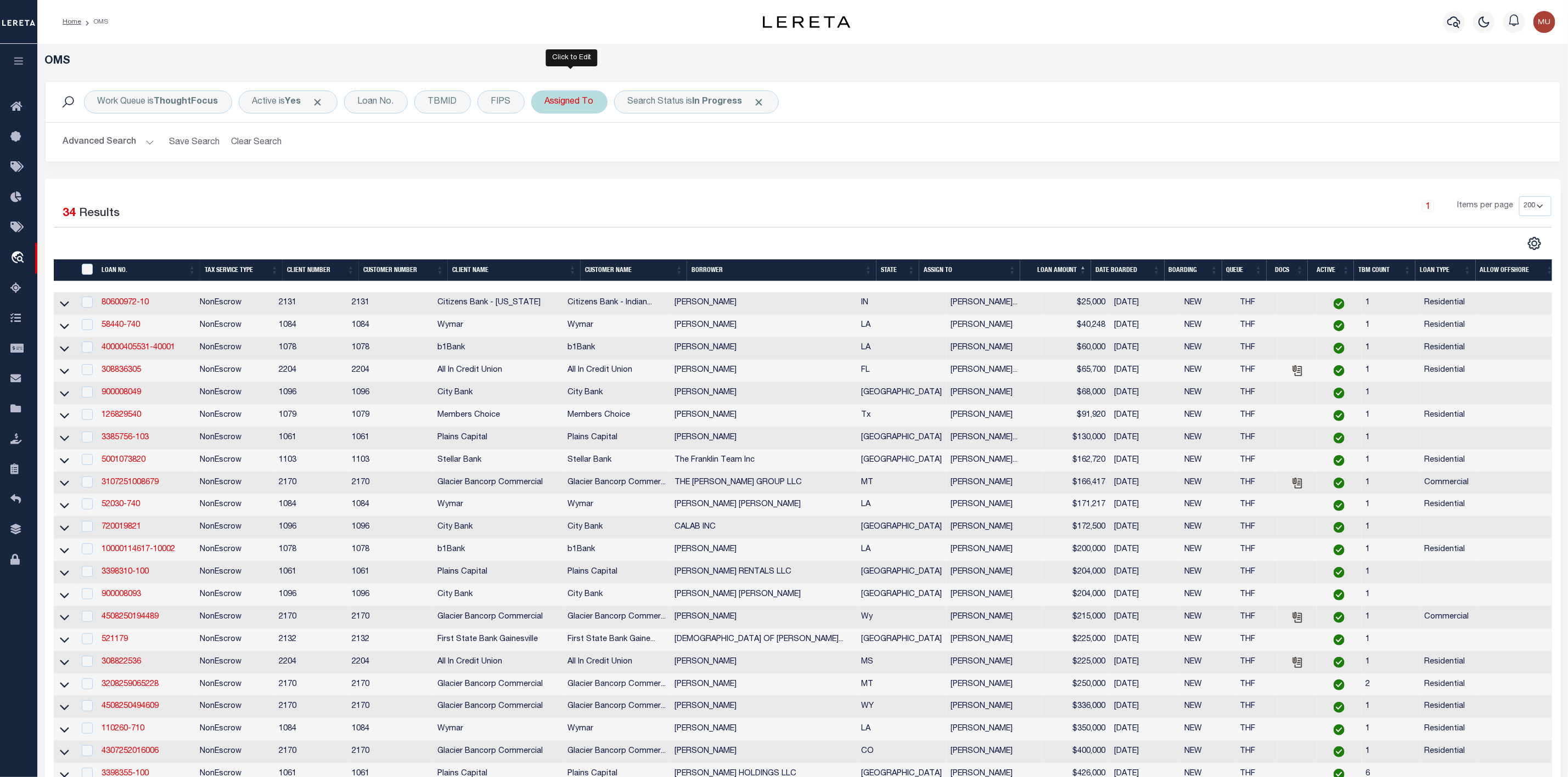
click at [584, 106] on div "Assigned To" at bounding box center [569, 102] width 76 height 23
click at [578, 158] on select "--Unassigned-- [PERSON_NAME] [PERSON_NAME] [PERSON_NAME] [PERSON_NAME], [PERSON…" at bounding box center [626, 156] width 161 height 20
select select "[PERSON_NAME]"
click at [547, 147] on select "--Unassigned-- [PERSON_NAME] [PERSON_NAME] [PERSON_NAME] [PERSON_NAME], [PERSON…" at bounding box center [626, 156] width 161 height 20
click at [694, 174] on input "Apply" at bounding box center [691, 179] width 33 height 18
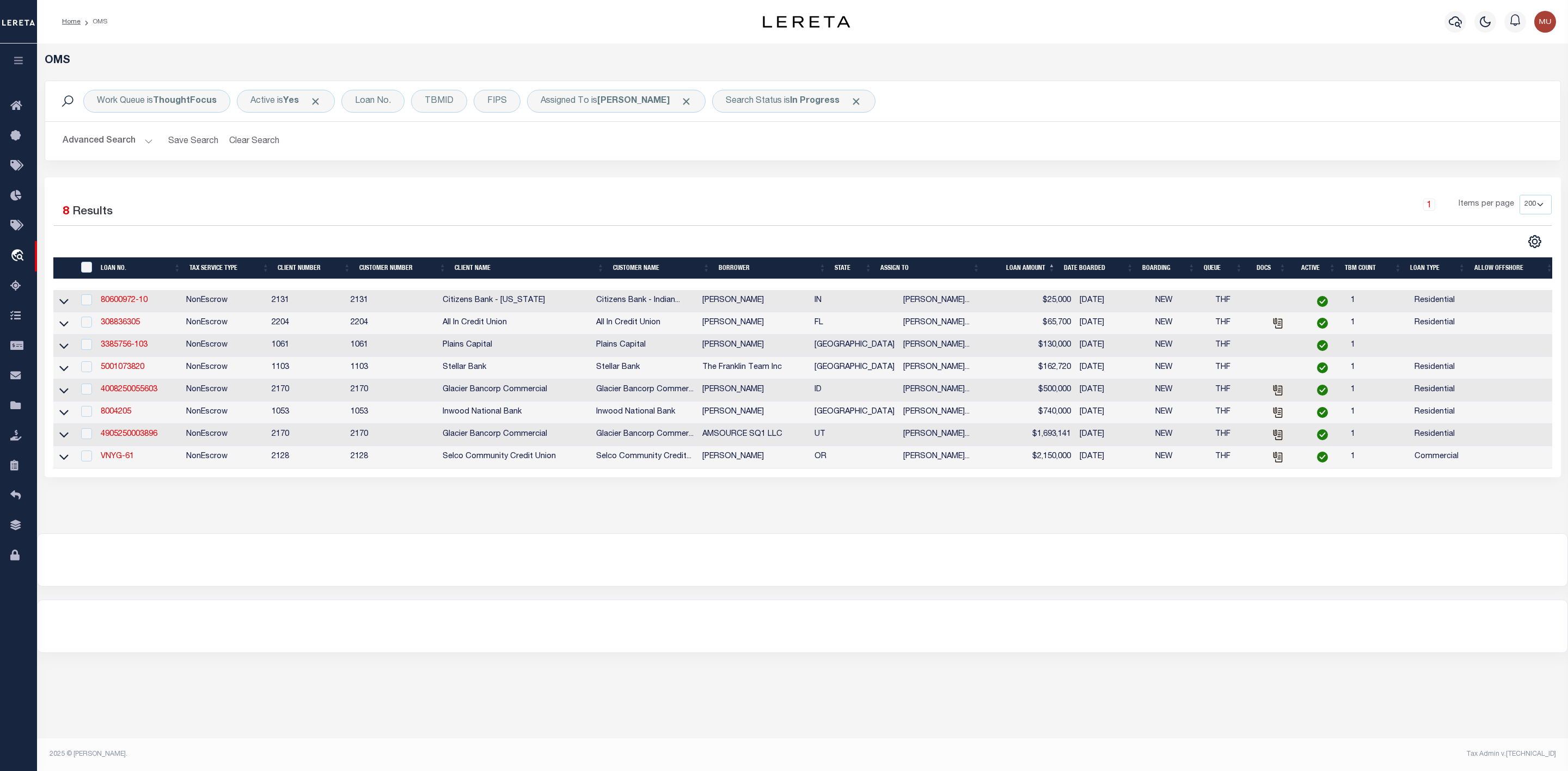
click at [1527, 238] on link at bounding box center [1535, 240] width 17 height 7
click at [1479, 255] on link "CSV" at bounding box center [1490, 260] width 106 height 21
click at [84, 266] on input "" at bounding box center [86, 266] width 11 height 11
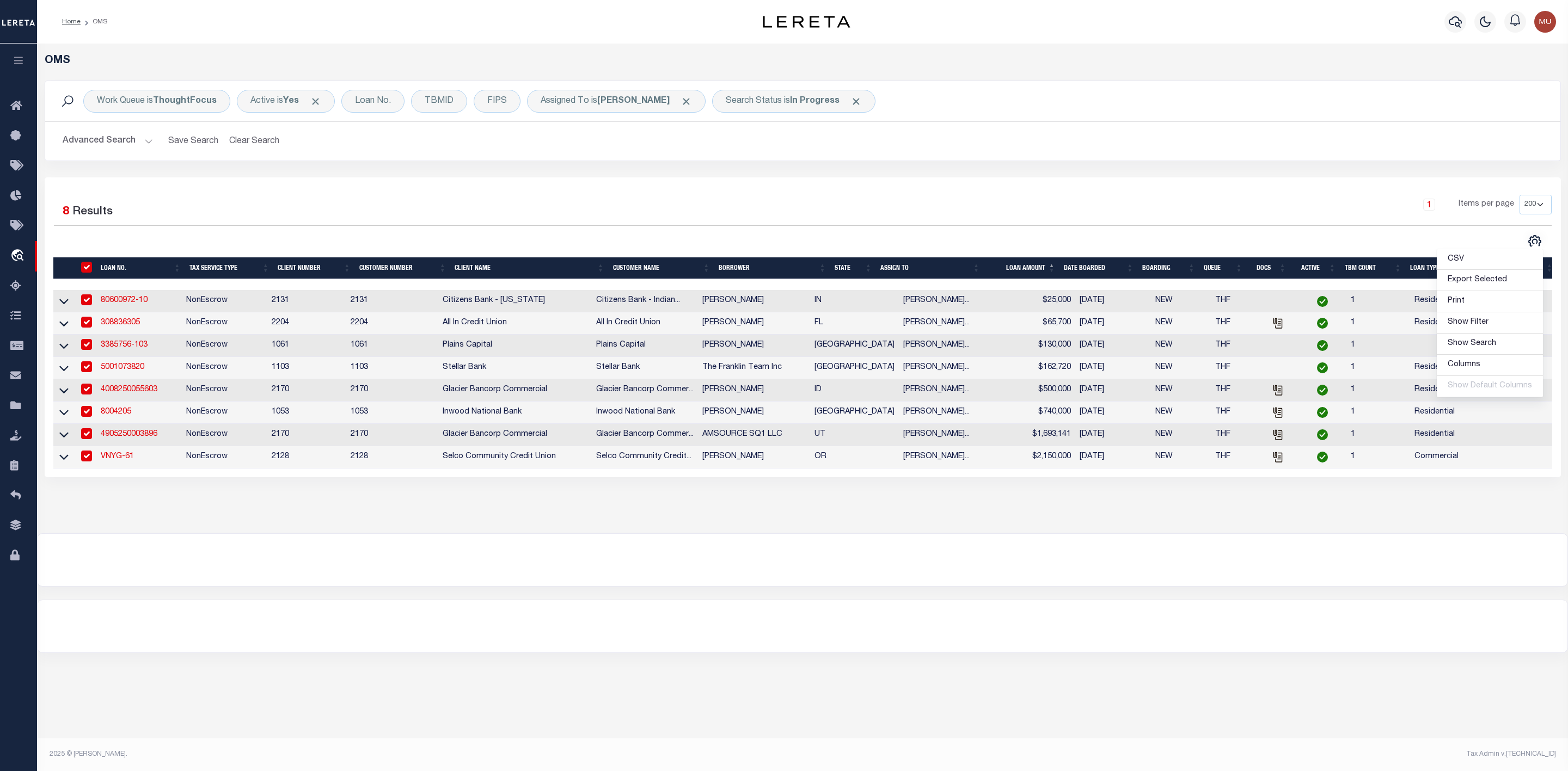
checkbox input "true"
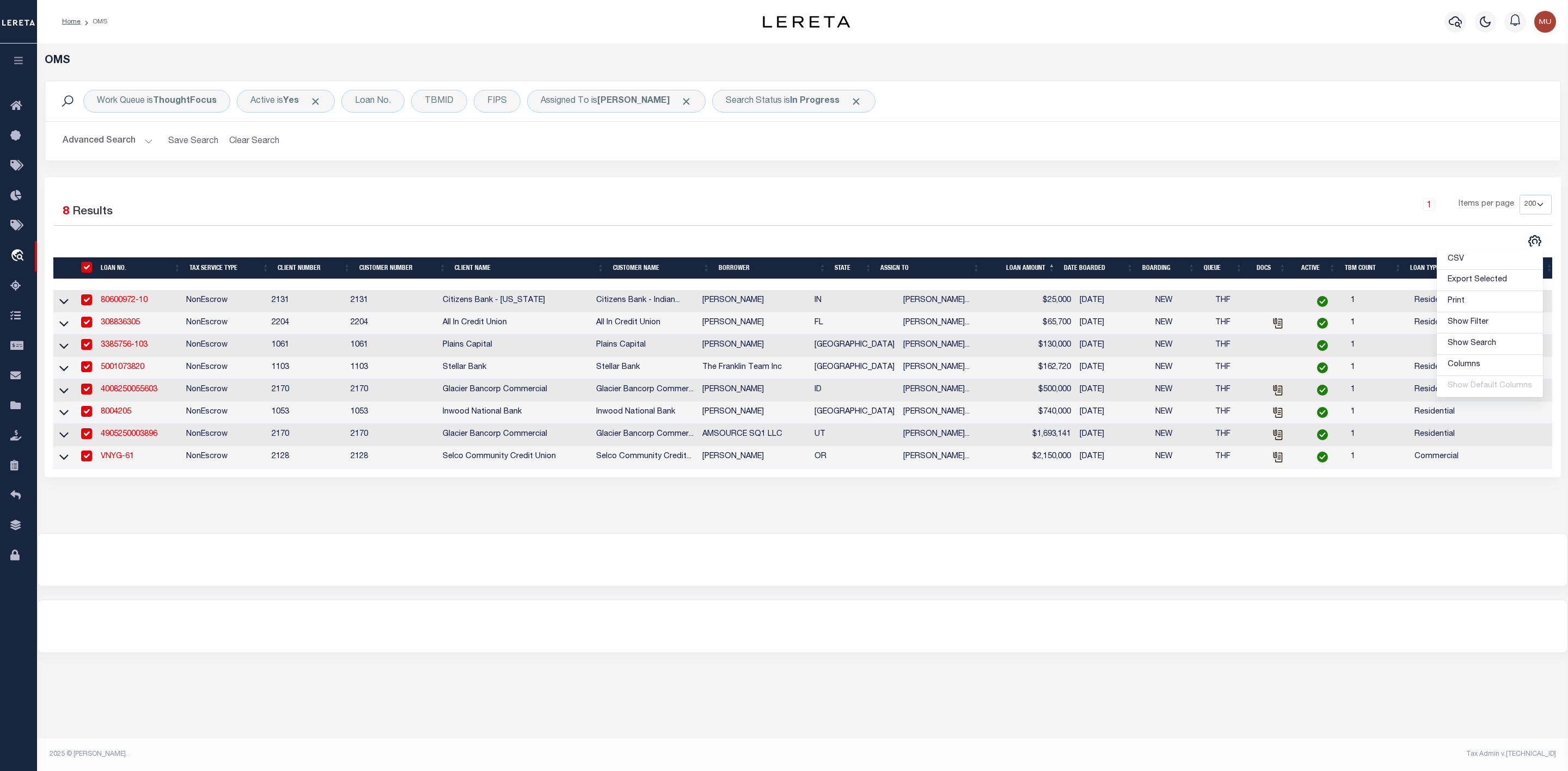
checkbox input "true"
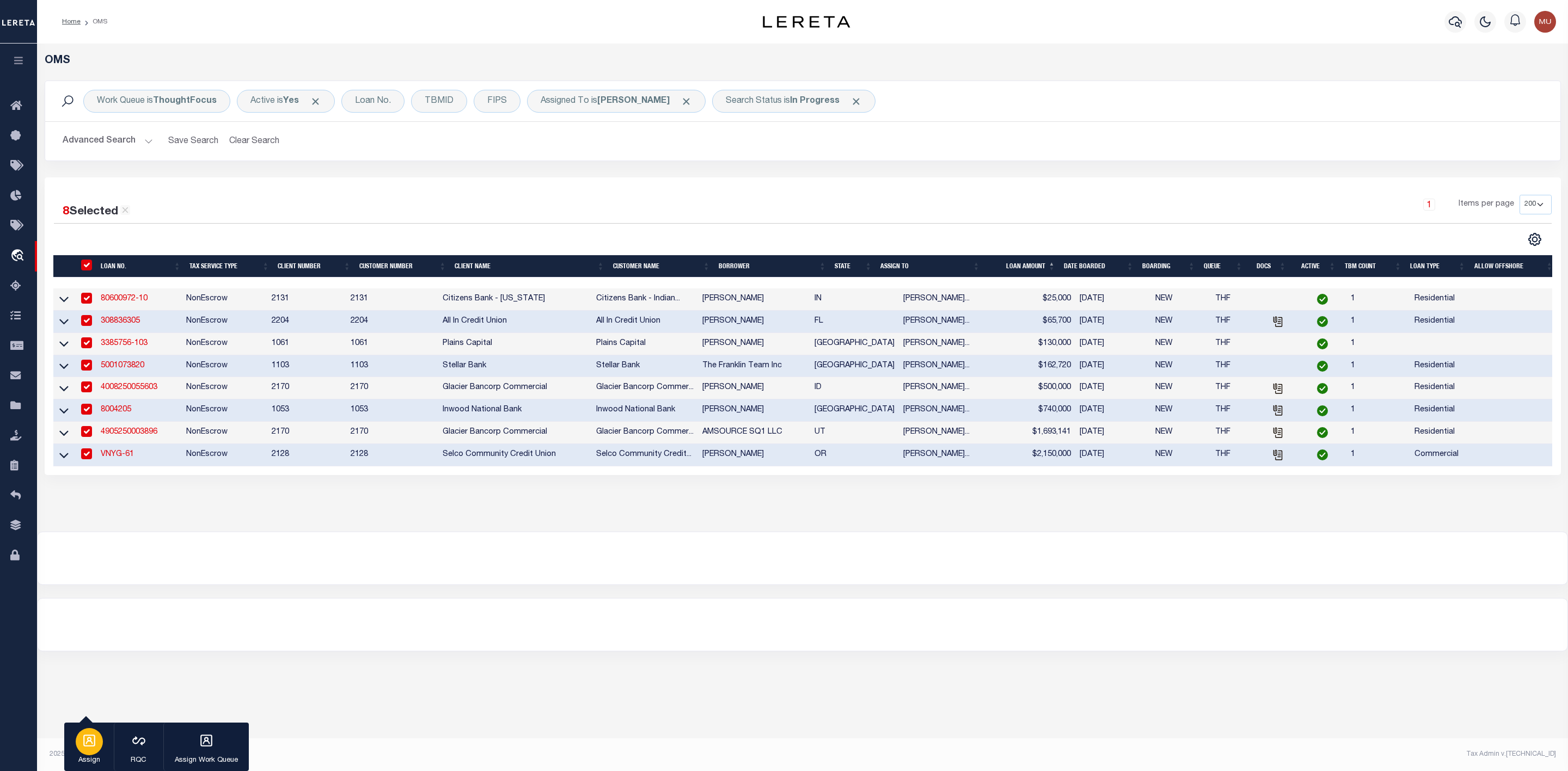
click at [92, 741] on icon "button" at bounding box center [89, 740] width 14 height 14
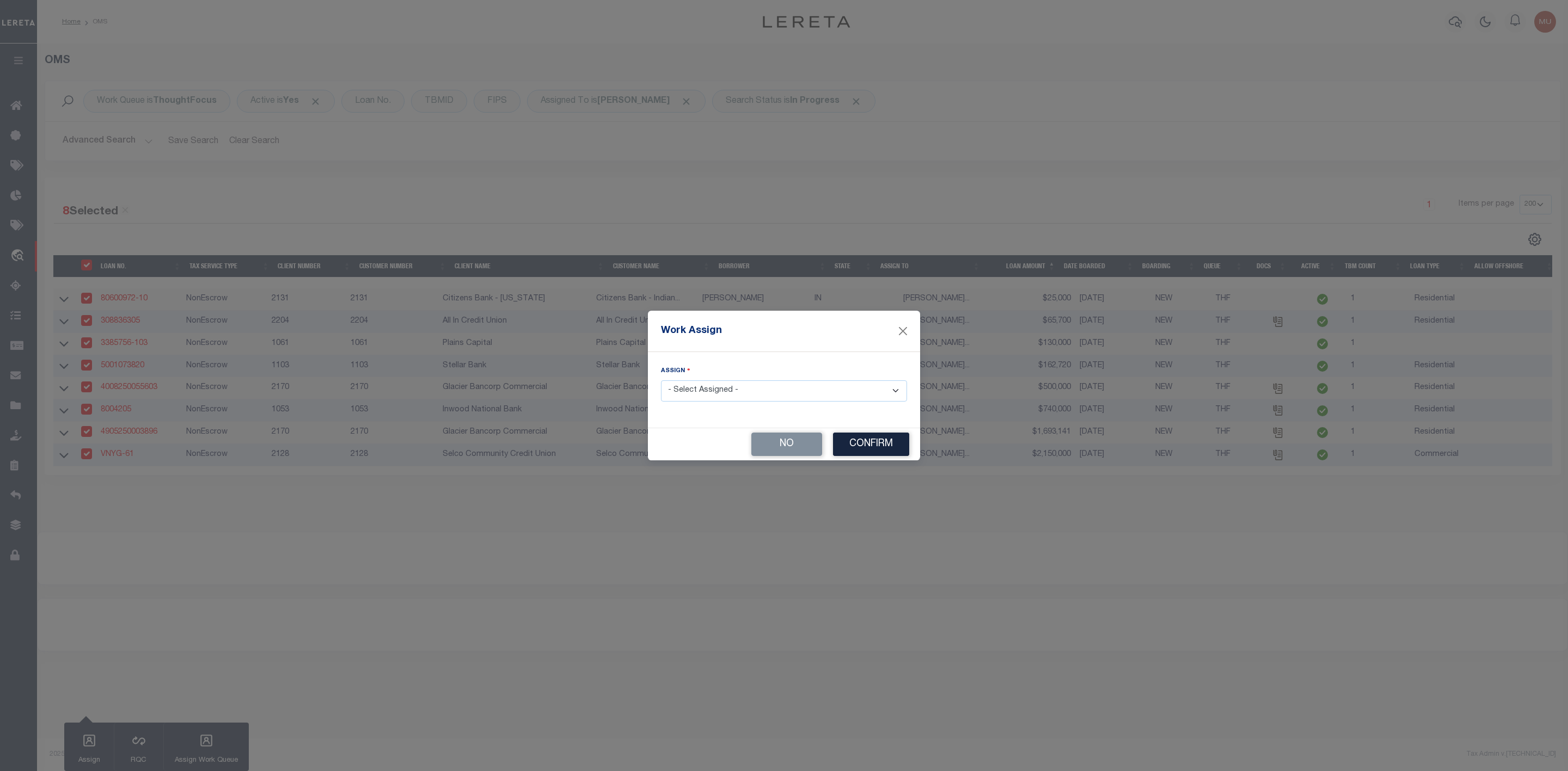
click at [688, 392] on select "- Select Assigned - --Unassigned-- [PERSON_NAME] [PERSON_NAME] [PERSON_NAME] [P…" at bounding box center [784, 391] width 246 height 21
select select "[PERSON_NAME]"
click at [661, 380] on select "- Select Assigned - --Unassigned-- [PERSON_NAME] [PERSON_NAME] [PERSON_NAME] [P…" at bounding box center [784, 391] width 246 height 21
click at [867, 440] on button "Confirm" at bounding box center [871, 444] width 76 height 24
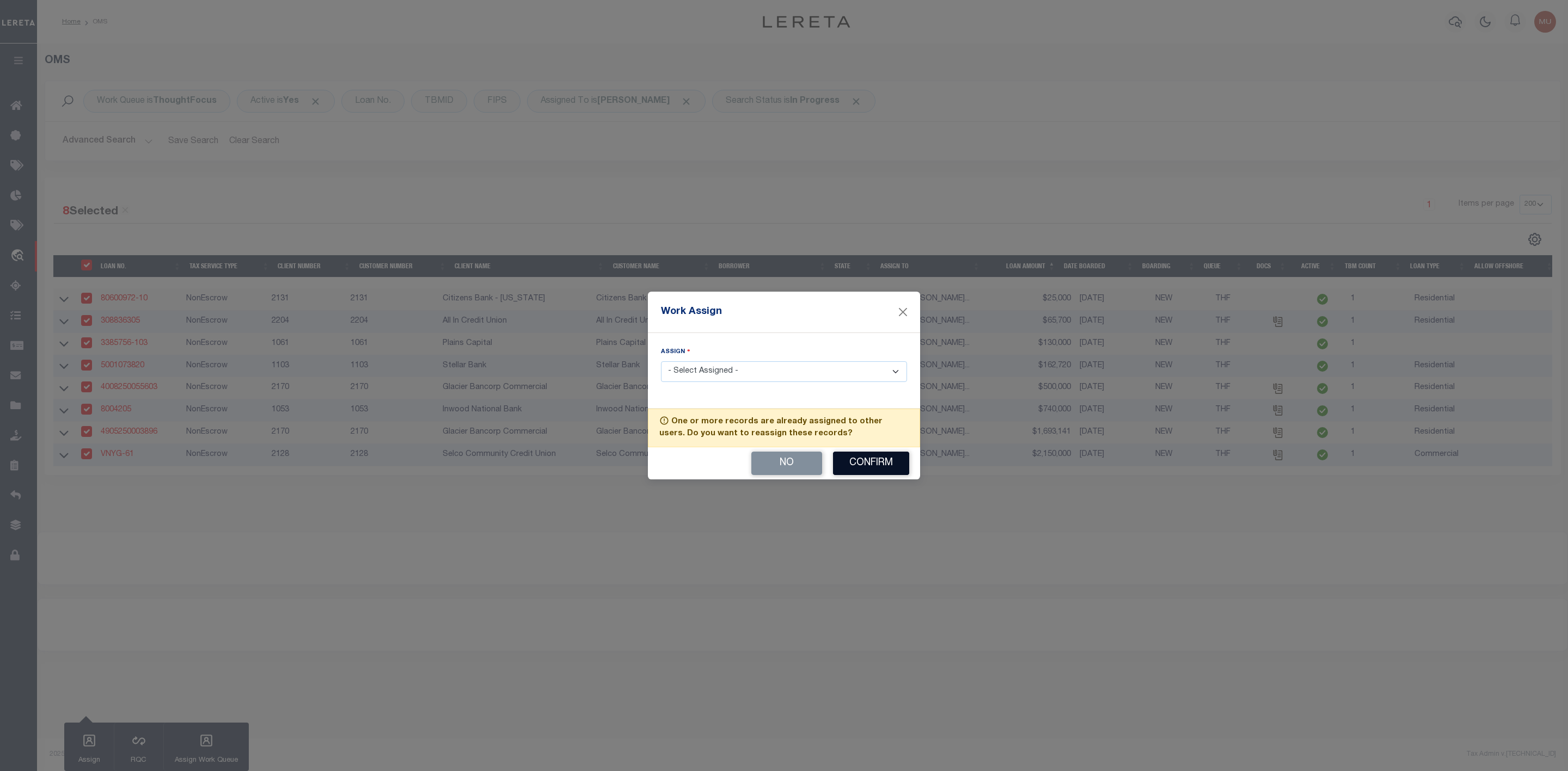
click at [867, 462] on button "Confirm" at bounding box center [871, 463] width 76 height 24
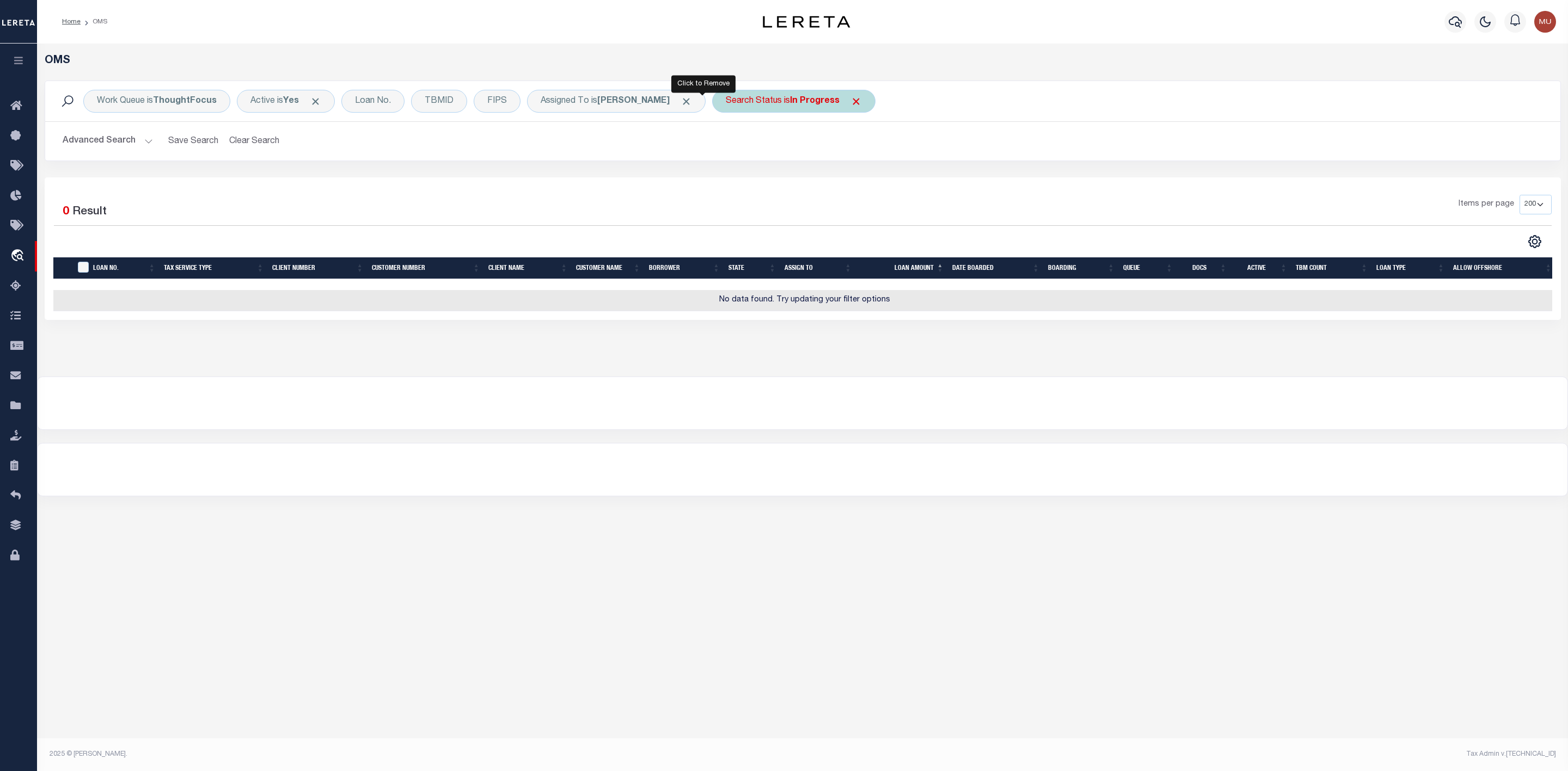
drag, startPoint x: 701, startPoint y: 98, endPoint x: 692, endPoint y: 105, distance: 11.4
click at [692, 98] on span "Click to Remove" at bounding box center [686, 102] width 11 height 11
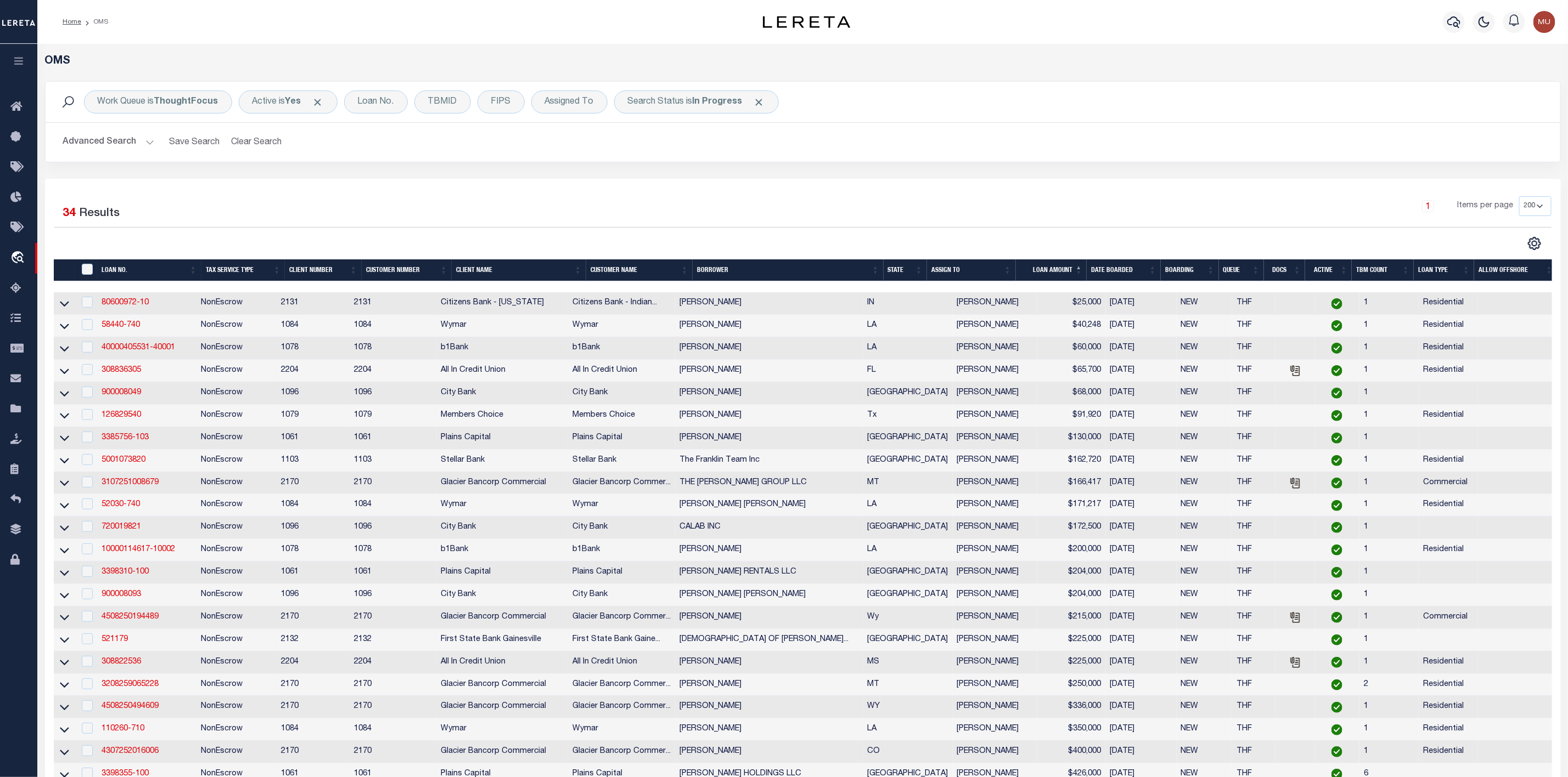
click at [1013, 267] on th "ASSIGN TO" at bounding box center [971, 270] width 89 height 22
